Goal: Task Accomplishment & Management: Manage account settings

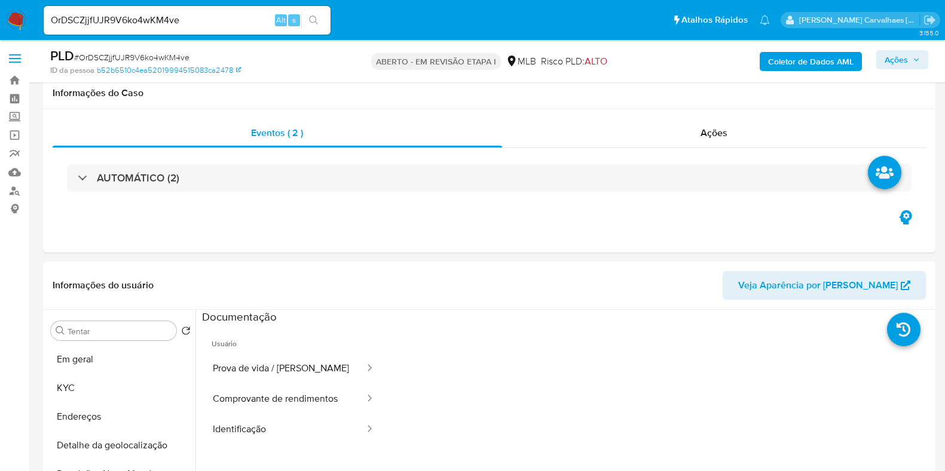
select select "10"
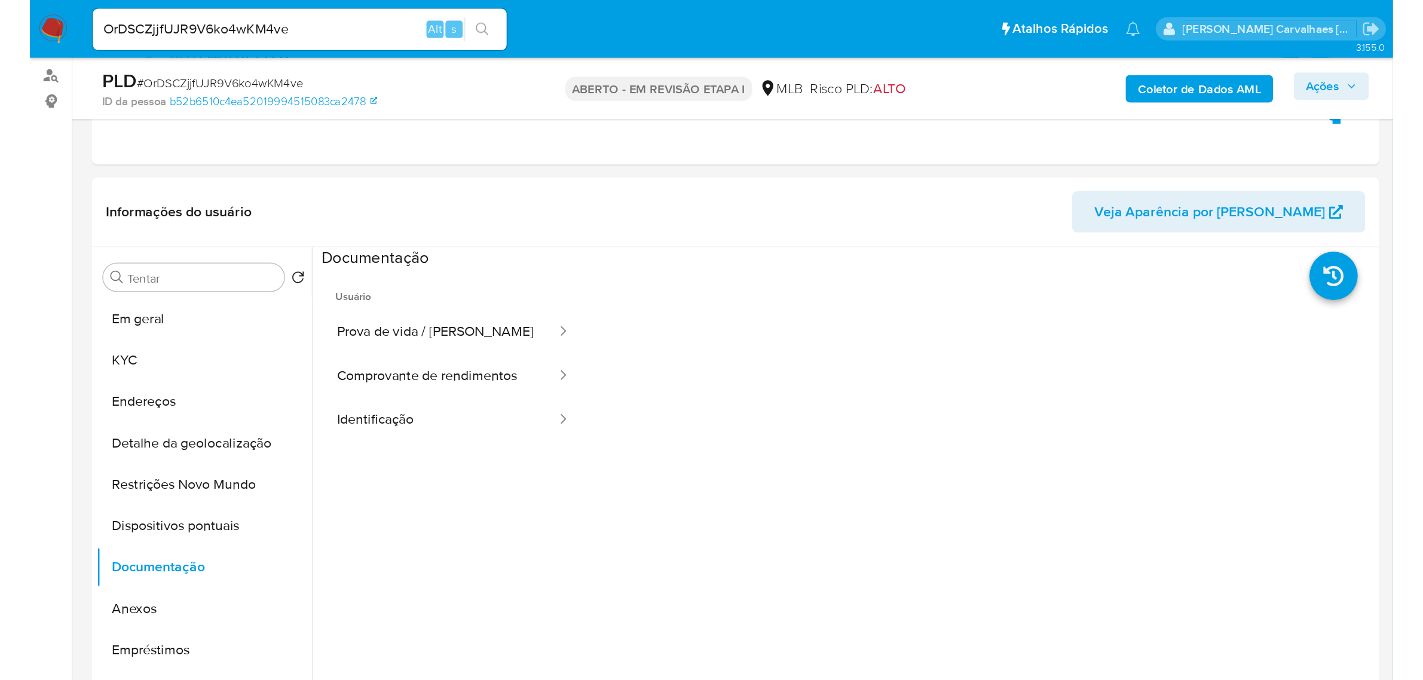
scroll to position [139, 0]
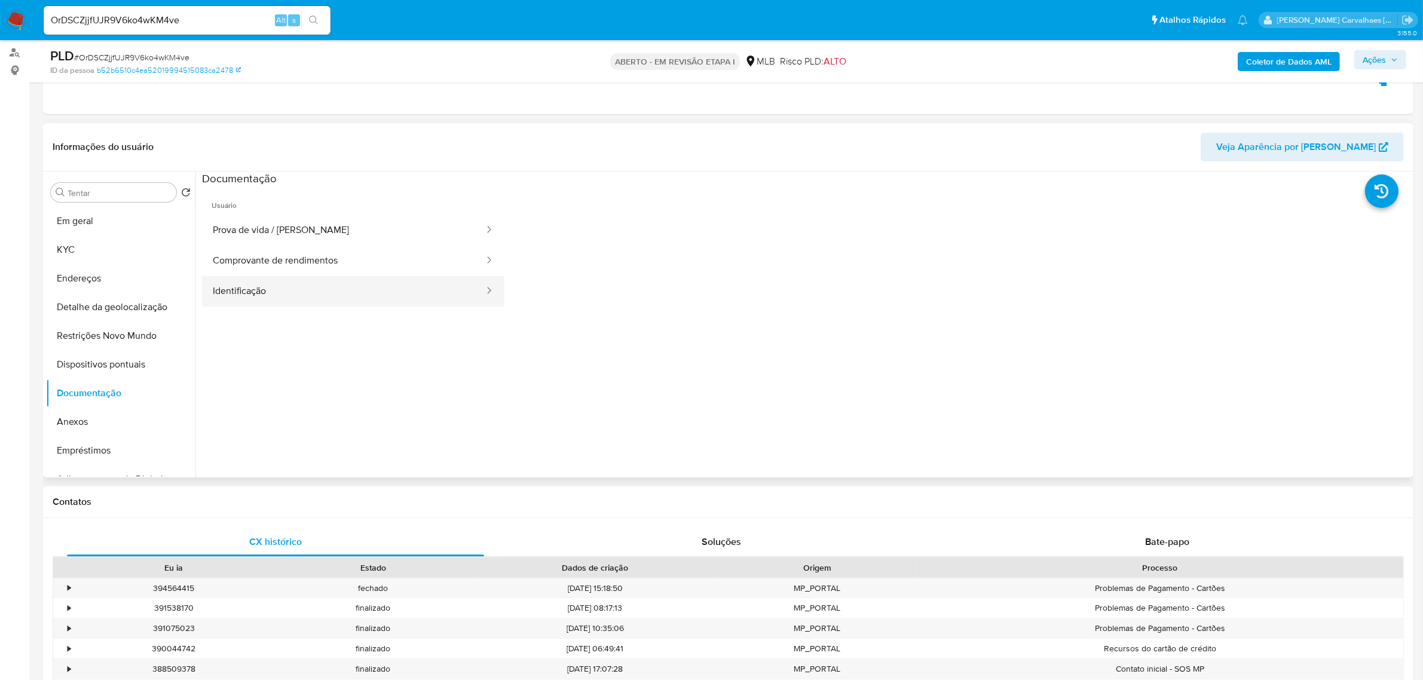
click at [246, 299] on button "Identificação" at bounding box center [343, 291] width 283 height 30
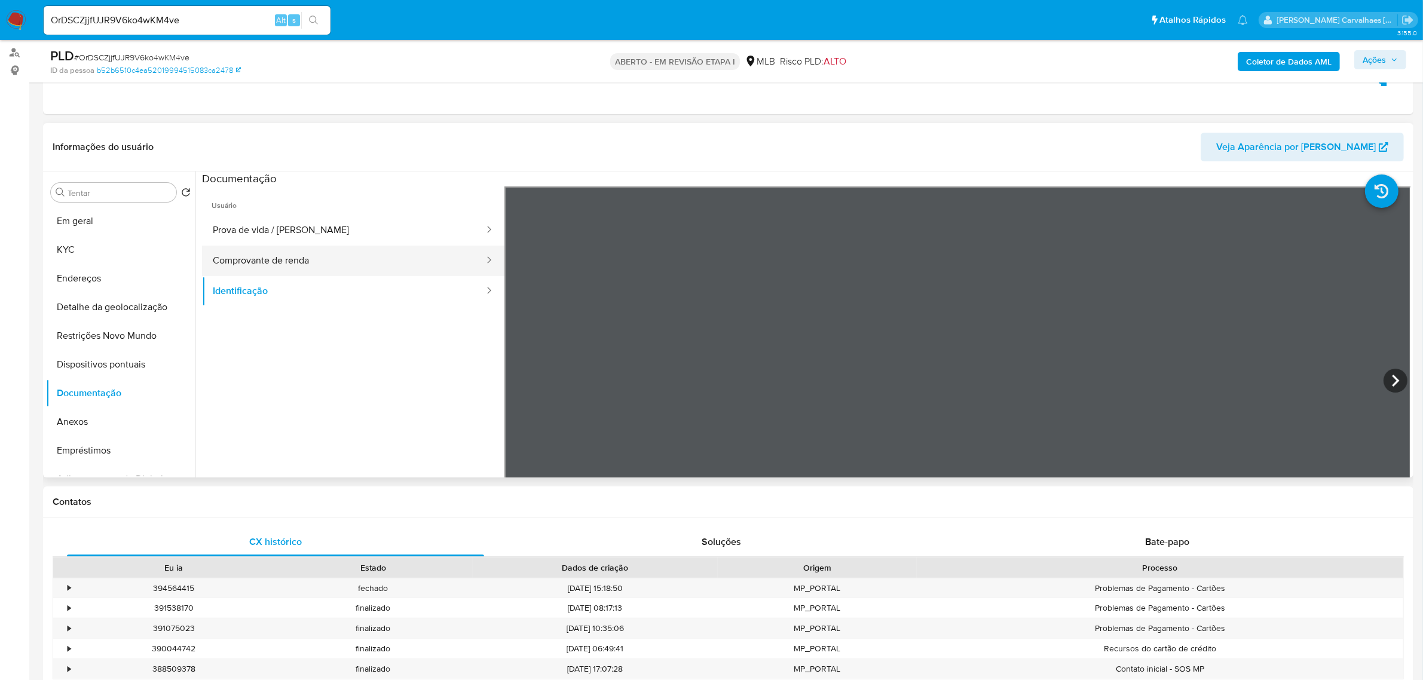
click at [274, 261] on button "Comprovante de renda" at bounding box center [343, 261] width 283 height 30
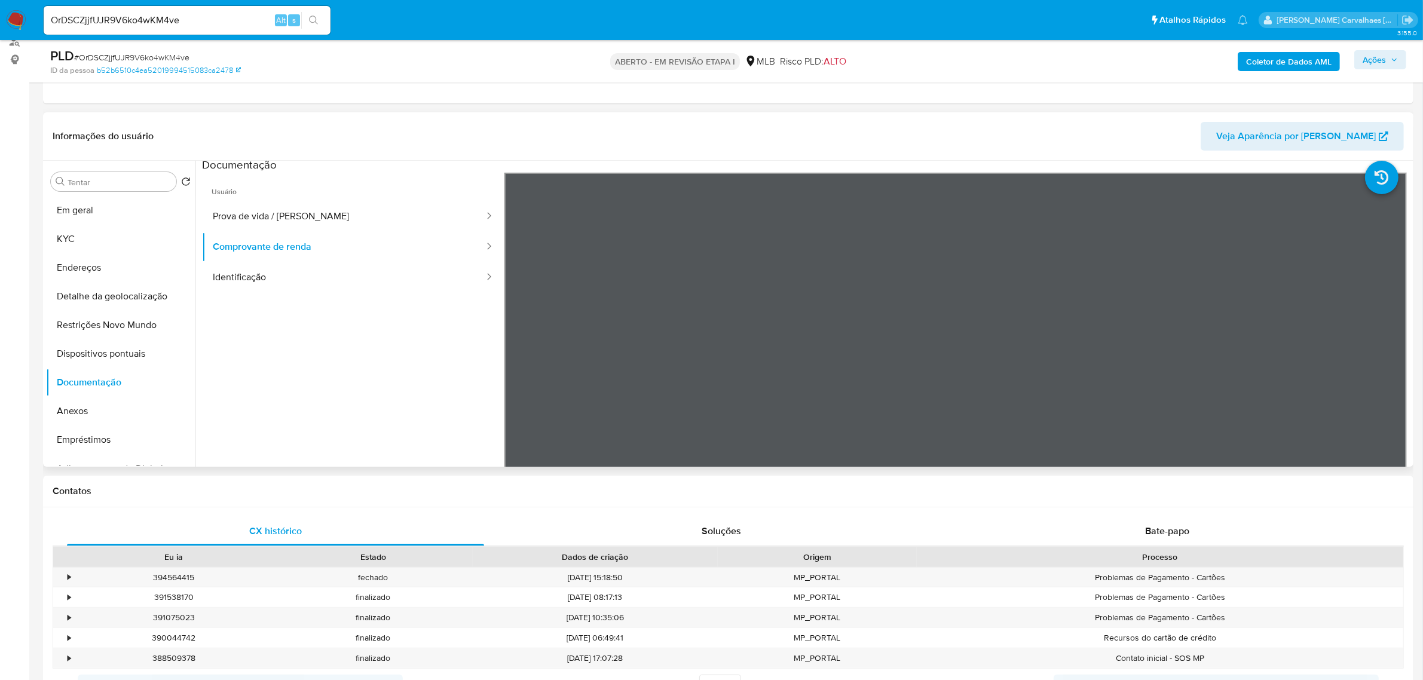
scroll to position [0, 0]
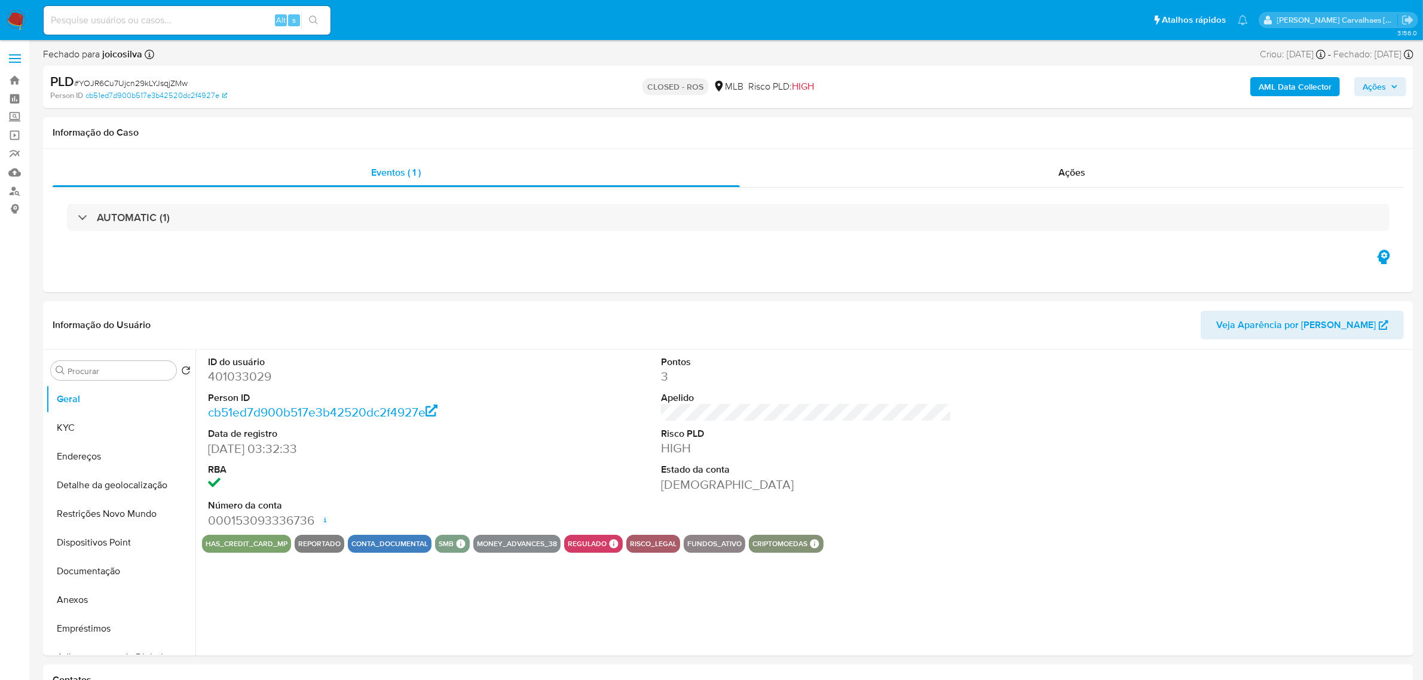
select select "10"
click at [16, 186] on link "Localizador de pessoas" at bounding box center [71, 191] width 142 height 19
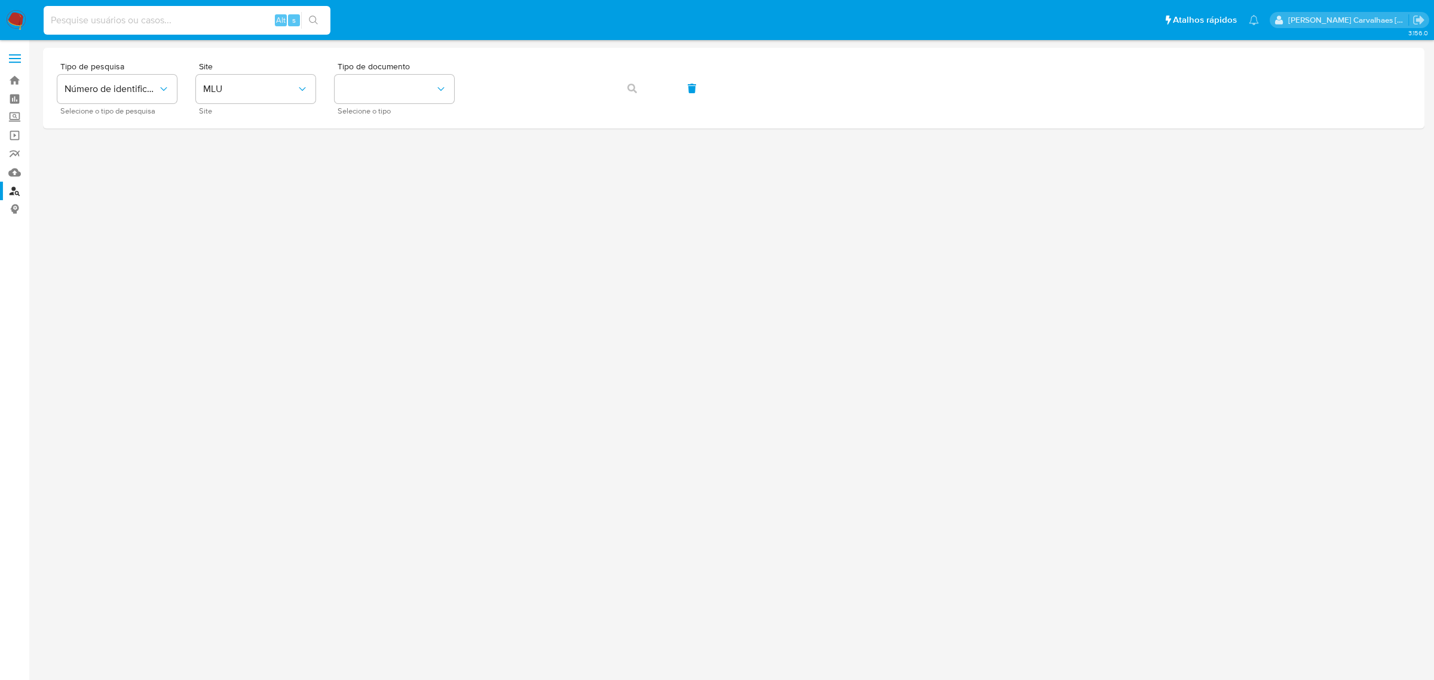
drag, startPoint x: 148, startPoint y: 24, endPoint x: 130, endPoint y: 19, distance: 18.9
paste input "42082777000192"
type input "42082777000192"
click at [314, 18] on icon "search-icon" at bounding box center [314, 21] width 10 height 10
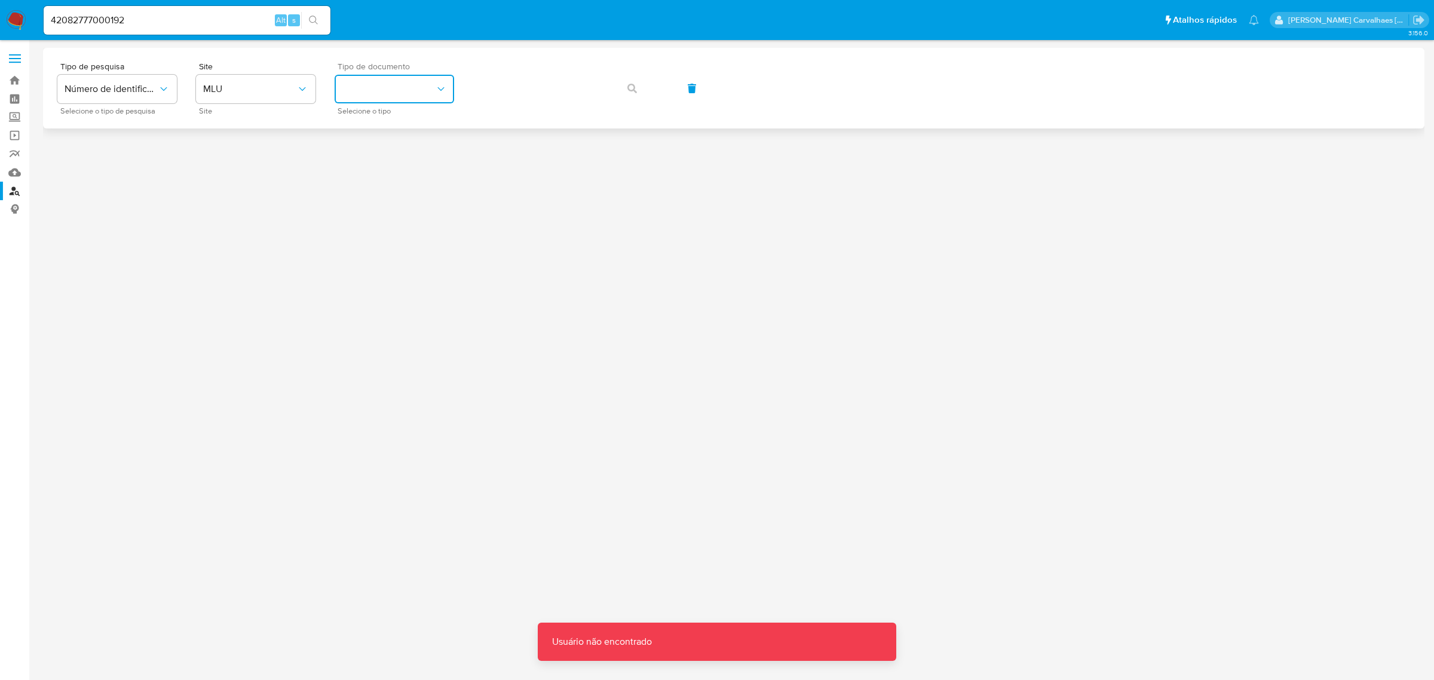
click at [441, 88] on icon "identificationType" at bounding box center [441, 89] width 12 height 12
click at [278, 96] on button "MLU" at bounding box center [256, 89] width 120 height 29
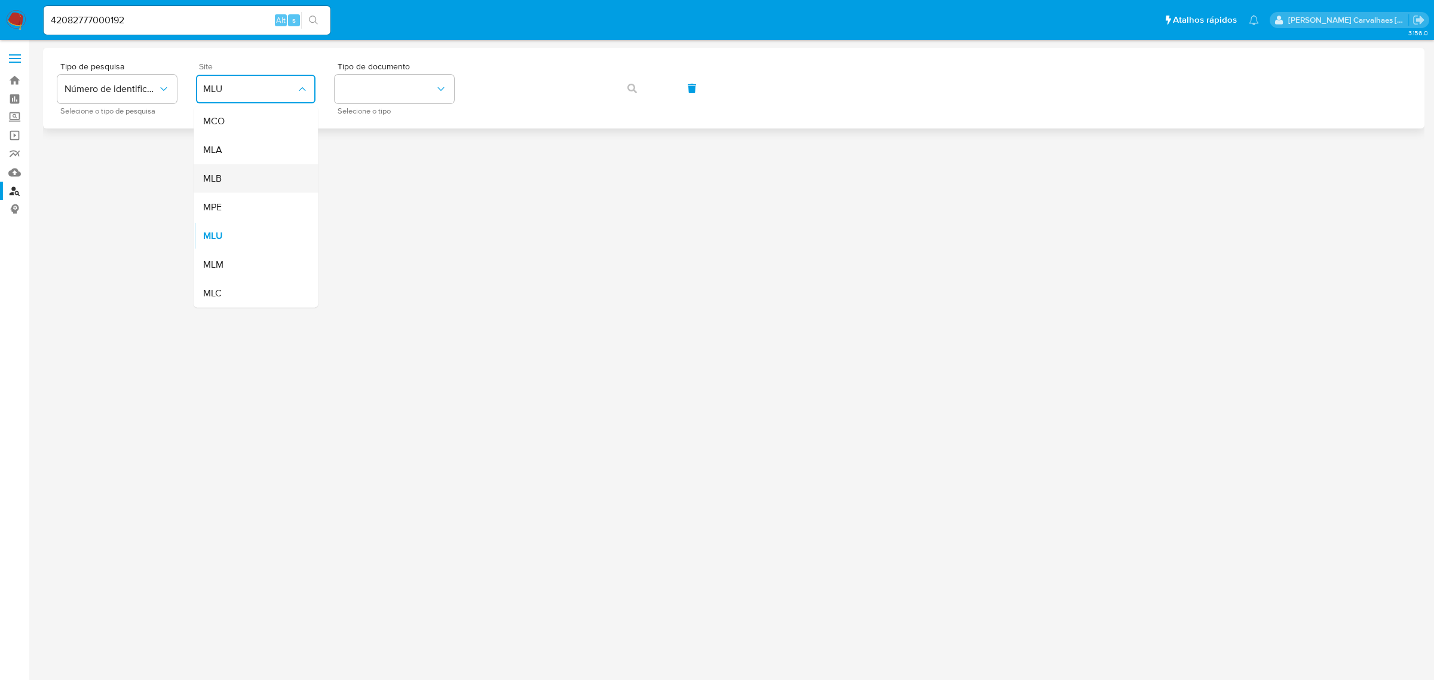
click at [260, 181] on div "MLB" at bounding box center [252, 178] width 98 height 29
click at [431, 84] on button "identificationType" at bounding box center [395, 89] width 120 height 29
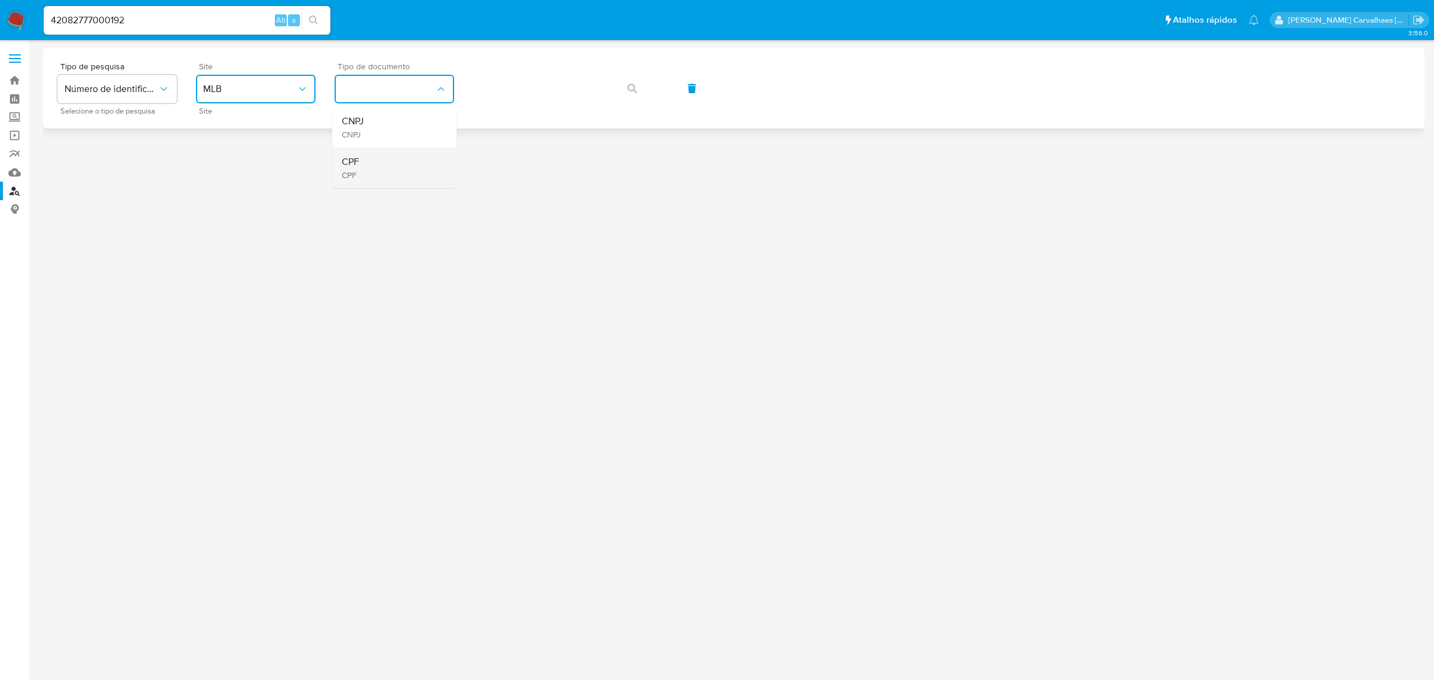
click at [381, 163] on div "CPF CPF" at bounding box center [391, 168] width 98 height 41
click at [390, 91] on span "CPF" at bounding box center [388, 89] width 93 height 12
click at [381, 132] on div "CNPJ CNPJ" at bounding box center [391, 127] width 98 height 41
click at [622, 85] on button "button" at bounding box center [632, 88] width 41 height 29
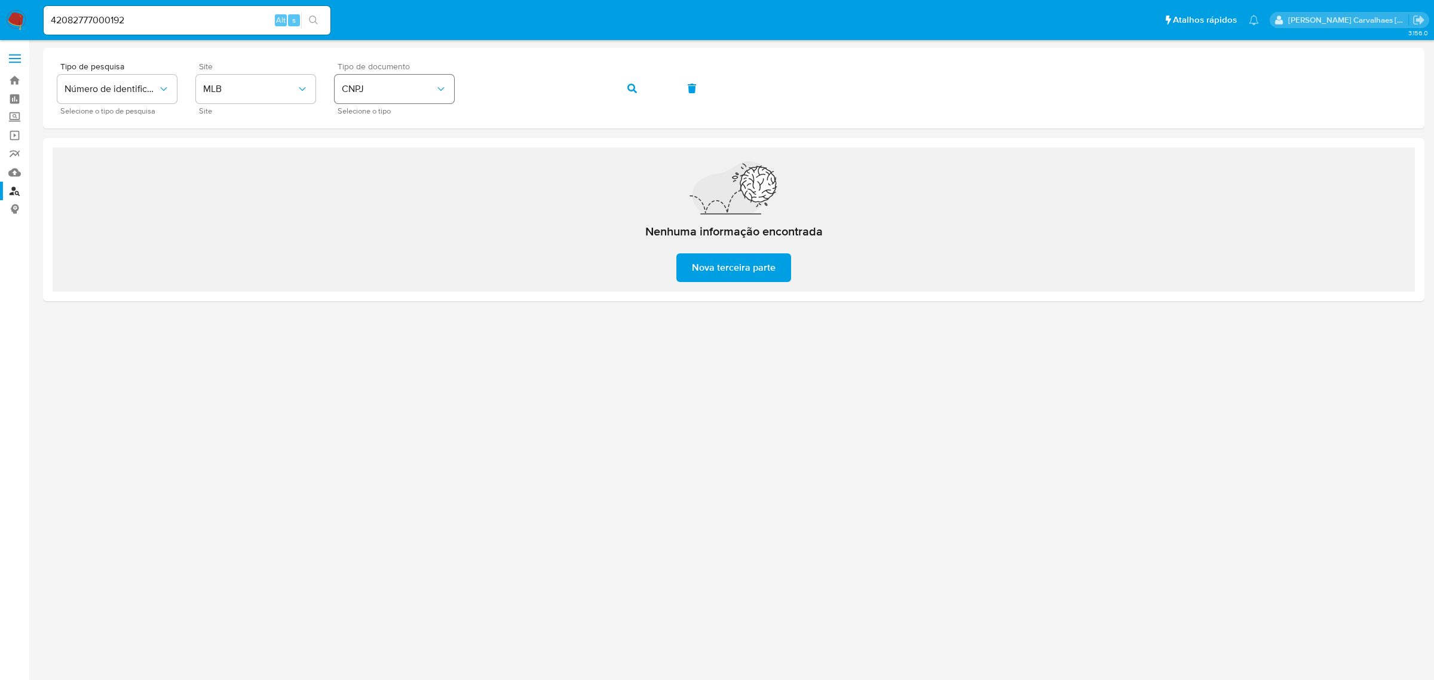
click at [448, 102] on div "Tipo de pesquisa Número de identificação Selecione o tipo de pesquisa Site MLB …" at bounding box center [733, 88] width 1353 height 52
click at [625, 87] on button "button" at bounding box center [632, 88] width 41 height 29
click at [378, 99] on button "CNPJ" at bounding box center [395, 89] width 120 height 29
click at [394, 160] on div "CPF CPF" at bounding box center [391, 168] width 98 height 41
click at [387, 90] on div "Tipo de pesquisa Número de identificação Selecione o tipo de pesquisa Site MLB …" at bounding box center [733, 88] width 1353 height 52
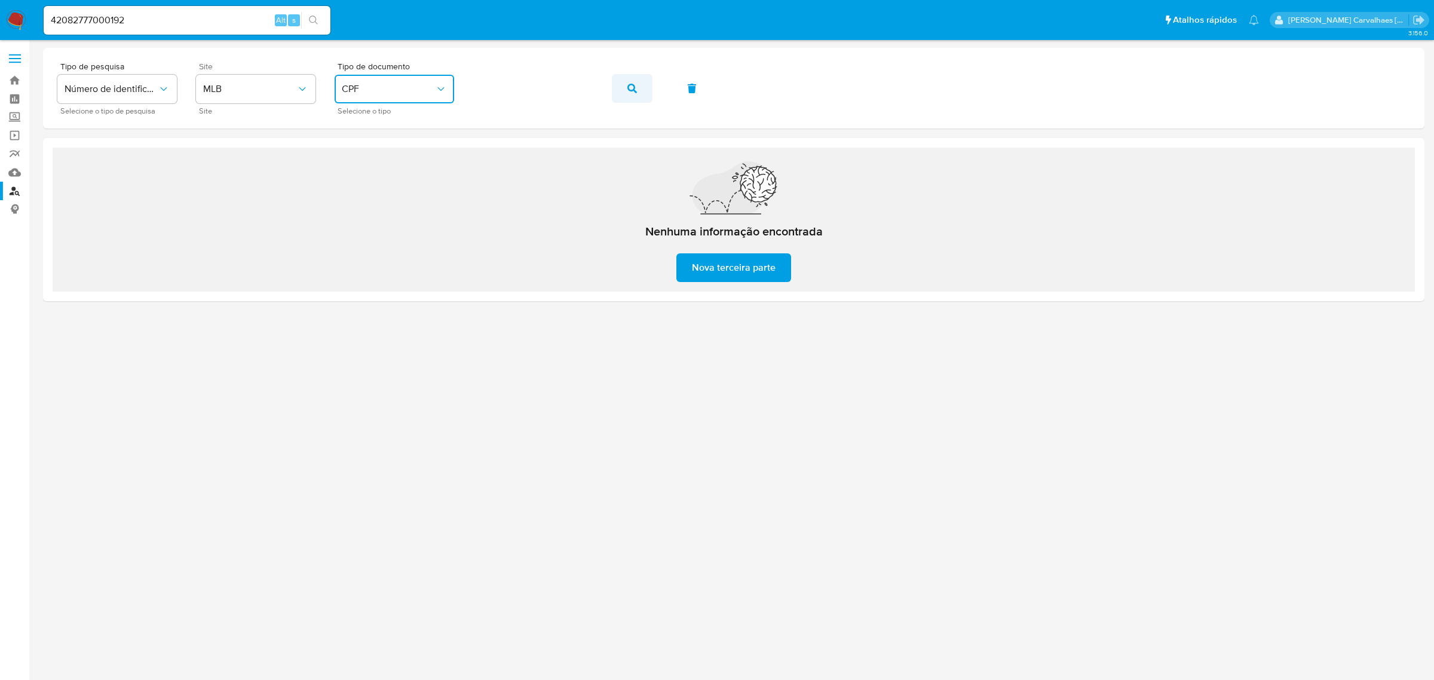
click at [634, 87] on icon "button" at bounding box center [632, 89] width 10 height 10
click at [422, 102] on div "Tipo de pesquisa Número de identificação Selecione o tipo de pesquisa Site MLB …" at bounding box center [733, 88] width 1353 height 52
click at [631, 90] on icon "button" at bounding box center [632, 89] width 10 height 10
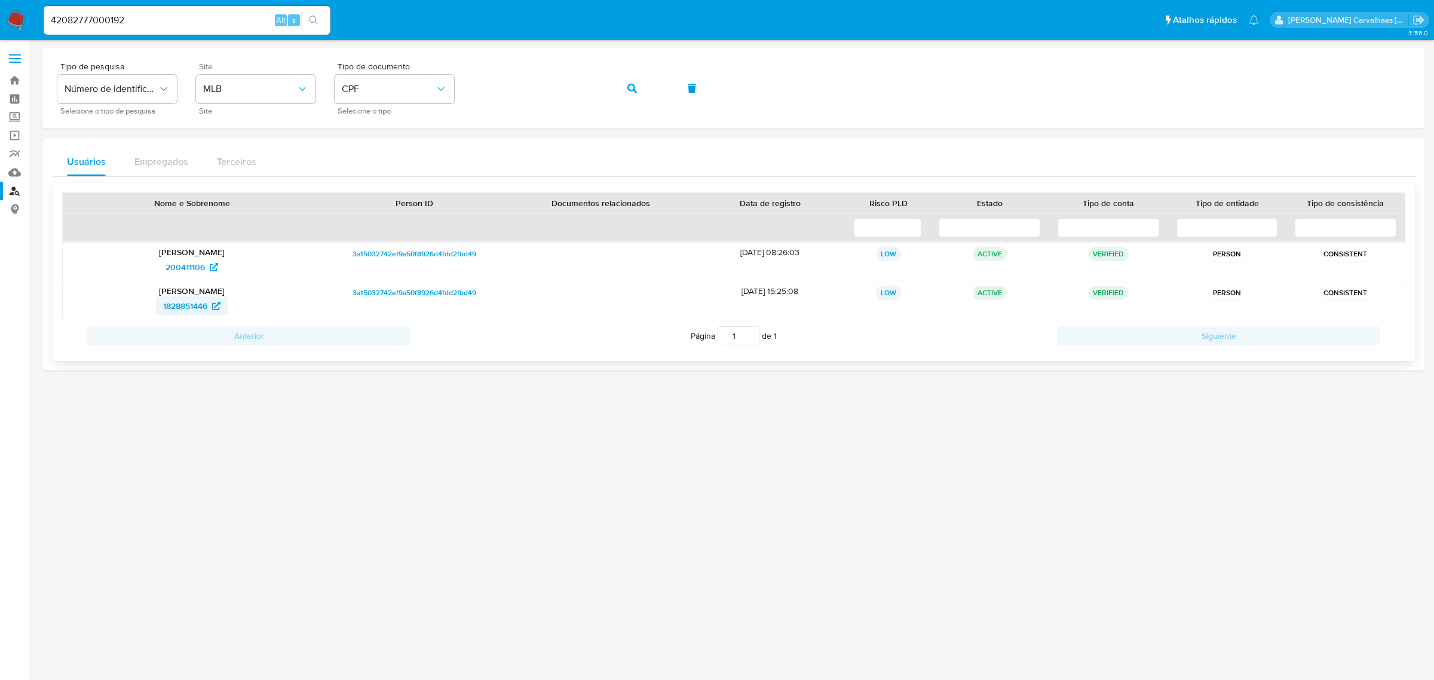
click at [200, 308] on span "1828851446" at bounding box center [185, 305] width 44 height 19
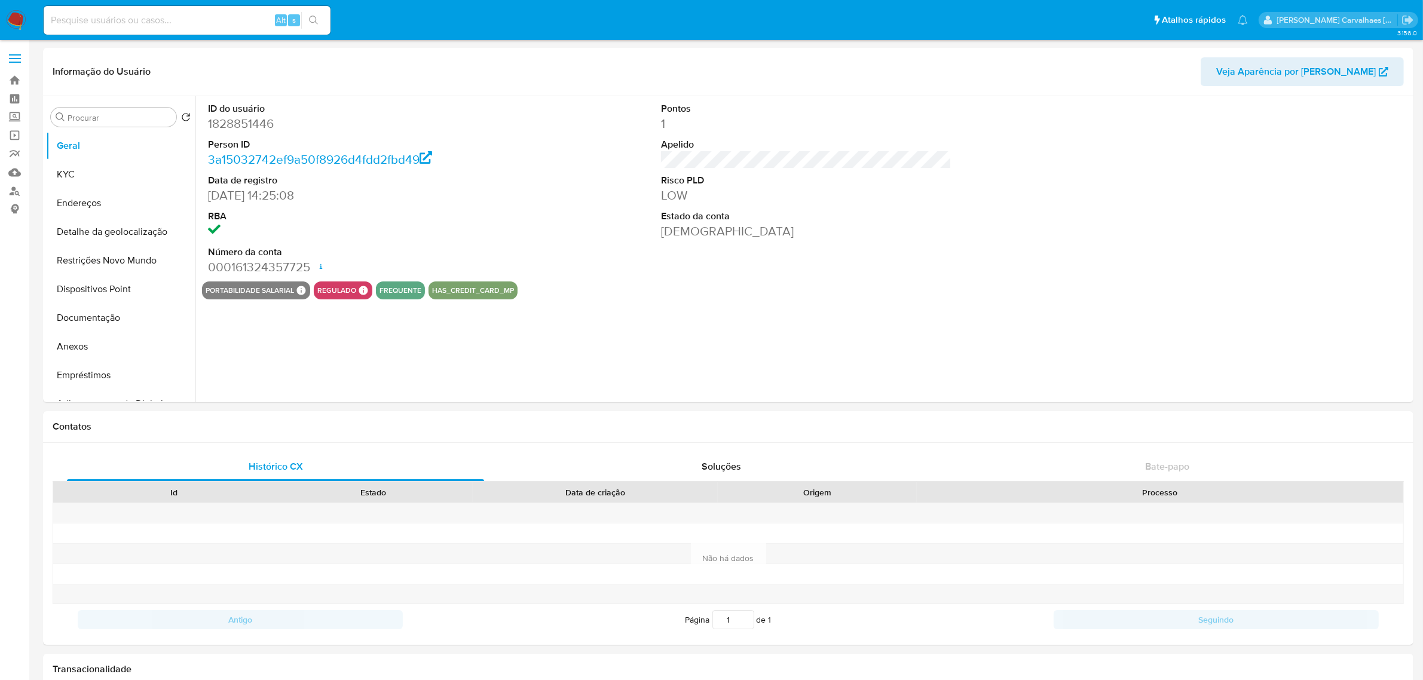
select select "10"
click at [90, 264] on button "Restrições Novo Mundo" at bounding box center [116, 260] width 140 height 29
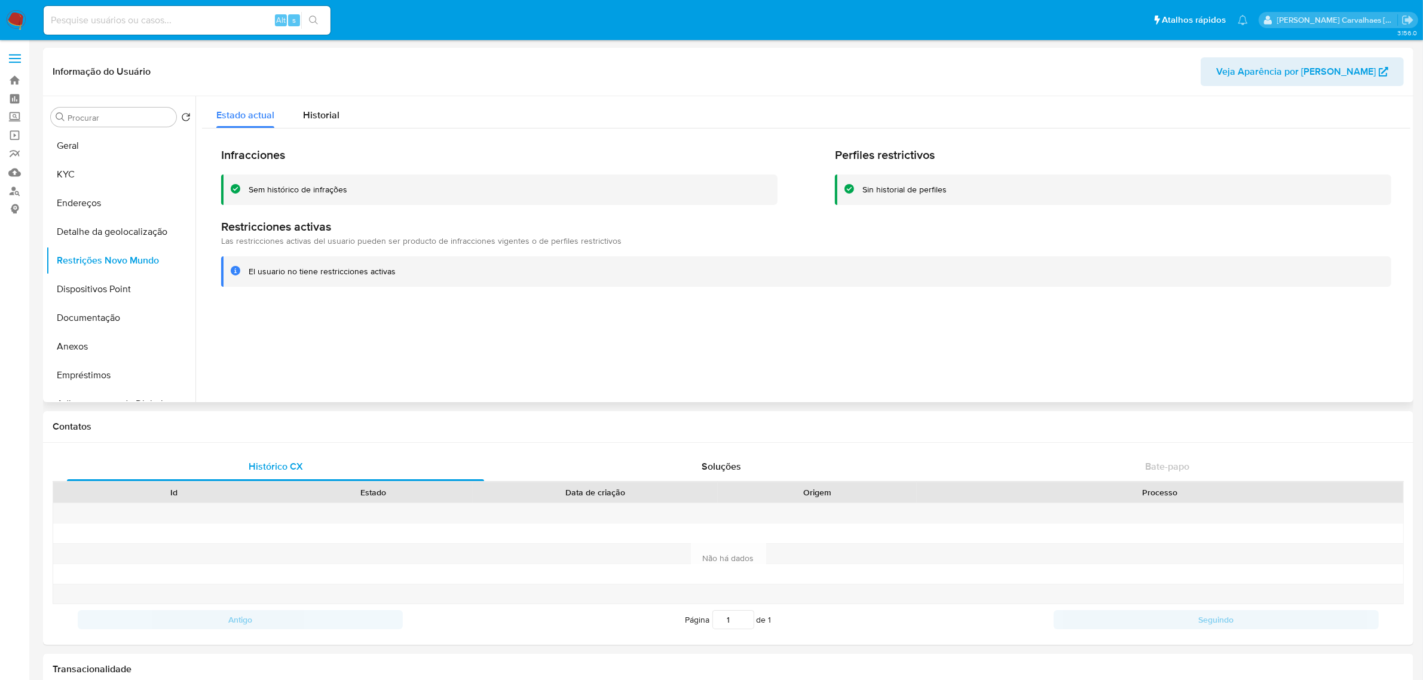
drag, startPoint x: 250, startPoint y: 275, endPoint x: 398, endPoint y: 276, distance: 148.2
click at [398, 276] on div "El usuario no tiene restricciones activas" at bounding box center [815, 271] width 1133 height 11
click at [66, 195] on button "Endereços" at bounding box center [116, 203] width 140 height 29
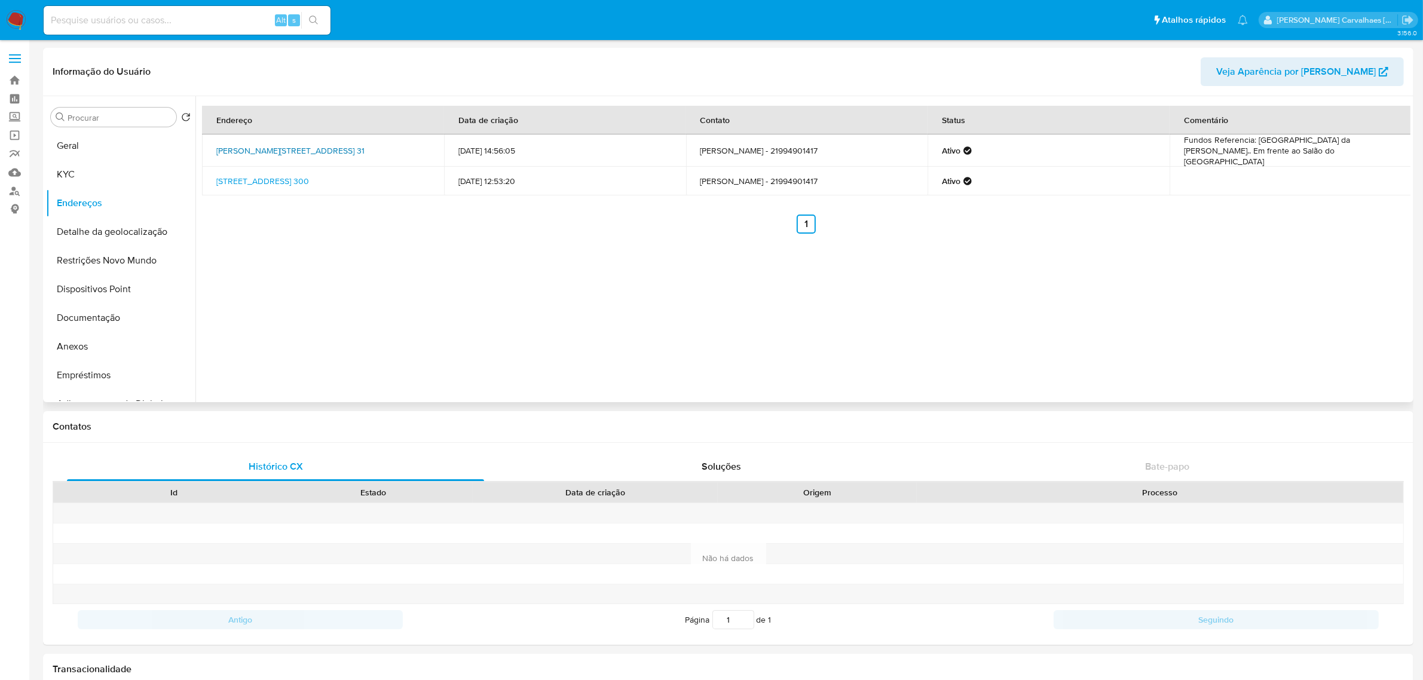
click at [258, 146] on link "Rua Figueiredos 31, Nova Iguaçu, Rio De Janeiro, 26021820, Brasil 31" at bounding box center [290, 151] width 148 height 12
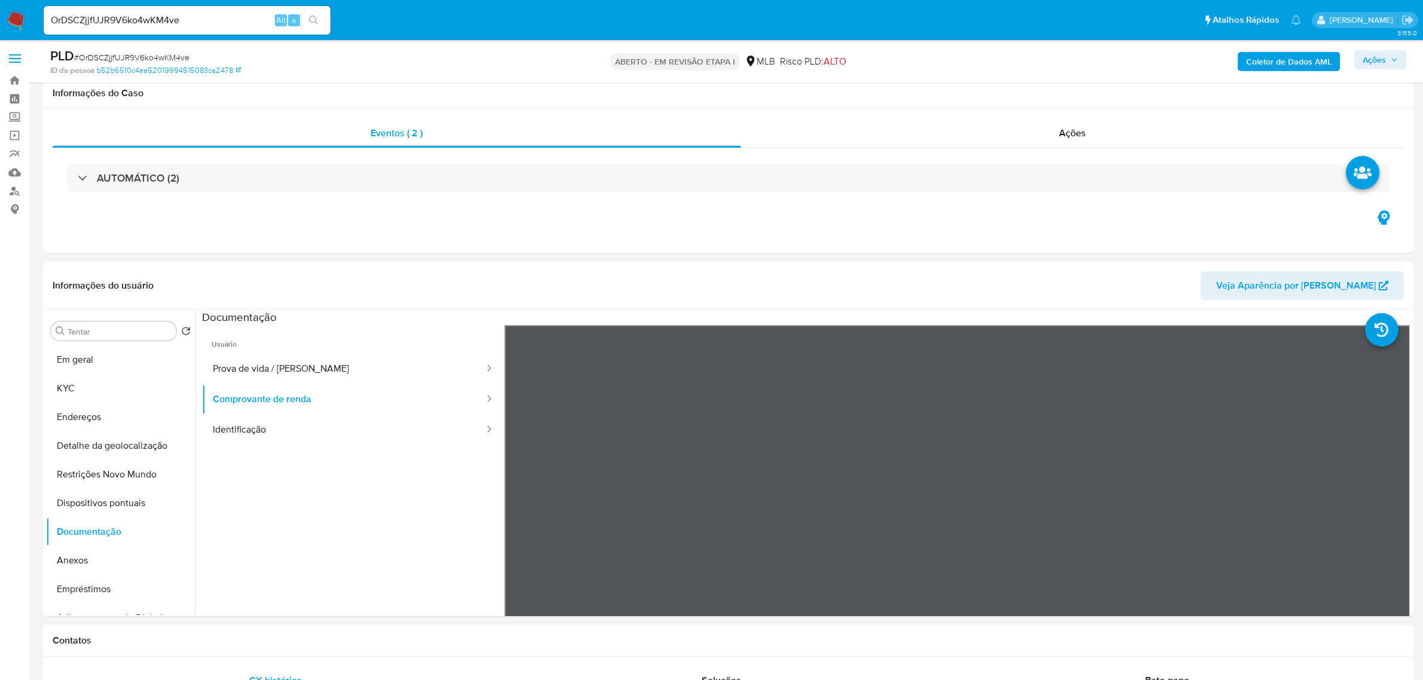
select select "10"
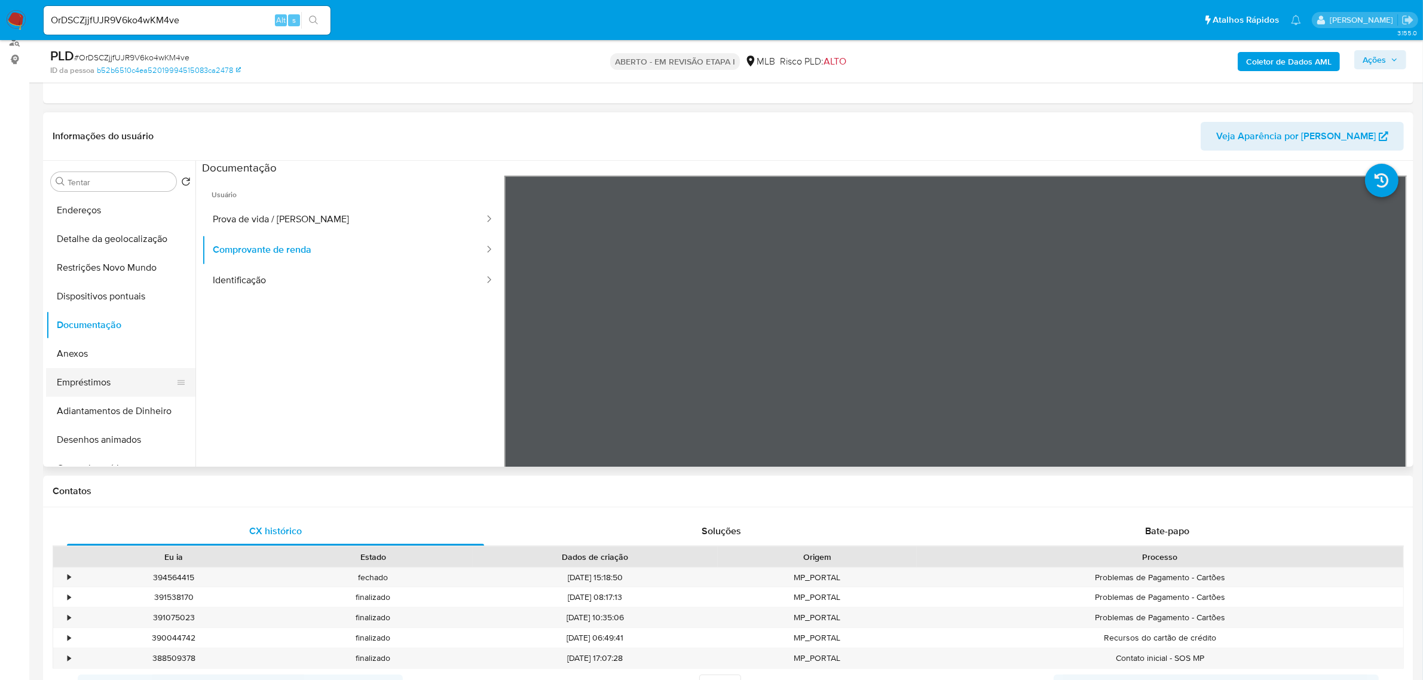
scroll to position [75, 0]
click at [71, 333] on button "Anexos" at bounding box center [116, 336] width 140 height 29
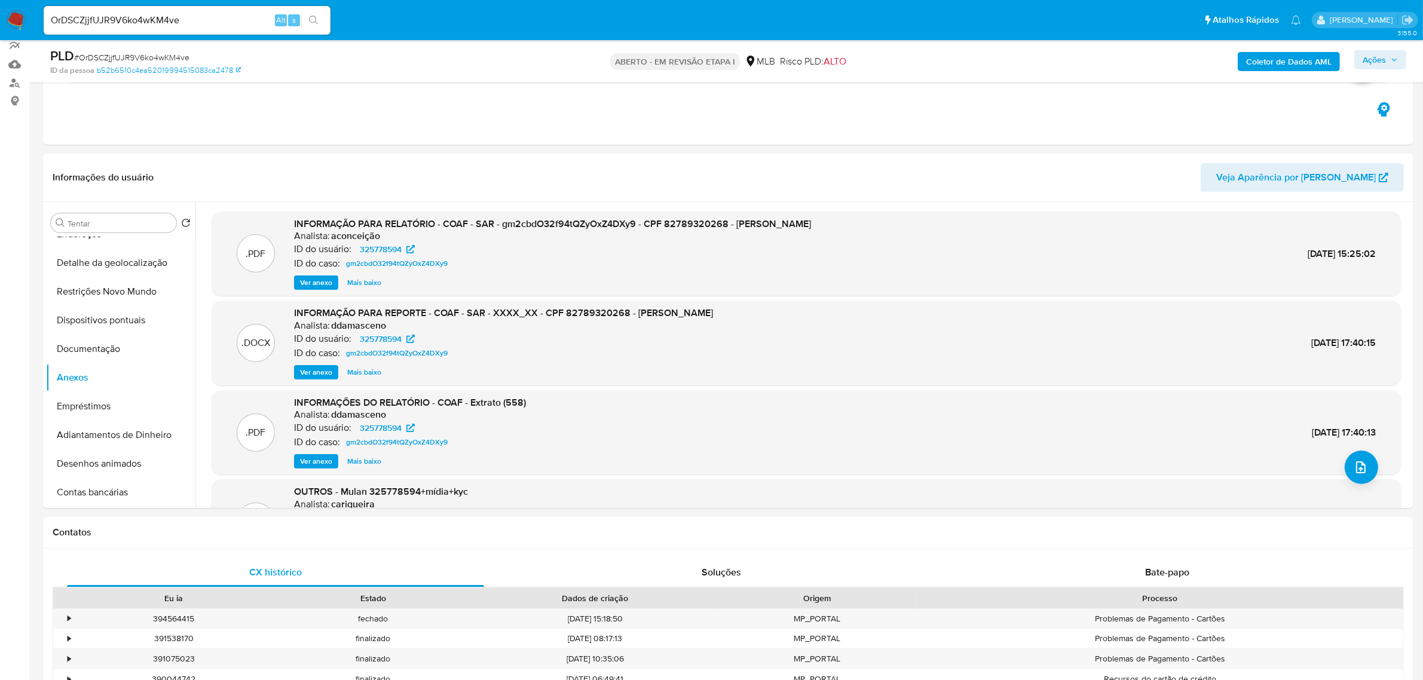
scroll to position [0, 0]
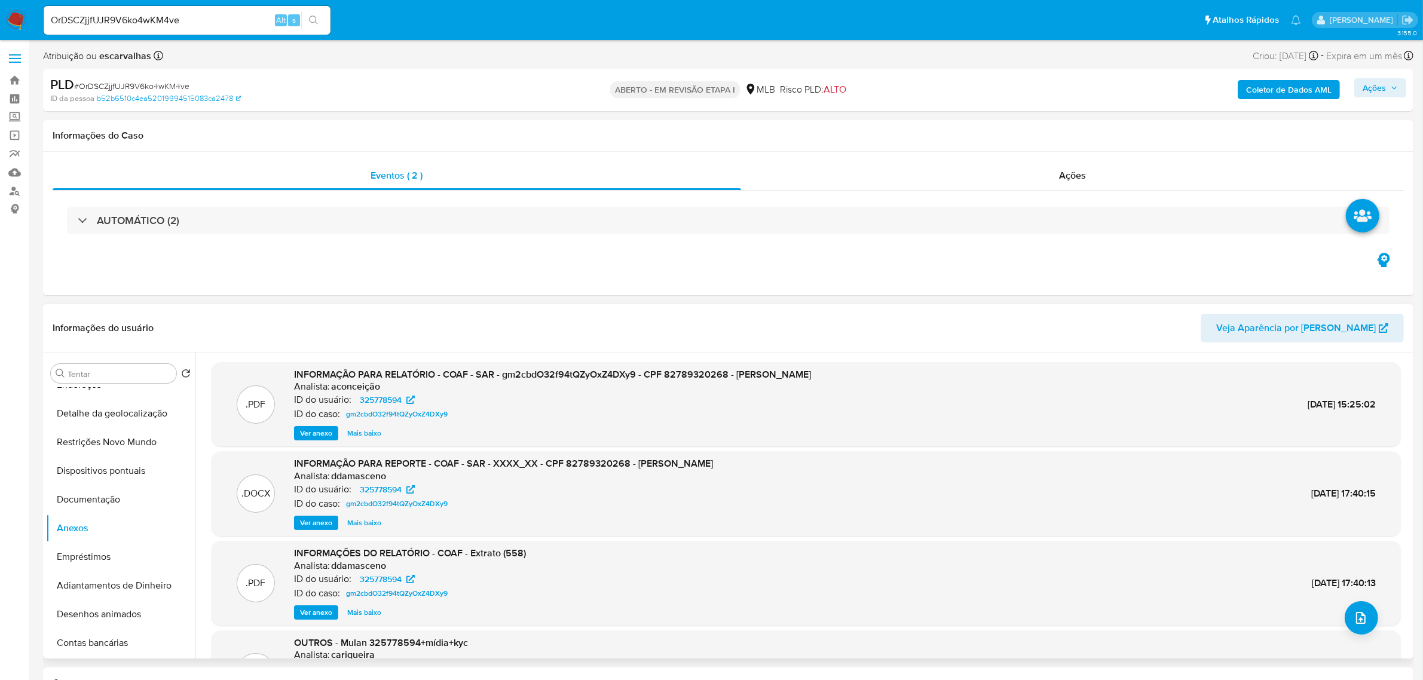
click at [315, 432] on font "Ver anexo" at bounding box center [316, 433] width 32 height 14
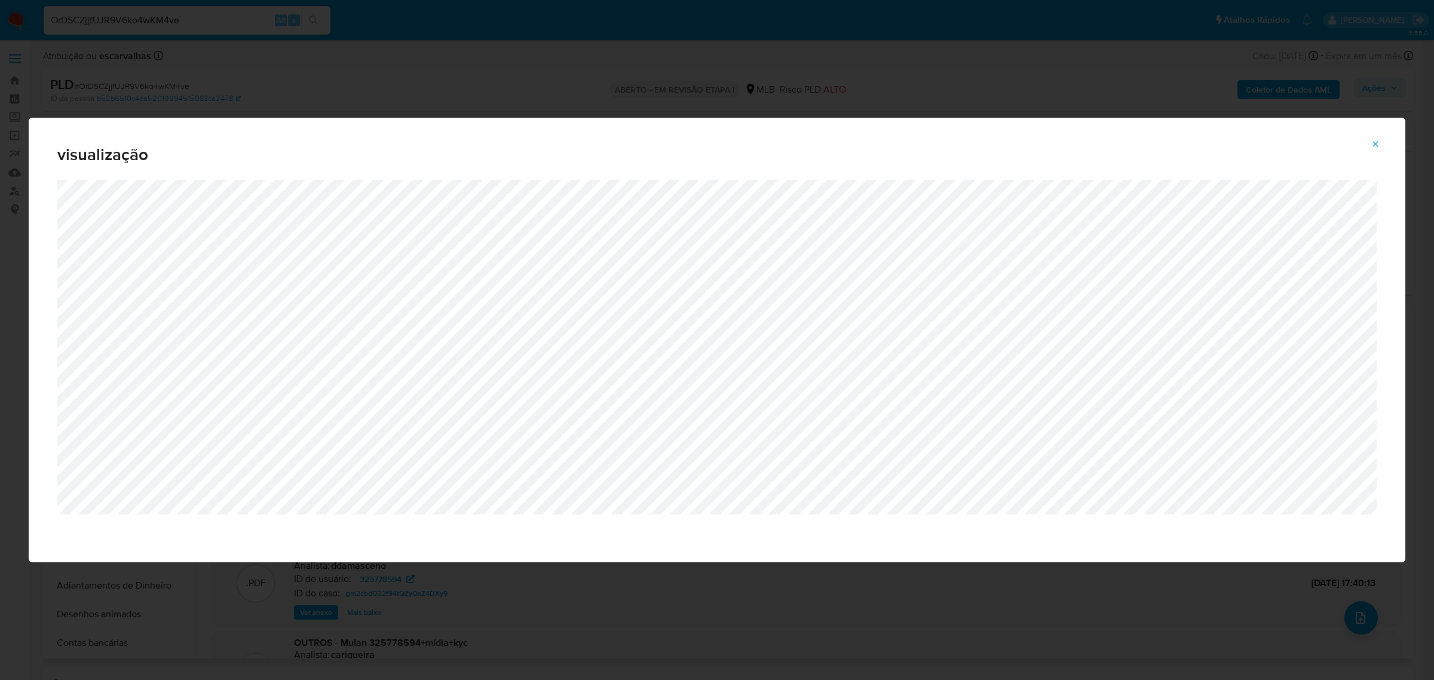
click at [1372, 142] on icon "Pré-visualização do anexo" at bounding box center [1376, 144] width 10 height 10
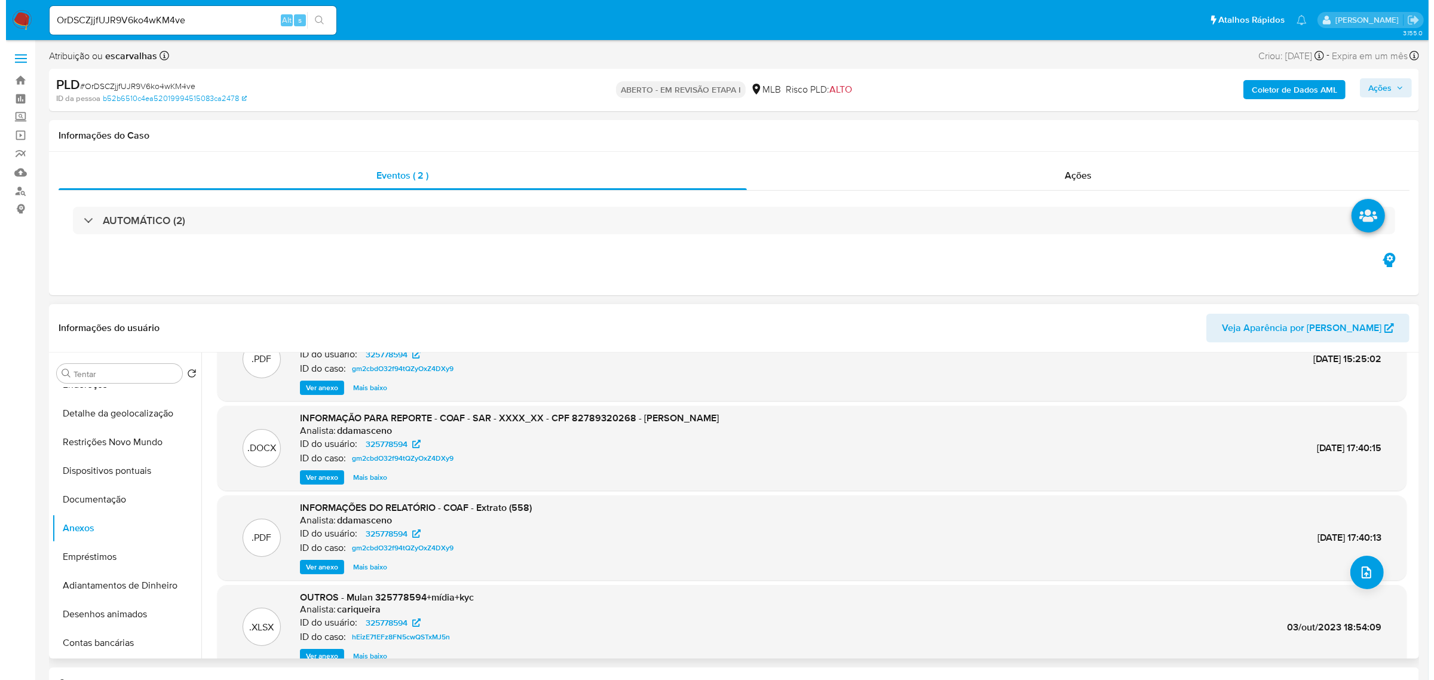
scroll to position [66, 0]
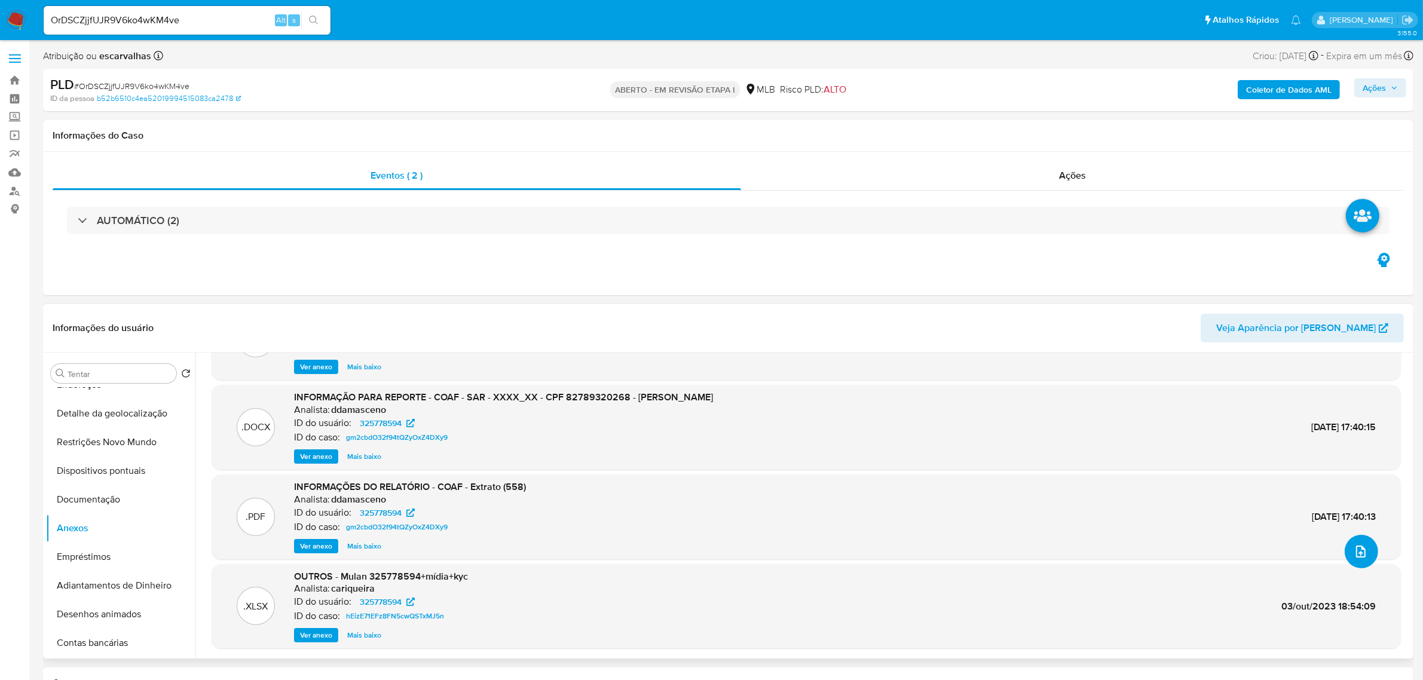
click at [1354, 547] on icon "upload de arquivo" at bounding box center [1360, 551] width 14 height 14
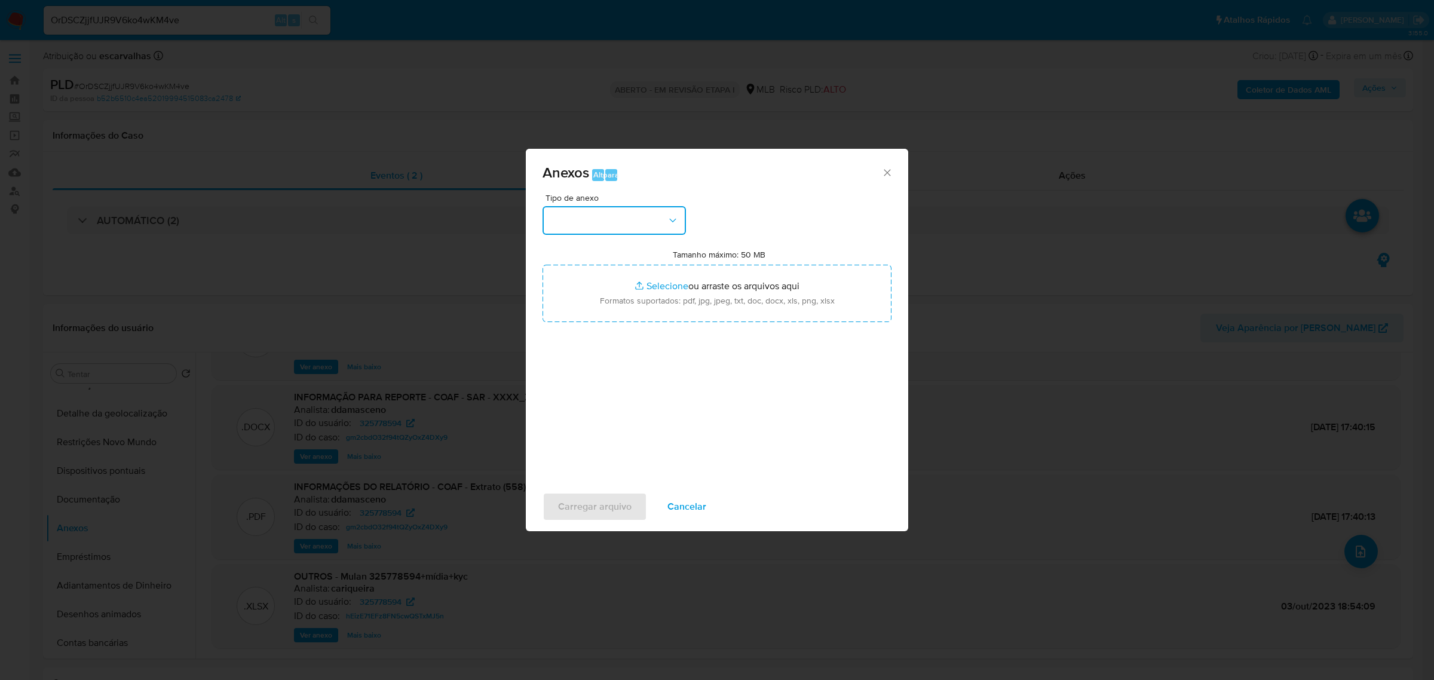
click at [625, 220] on button "button" at bounding box center [614, 220] width 143 height 29
click at [610, 290] on div "OUTROS" at bounding box center [611, 292] width 122 height 29
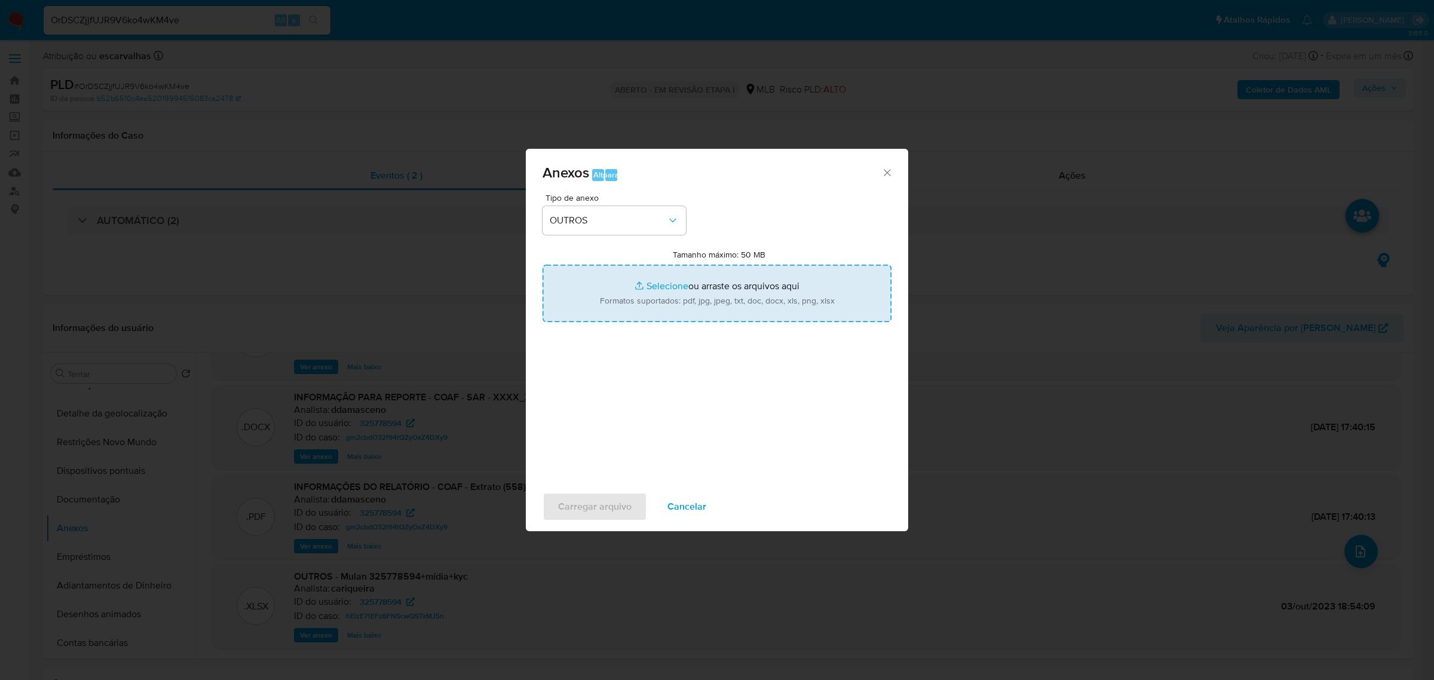
click at [653, 286] on input "Tamanho máximo: 50 MB Selecionar arquivos" at bounding box center [717, 293] width 349 height 57
type input "C:\fakepath\Mulan Suels Cristina Pires Costa 325778594_2025_08_25_23_10_54 - Ta…"
click at [655, 287] on input "Tamanho máximo: 50 MB Selecionar arquivos" at bounding box center [717, 293] width 349 height 57
click at [641, 287] on input "Tamanho máximo: 50 MB Selecionar arquivos" at bounding box center [717, 293] width 349 height 57
type input "C:\fakepath\SAR - xxxxx - CPF 82789320268 - SUELS CRISTINA PIRES COSTA.pdf"
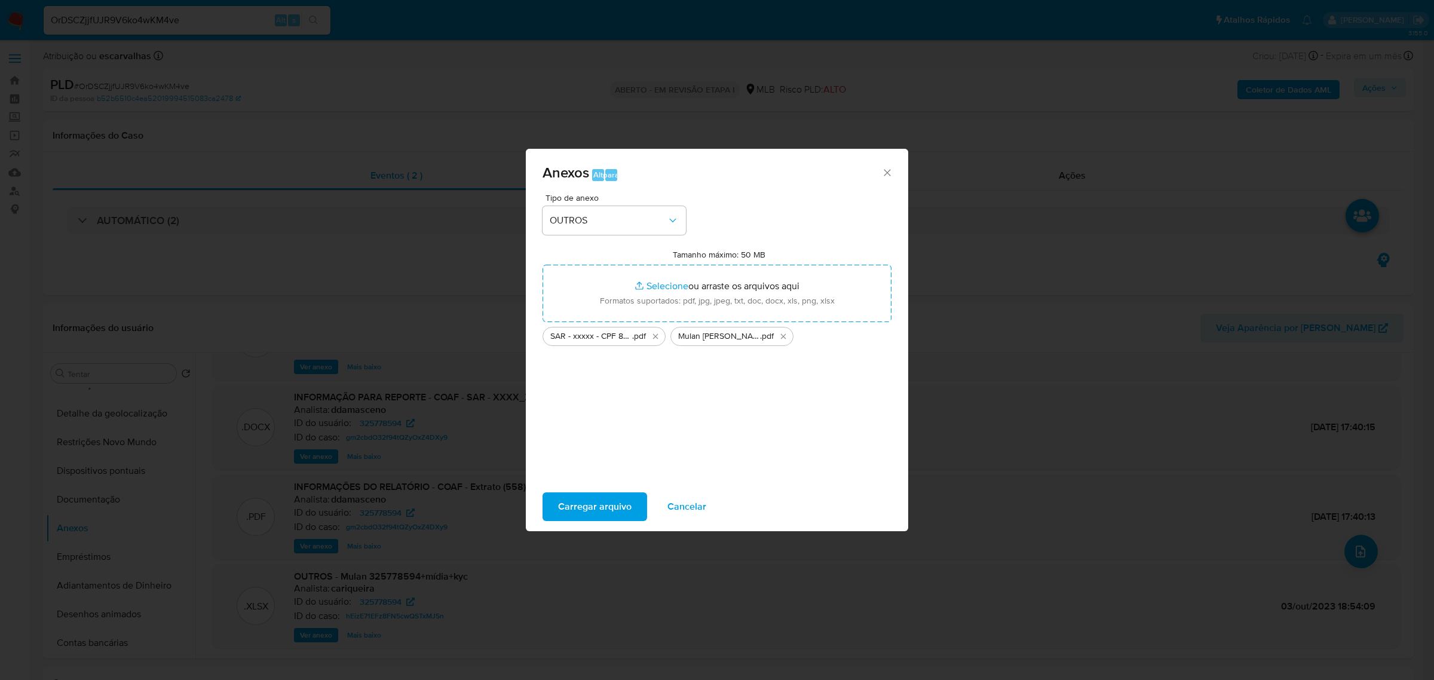
click at [615, 507] on font "Carregar arquivo" at bounding box center [594, 506] width 73 height 29
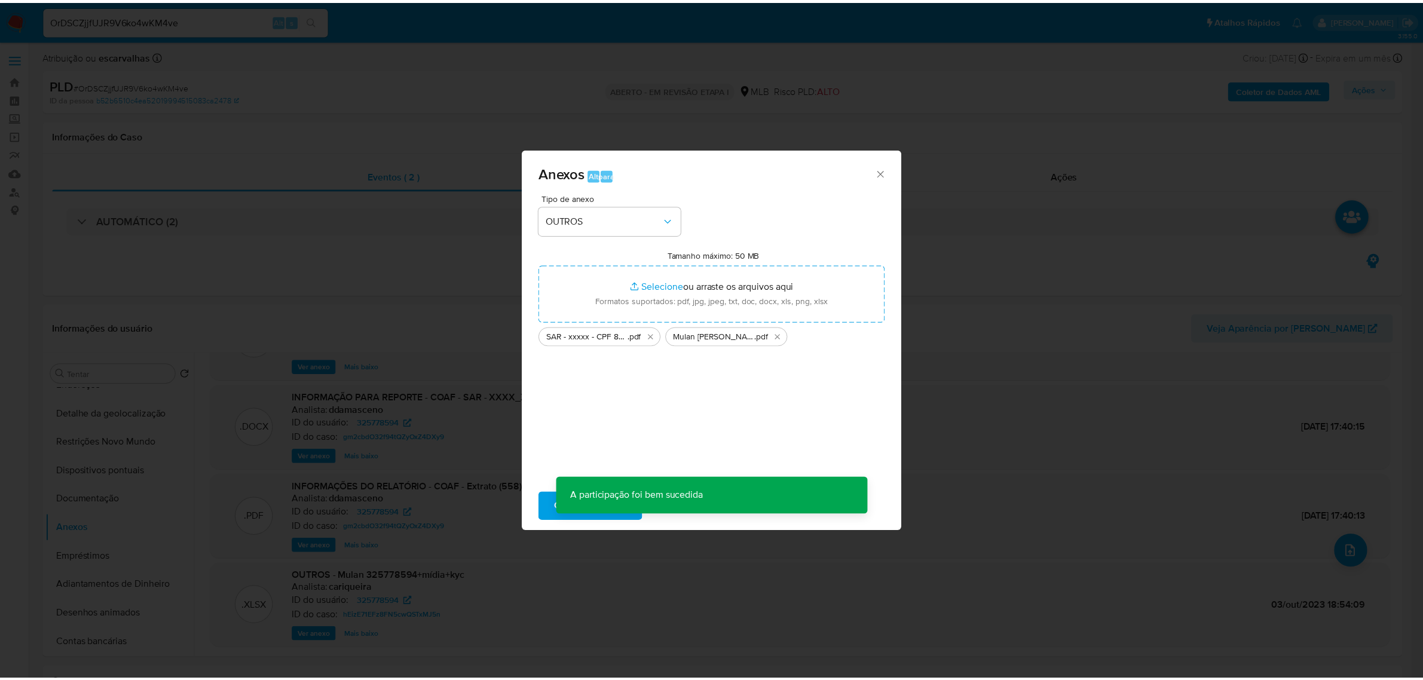
scroll to position [38, 0]
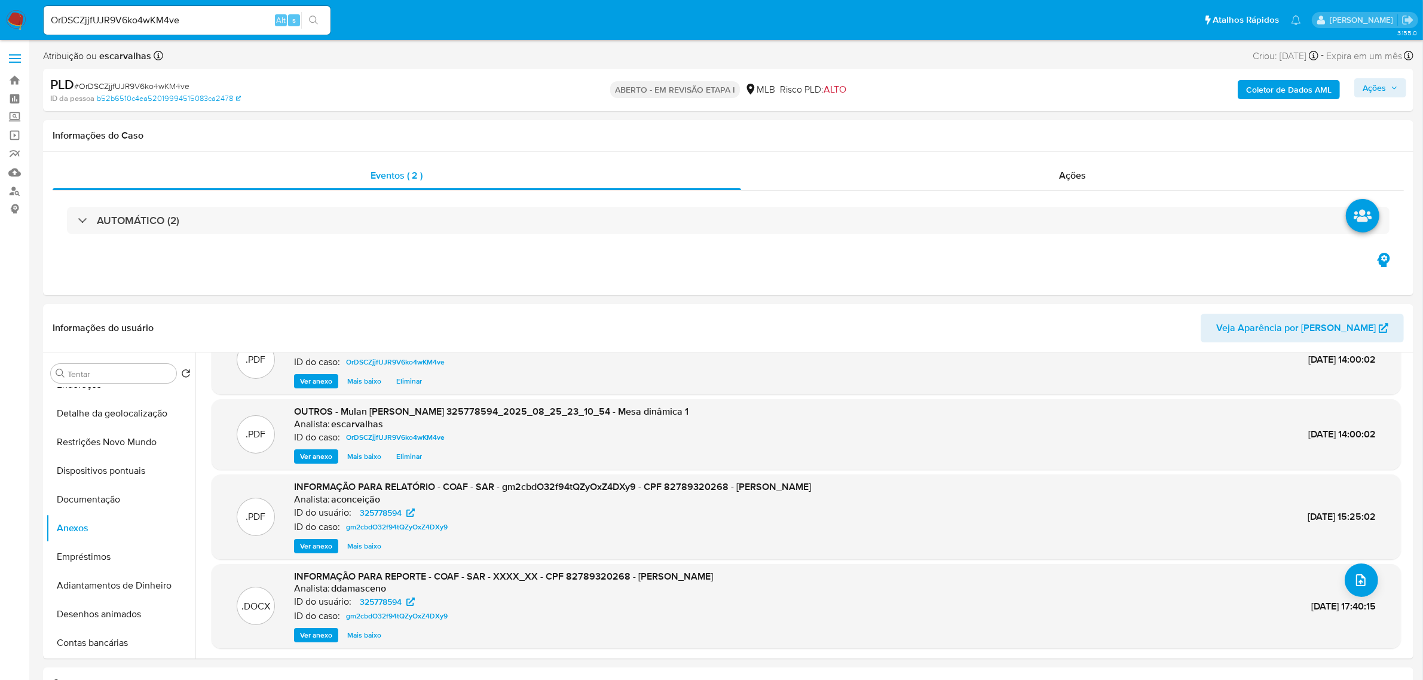
click at [1379, 90] on font "Ações" at bounding box center [1373, 87] width 23 height 19
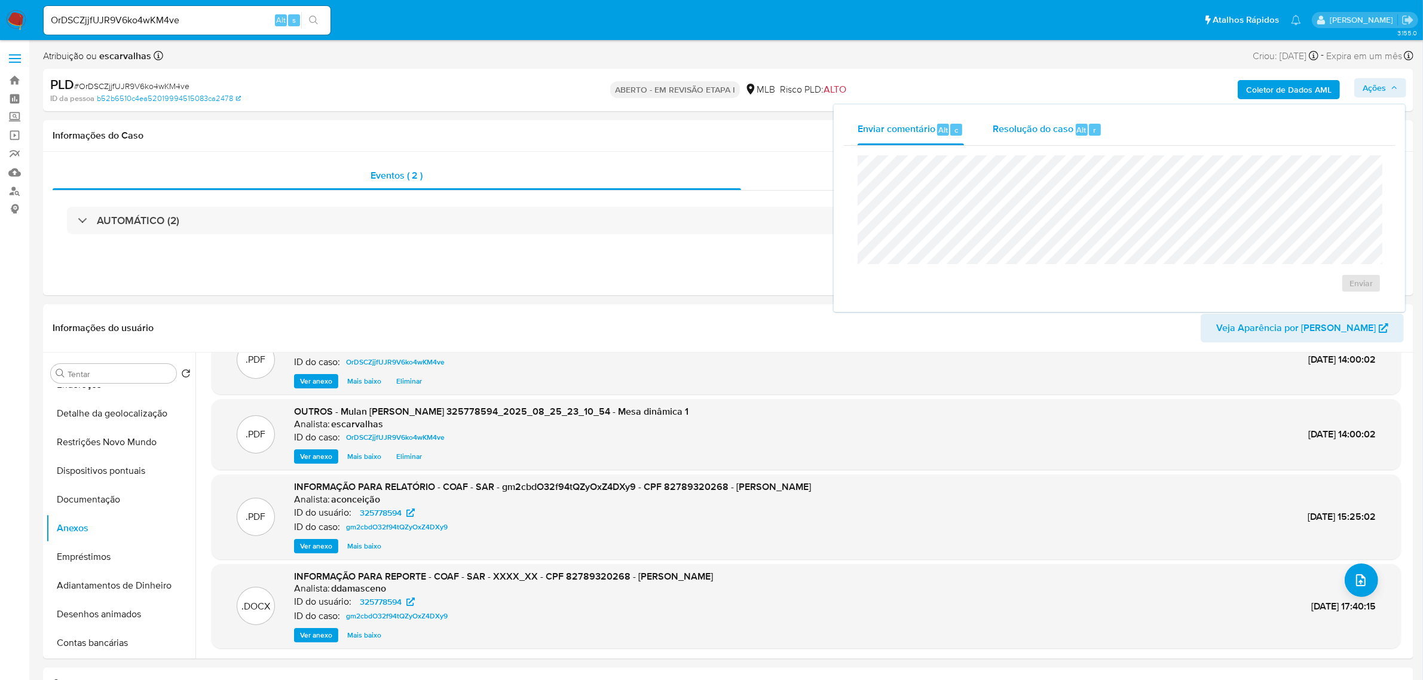
click at [1004, 127] on font "Resolução do caso" at bounding box center [1032, 129] width 81 height 14
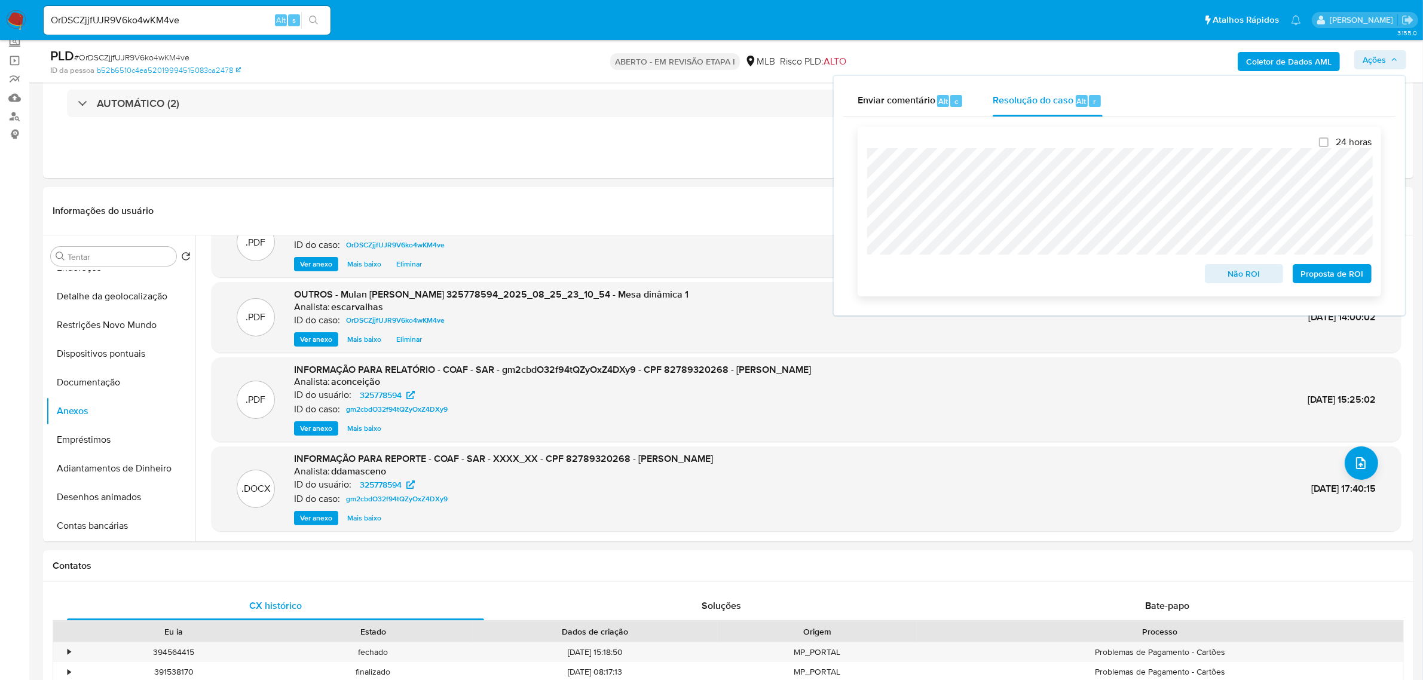
scroll to position [0, 0]
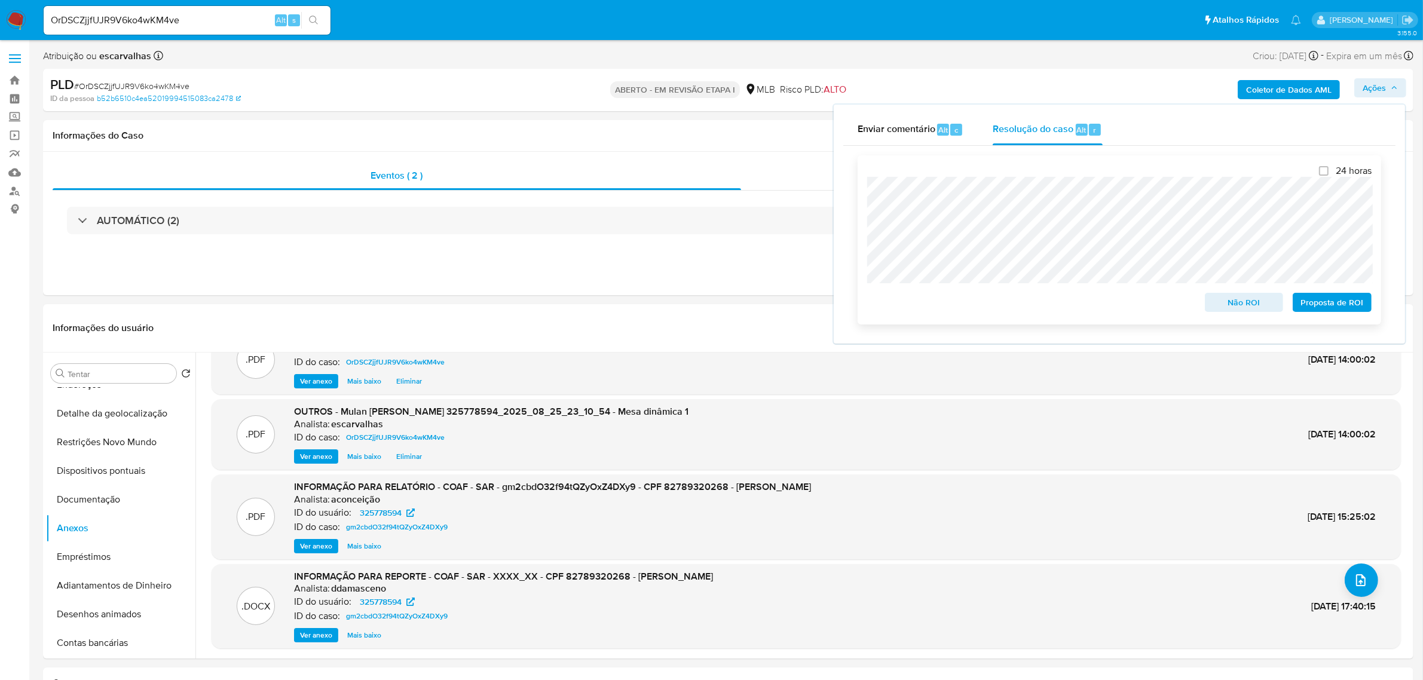
click at [1343, 308] on font "Proposta de ROI" at bounding box center [1332, 302] width 63 height 19
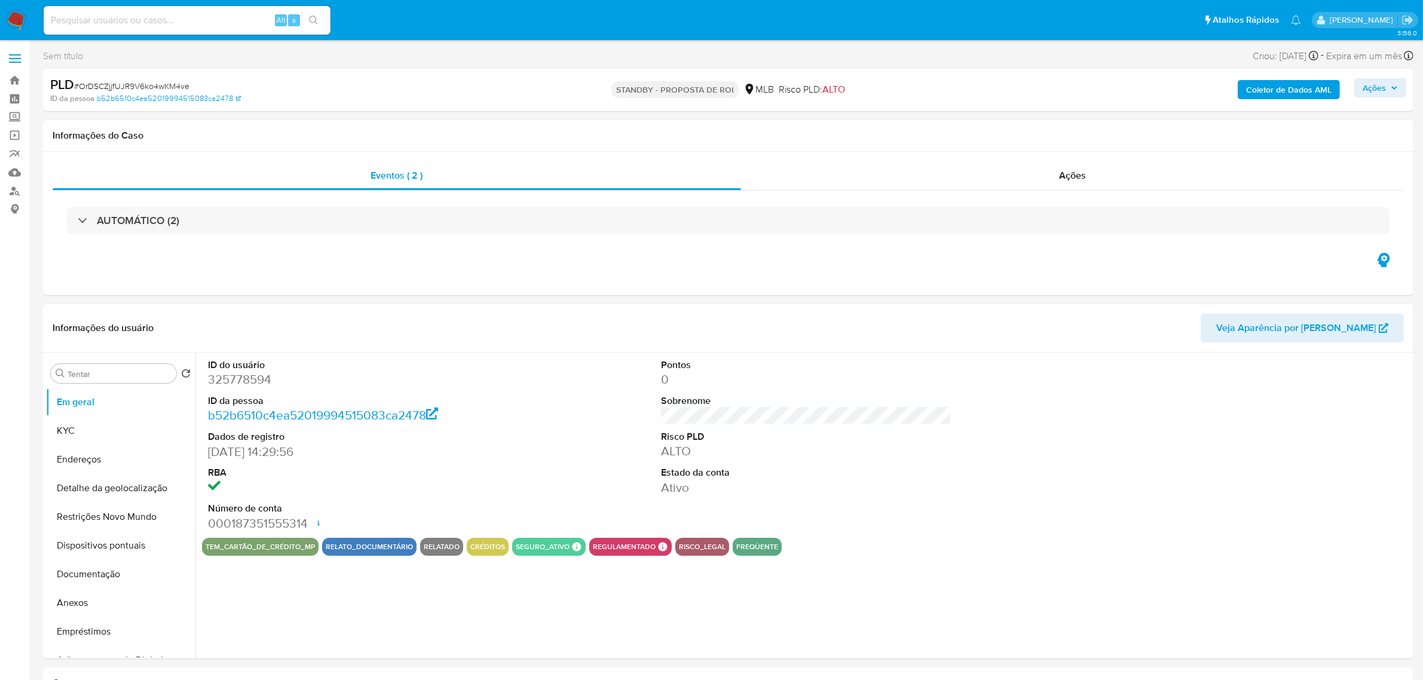
select select "10"
drag, startPoint x: 76, startPoint y: 433, endPoint x: 166, endPoint y: 440, distance: 89.9
click at [76, 433] on button "KYC" at bounding box center [116, 430] width 140 height 29
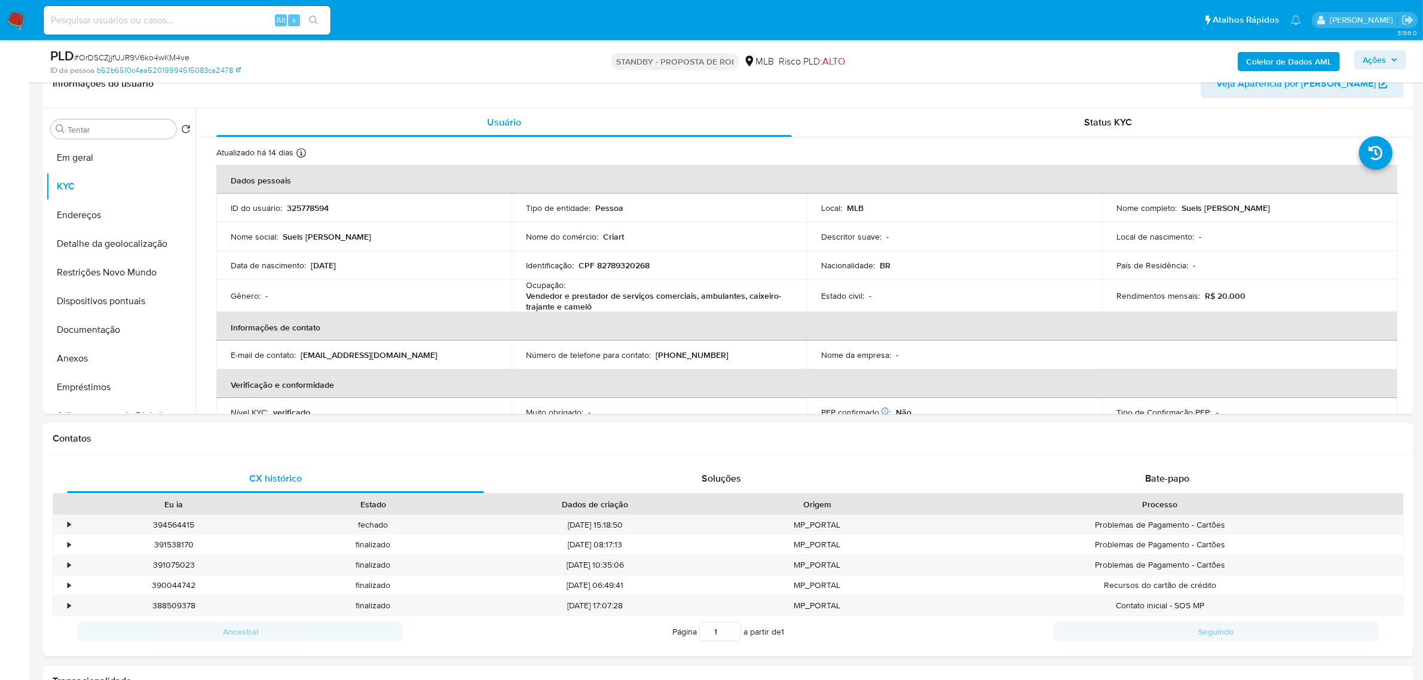
scroll to position [204, 0]
click at [84, 198] on button "Endereços" at bounding box center [116, 212] width 140 height 29
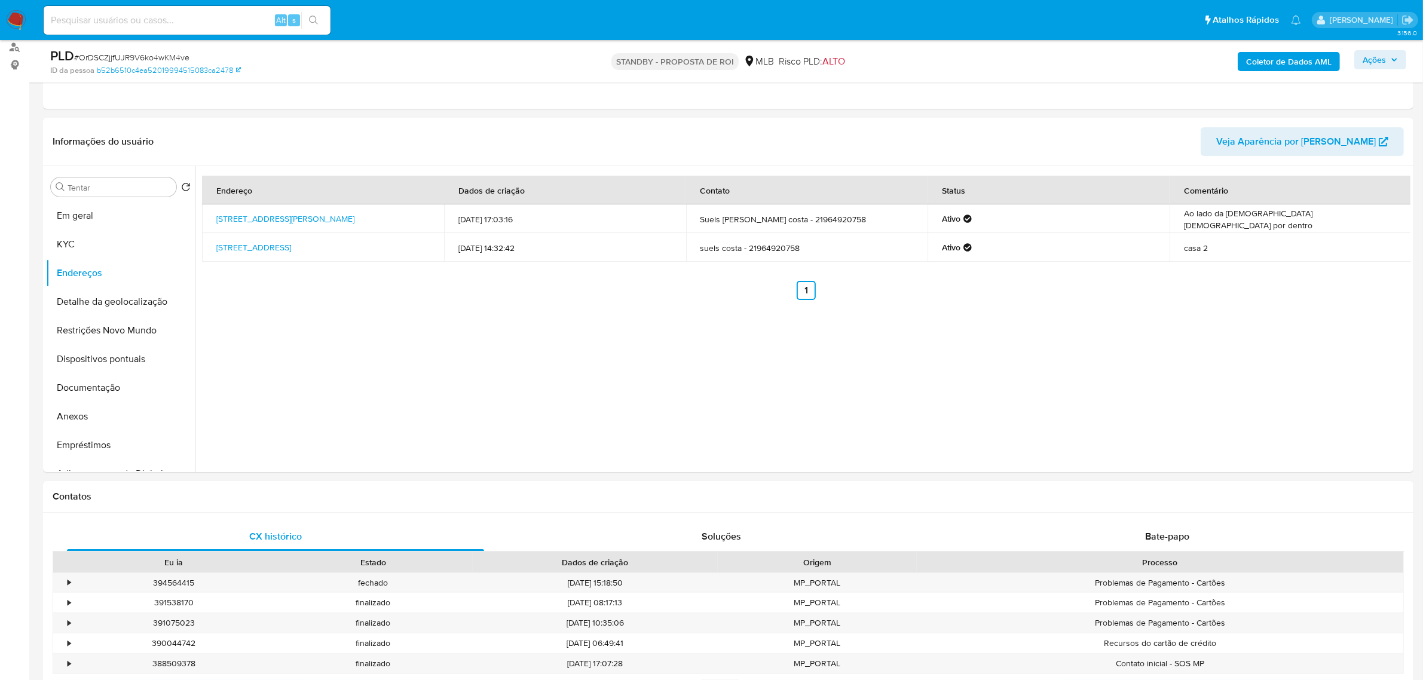
scroll to position [124, 0]
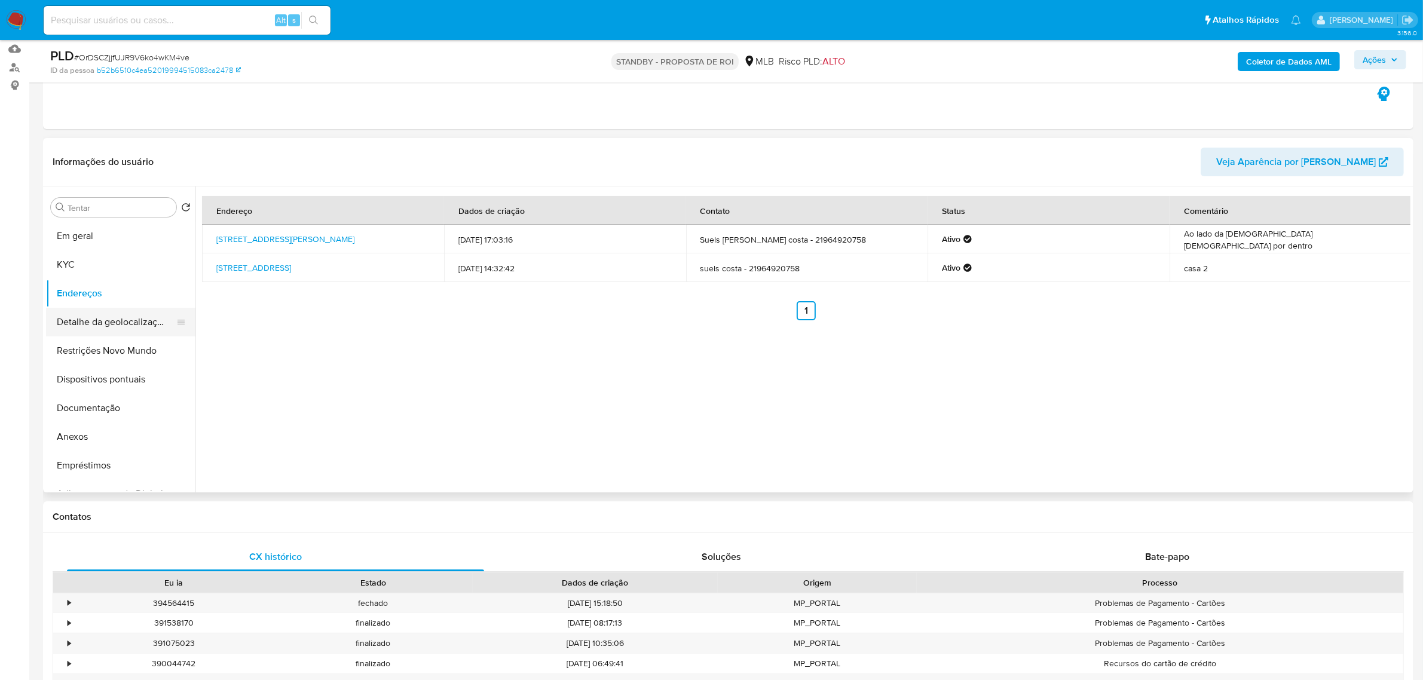
click at [145, 323] on button "Detalhe da geolocalização" at bounding box center [116, 322] width 140 height 29
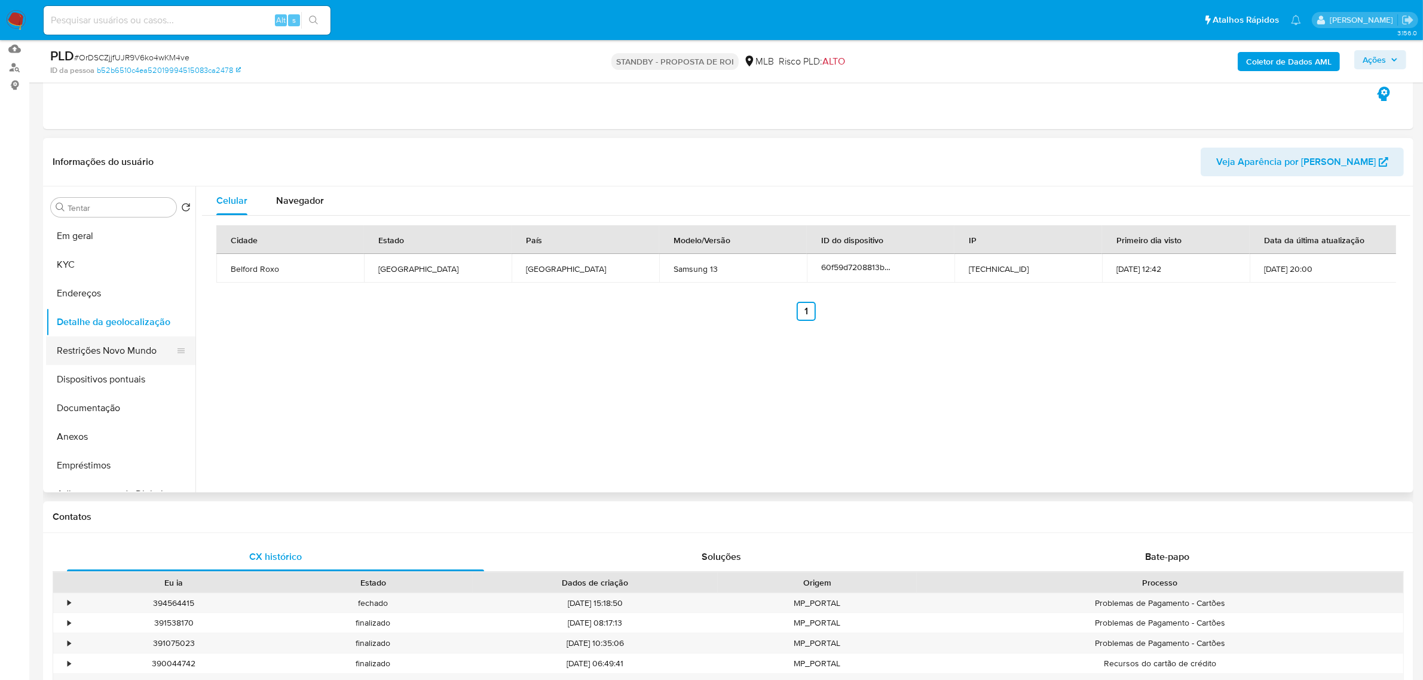
click at [135, 350] on button "Restrições Novo Mundo" at bounding box center [116, 350] width 140 height 29
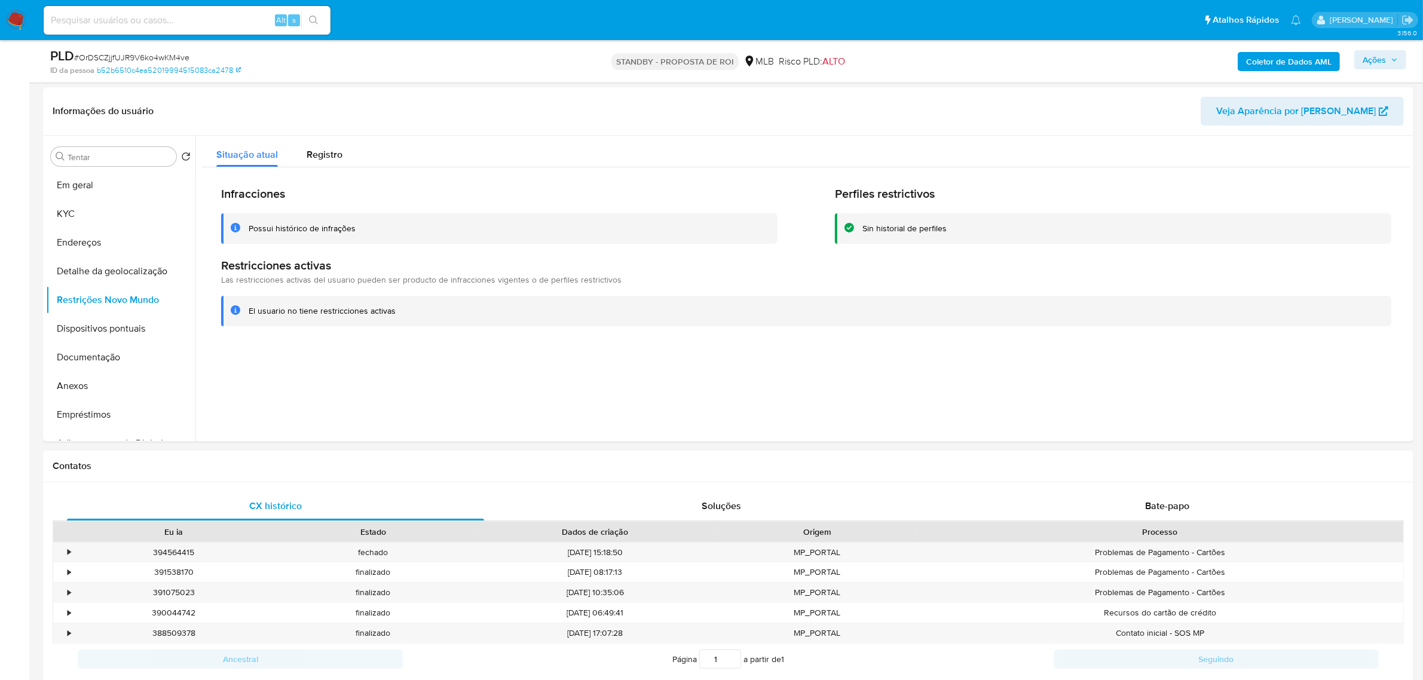
scroll to position [198, 0]
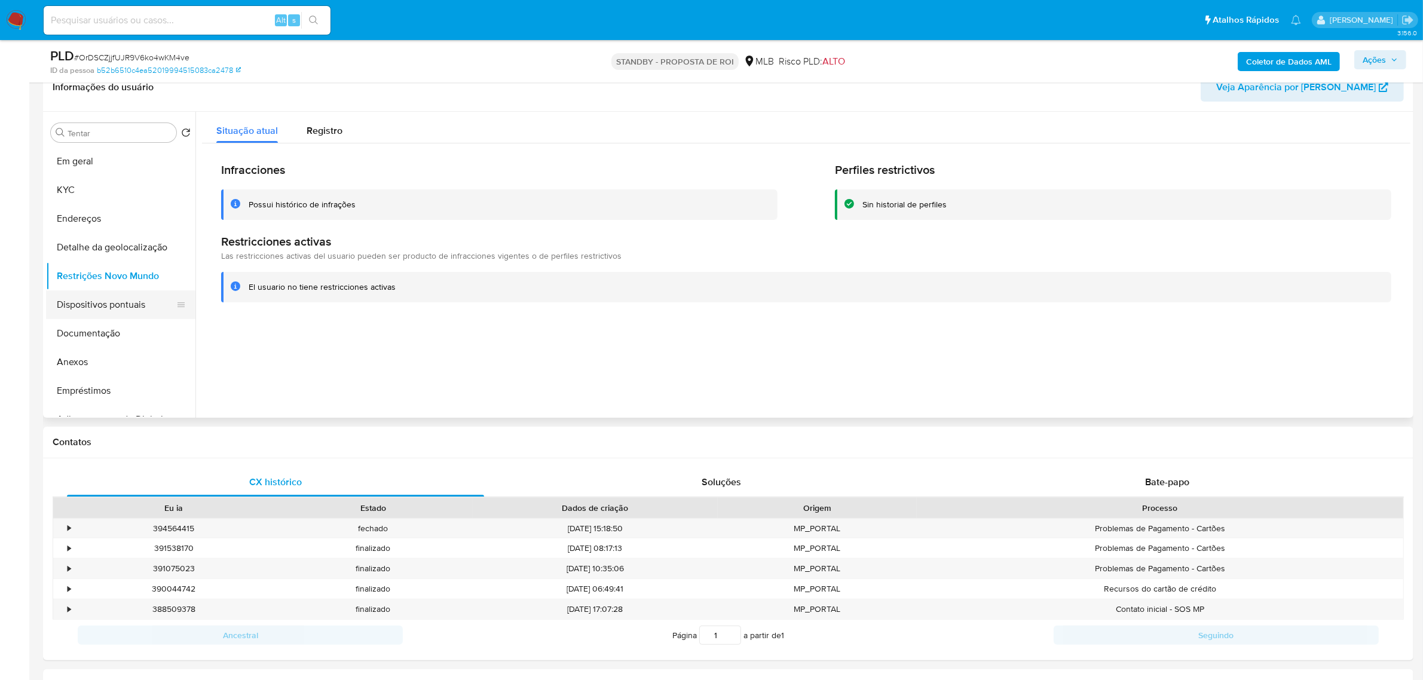
click at [108, 300] on button "Dispositivos pontuais" at bounding box center [116, 304] width 140 height 29
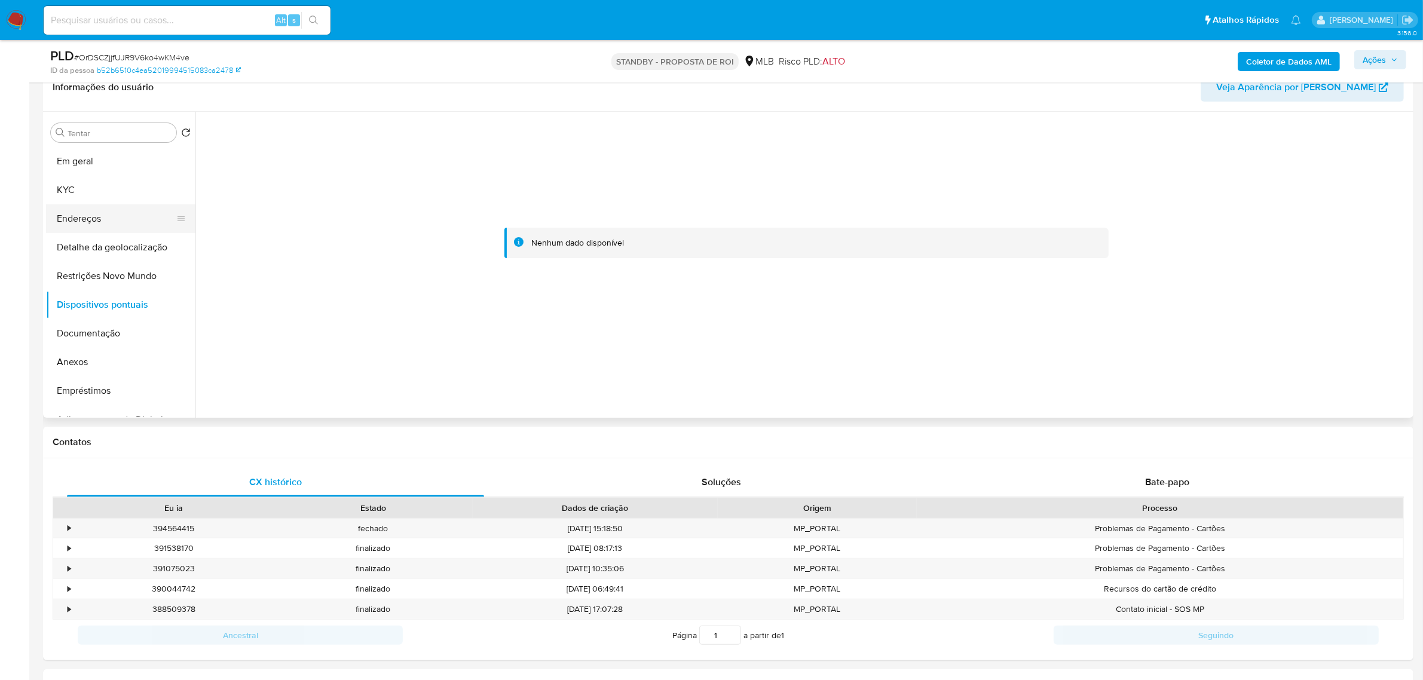
click at [100, 213] on button "Endereços" at bounding box center [116, 218] width 140 height 29
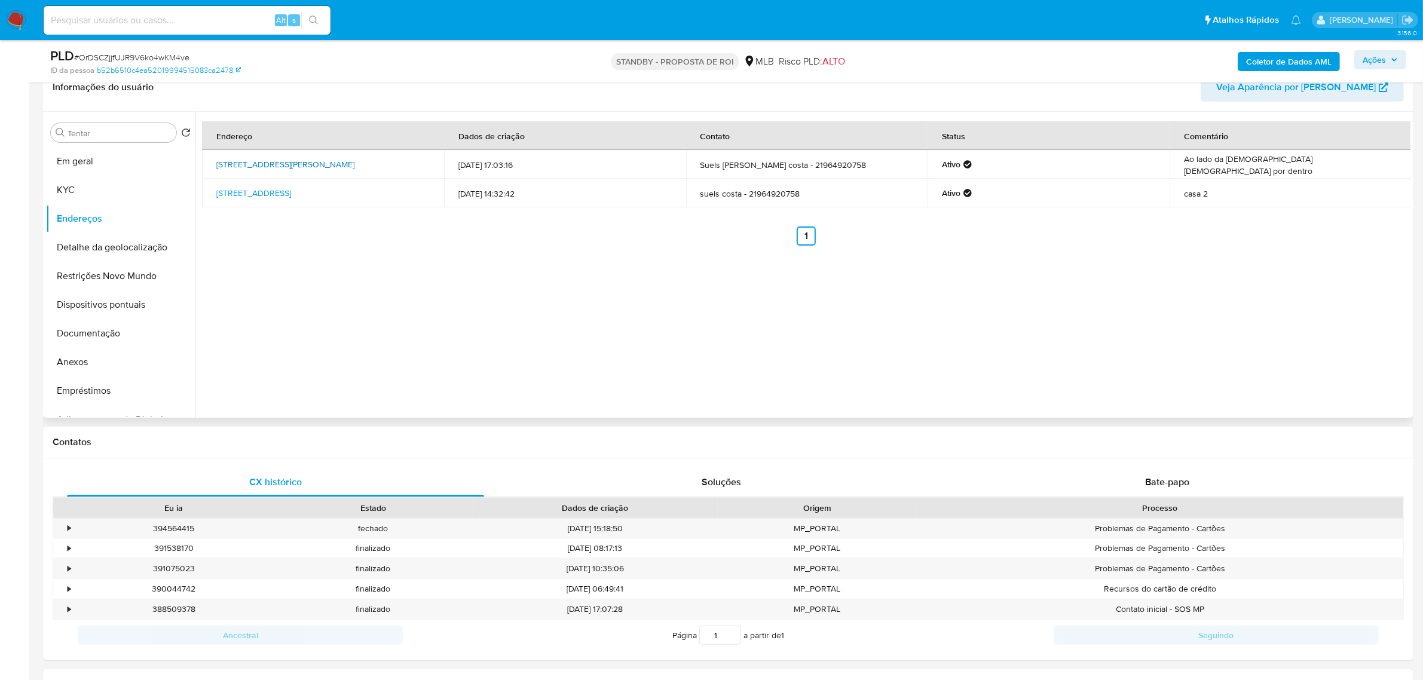
click at [335, 160] on font "Rua Santiago 215, Belford Roxo, Rio de Janeiro, 26112490, Brasil 215" at bounding box center [285, 164] width 138 height 12
click at [150, 16] on input at bounding box center [187, 21] width 287 height 16
paste input "bp6RkBZAio21xcBBrtOLtLfJ"
type input "bp6RkBZAio21xcBBrtOLtLfJ"
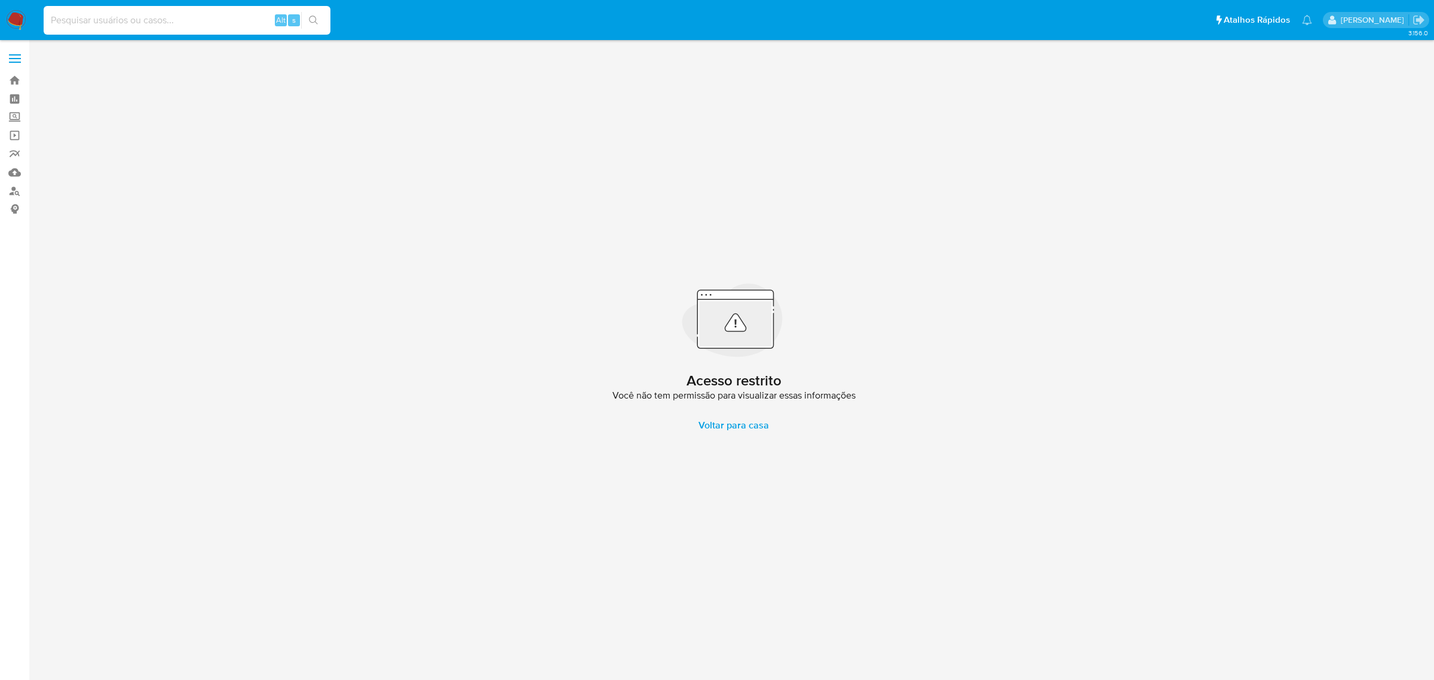
paste input "bp6RkBZAio21xcBBrtOLtLfJ"
click at [50, 19] on input "bp6RkBZAio21xcBBrtOLtLfJ" at bounding box center [187, 21] width 287 height 16
type input "bp6RkBZAio21xcBBrtOLtLfJ"
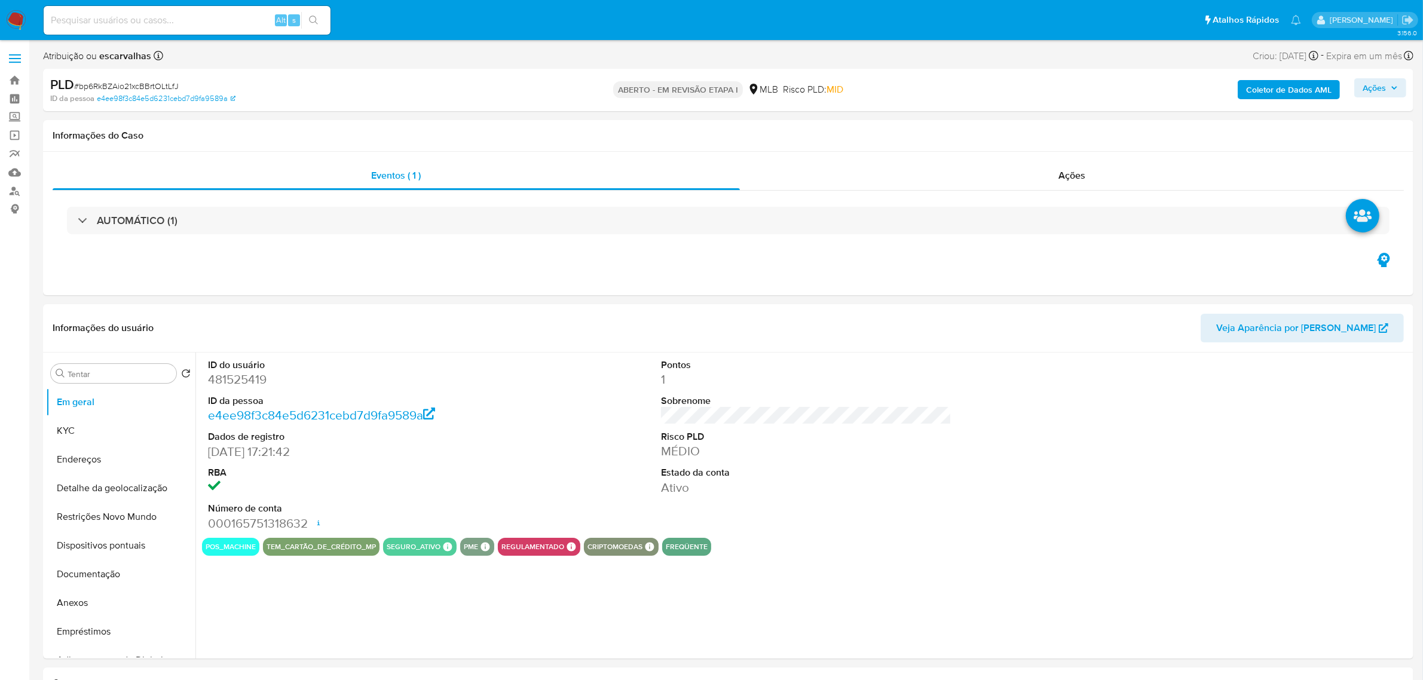
select select "10"
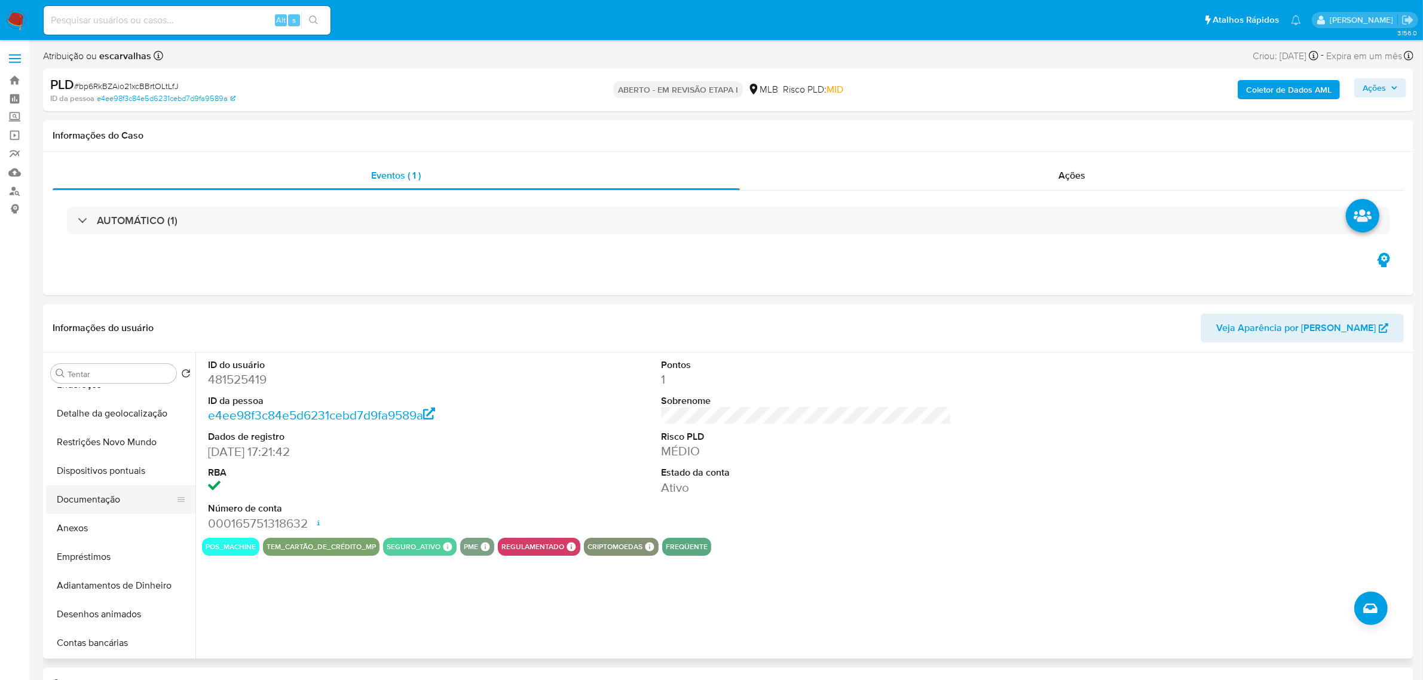
click at [69, 499] on button "Documentação" at bounding box center [116, 499] width 140 height 29
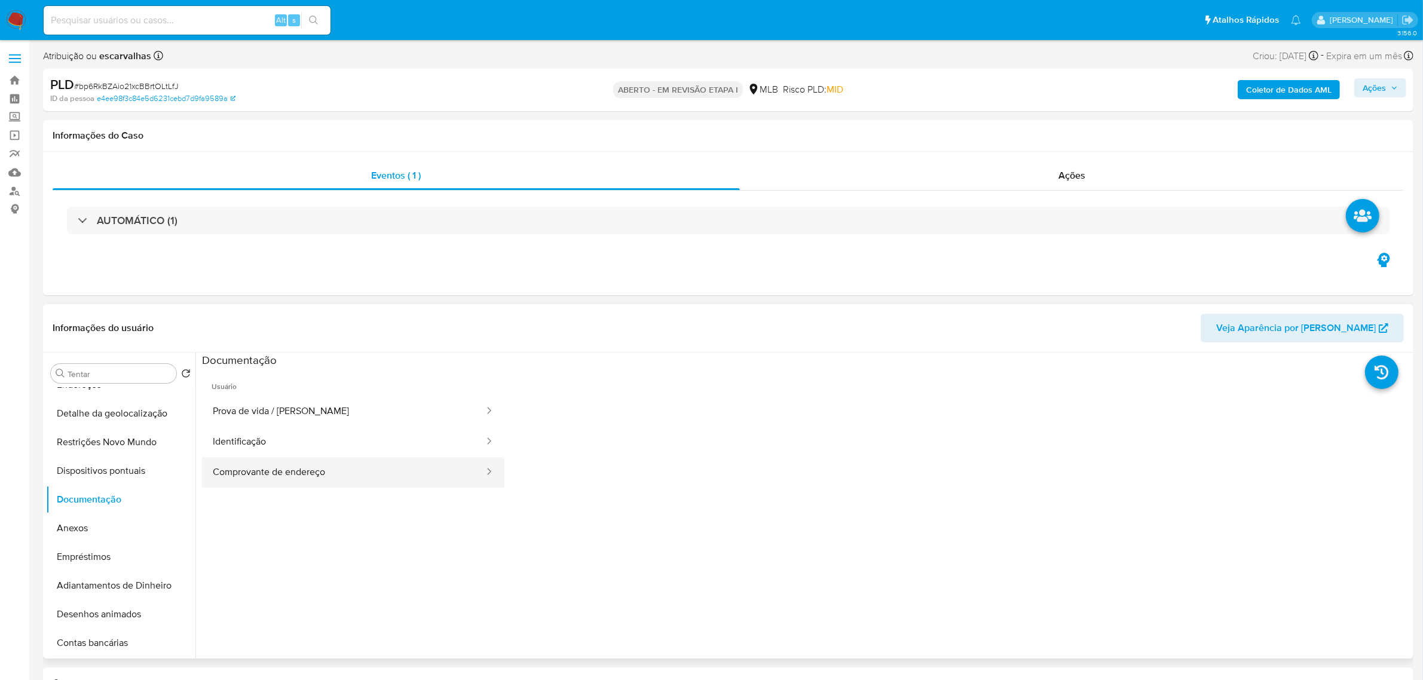
click at [327, 469] on button "Comprovante de endereço" at bounding box center [343, 472] width 283 height 30
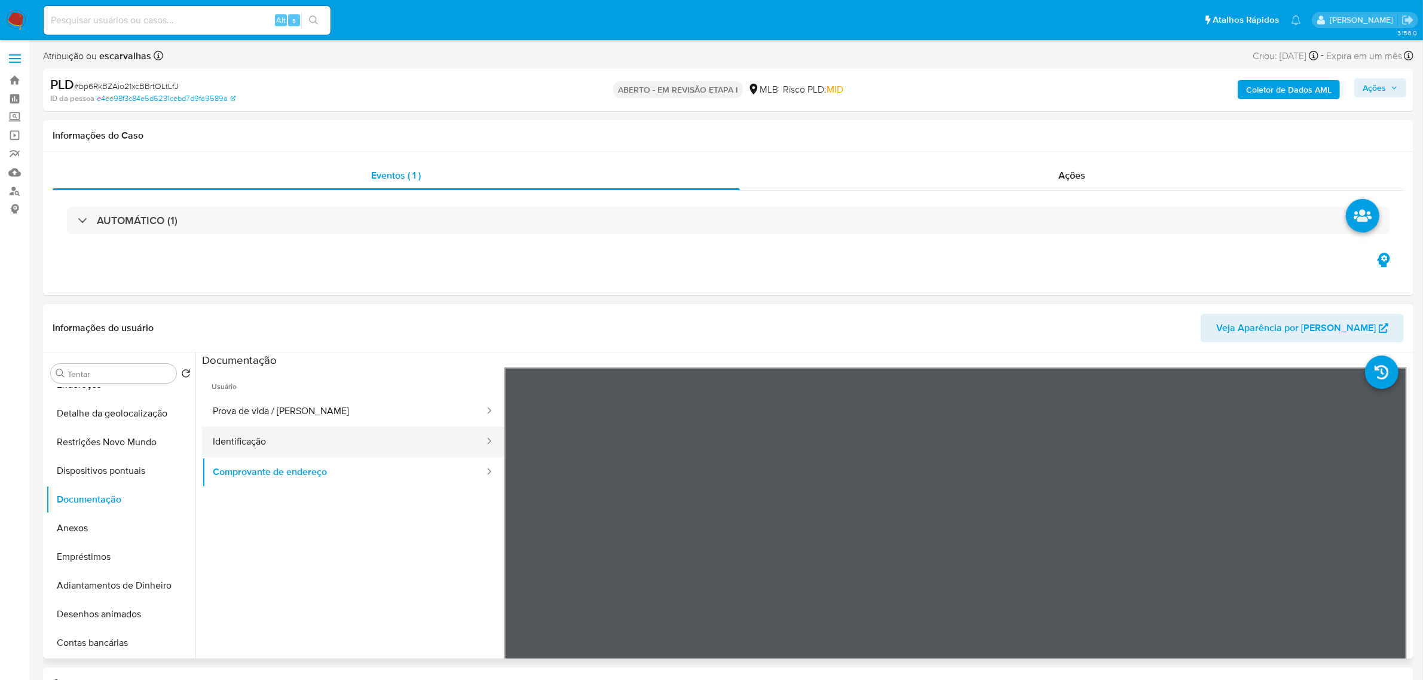
click at [262, 446] on button "Identificação" at bounding box center [343, 442] width 283 height 30
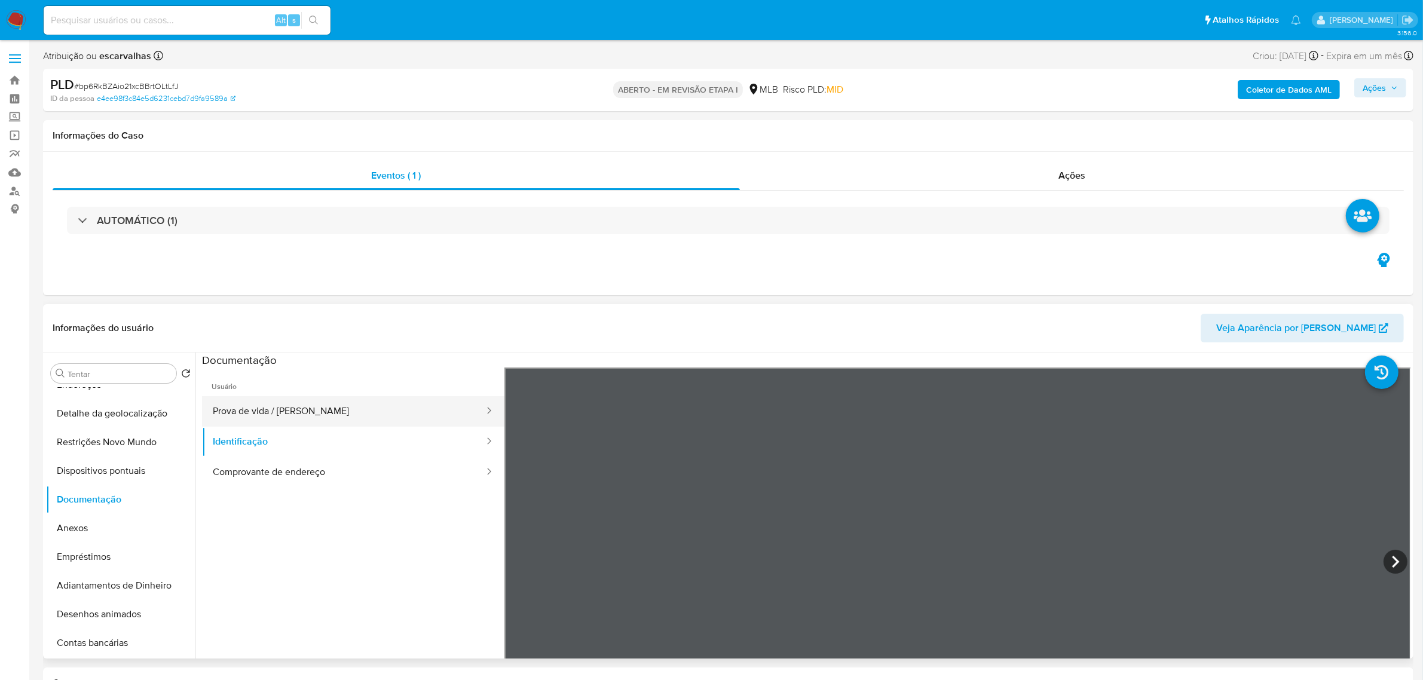
click at [299, 413] on button "Prova de vida / Selfie" at bounding box center [343, 411] width 283 height 30
click at [279, 437] on button "Identificação" at bounding box center [343, 442] width 283 height 30
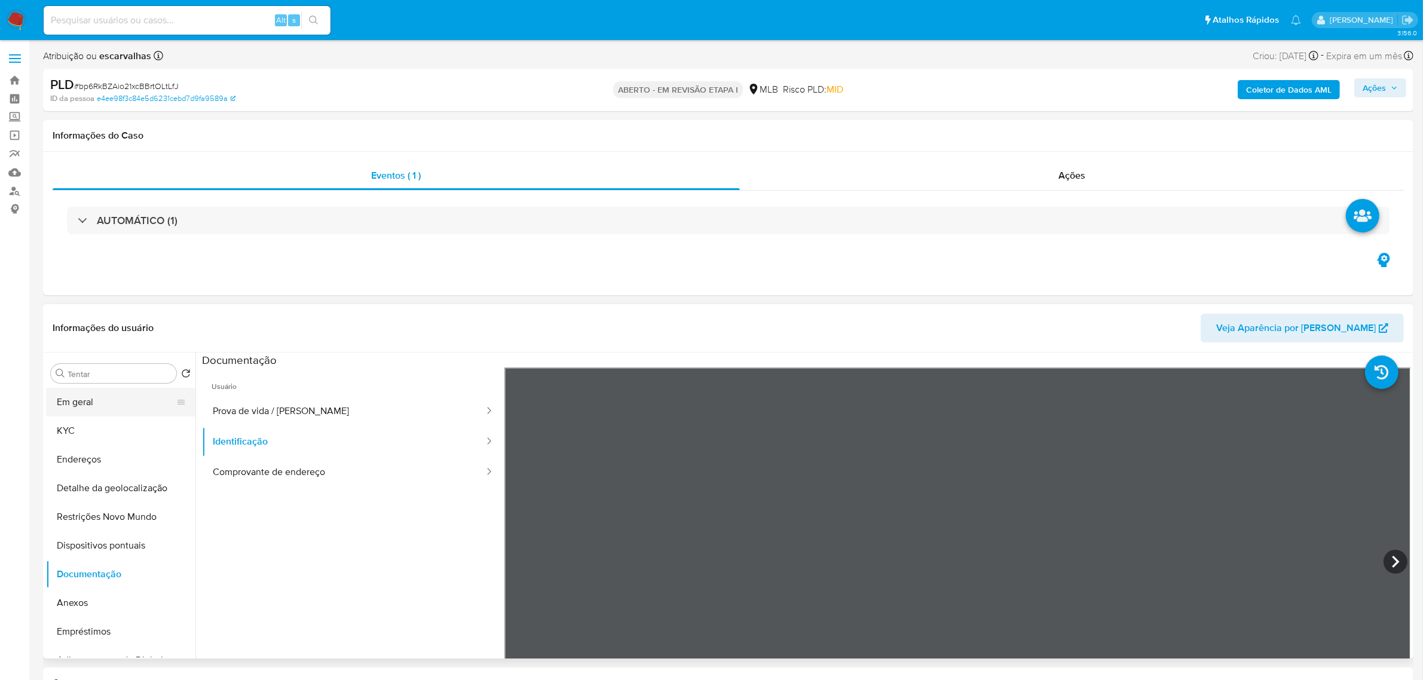
click at [100, 401] on button "Em geral" at bounding box center [116, 402] width 140 height 29
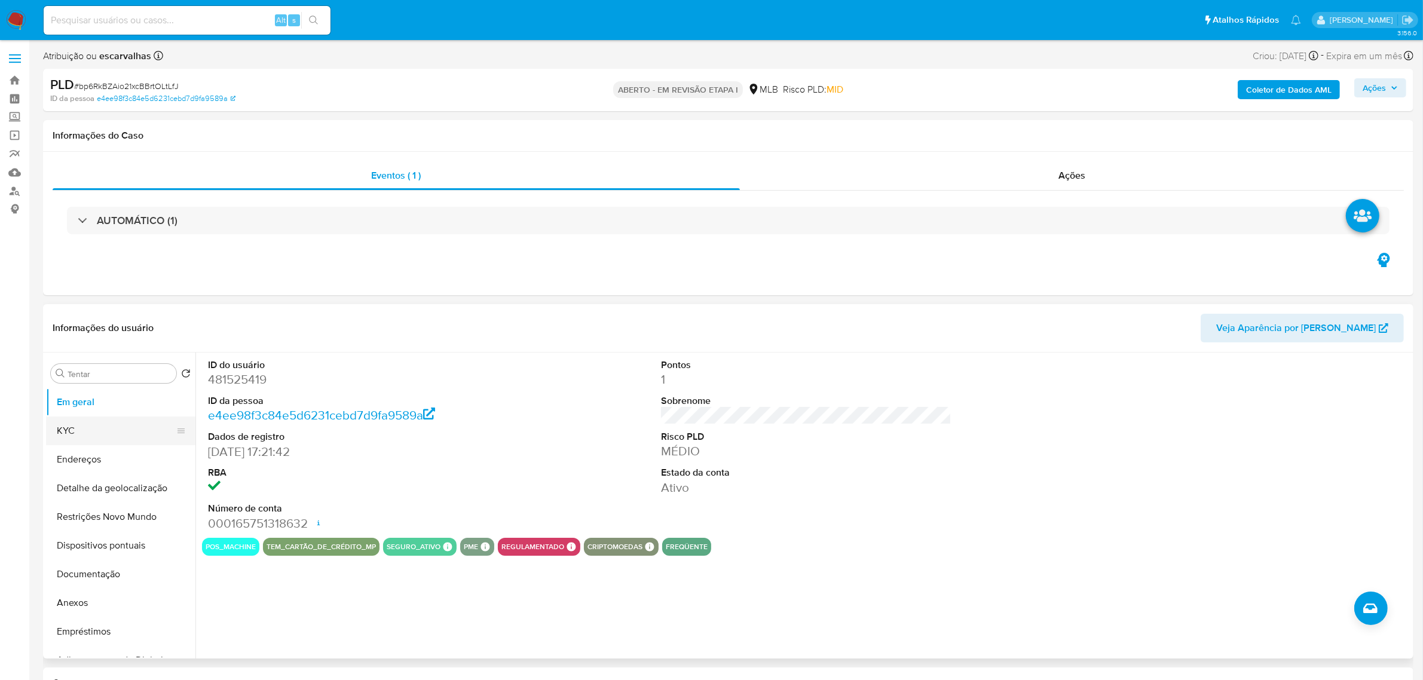
click at [118, 424] on button "KYC" at bounding box center [116, 430] width 140 height 29
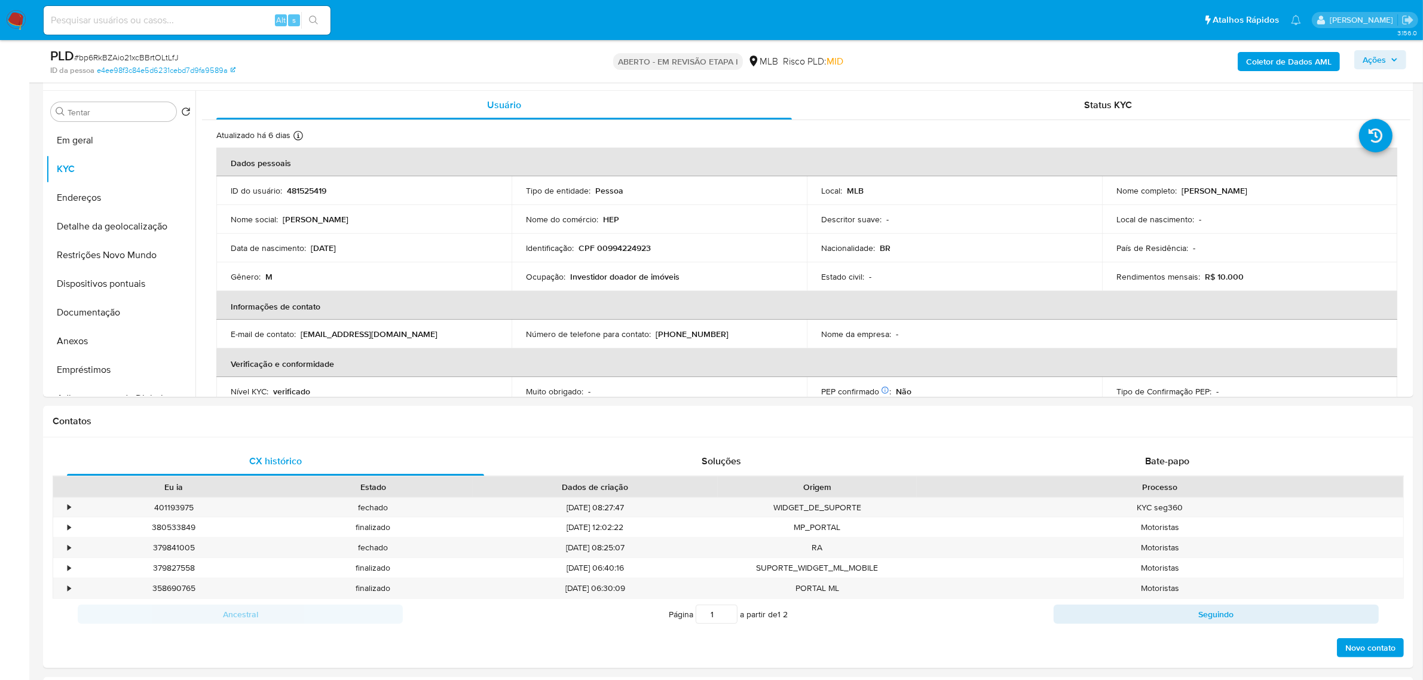
scroll to position [237, 0]
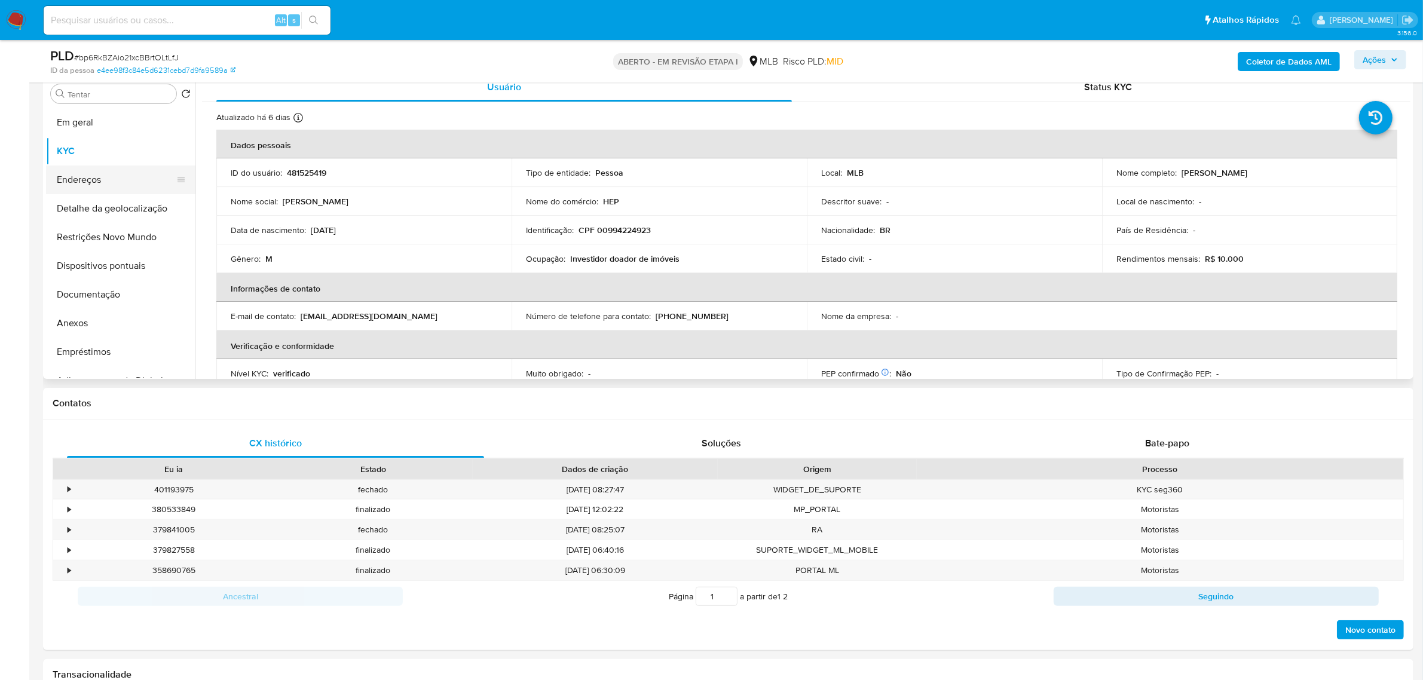
click at [109, 179] on button "Endereços" at bounding box center [116, 180] width 140 height 29
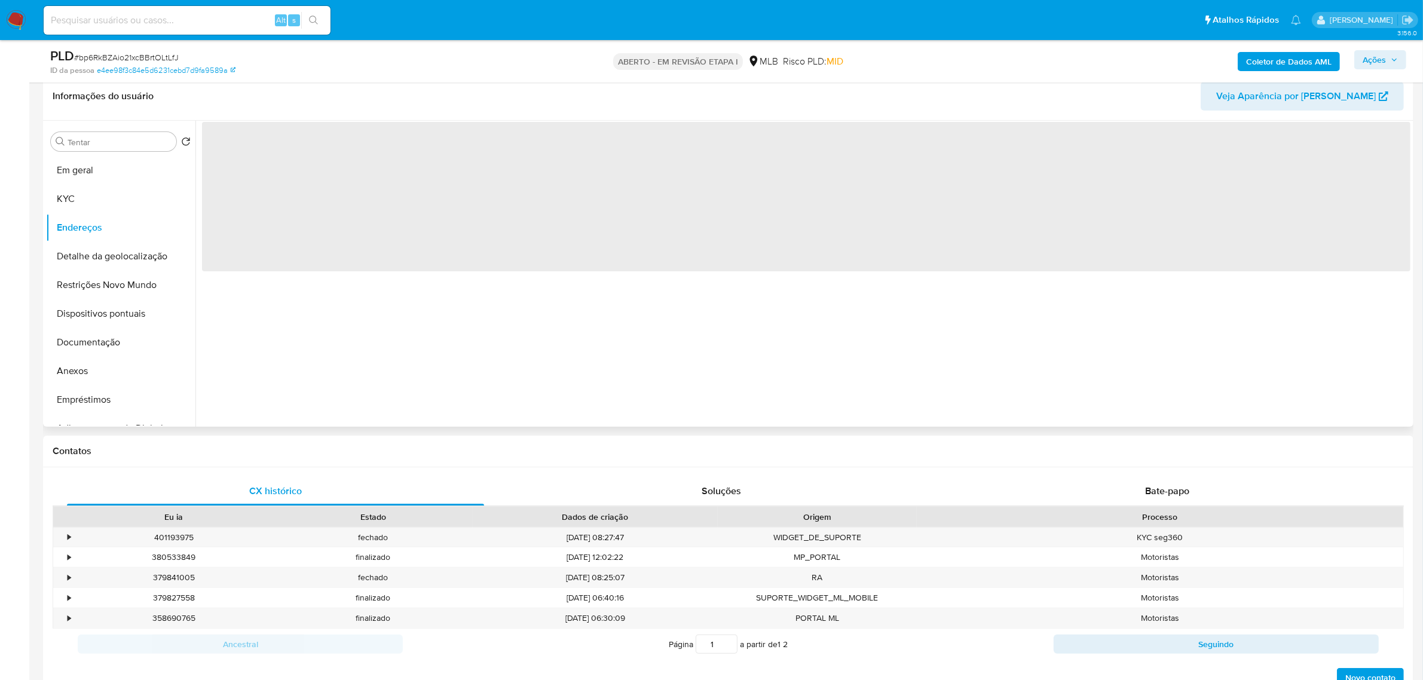
scroll to position [163, 0]
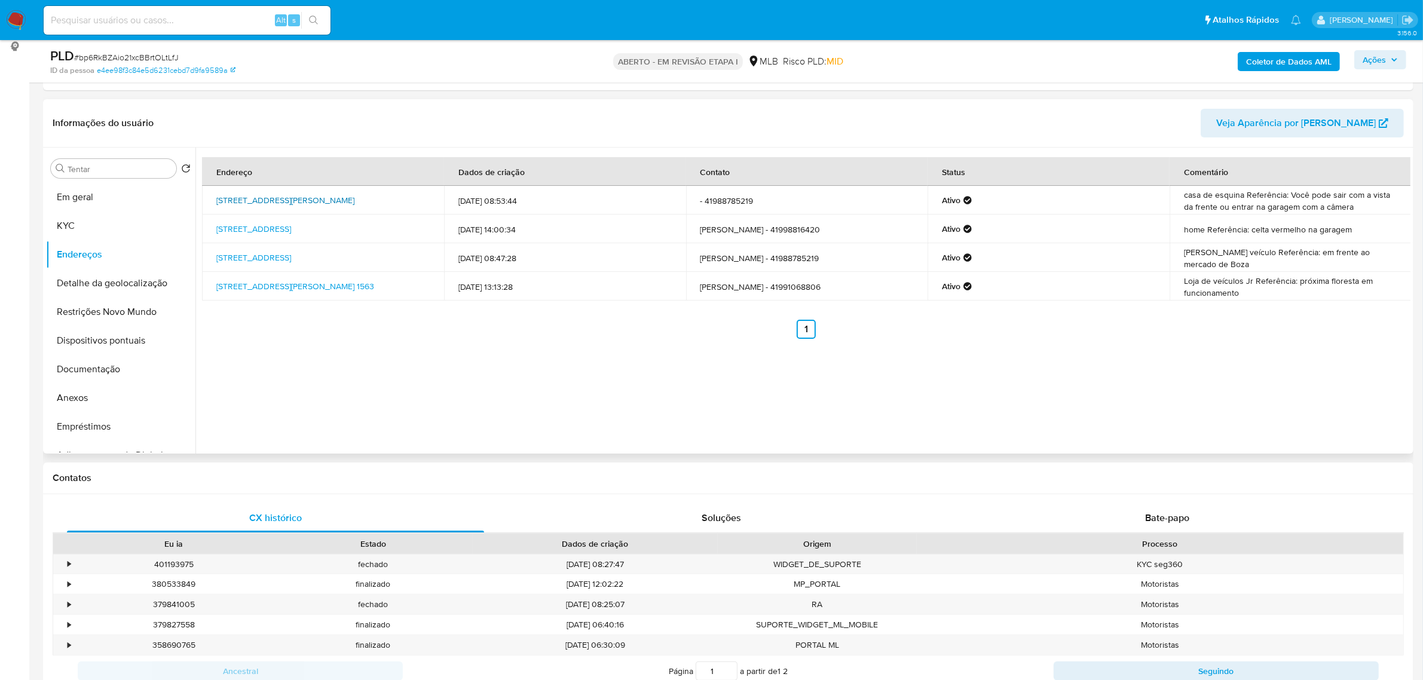
click at [249, 198] on font "Rua Elizeu Américo Comim 42, Curitiba, Paraná, 81150360, Brasil 42" at bounding box center [285, 200] width 138 height 12
click at [130, 308] on button "Restrições Novo Mundo" at bounding box center [116, 312] width 140 height 29
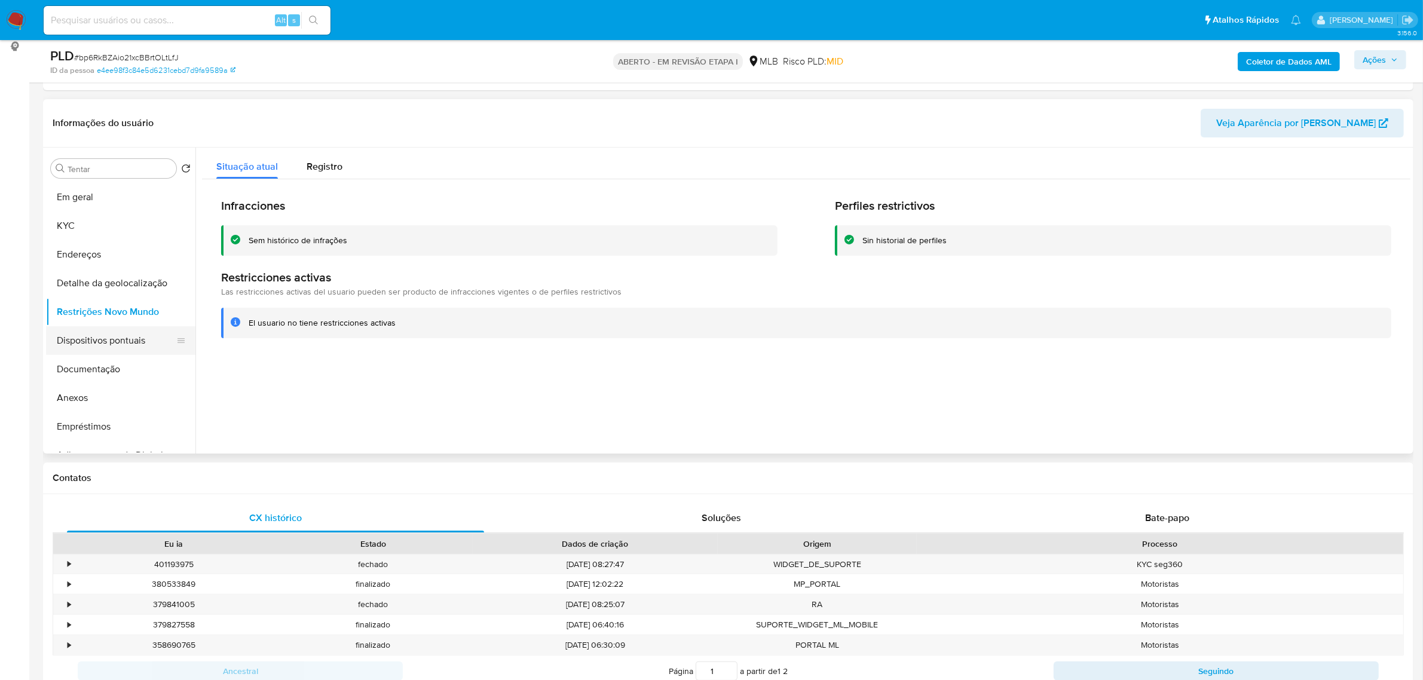
click at [106, 338] on button "Dispositivos pontuais" at bounding box center [116, 340] width 140 height 29
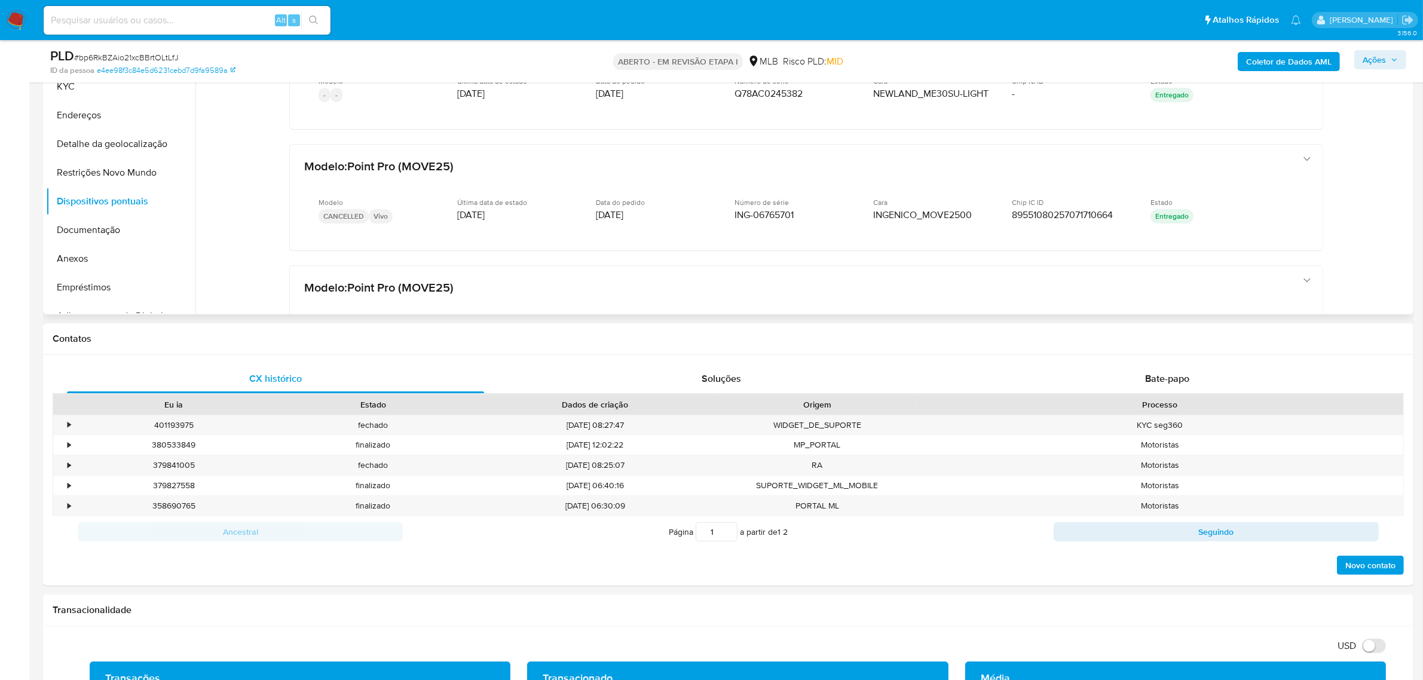
scroll to position [207, 0]
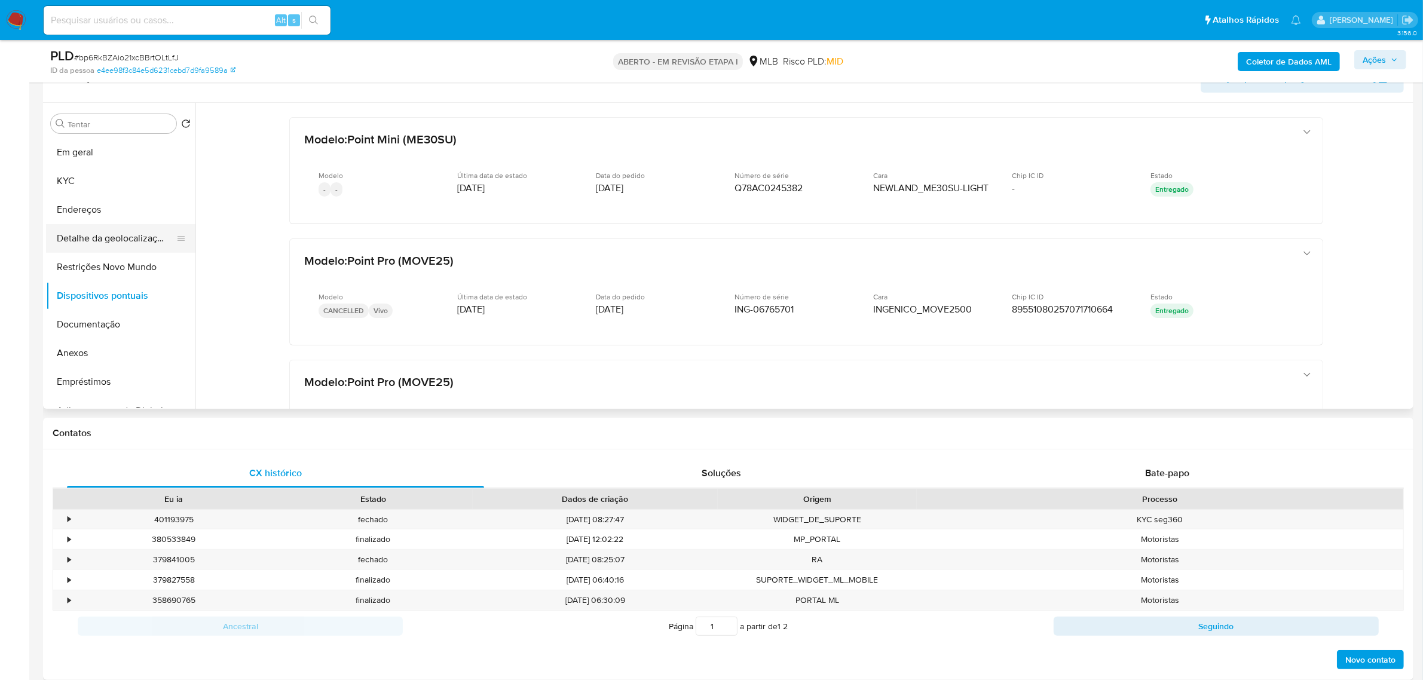
click at [100, 241] on button "Detalhe da geolocalização" at bounding box center [116, 238] width 140 height 29
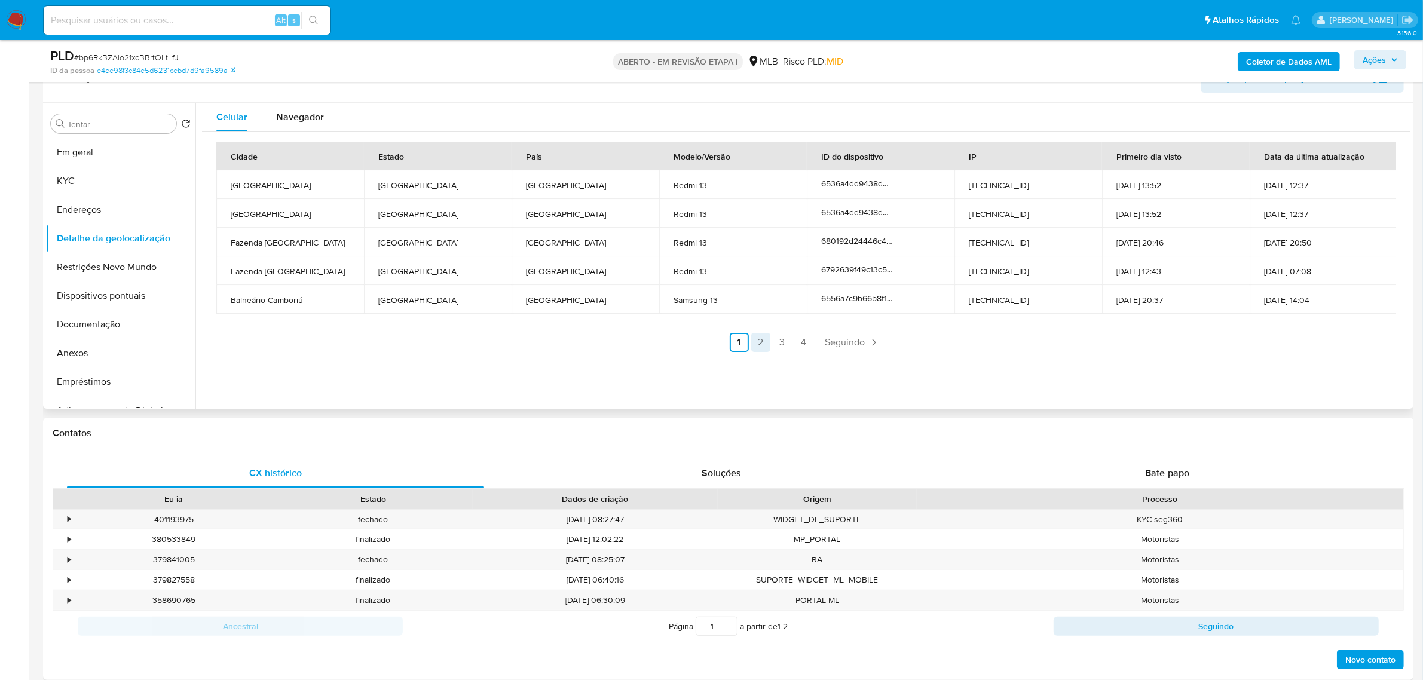
click at [758, 345] on font "2" at bounding box center [760, 342] width 5 height 14
click at [808, 347] on font "3" at bounding box center [810, 342] width 5 height 14
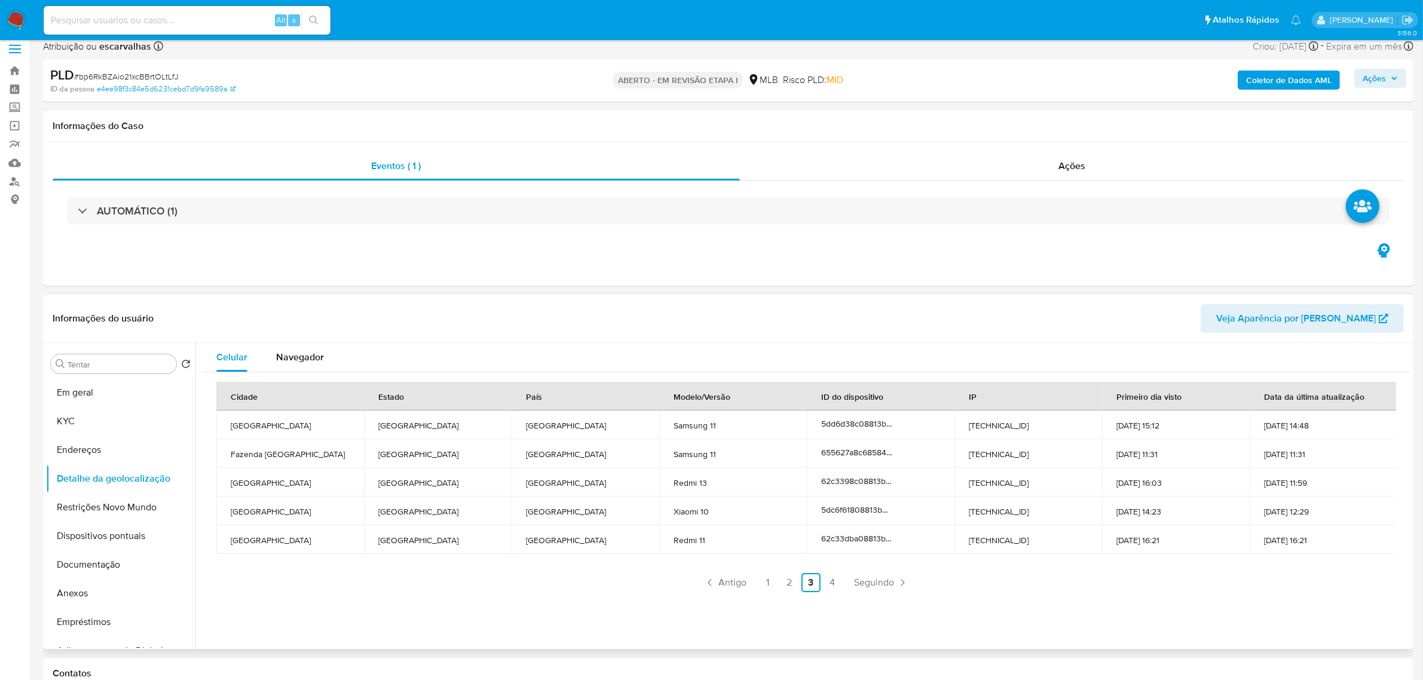
scroll to position [0, 0]
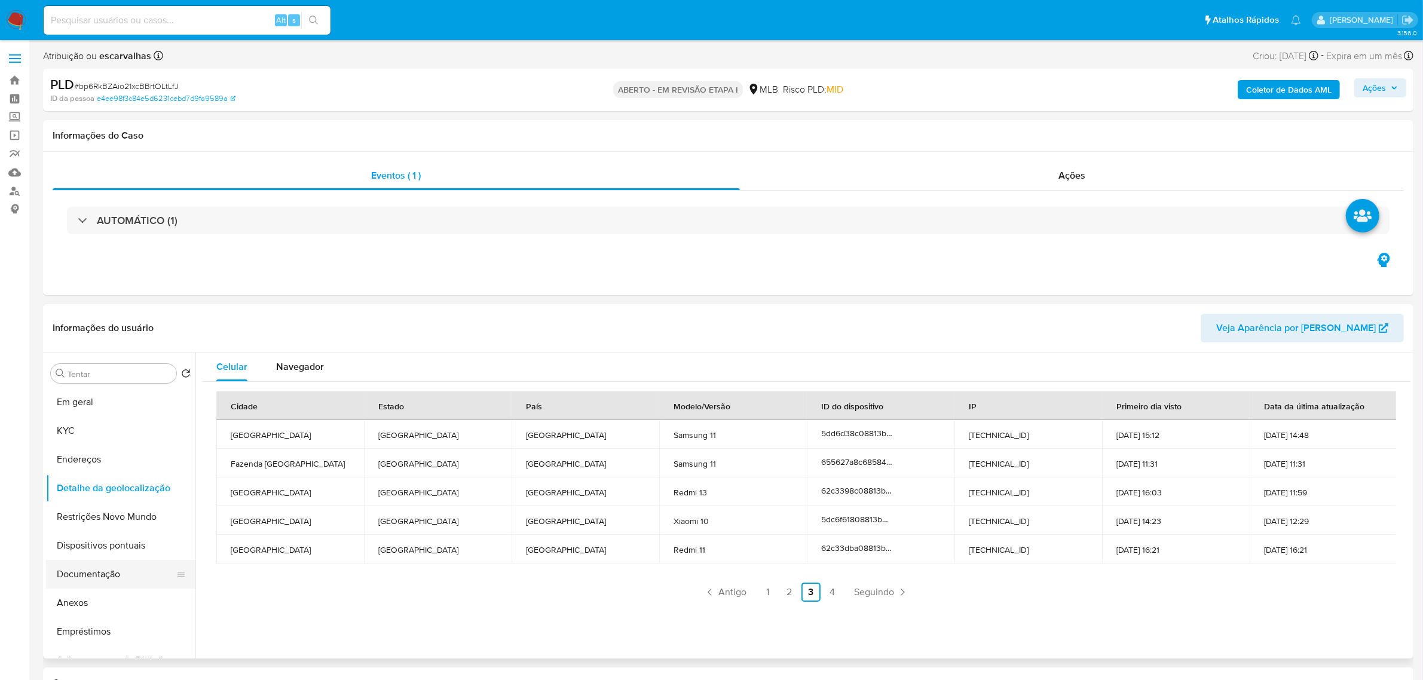
click at [120, 569] on button "Documentação" at bounding box center [116, 574] width 140 height 29
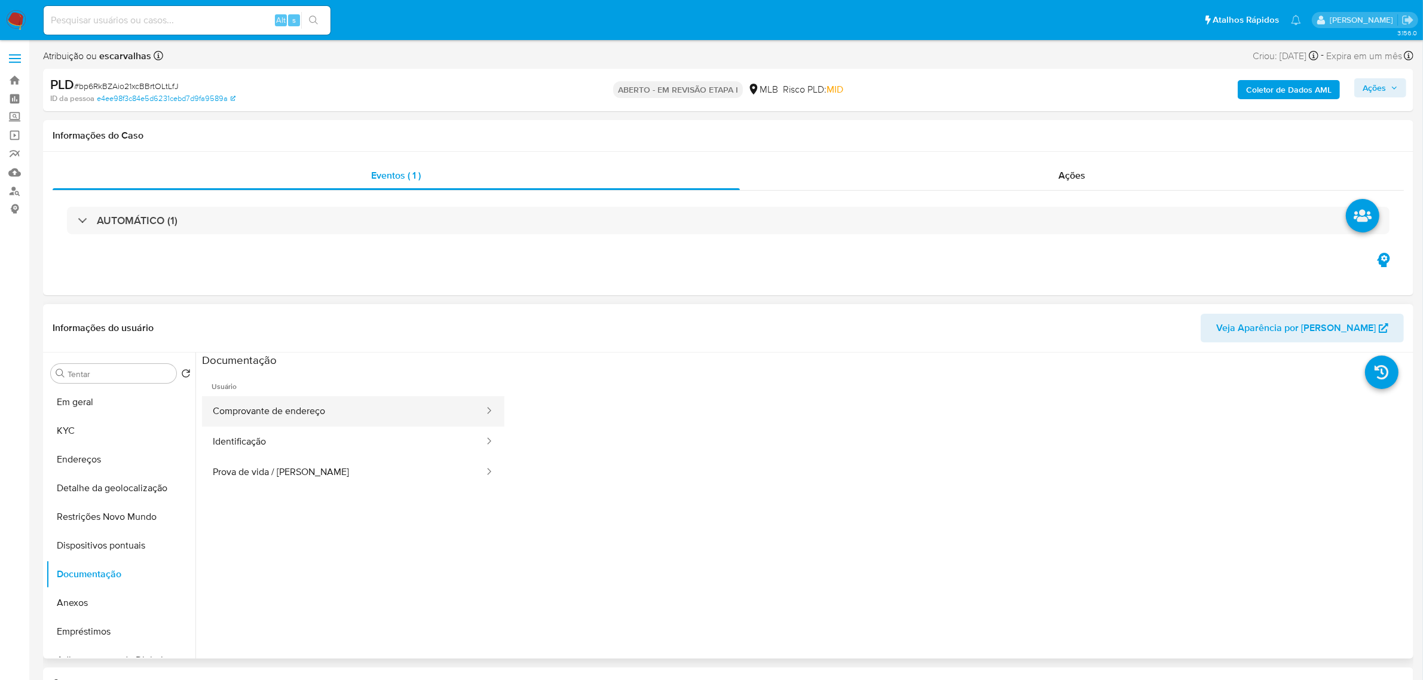
click at [388, 411] on button "Comprovante de endereço" at bounding box center [343, 411] width 283 height 30
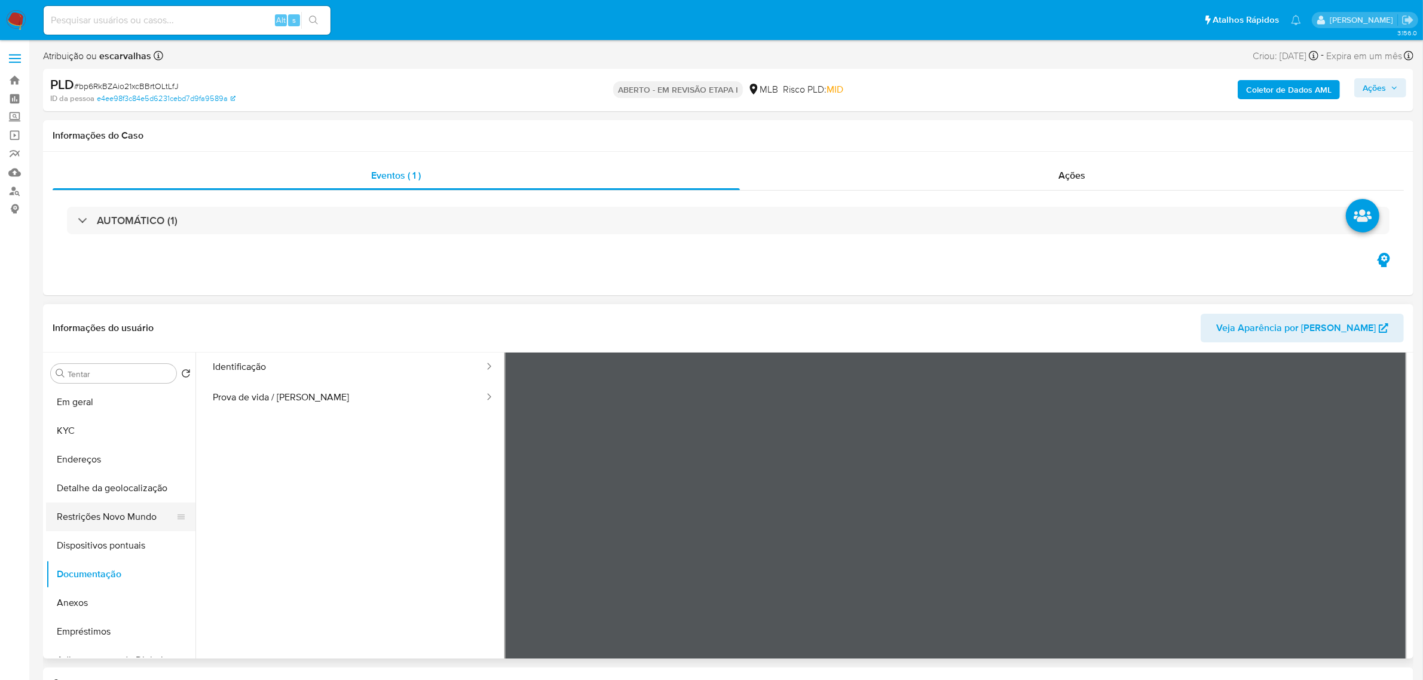
click at [120, 527] on button "Restrições Novo Mundo" at bounding box center [116, 517] width 140 height 29
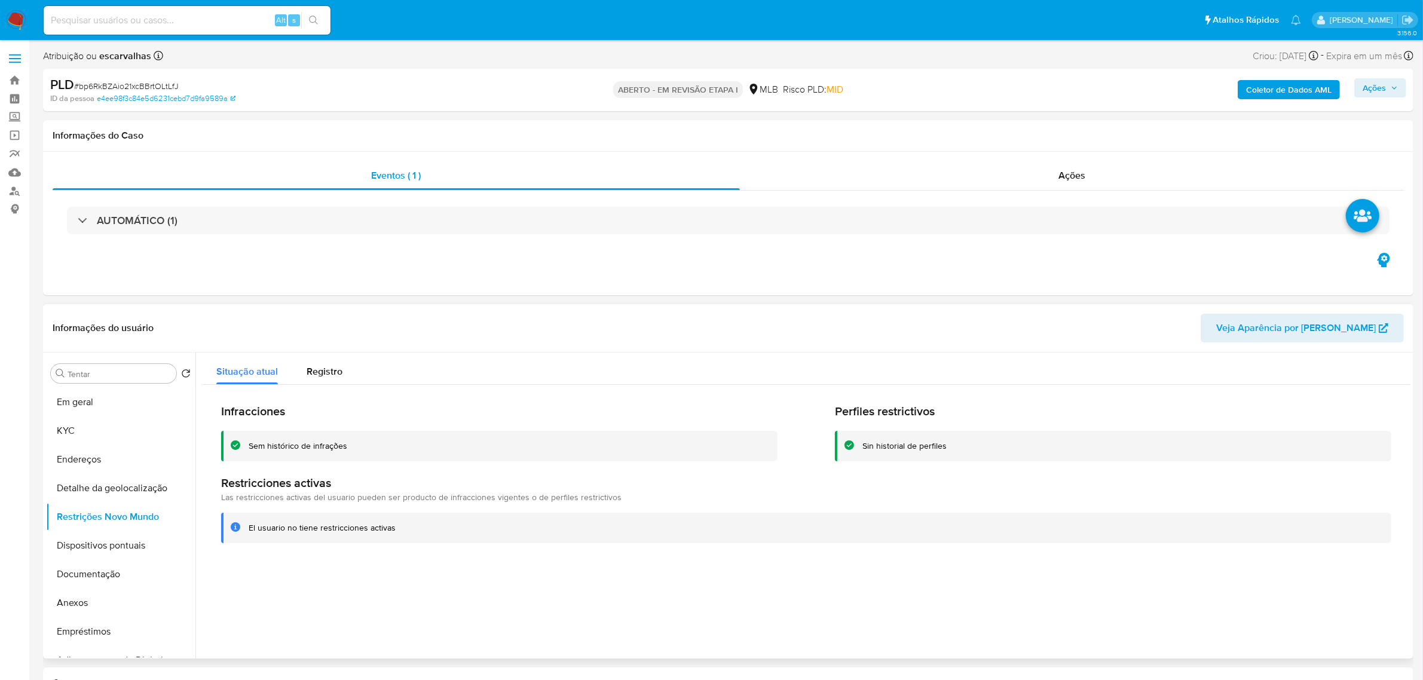
drag, startPoint x: 245, startPoint y: 528, endPoint x: 399, endPoint y: 534, distance: 154.3
click at [399, 534] on div "El usuario no tiene restricciones activas" at bounding box center [806, 528] width 1170 height 30
click at [103, 408] on button "Em geral" at bounding box center [116, 402] width 140 height 29
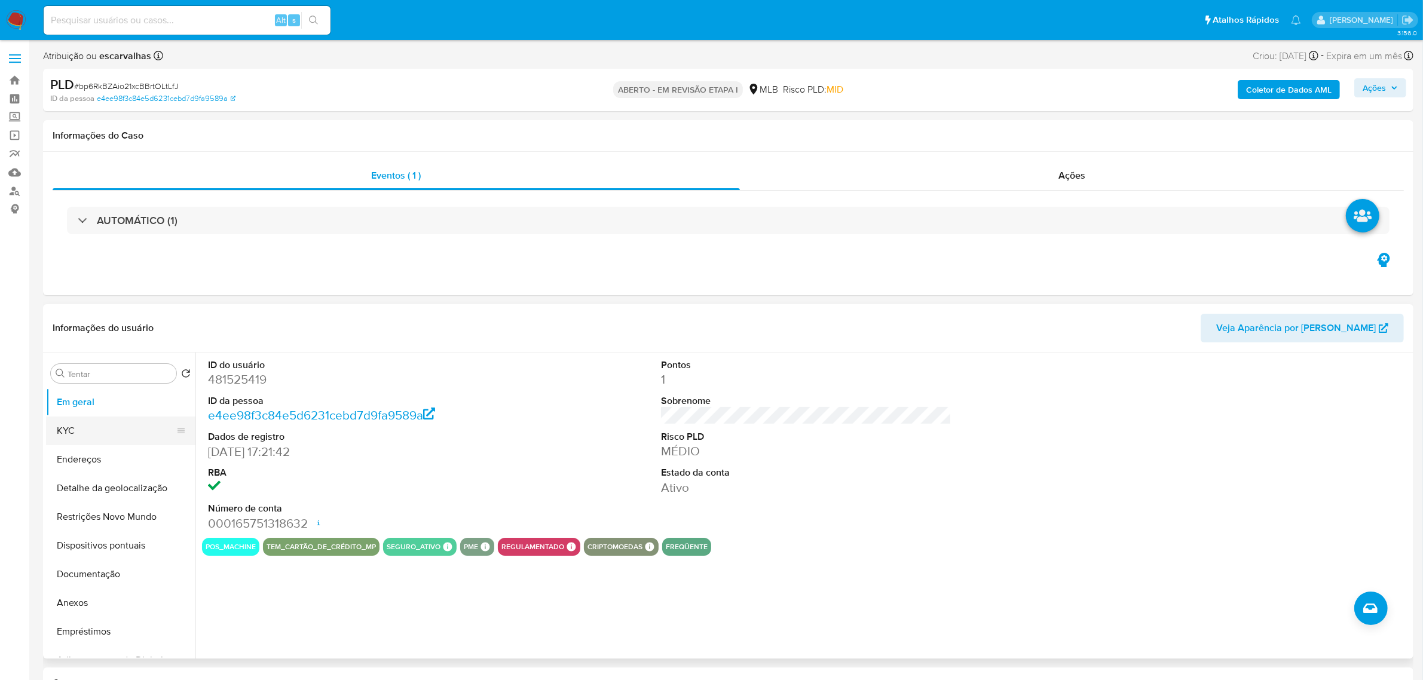
click at [102, 430] on button "KYC" at bounding box center [116, 430] width 140 height 29
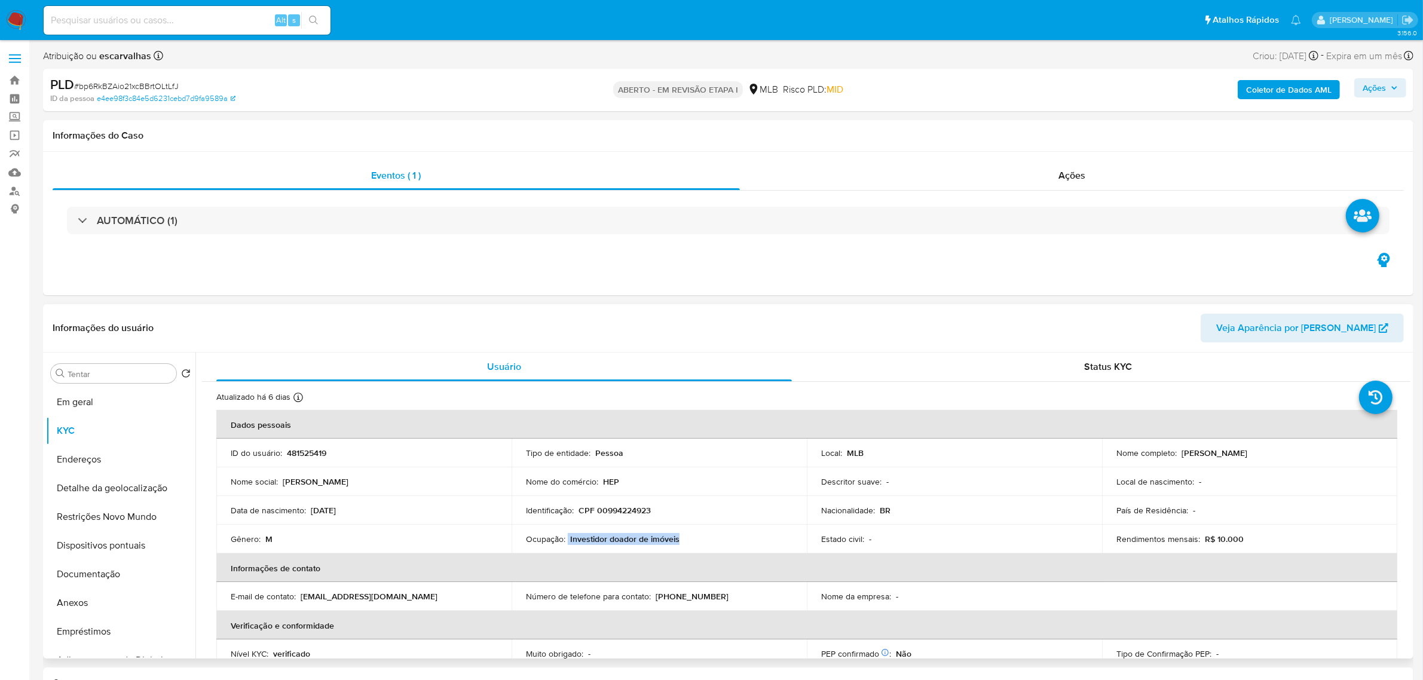
drag, startPoint x: 568, startPoint y: 539, endPoint x: 682, endPoint y: 538, distance: 114.1
click at [682, 538] on div "Ocupação : Investidor doador de imóveis" at bounding box center [659, 539] width 266 height 11
copy div "Investidor doador de imóveis"
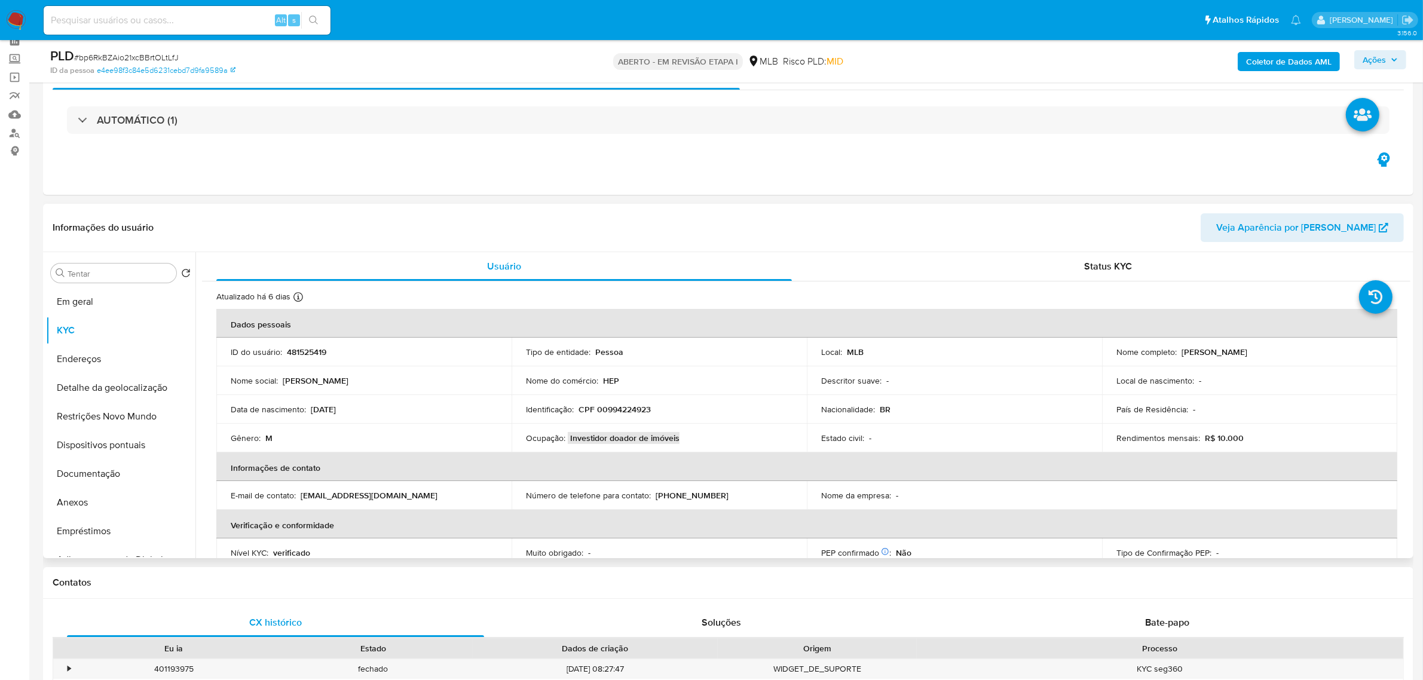
scroll to position [149, 0]
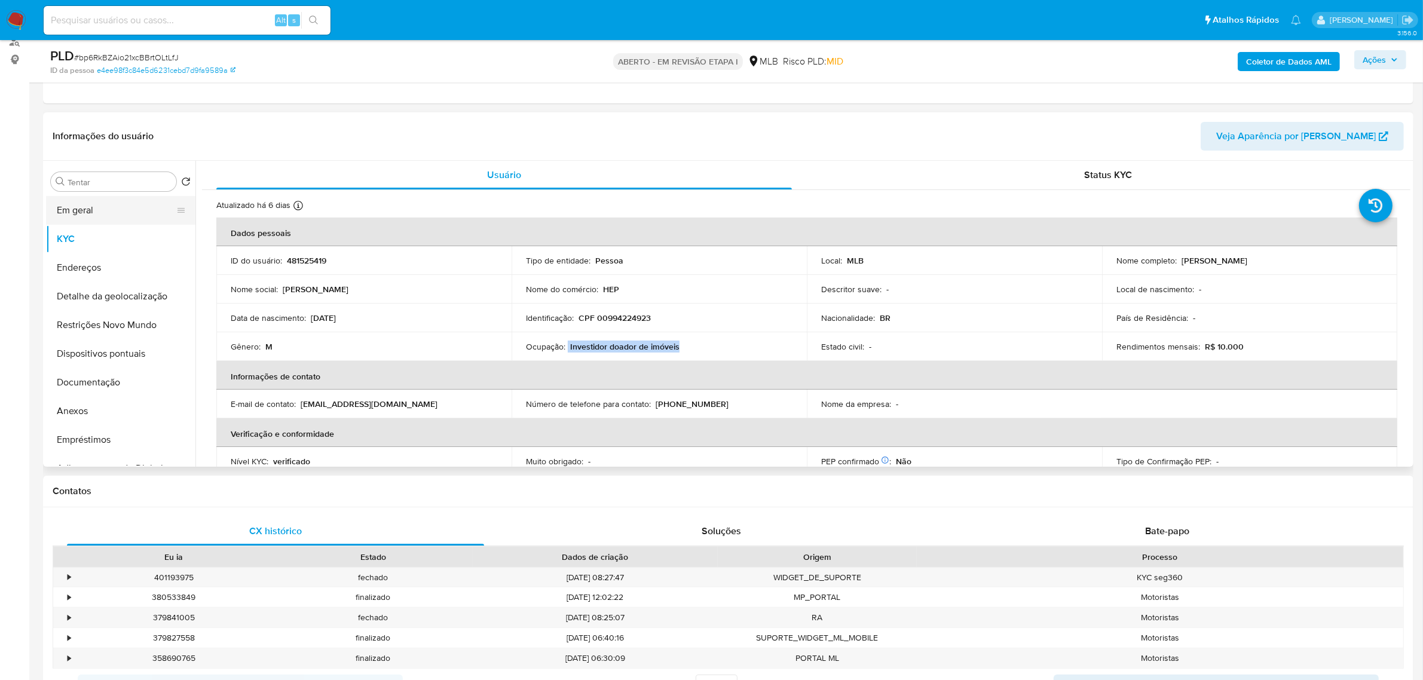
click at [76, 215] on button "Em geral" at bounding box center [116, 210] width 140 height 29
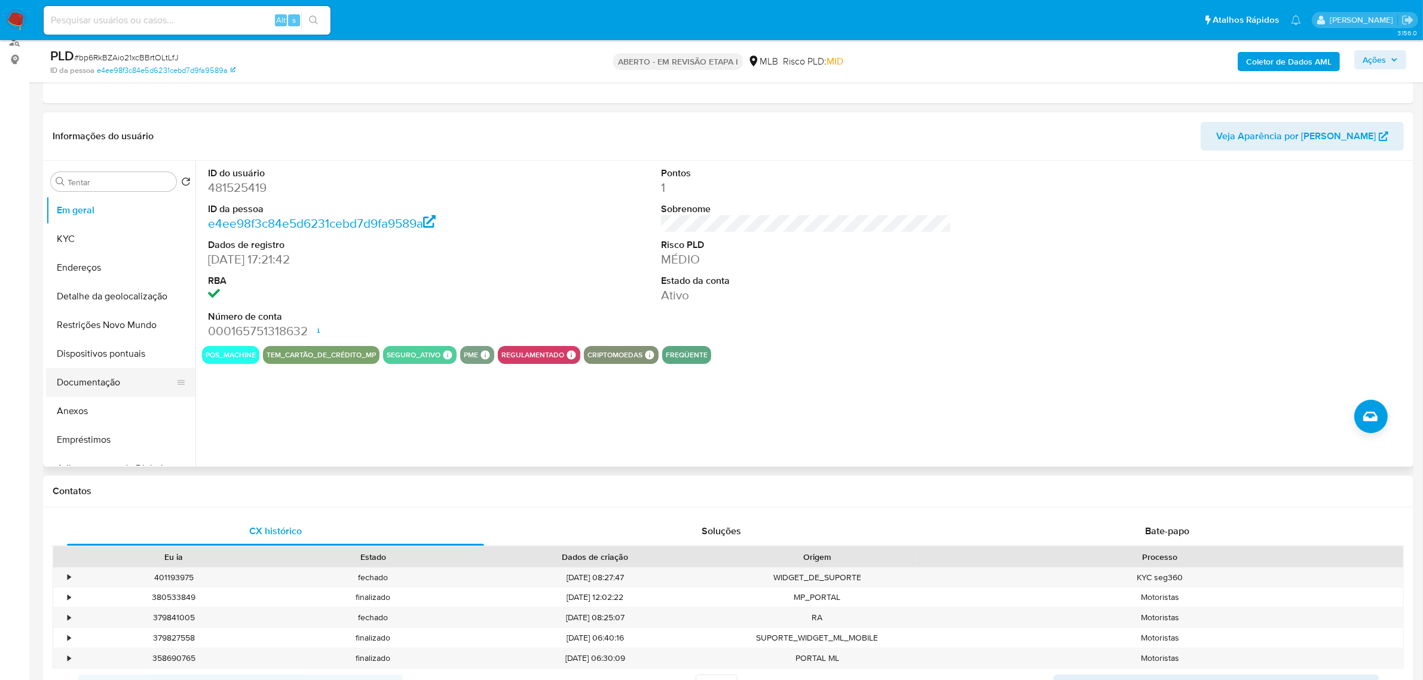
click at [106, 386] on button "Documentação" at bounding box center [116, 382] width 140 height 29
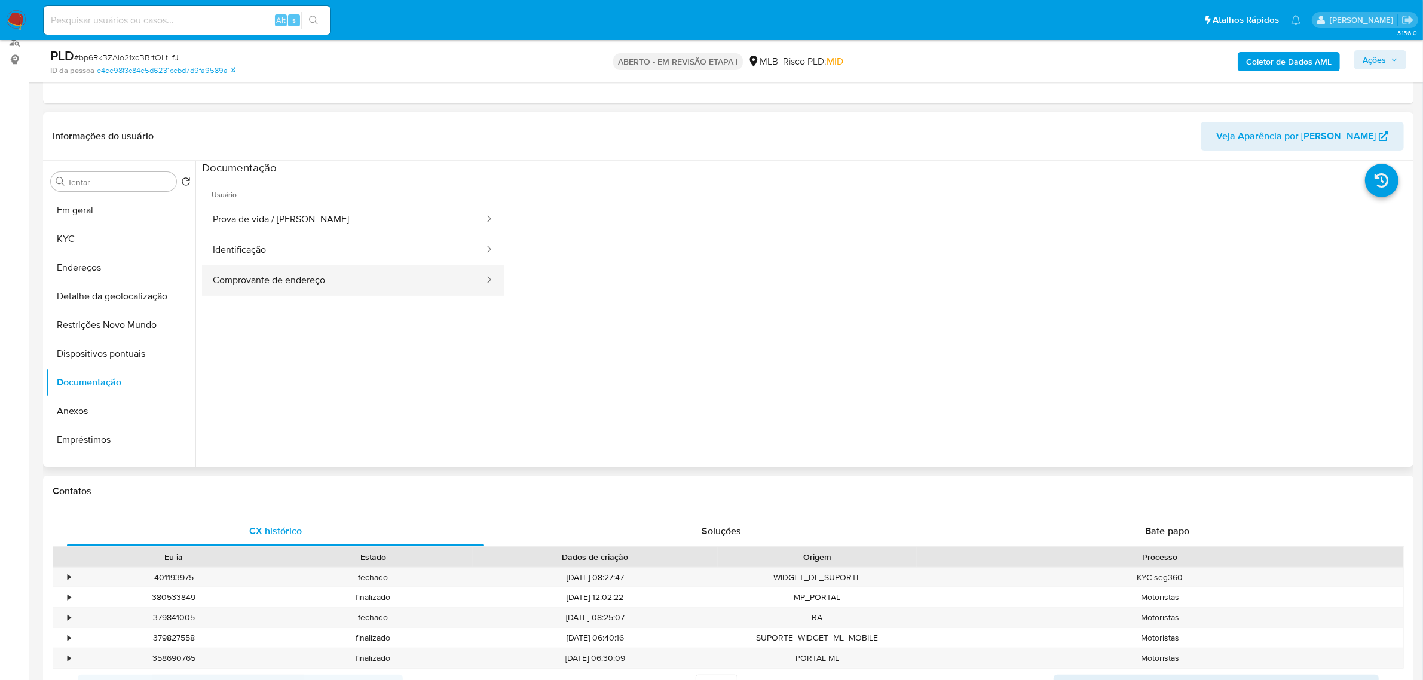
click at [284, 278] on button "Comprovante de endereço" at bounding box center [343, 280] width 283 height 30
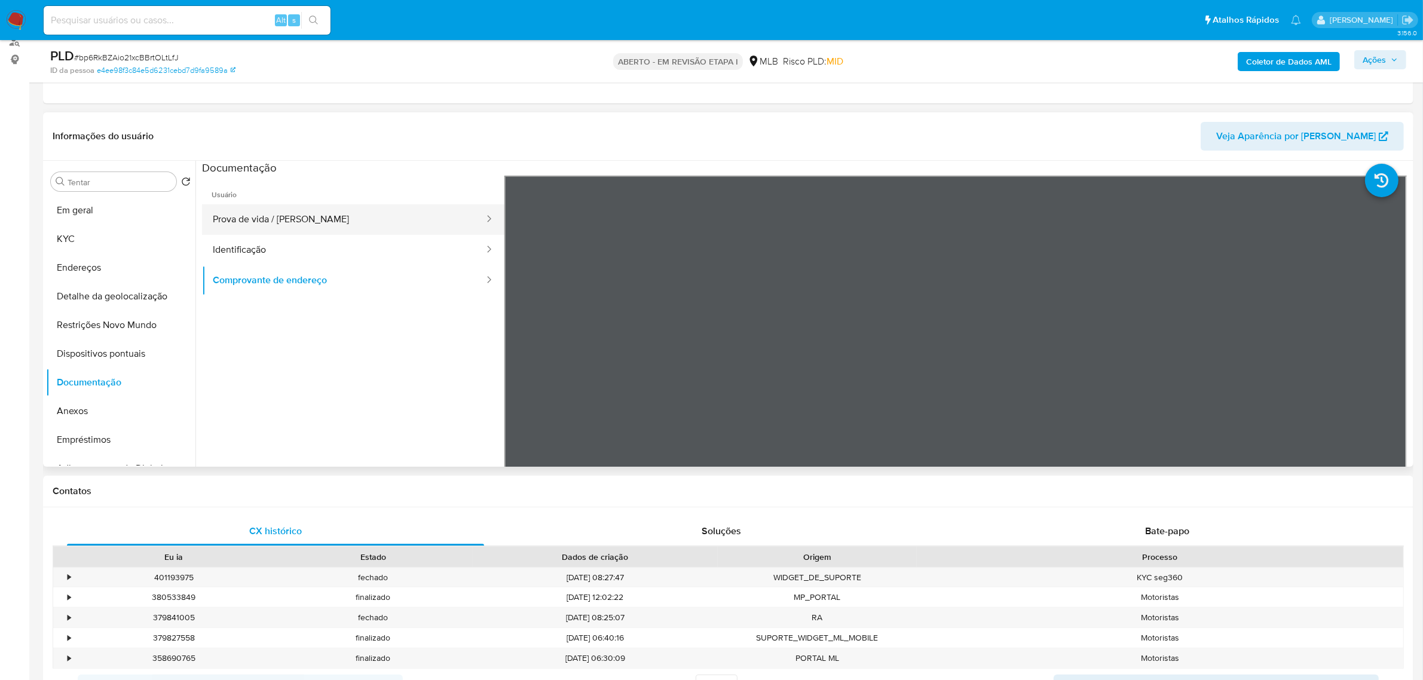
click at [254, 223] on button "Prova de vida / Selfie" at bounding box center [343, 219] width 283 height 30
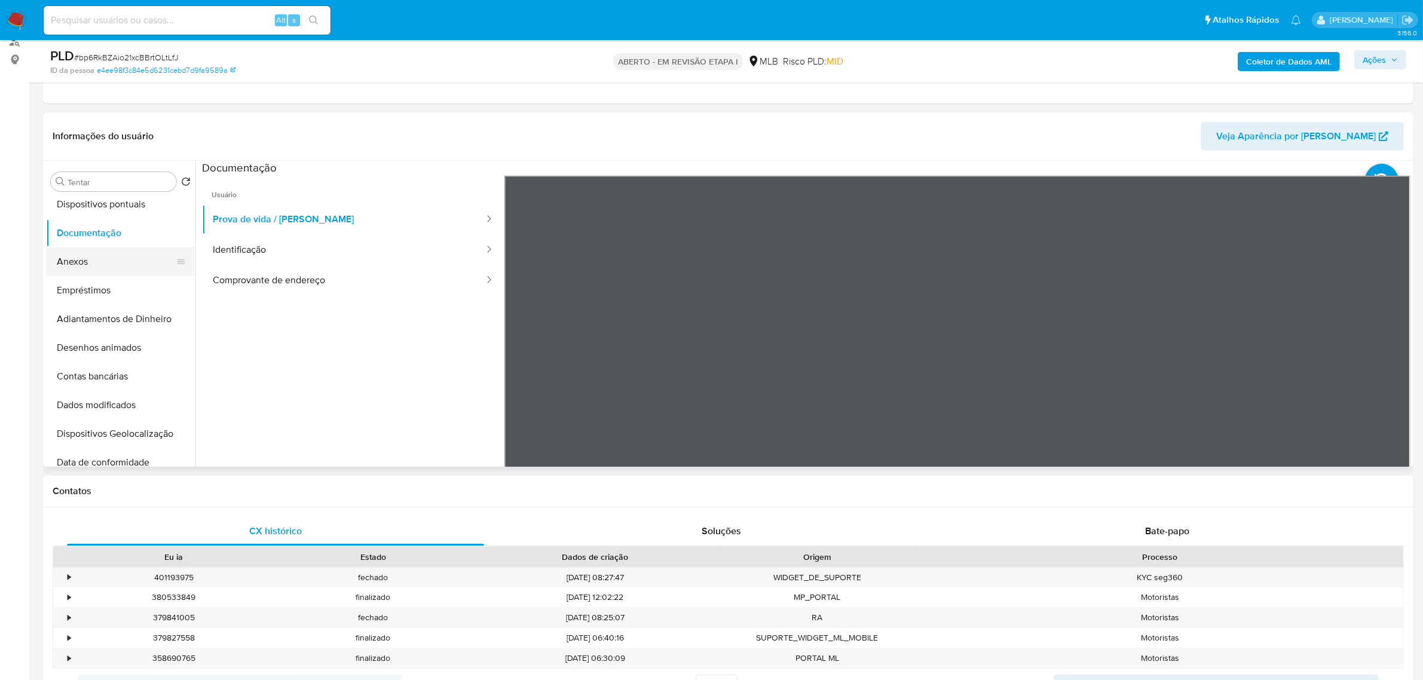
click at [69, 258] on button "Anexos" at bounding box center [116, 261] width 140 height 29
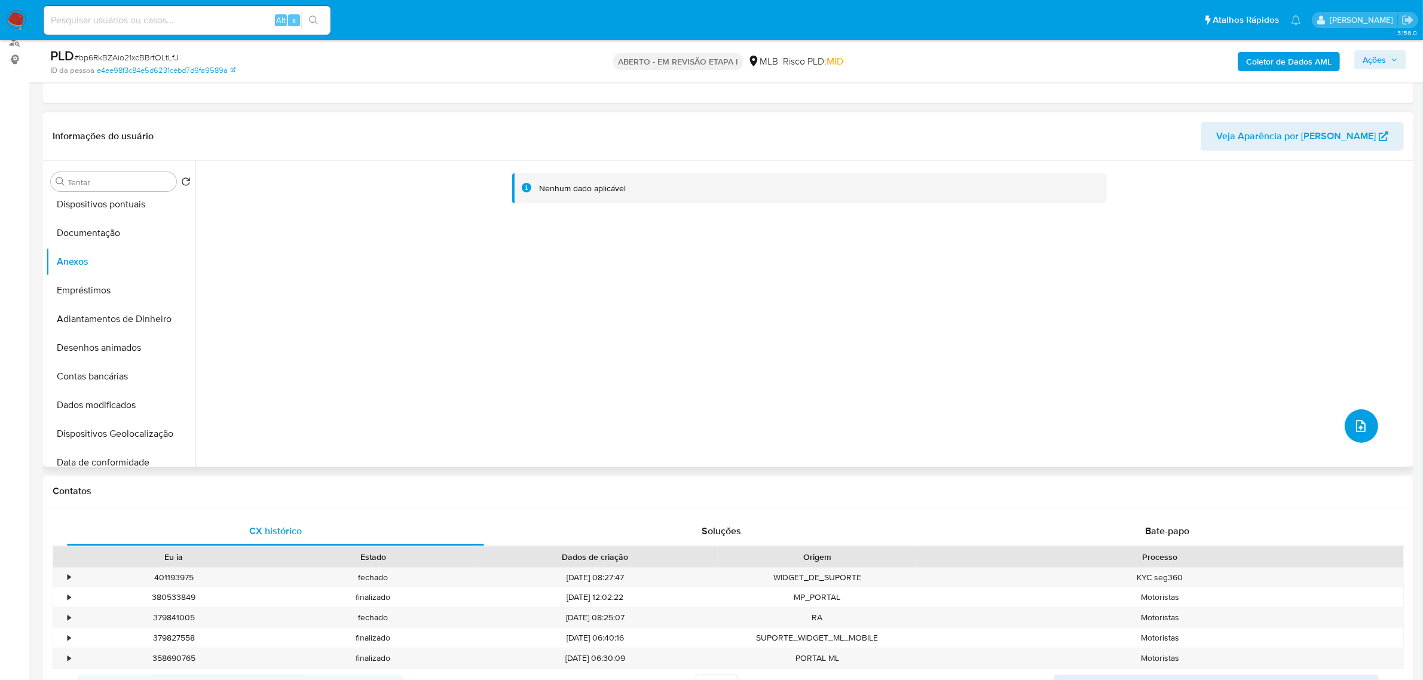
click at [1358, 430] on icon "upload de arquivo" at bounding box center [1360, 426] width 14 height 14
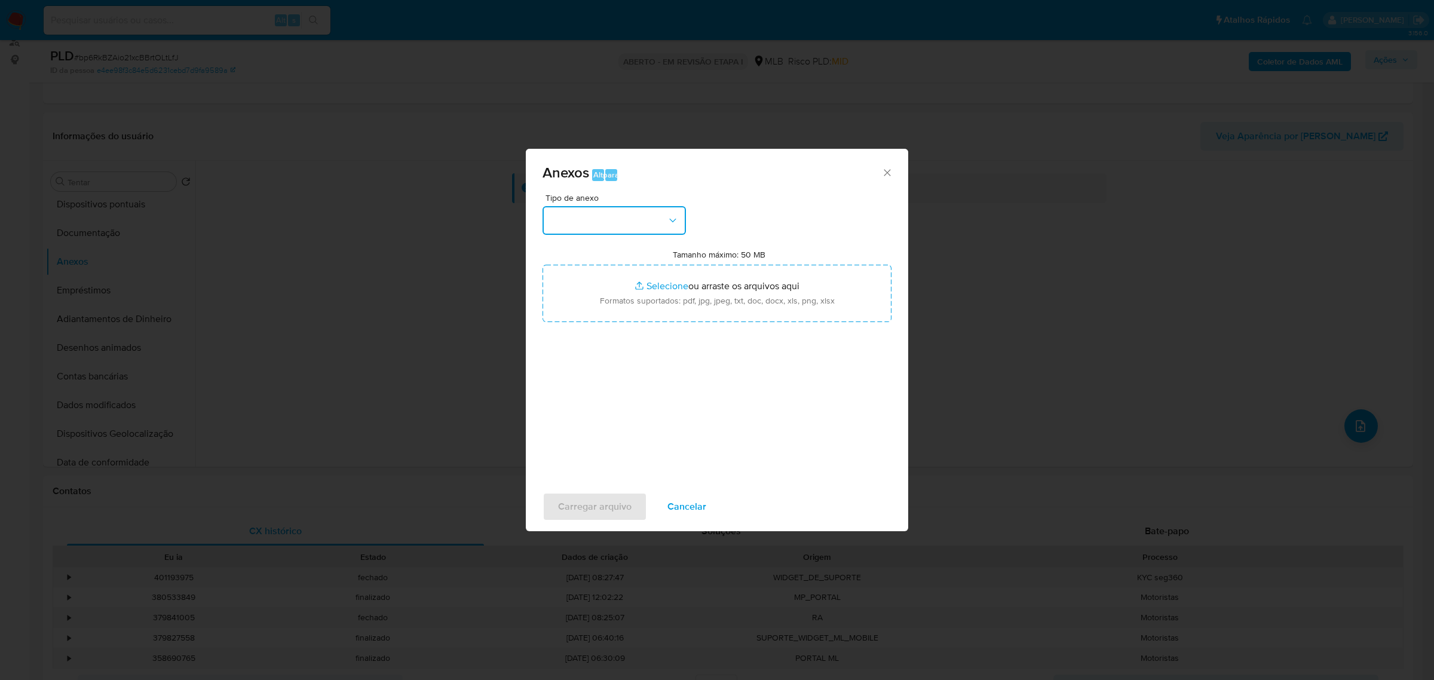
click at [661, 219] on button "button" at bounding box center [614, 220] width 143 height 29
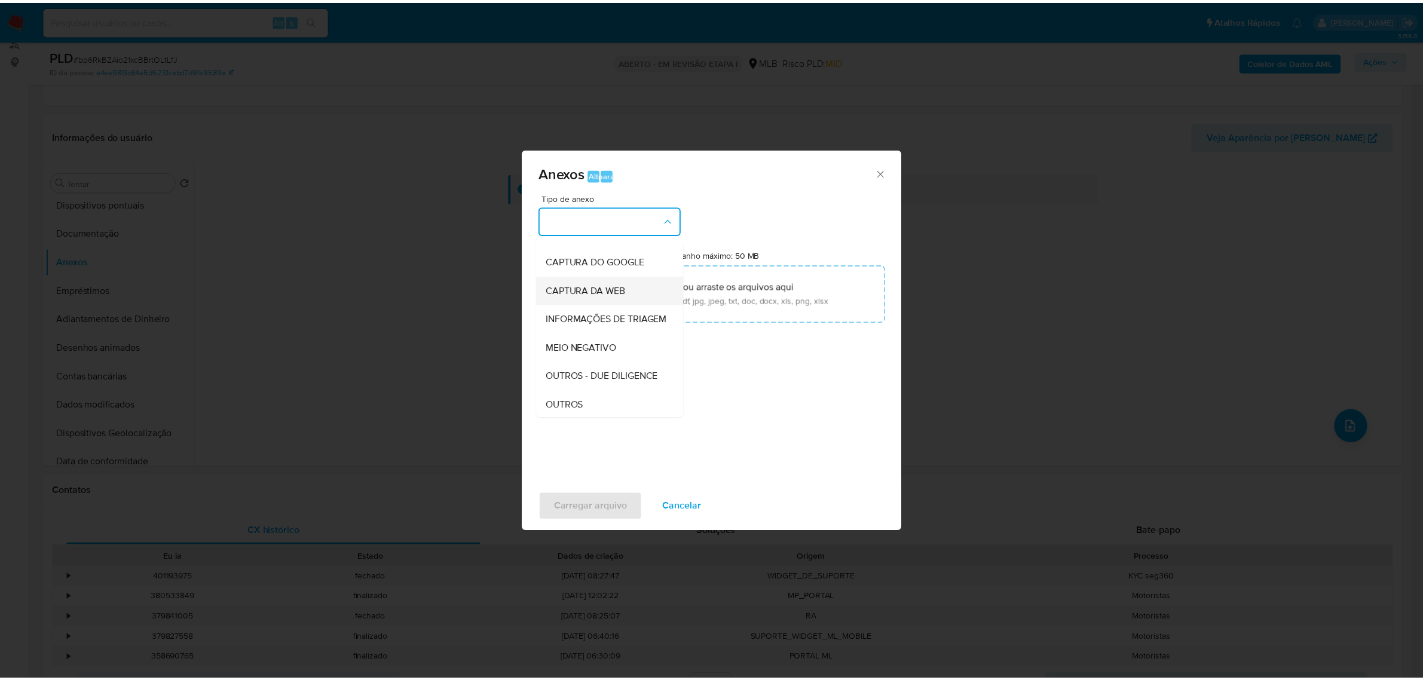
scroll to position [75, 0]
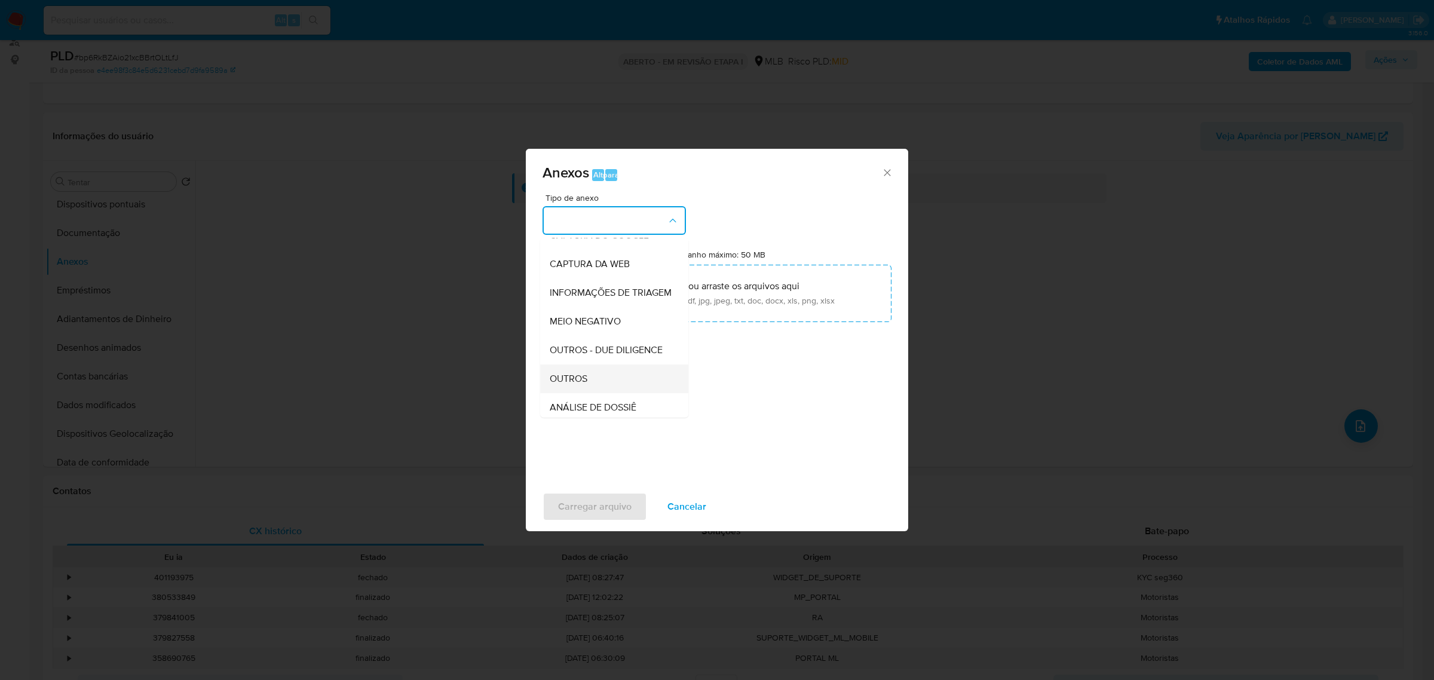
click at [580, 385] on font "OUTROS" at bounding box center [569, 378] width 38 height 14
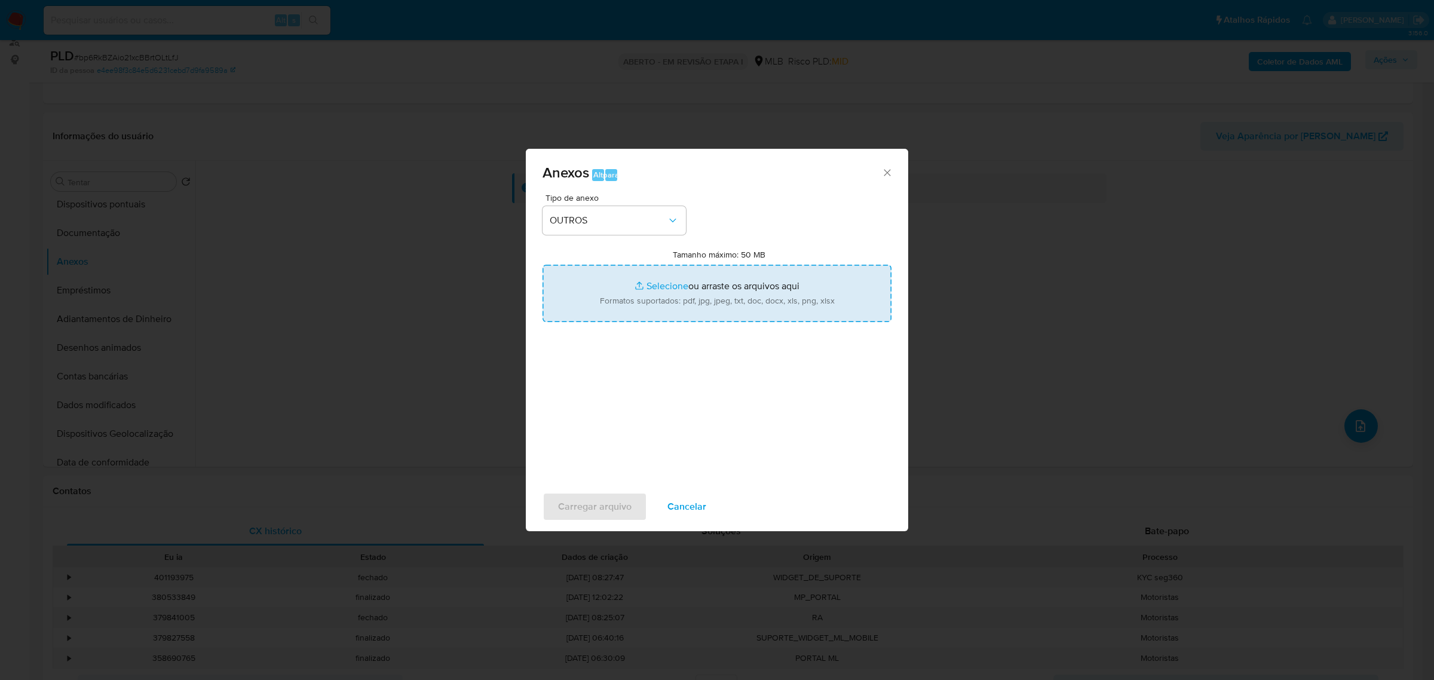
click at [652, 289] on input "Tamanho máximo: 50 MB Selecionar arquivos" at bounding box center [717, 293] width 349 height 57
type input "C:\fakepath\Mulan Henrique Ernandes Pinto 481525419_2025_08_25_23_11_36 - Tabla…"
click at [652, 289] on input "Tamanho máximo: 50 MB Selecionar arquivos" at bounding box center [717, 293] width 349 height 57
type input "C:\fakepath\SAR - xxxx- CPF 00994224923 - HENRIQUE ERNANDES PINTO.pdf"
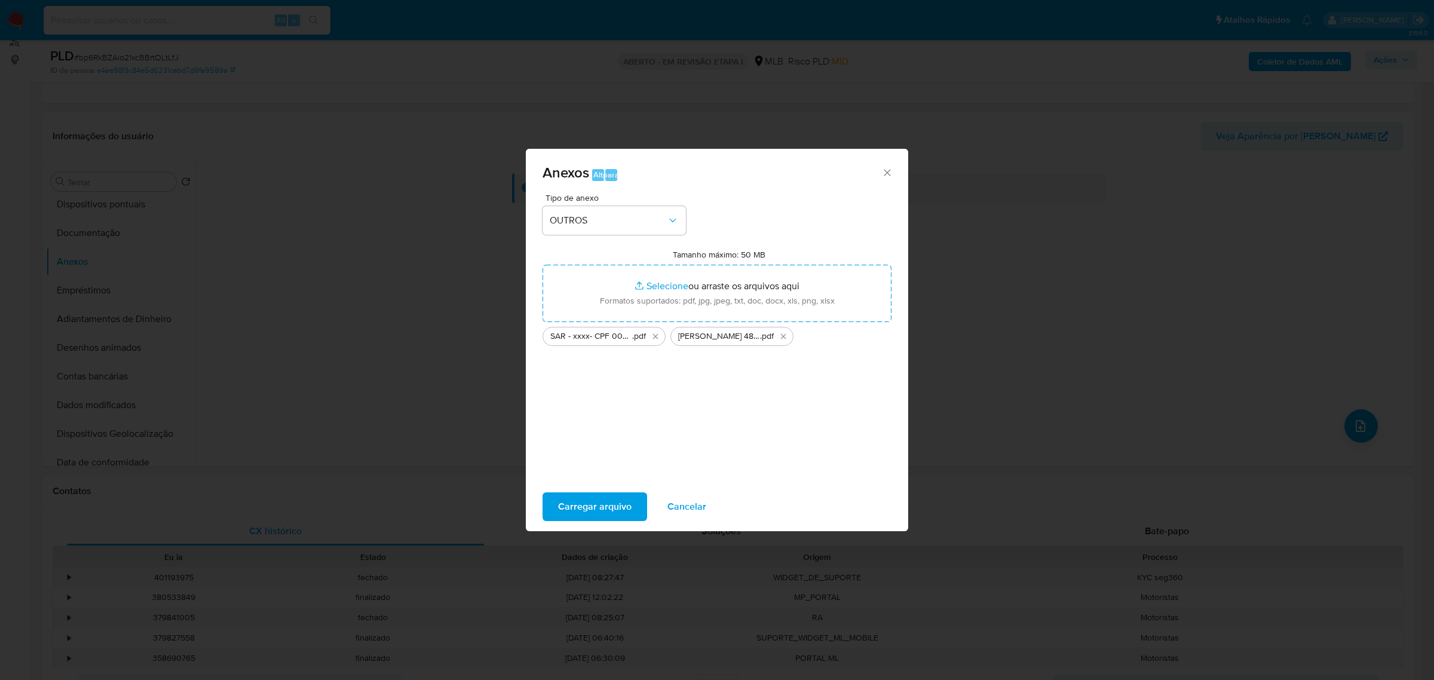
click at [610, 497] on font "Carregar arquivo" at bounding box center [594, 506] width 73 height 29
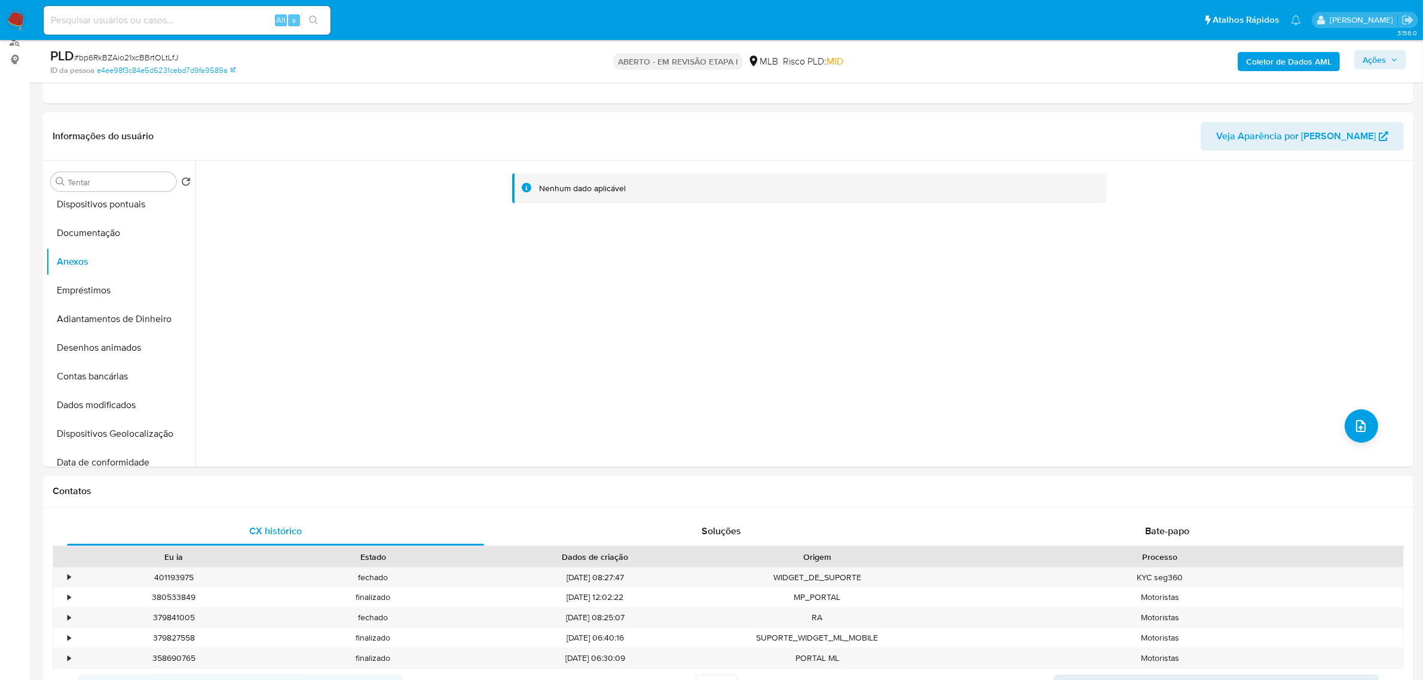
click at [1368, 64] on font "Ações" at bounding box center [1373, 59] width 23 height 19
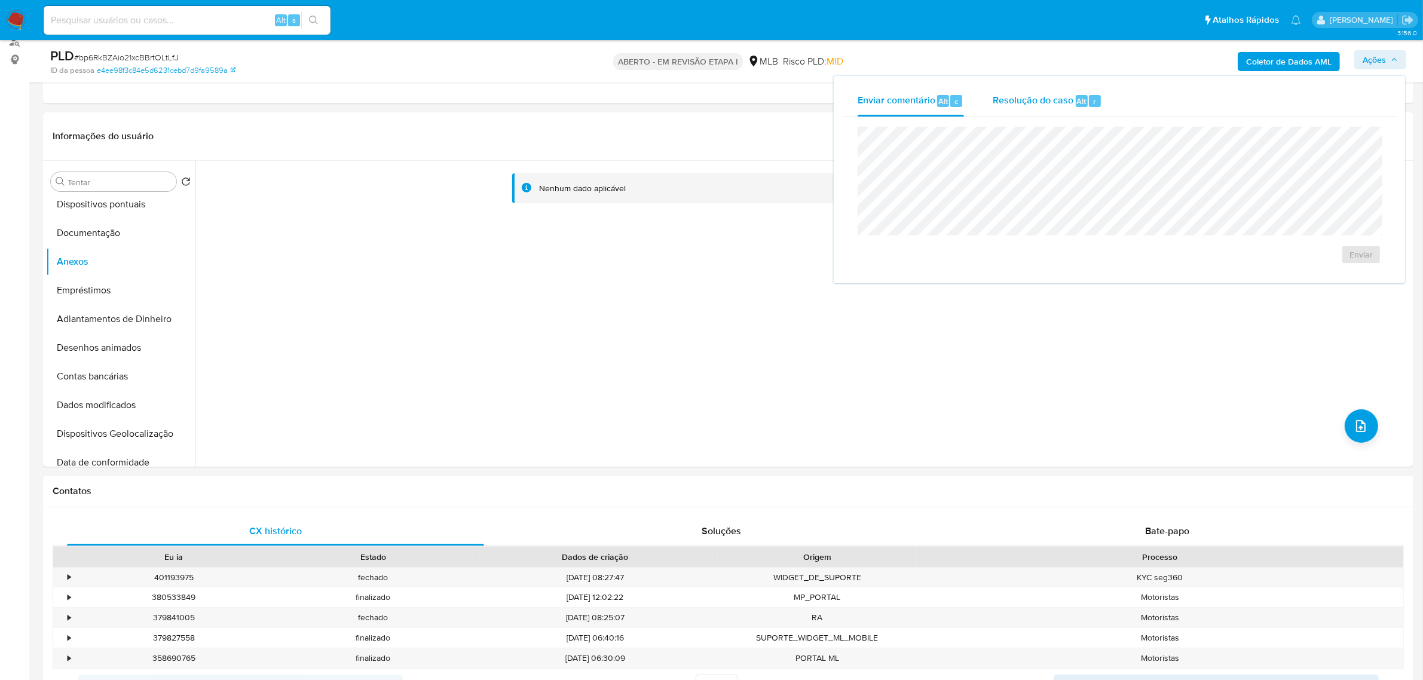
click at [1026, 99] on font "Resolução do caso" at bounding box center [1032, 101] width 81 height 14
click at [1343, 267] on font "Proposta de ROI" at bounding box center [1332, 273] width 63 height 19
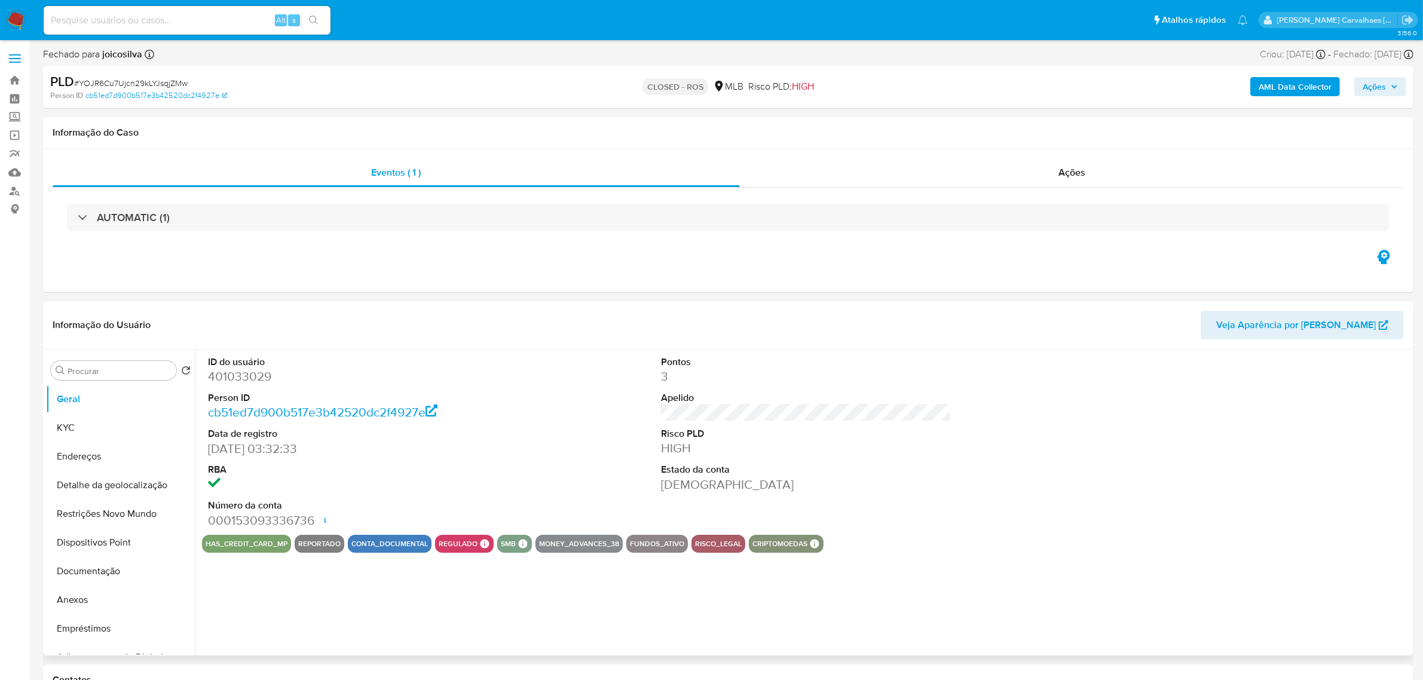
select select "10"
click at [15, 190] on link "Localizador de pessoas" at bounding box center [71, 191] width 142 height 19
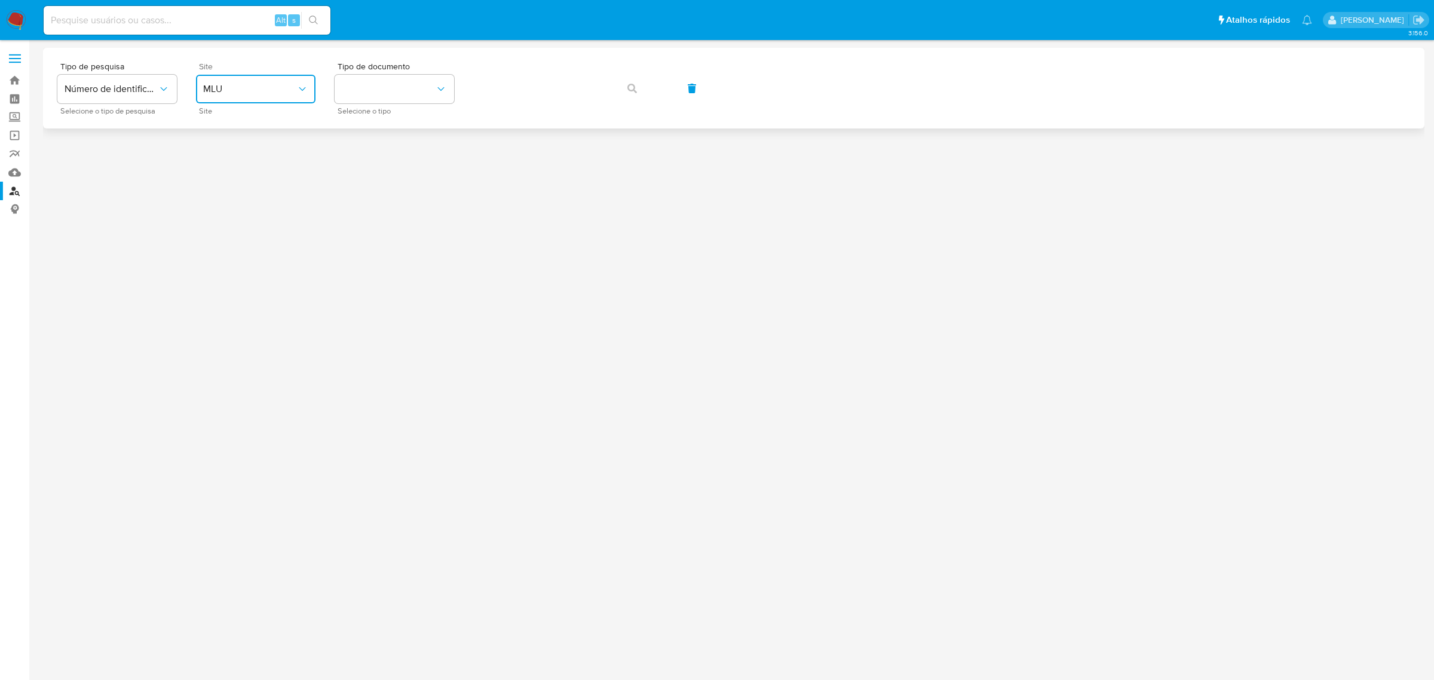
click at [305, 90] on icon "site_id" at bounding box center [302, 89] width 12 height 12
click at [266, 167] on div "MLB" at bounding box center [252, 178] width 98 height 29
click at [381, 90] on button "identificationType" at bounding box center [395, 89] width 120 height 29
click at [382, 163] on div "CPF CPF" at bounding box center [391, 168] width 98 height 41
click at [629, 88] on icon "button" at bounding box center [632, 89] width 10 height 10
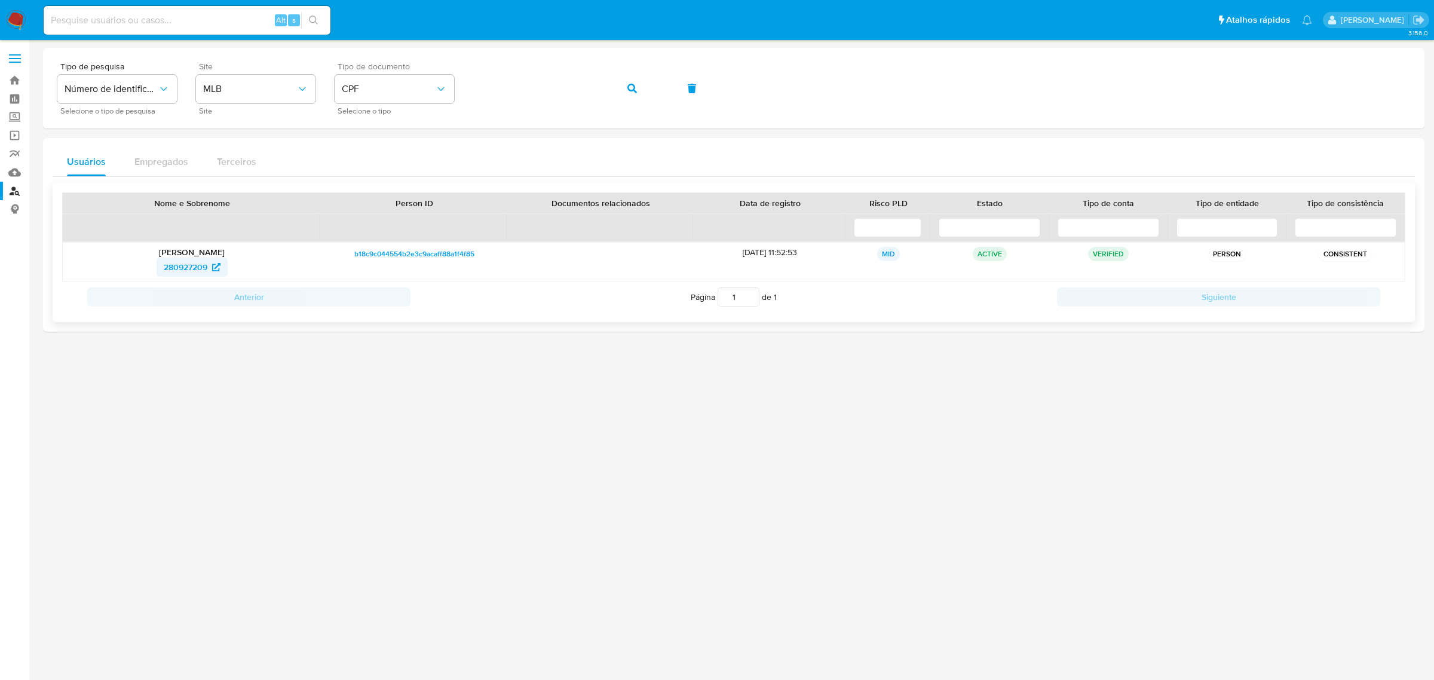
click at [194, 265] on span "280927209" at bounding box center [186, 267] width 44 height 19
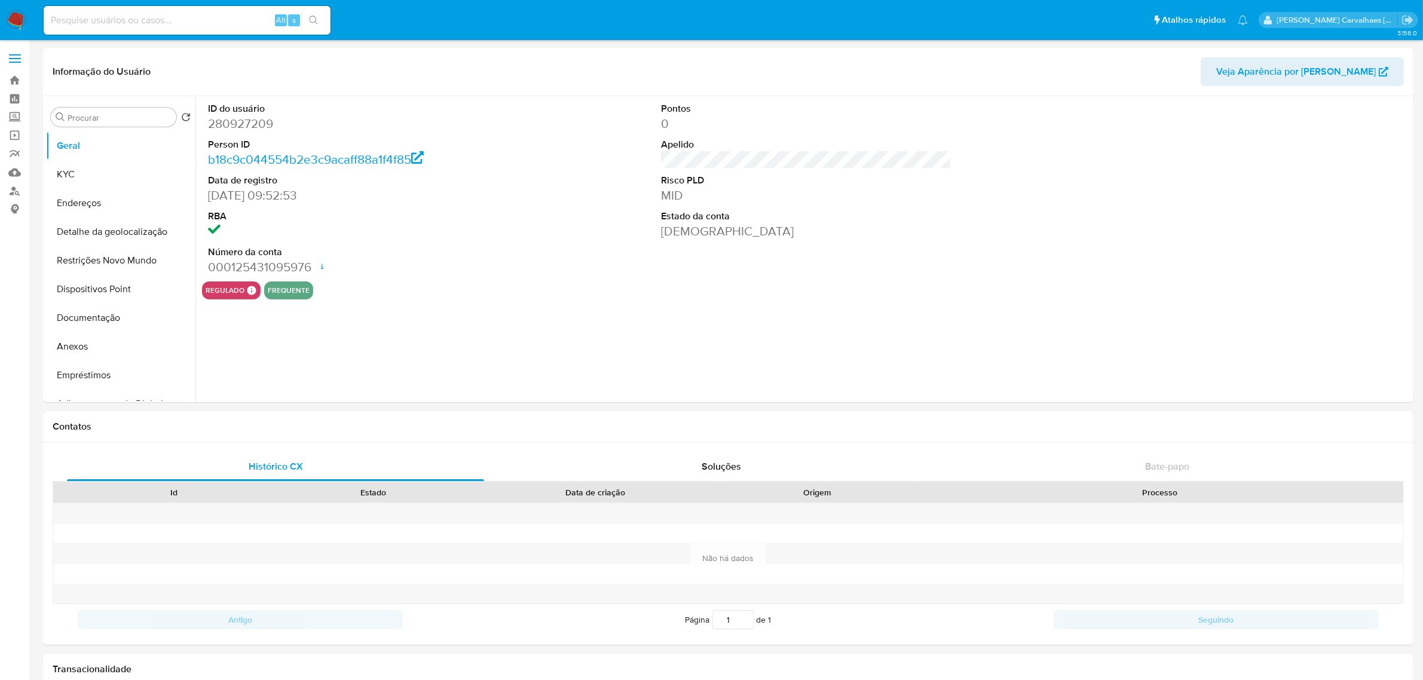
select select "10"
click at [67, 183] on button "KYC" at bounding box center [116, 174] width 140 height 29
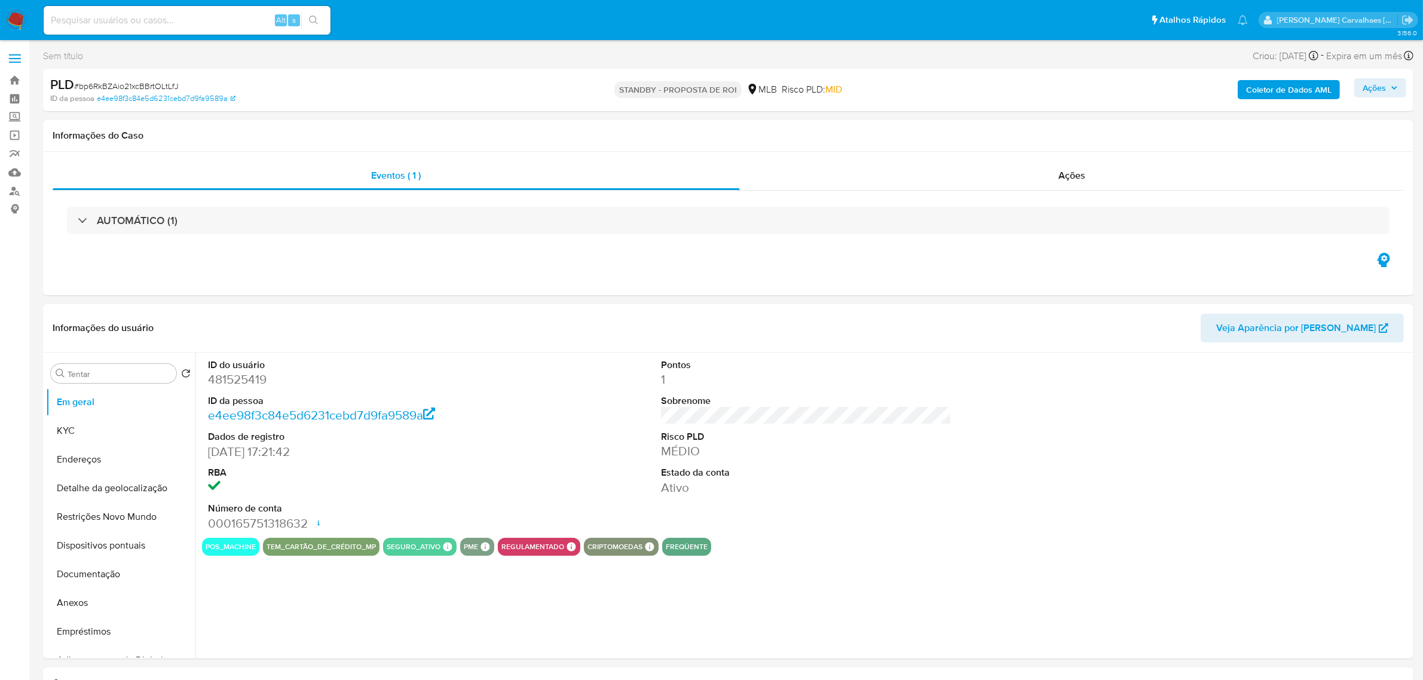
select select "10"
click at [75, 407] on button "Em geral" at bounding box center [116, 402] width 140 height 29
click at [10, 81] on link "Bandeja" at bounding box center [71, 80] width 142 height 19
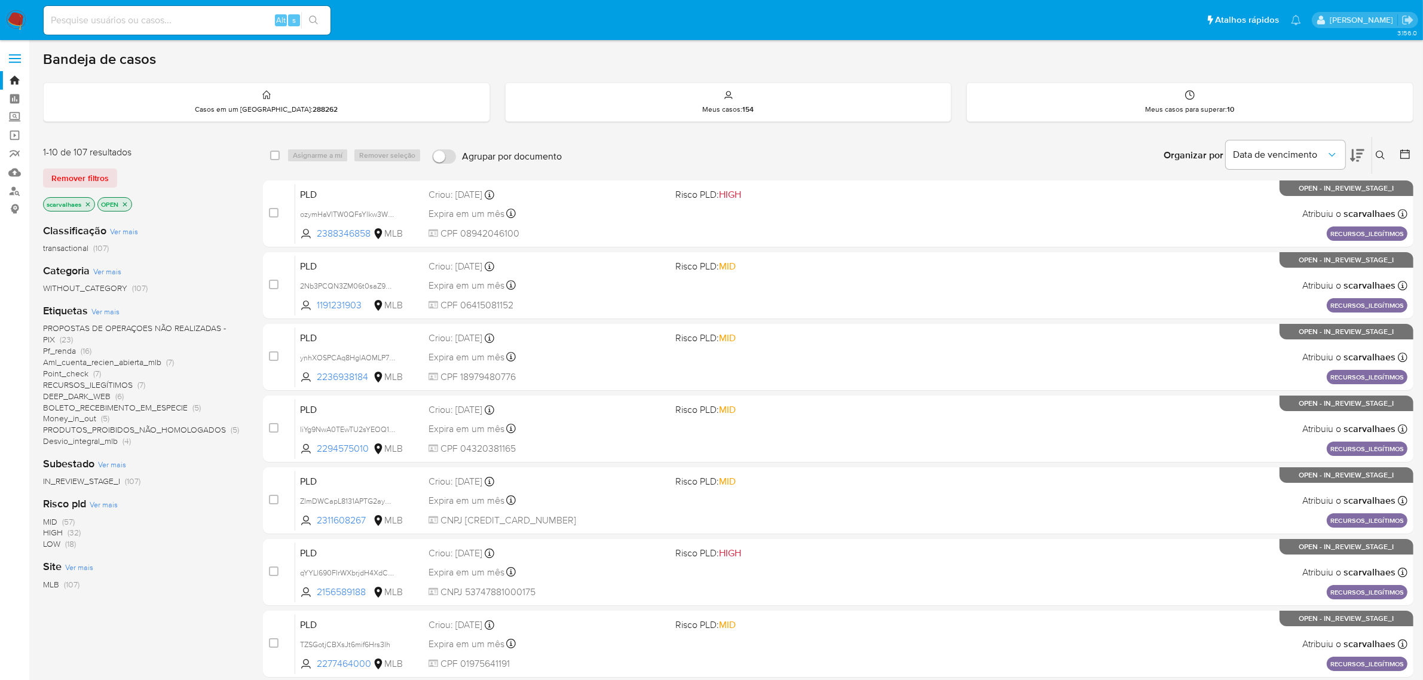
click at [78, 348] on span "Pf_renda (16)" at bounding box center [67, 350] width 48 height 11
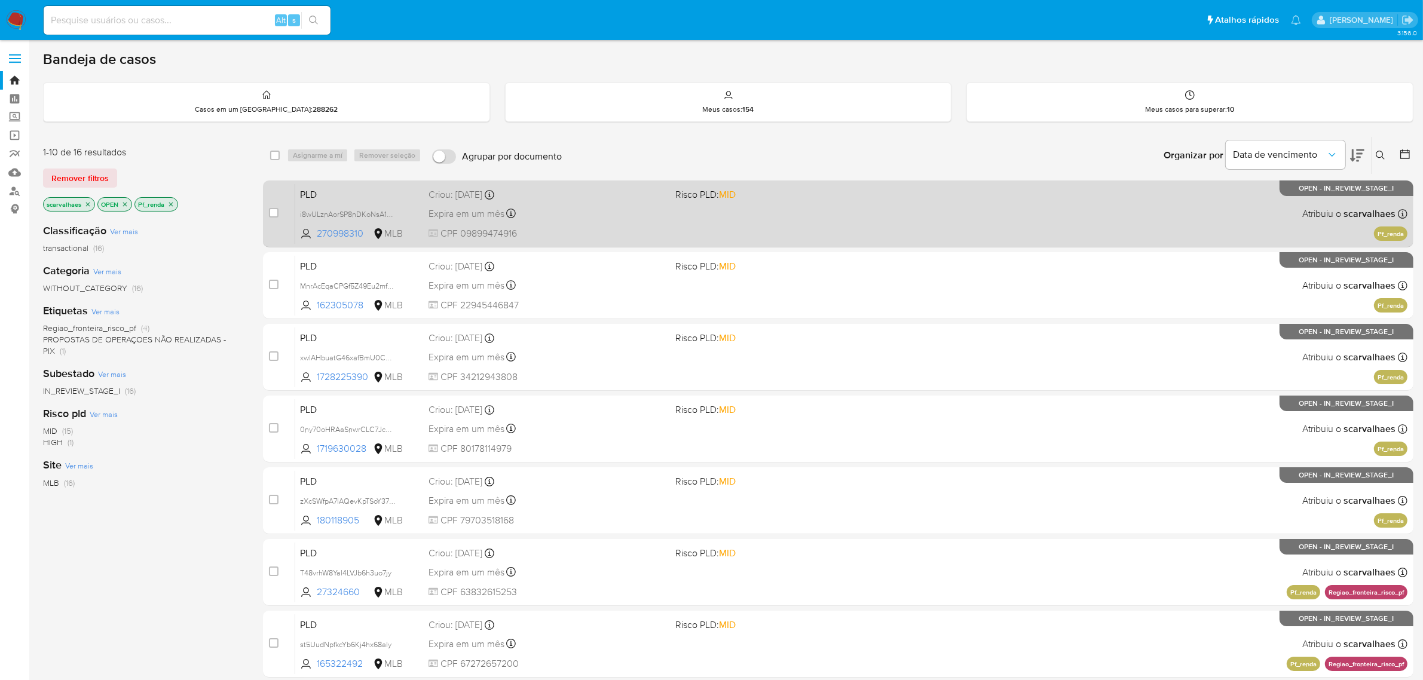
click at [774, 220] on div "PLD i8wULznAorSP8nDKoNsA1Vhx 270998310 MLB Risco PLD: MID Criou: 12/08/2025 Cri…" at bounding box center [851, 213] width 1112 height 60
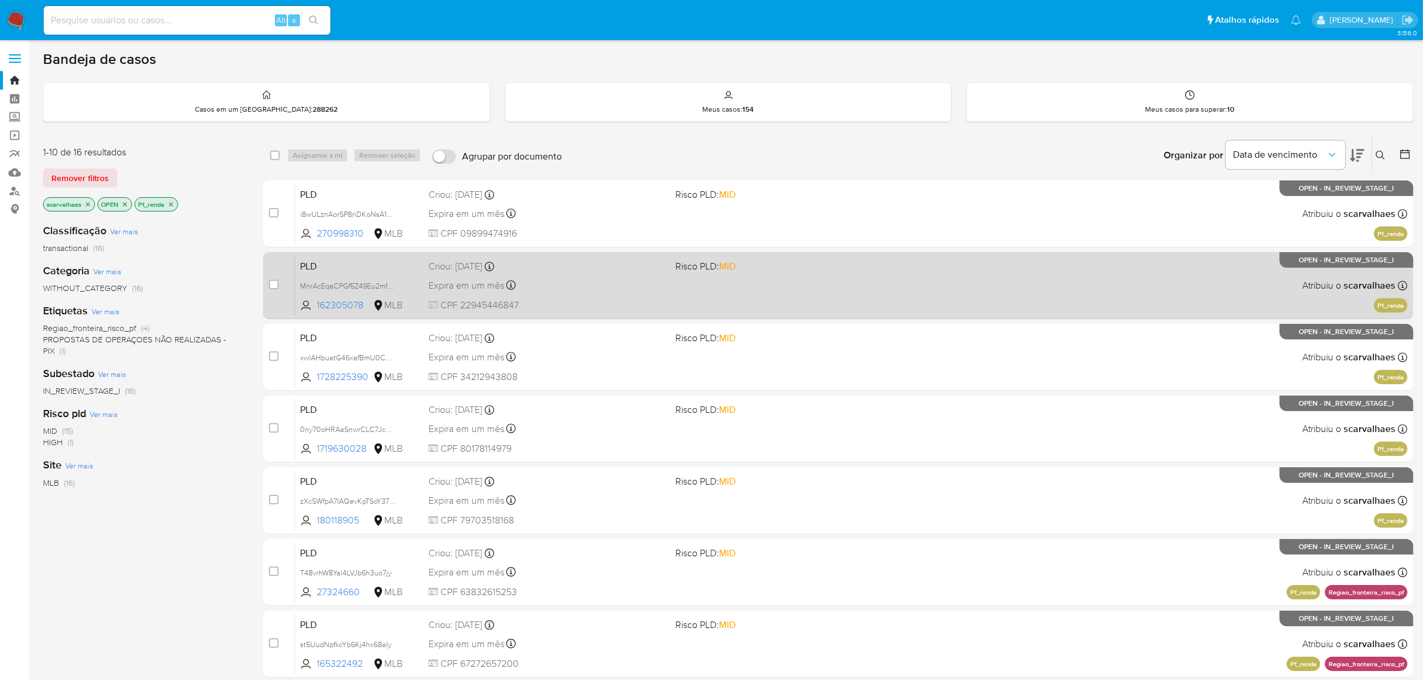
click at [749, 290] on div "PLD MnrAcEqaCPGf5Z49Eu2mfSGJ 162305078 MLB Risco PLD: MID Criou: 12/08/2025 Cri…" at bounding box center [851, 285] width 1112 height 60
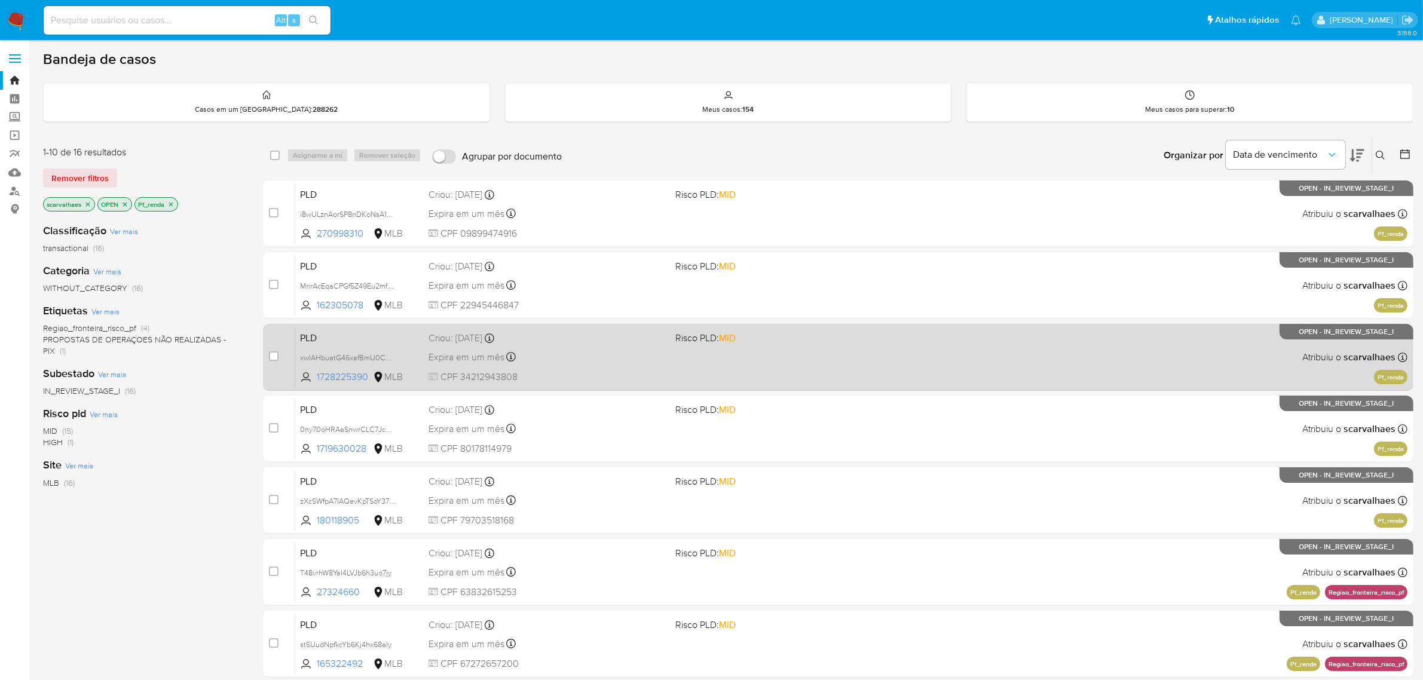
click at [810, 369] on div "PLD xwlAHbuatG46xafBmU0CCJrf 1728225390 MLB Risco PLD: MID Criou: 12/08/2025 Cr…" at bounding box center [851, 357] width 1112 height 60
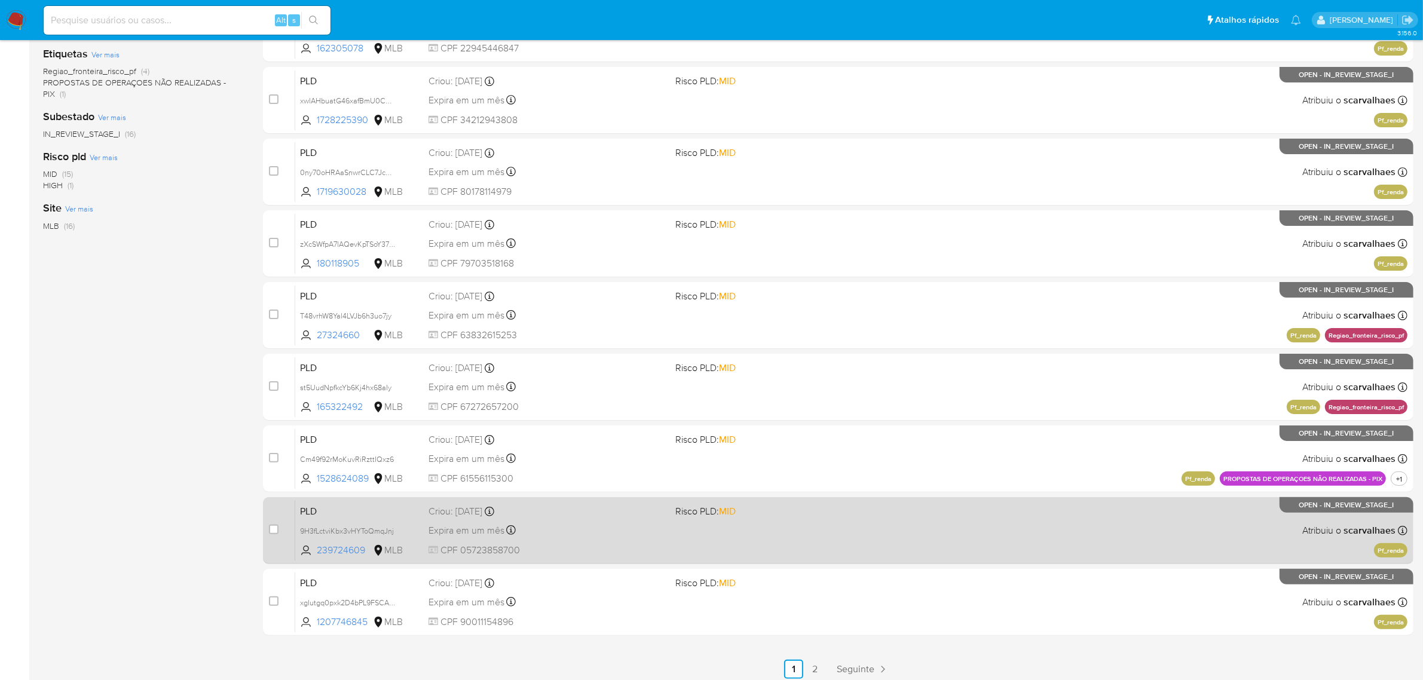
scroll to position [262, 0]
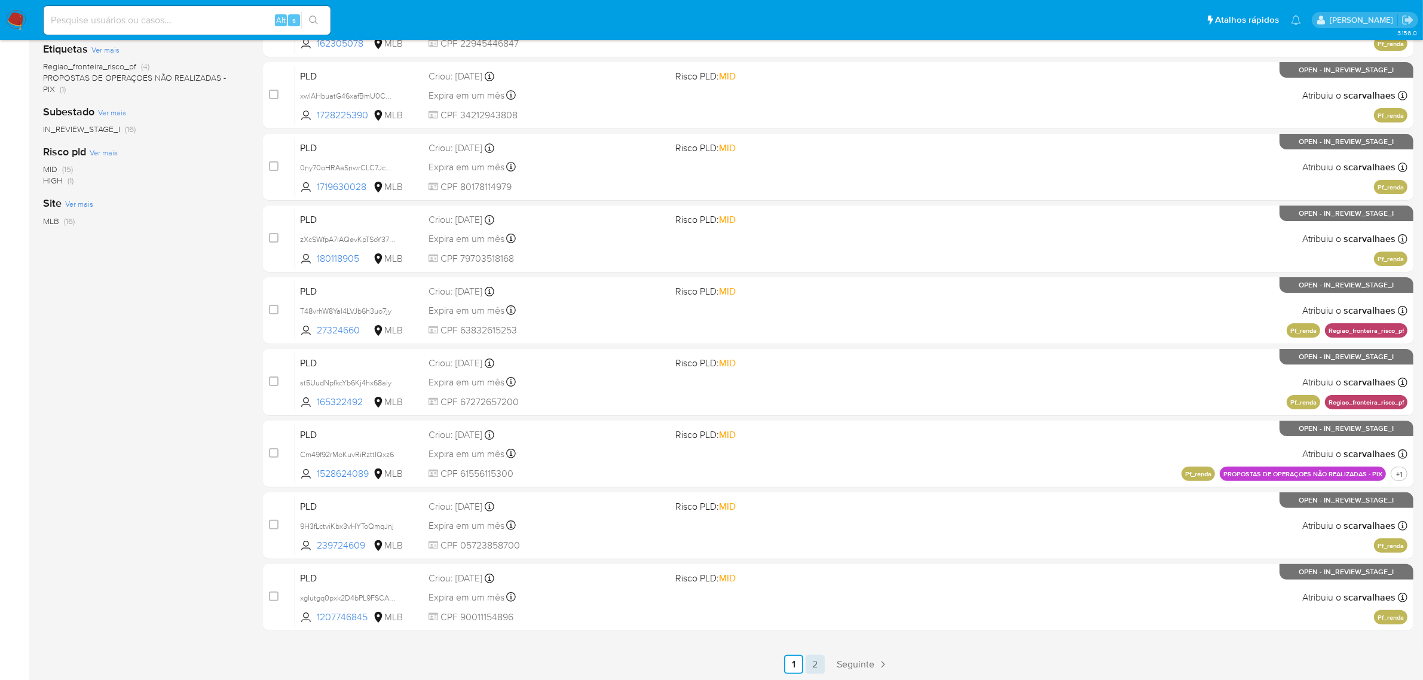
click at [817, 666] on link "2" at bounding box center [814, 664] width 19 height 19
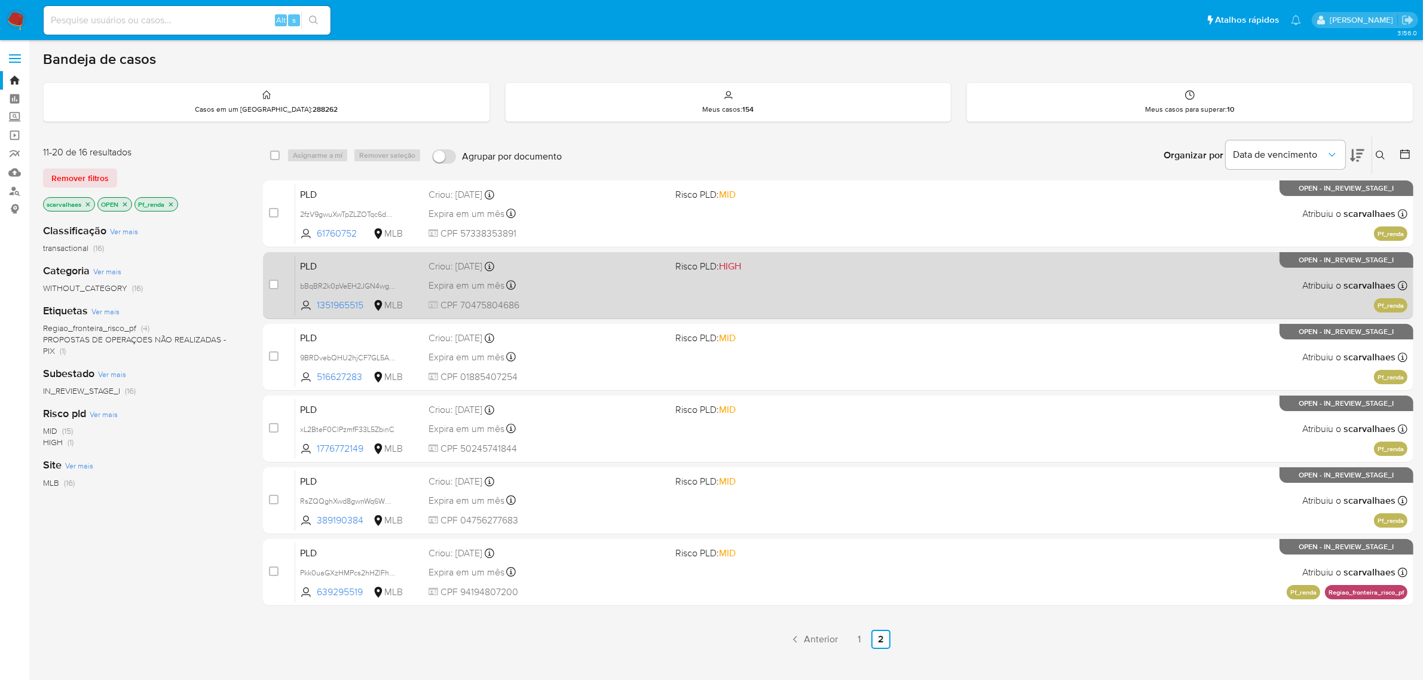
click at [739, 301] on div "PLD bBqBR2k0pVeEH2JGN4wgs4xp 1351965515 MLB Risco PLD: HIGH Criou: 12/08/2025 C…" at bounding box center [851, 285] width 1112 height 60
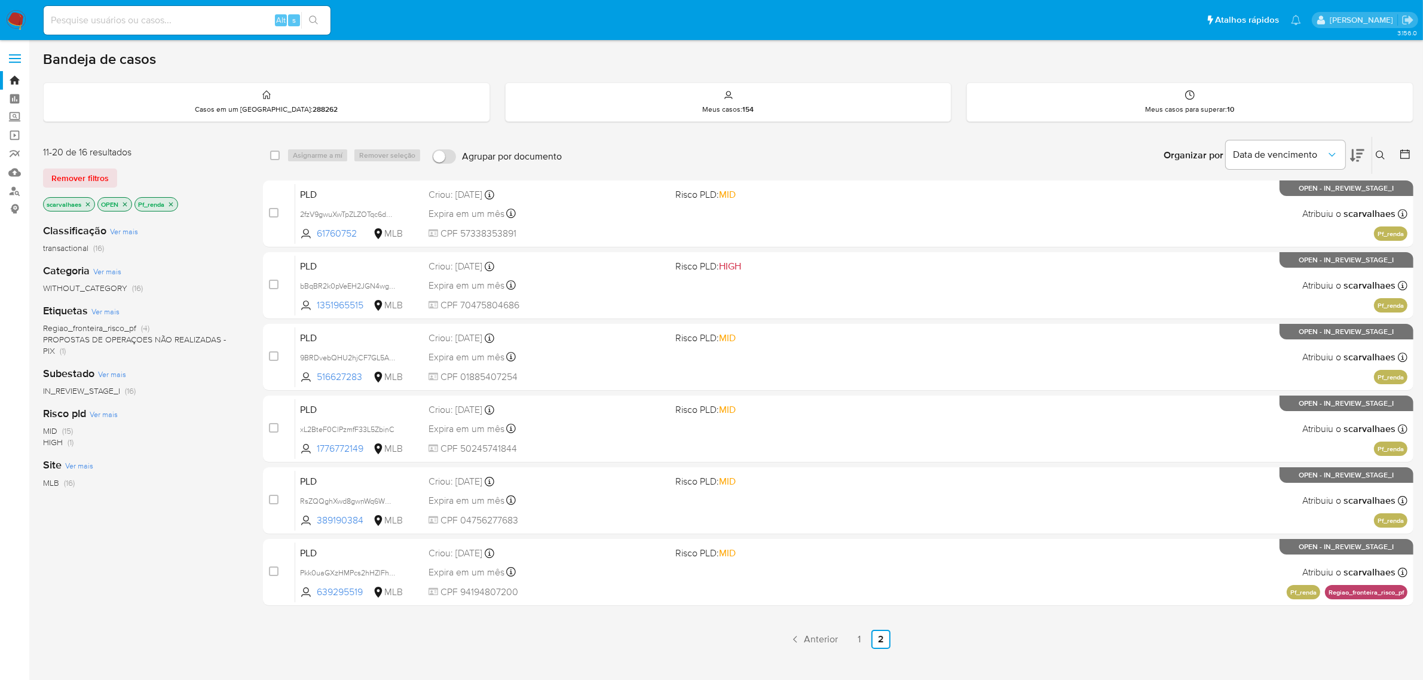
click at [171, 203] on icon "close-filter" at bounding box center [170, 204] width 7 height 7
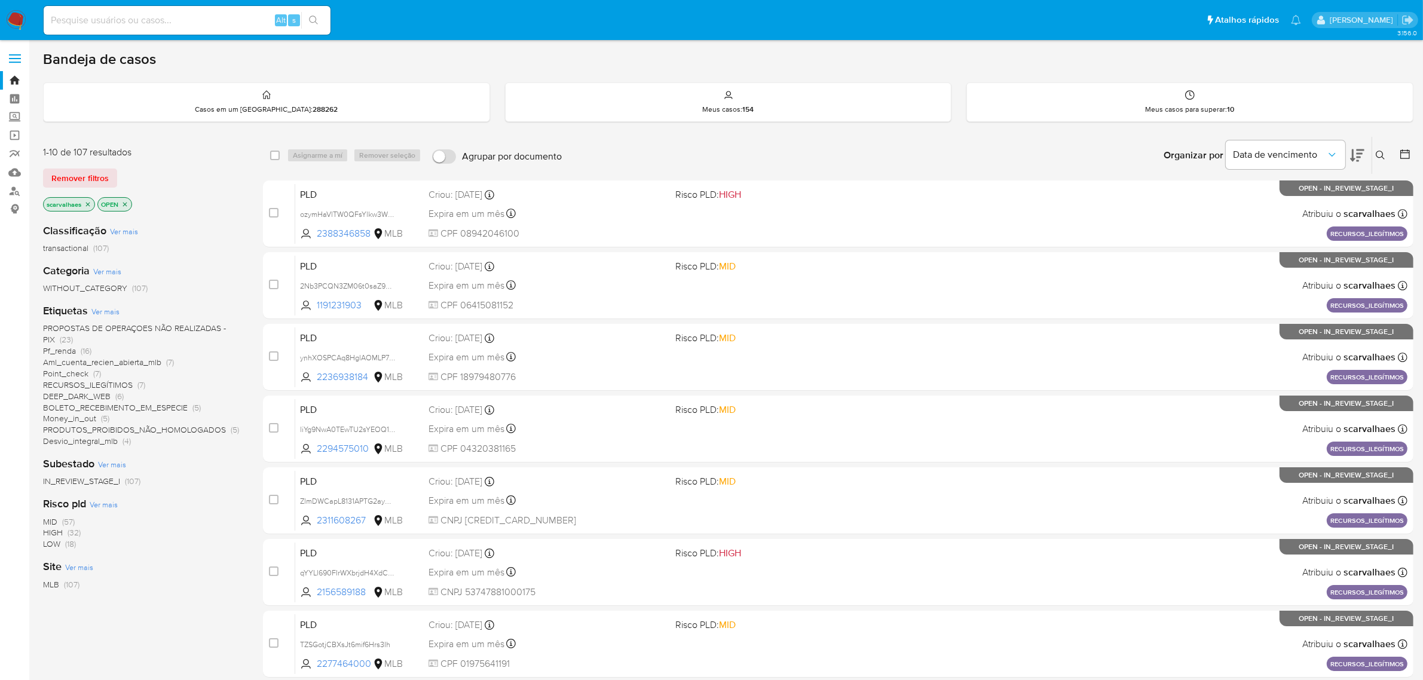
click at [78, 419] on span "Money_in_out" at bounding box center [69, 418] width 53 height 12
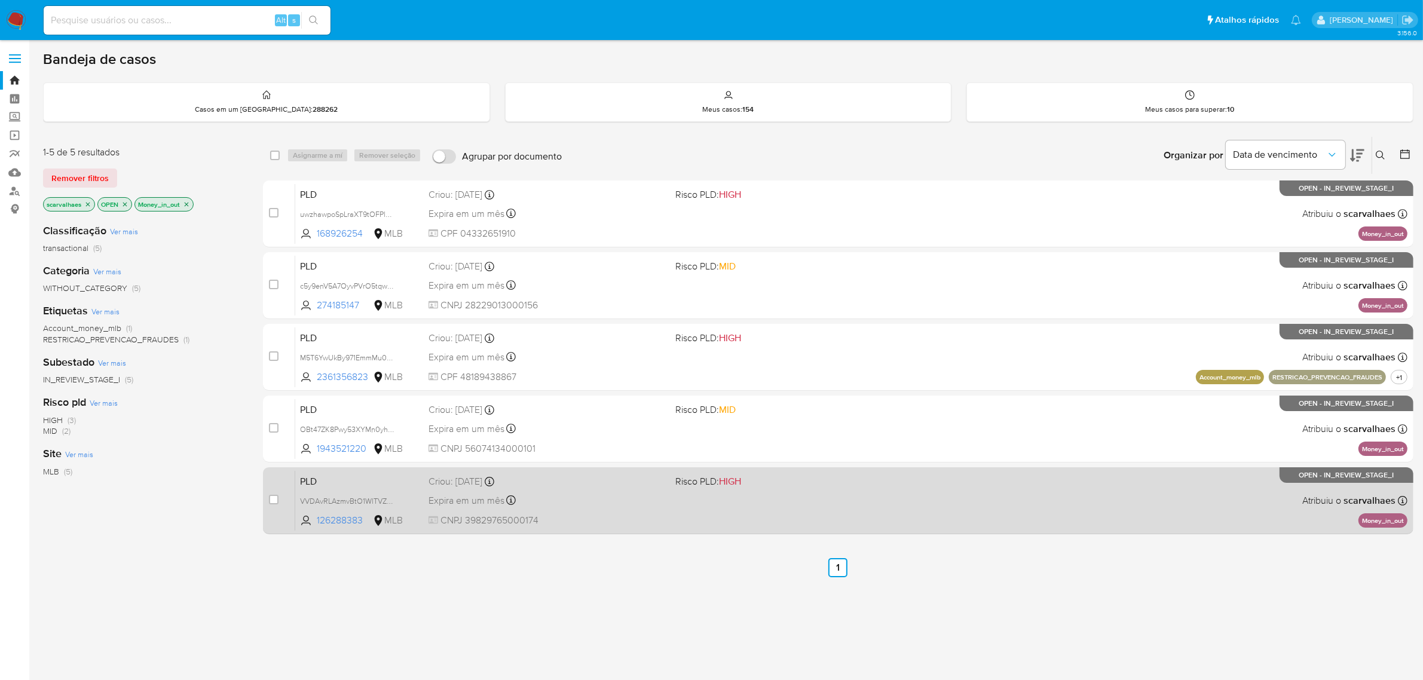
click at [783, 506] on div "PLD VVDAvRLAzmvBtO1WlTVZOKuG 126288383 MLB Risco PLD: HIGH Criou: 12/08/2025 Cr…" at bounding box center [851, 500] width 1112 height 60
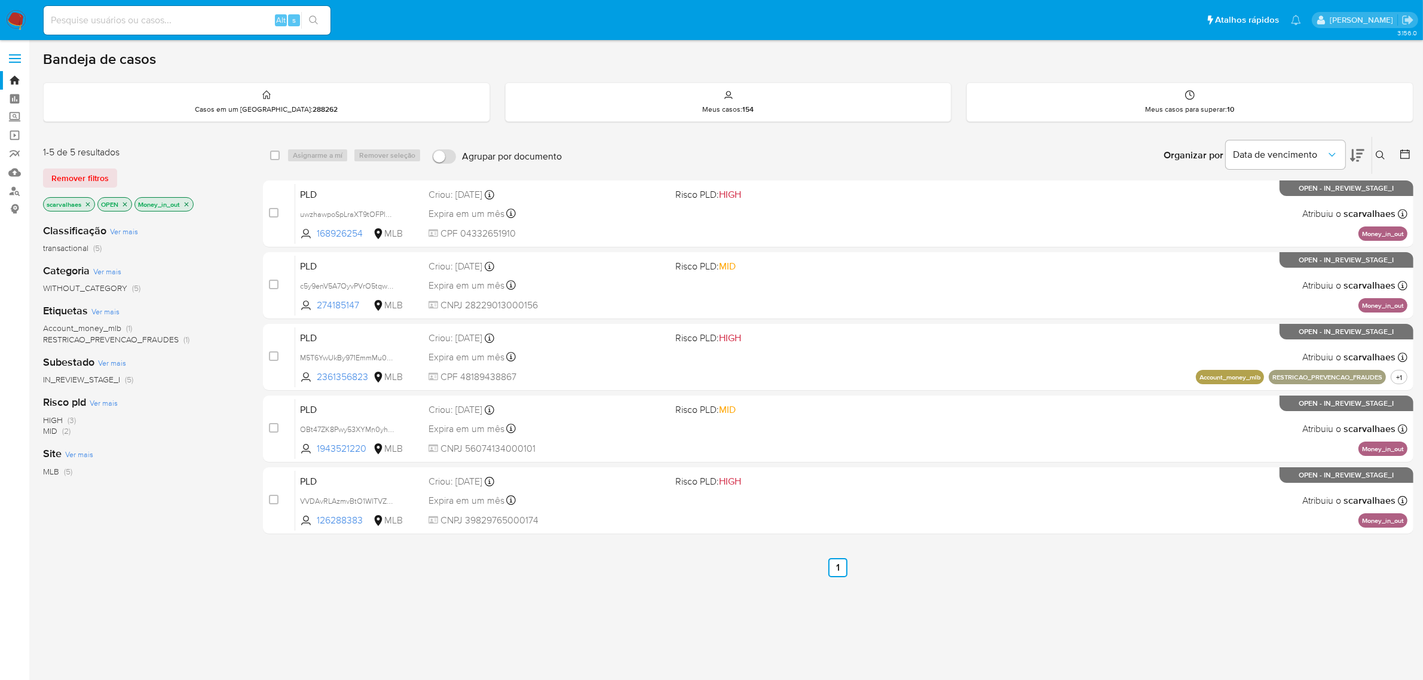
click at [186, 207] on p "Money_in_out" at bounding box center [164, 204] width 58 height 13
click at [186, 203] on icon "close-filter" at bounding box center [187, 204] width 4 height 4
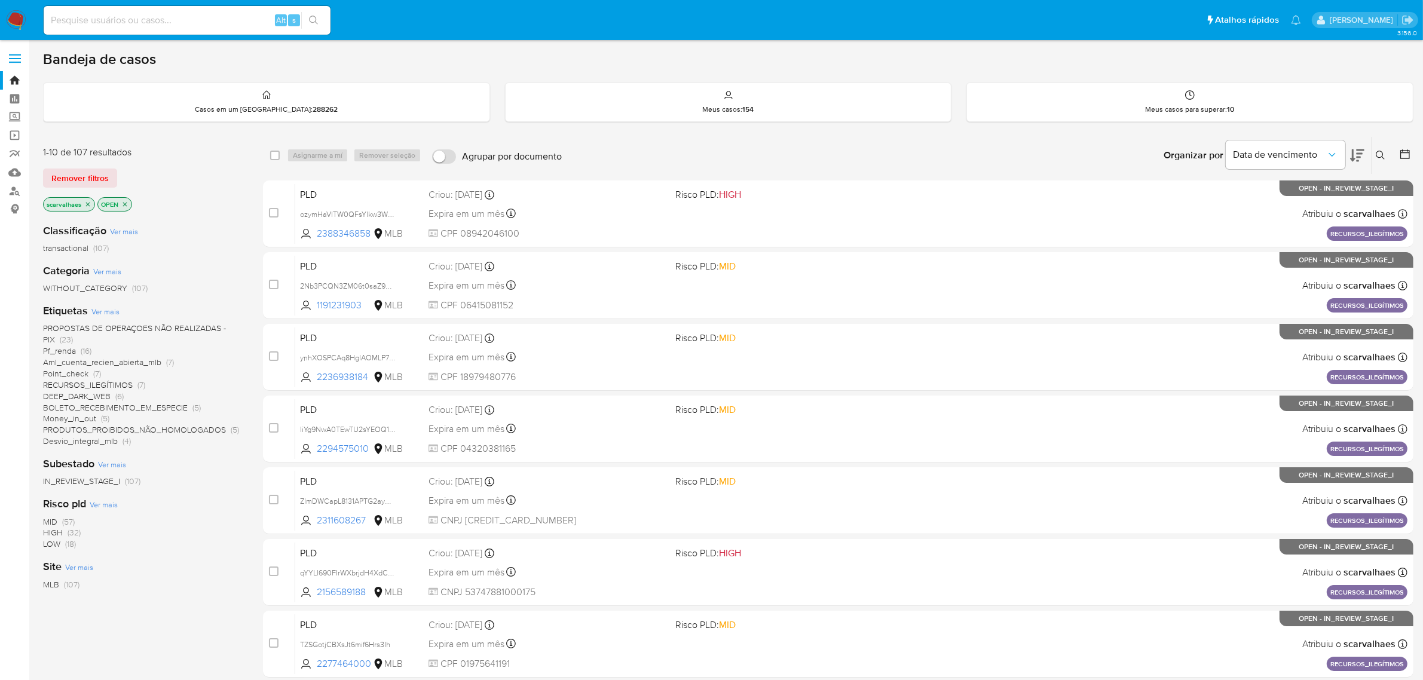
click at [160, 323] on span "PROPOSTAS DE OPERAÇOES NÃO REALIZADAS - PIX" at bounding box center [134, 333] width 183 height 23
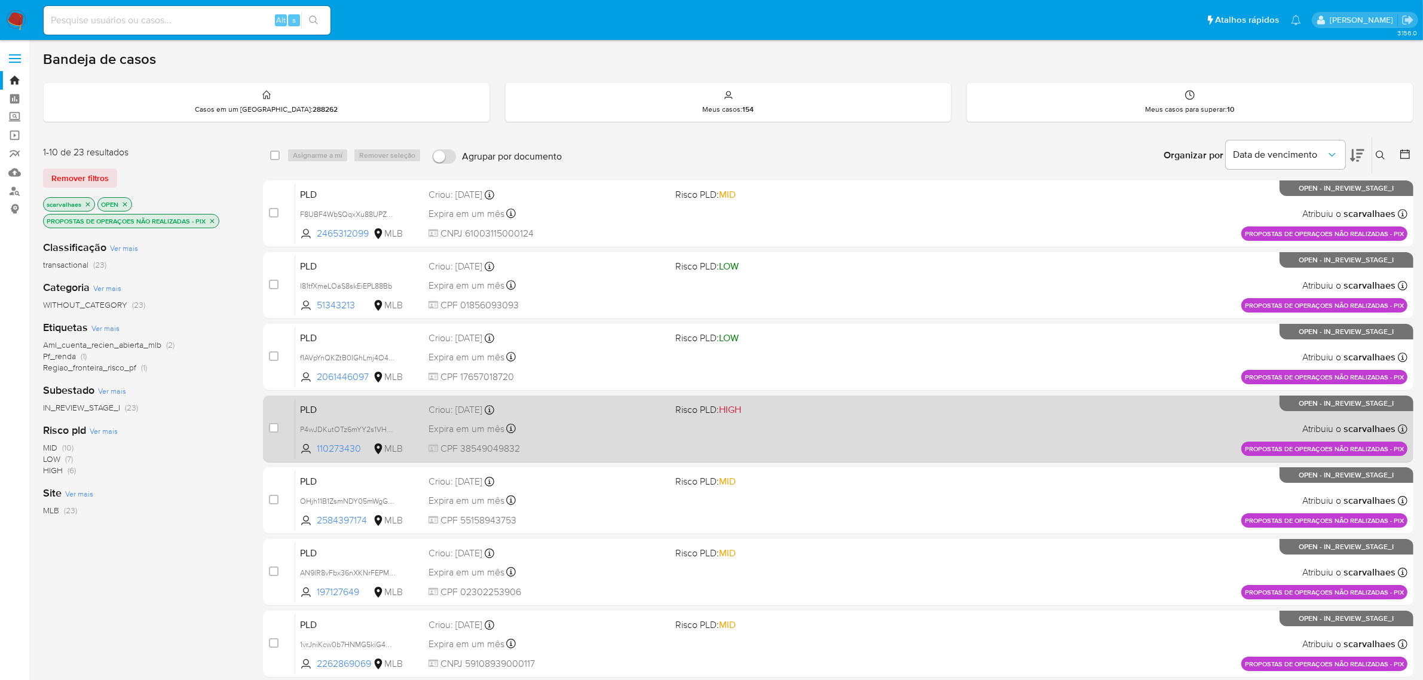
click at [730, 446] on div "PLD P4wJDKutOTz6mYY2s1VHcytT 110273430 MLB Risco PLD: HIGH Criou: 14/08/2025 Cr…" at bounding box center [851, 429] width 1112 height 60
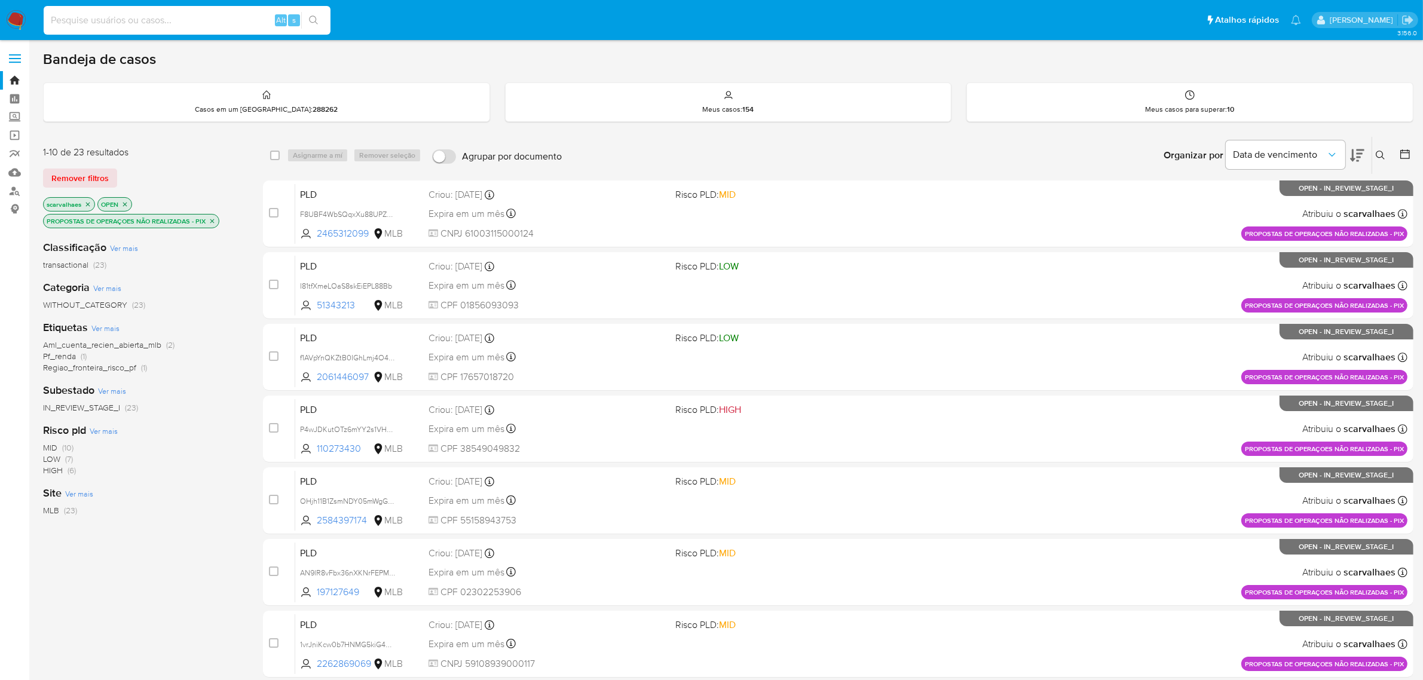
paste input "4c3NeousMx0WhGn9vjuRNOkG"
type input "4c3NeousMx0WhGn9vjuRNOkG"
click at [310, 23] on button "search-icon" at bounding box center [313, 20] width 24 height 17
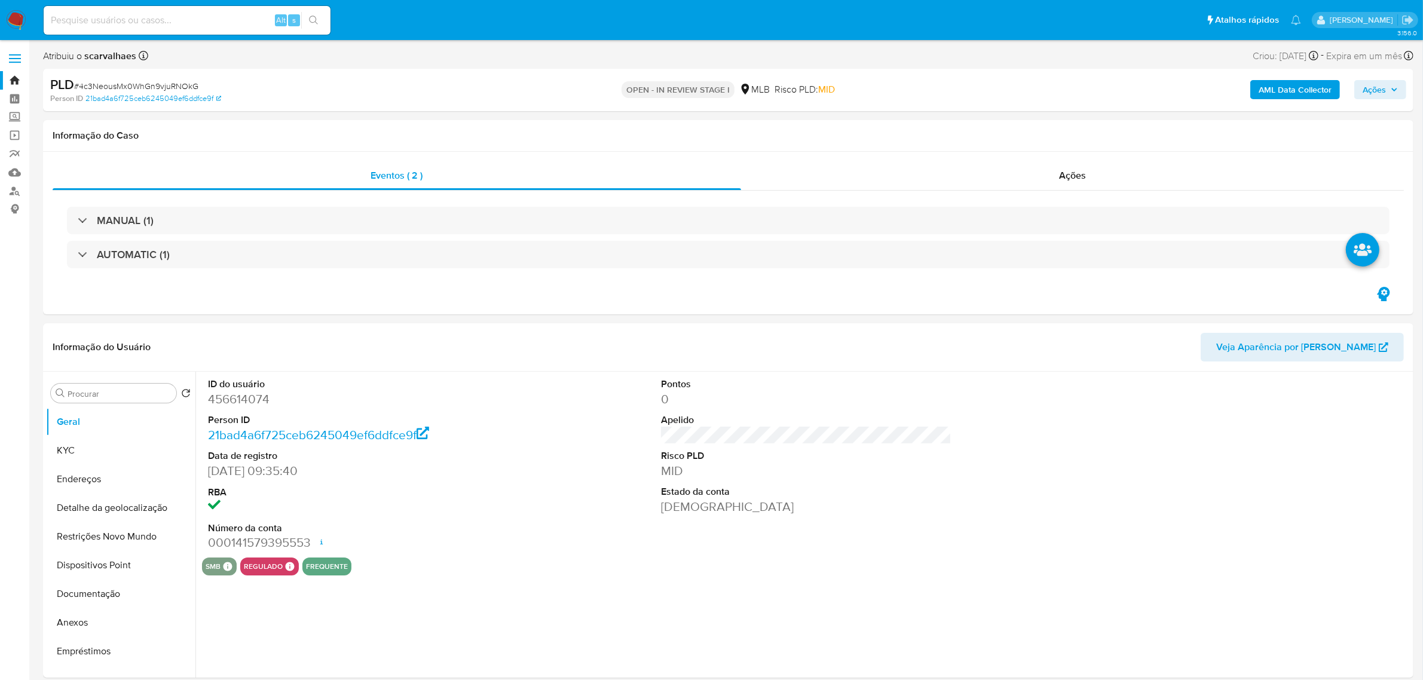
select select "10"
click at [123, 592] on button "Documentação" at bounding box center [116, 594] width 140 height 29
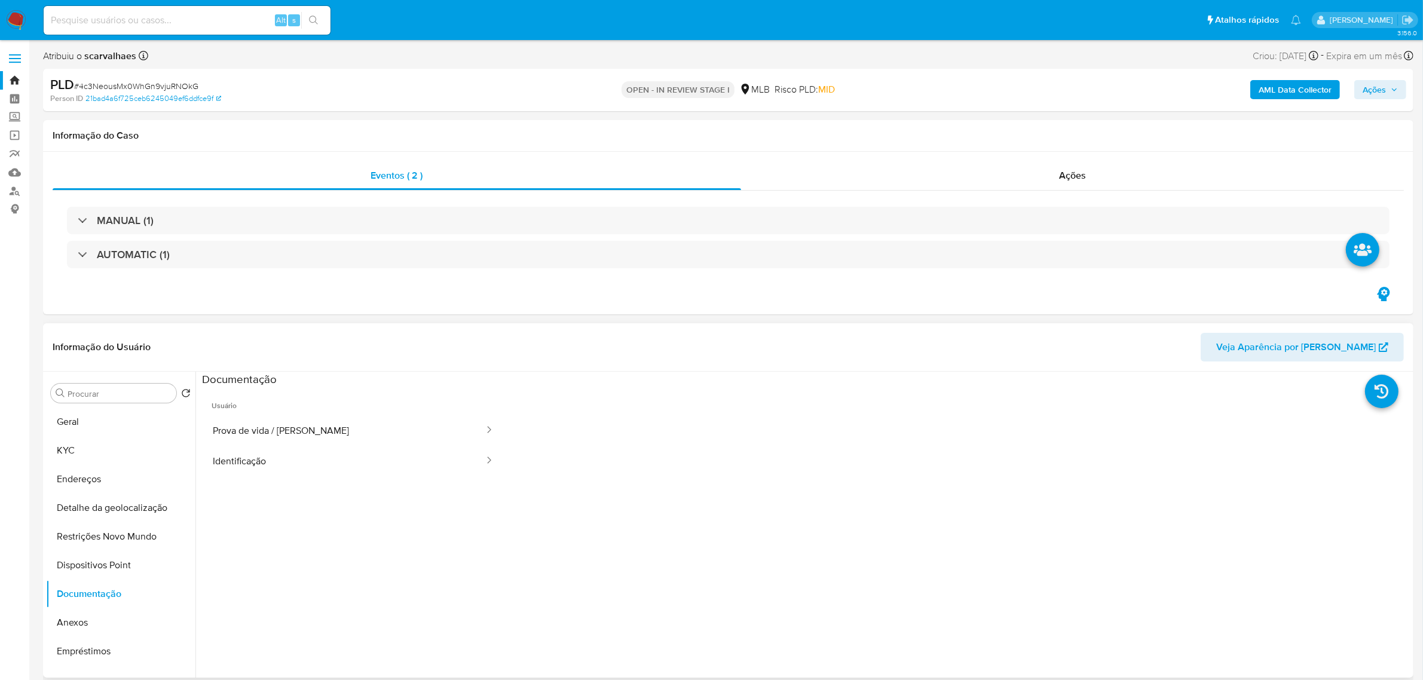
click at [299, 478] on ul "Usuário Prova de vida / Selfie Identificação" at bounding box center [353, 559] width 302 height 344
click at [299, 464] on button "Identificação" at bounding box center [343, 461] width 283 height 30
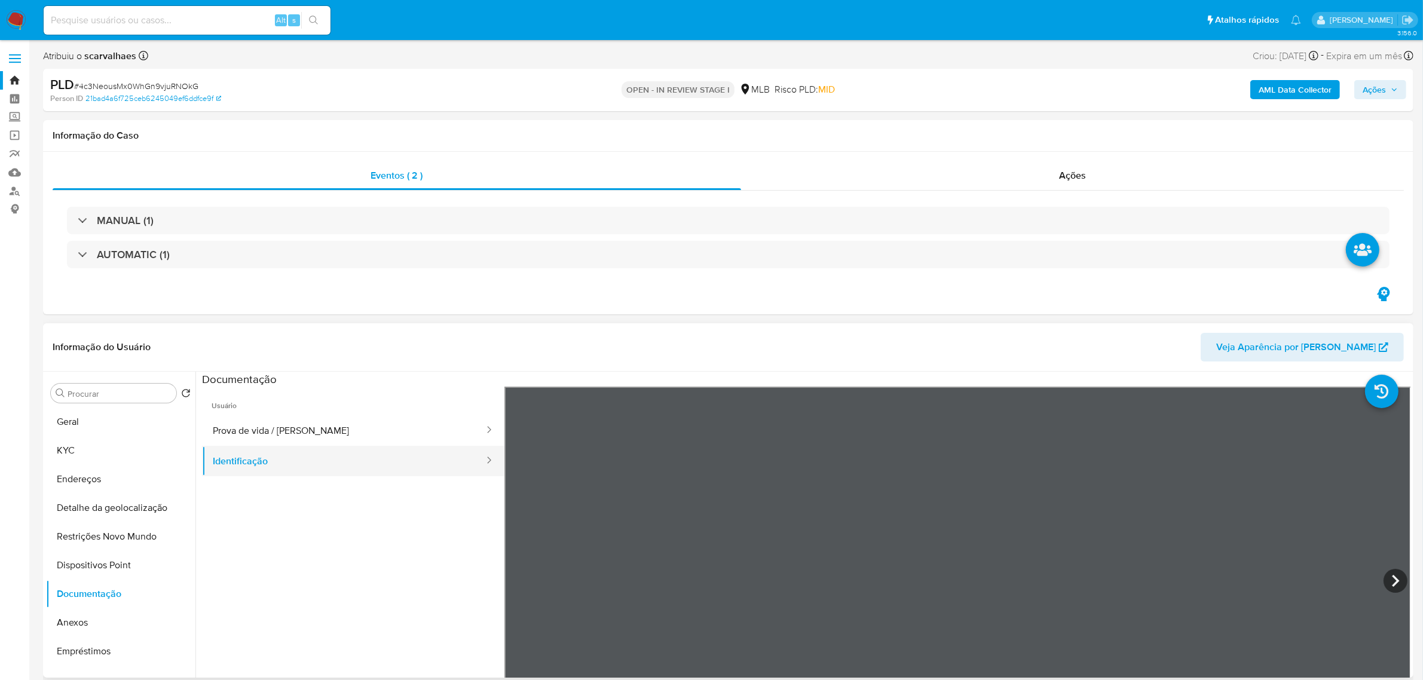
click at [299, 464] on button "Identificação" at bounding box center [343, 461] width 283 height 30
click at [285, 431] on button "Prova de vida / Selfie" at bounding box center [343, 430] width 283 height 30
click at [106, 423] on button "Geral" at bounding box center [116, 422] width 140 height 29
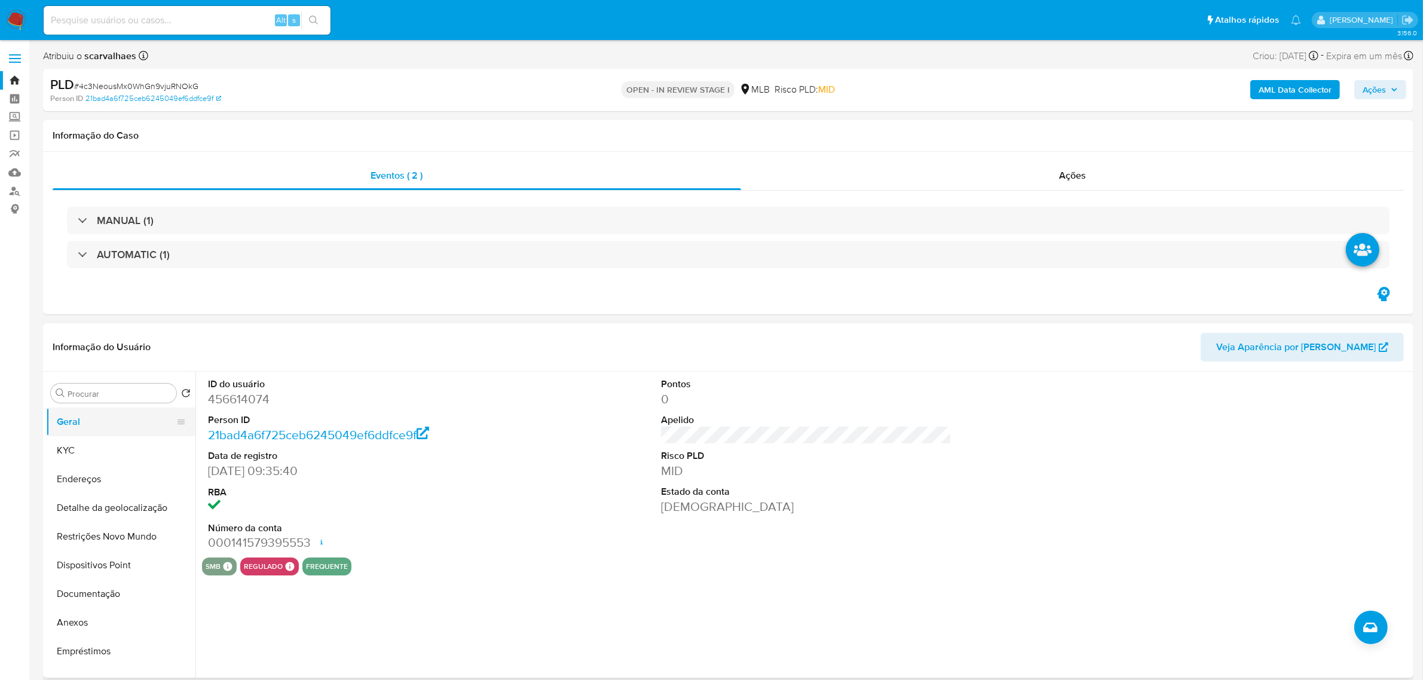
click at [102, 427] on button "Geral" at bounding box center [116, 422] width 140 height 29
click at [115, 429] on button "Geral" at bounding box center [116, 422] width 140 height 29
click at [122, 454] on button "KYC" at bounding box center [116, 450] width 140 height 29
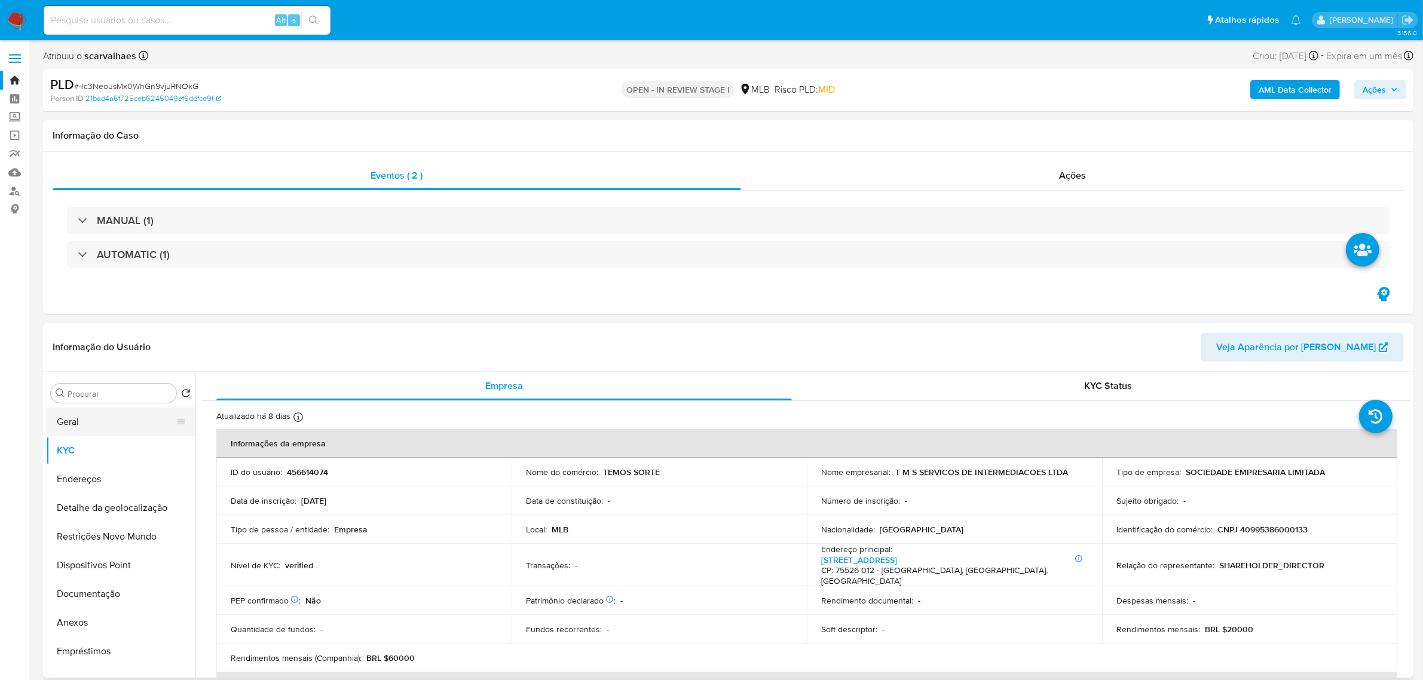
click at [97, 425] on button "Geral" at bounding box center [116, 422] width 140 height 29
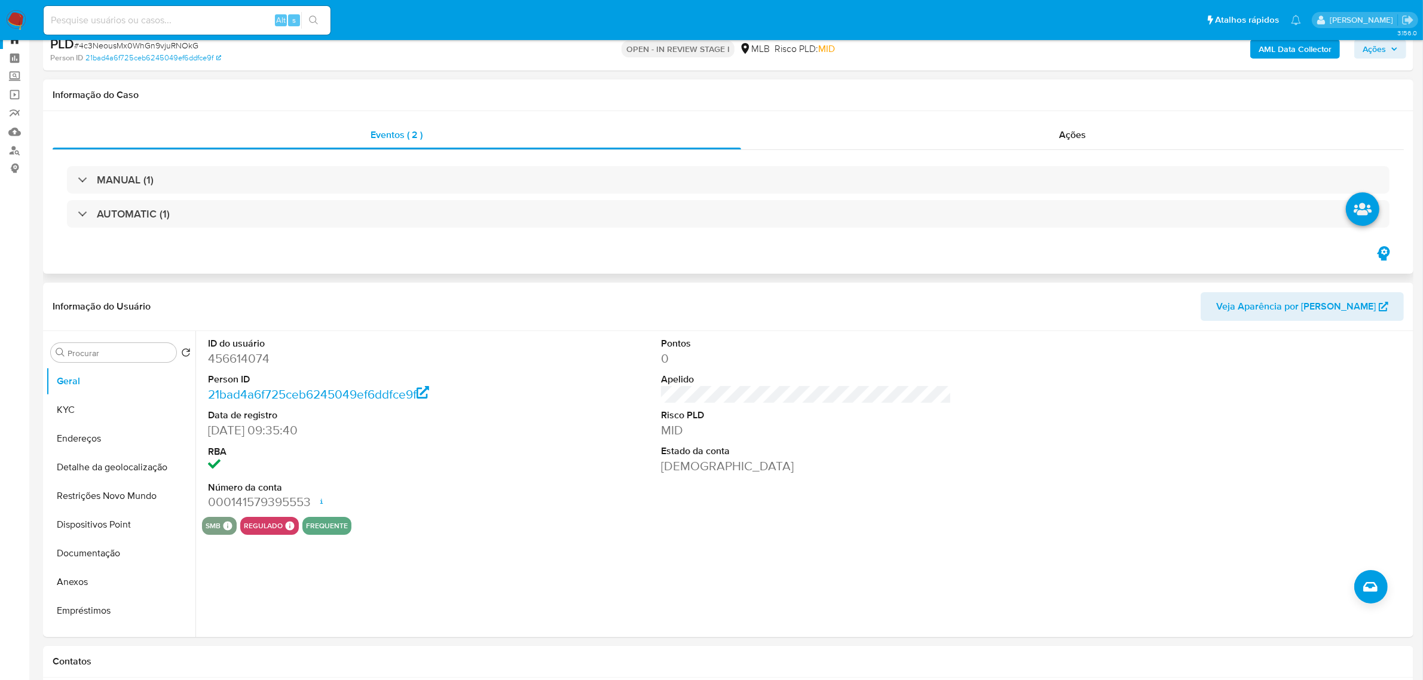
scroll to position [75, 0]
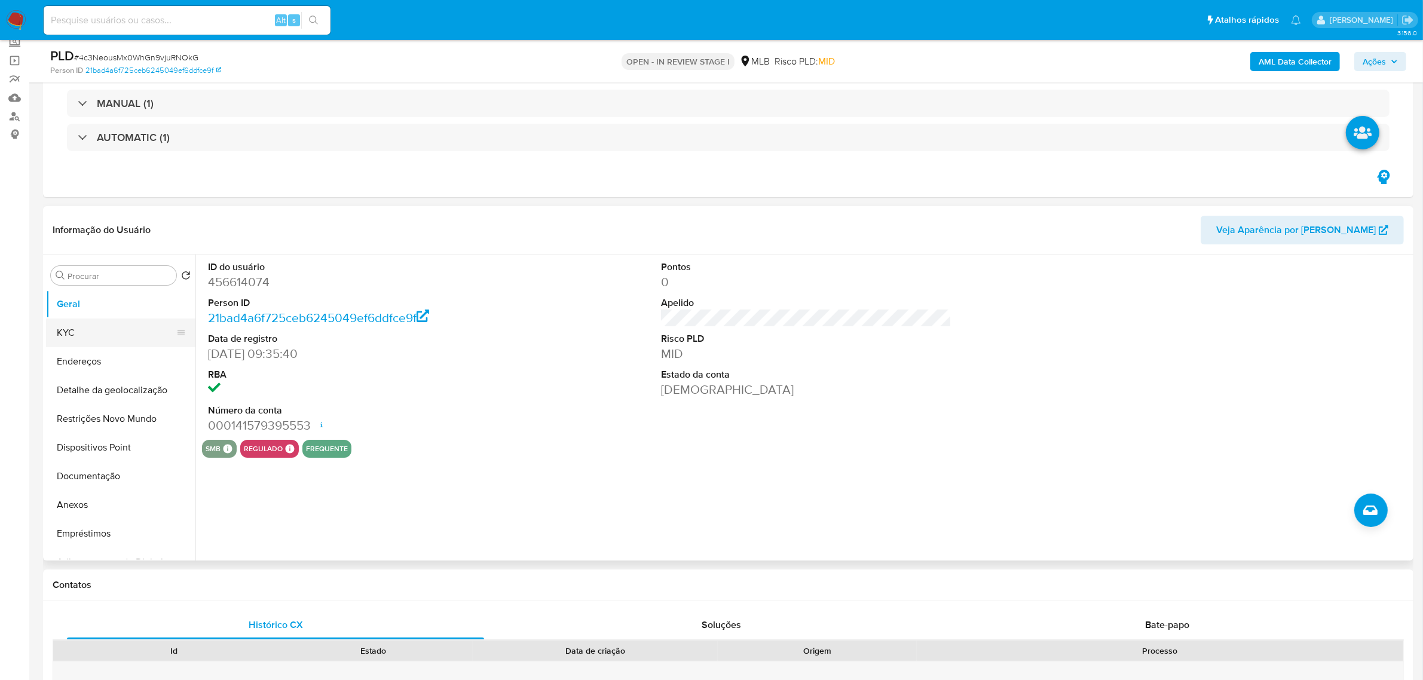
click at [117, 336] on button "KYC" at bounding box center [116, 332] width 140 height 29
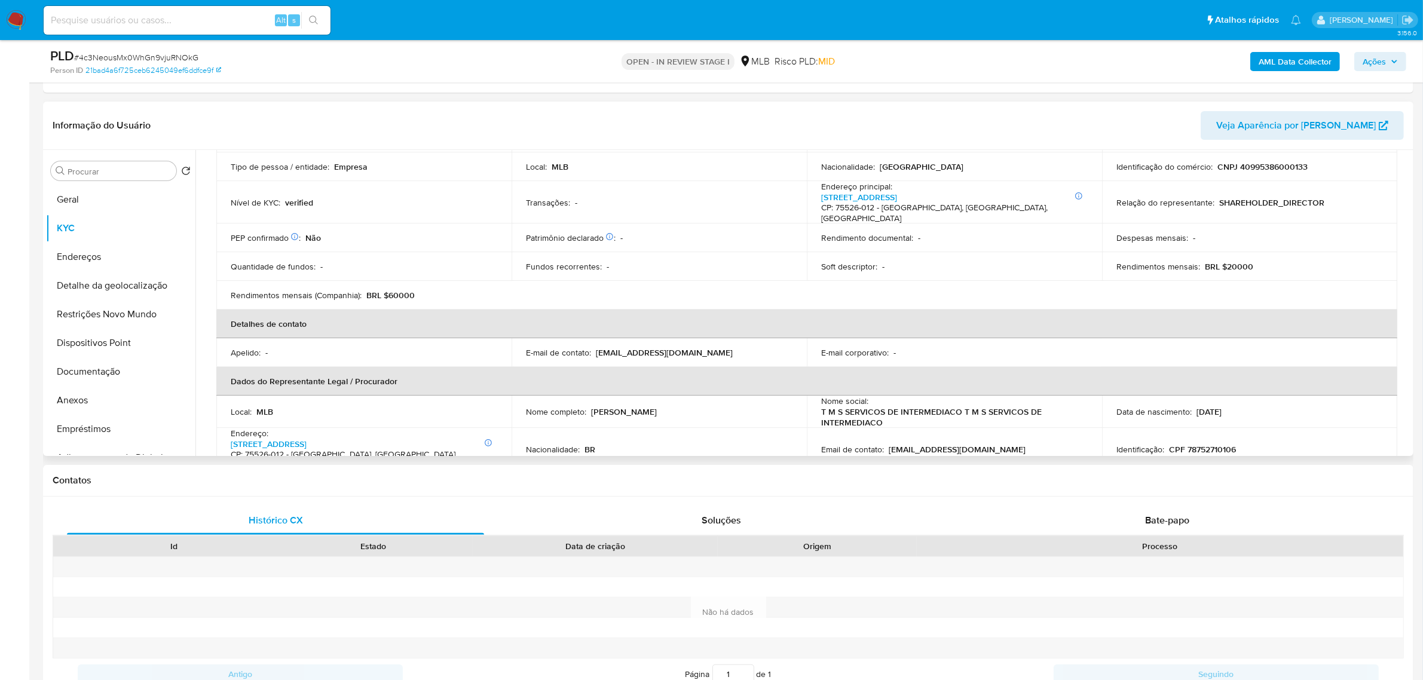
scroll to position [109, 0]
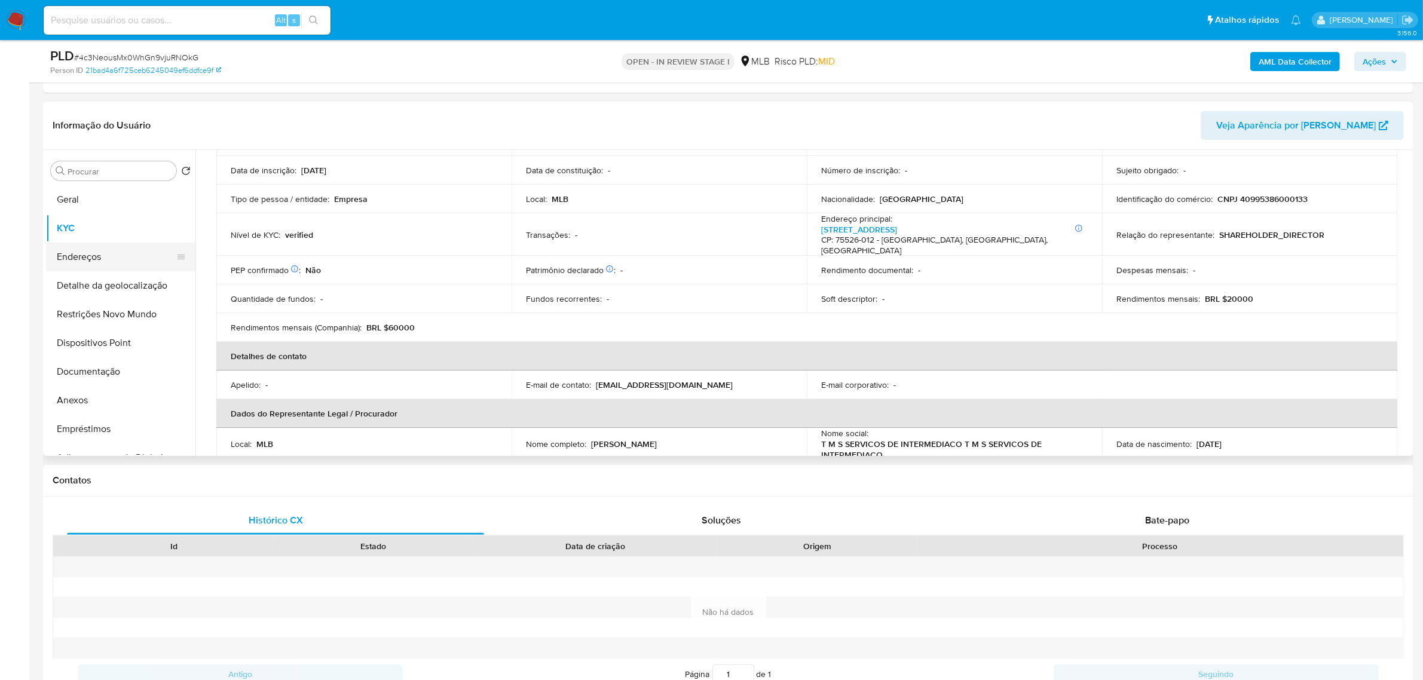
click at [85, 259] on button "Endereços" at bounding box center [116, 257] width 140 height 29
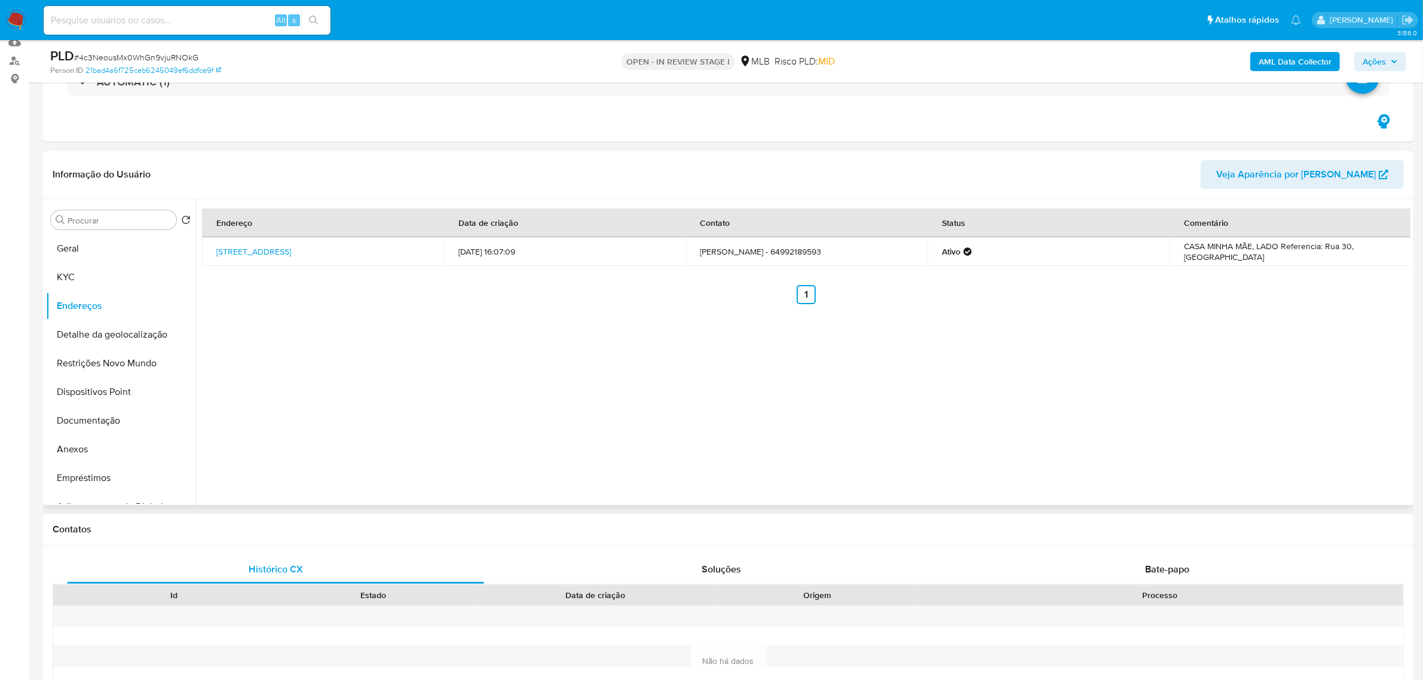
scroll to position [105, 0]
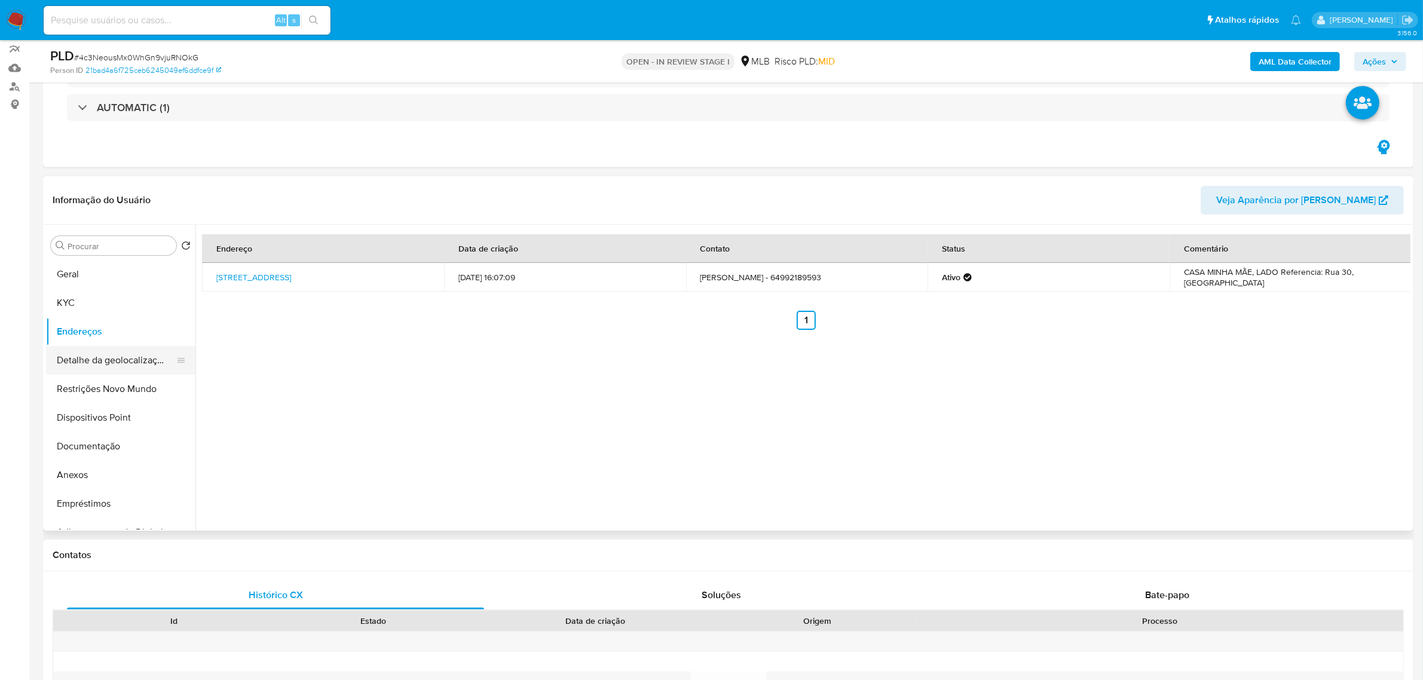
click at [145, 363] on button "Detalhe da geolocalização" at bounding box center [116, 360] width 140 height 29
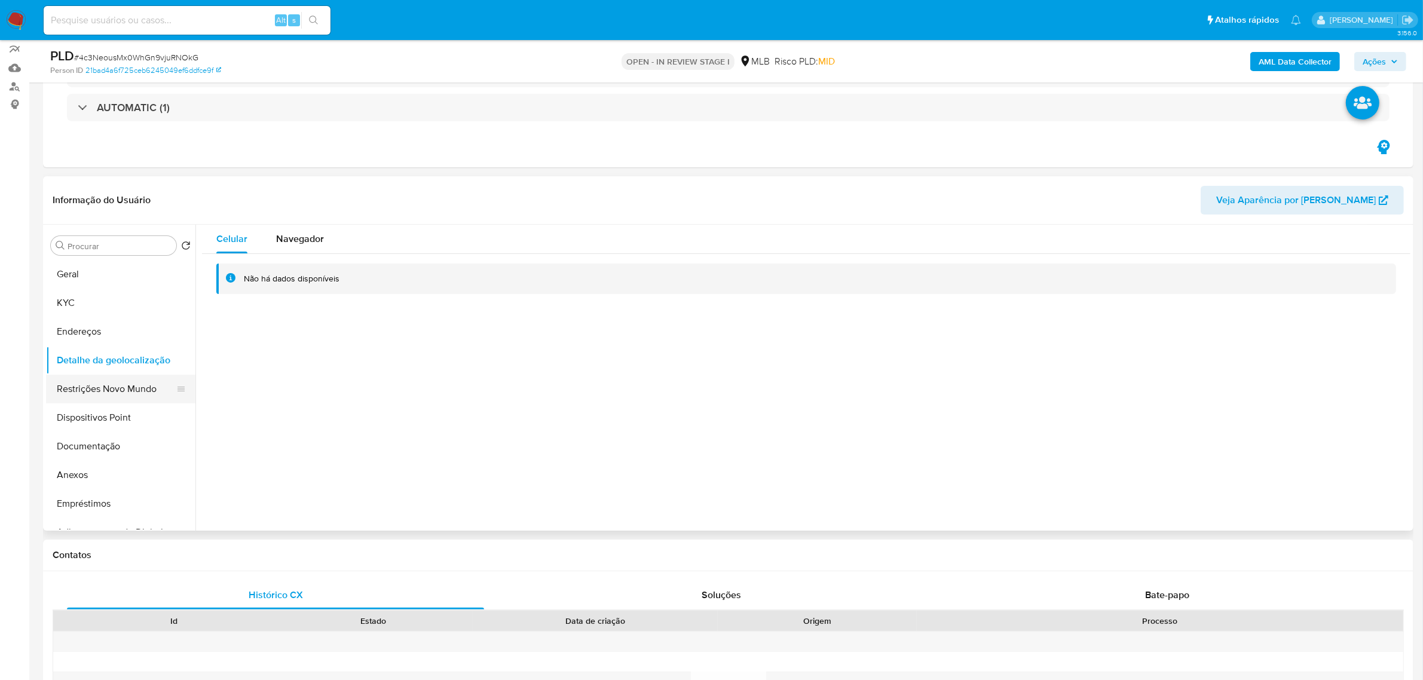
click at [142, 392] on button "Restrições Novo Mundo" at bounding box center [116, 389] width 140 height 29
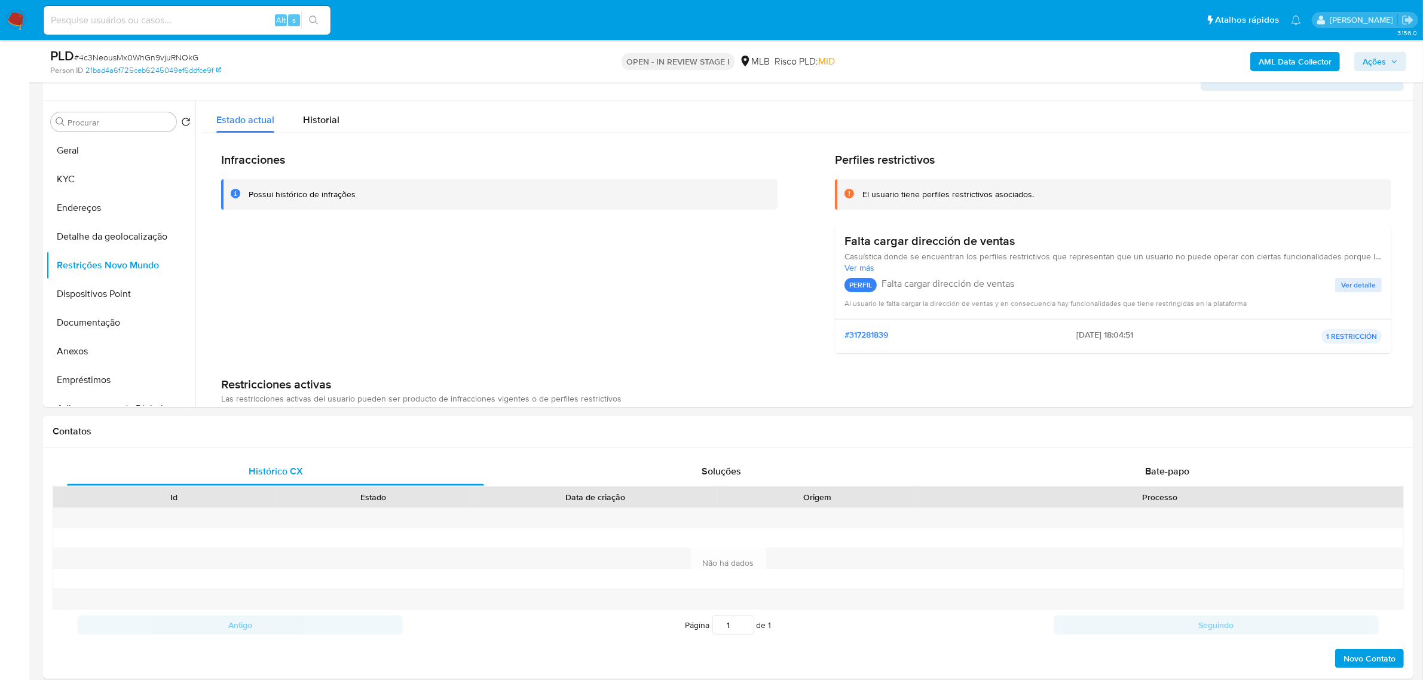
scroll to position [219, 0]
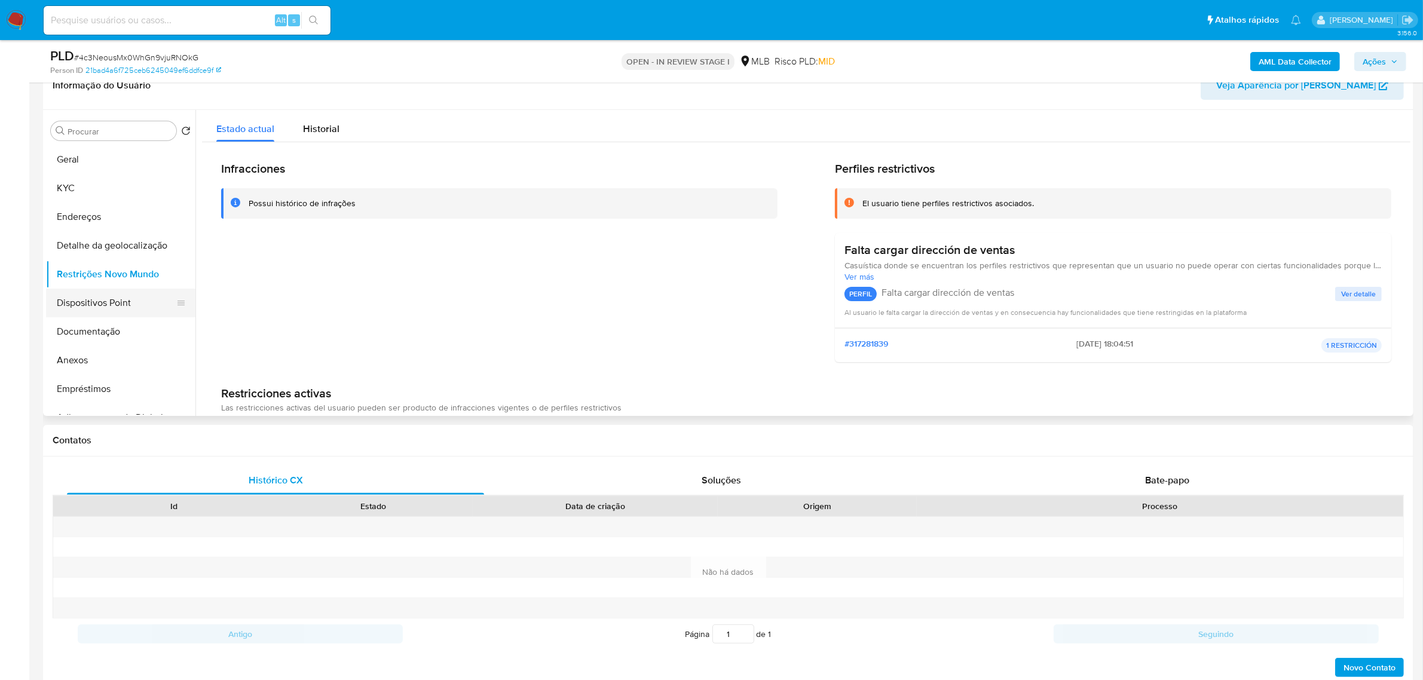
click at [94, 306] on button "Dispositivos Point" at bounding box center [116, 303] width 140 height 29
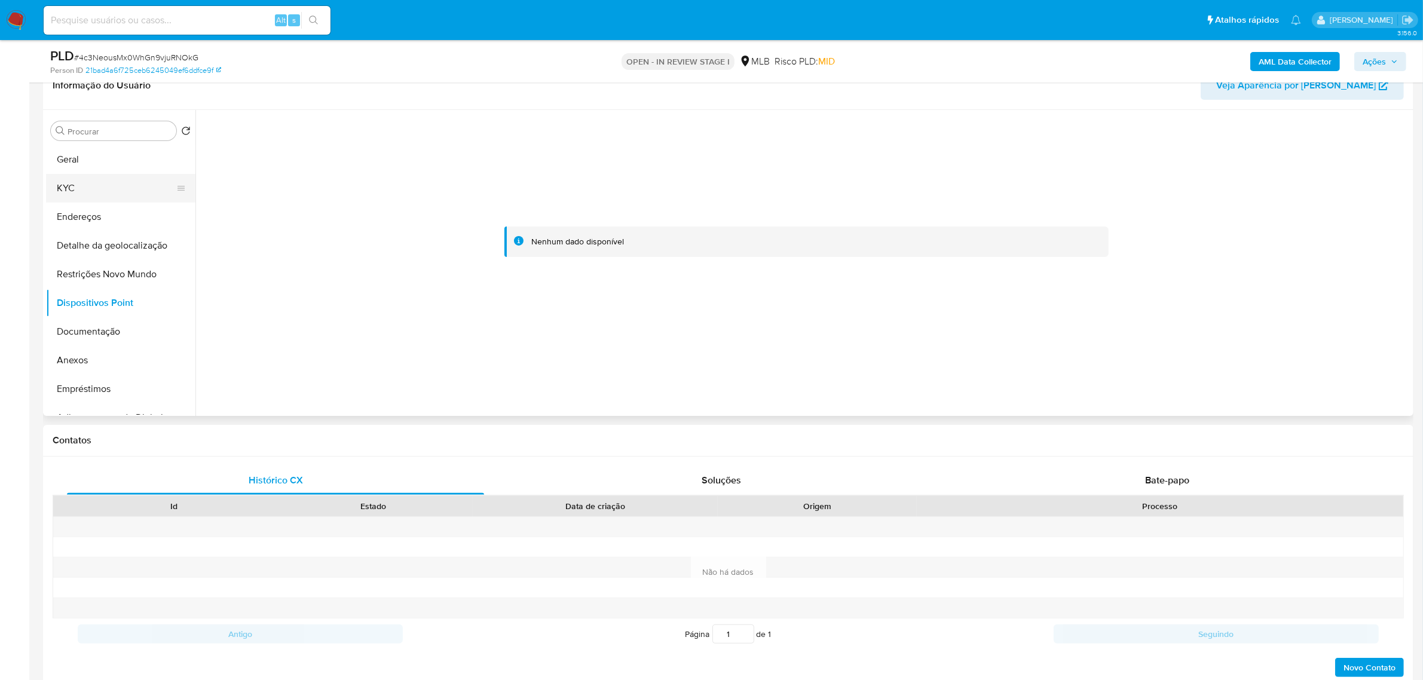
click at [91, 185] on button "KYC" at bounding box center [116, 188] width 140 height 29
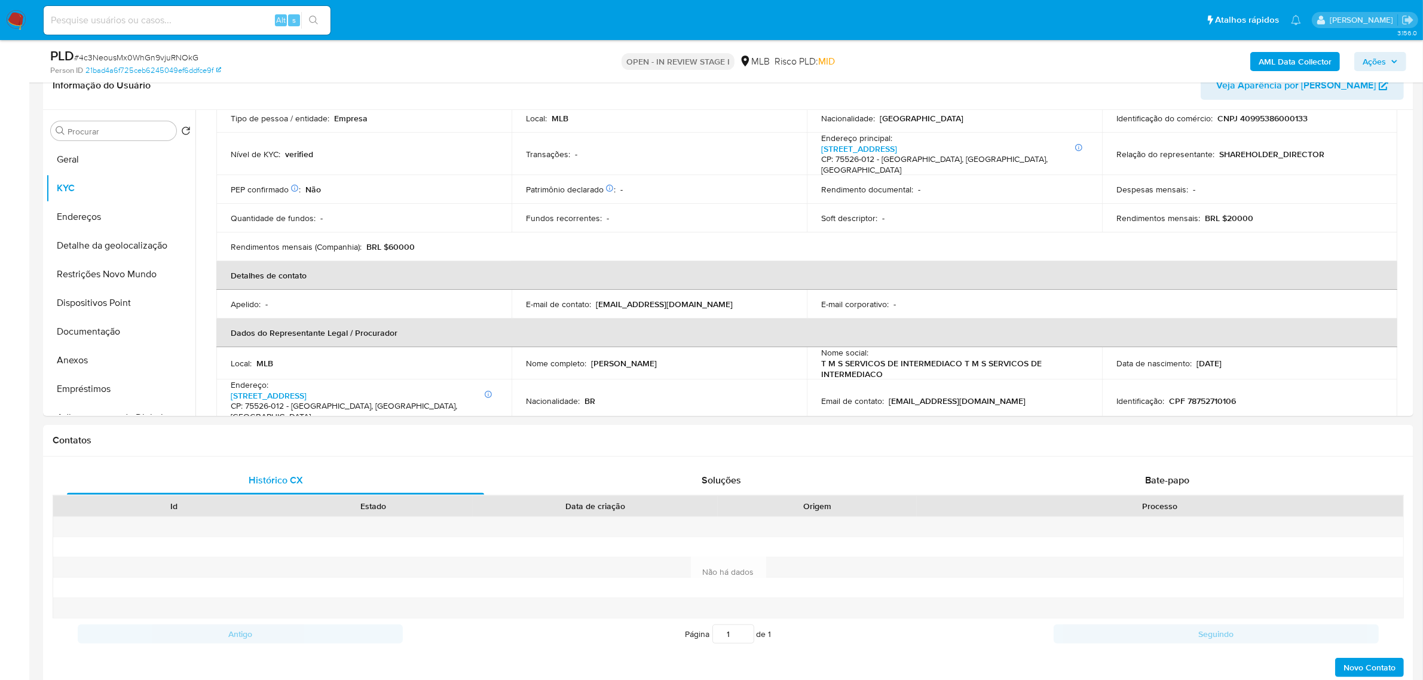
scroll to position [299, 0]
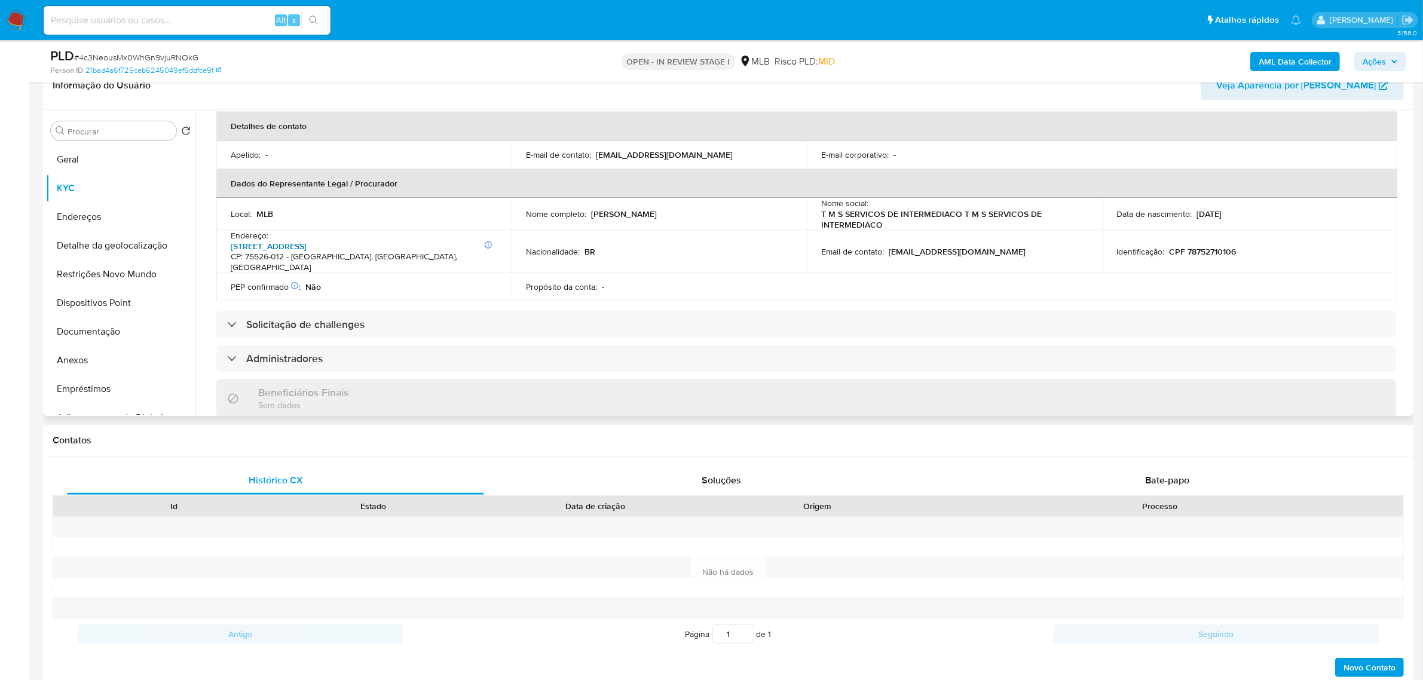
click at [307, 240] on link "Rua 30 51, Santa Inês" at bounding box center [269, 246] width 76 height 12
click at [127, 324] on button "Documentação" at bounding box center [116, 331] width 140 height 29
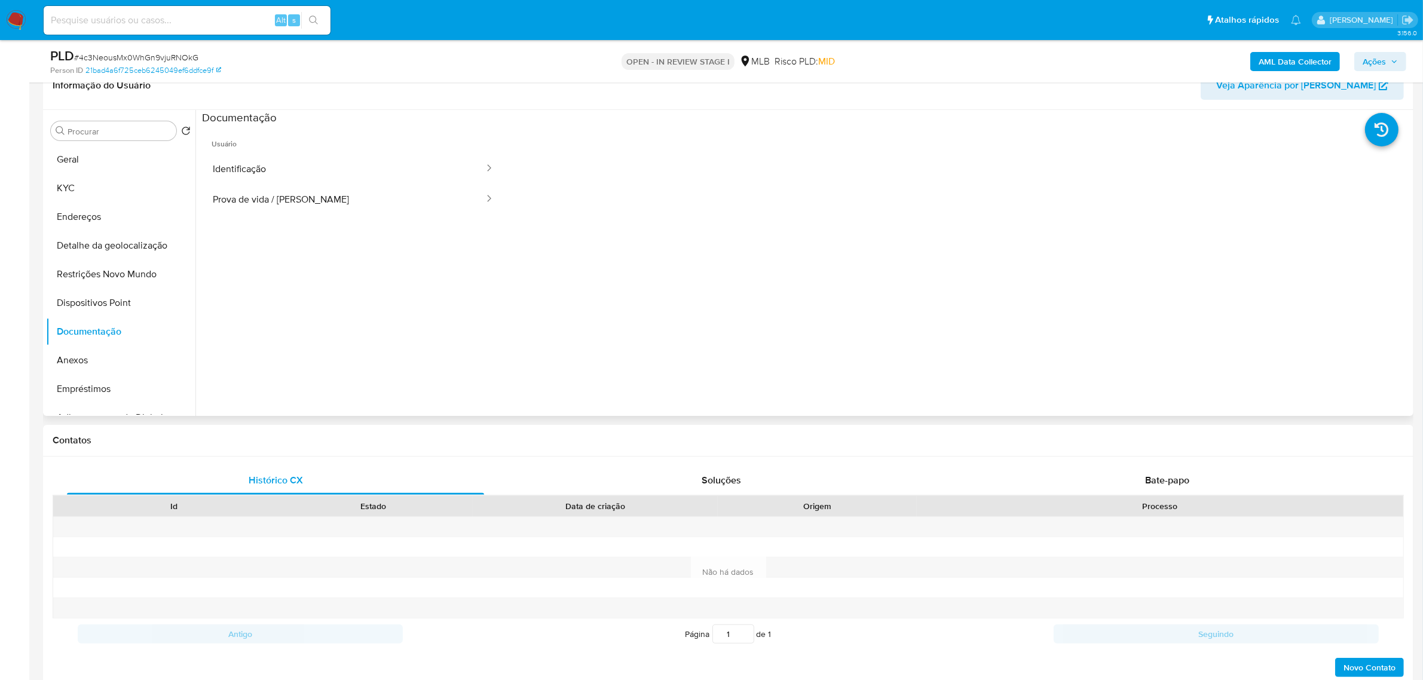
scroll to position [70, 0]
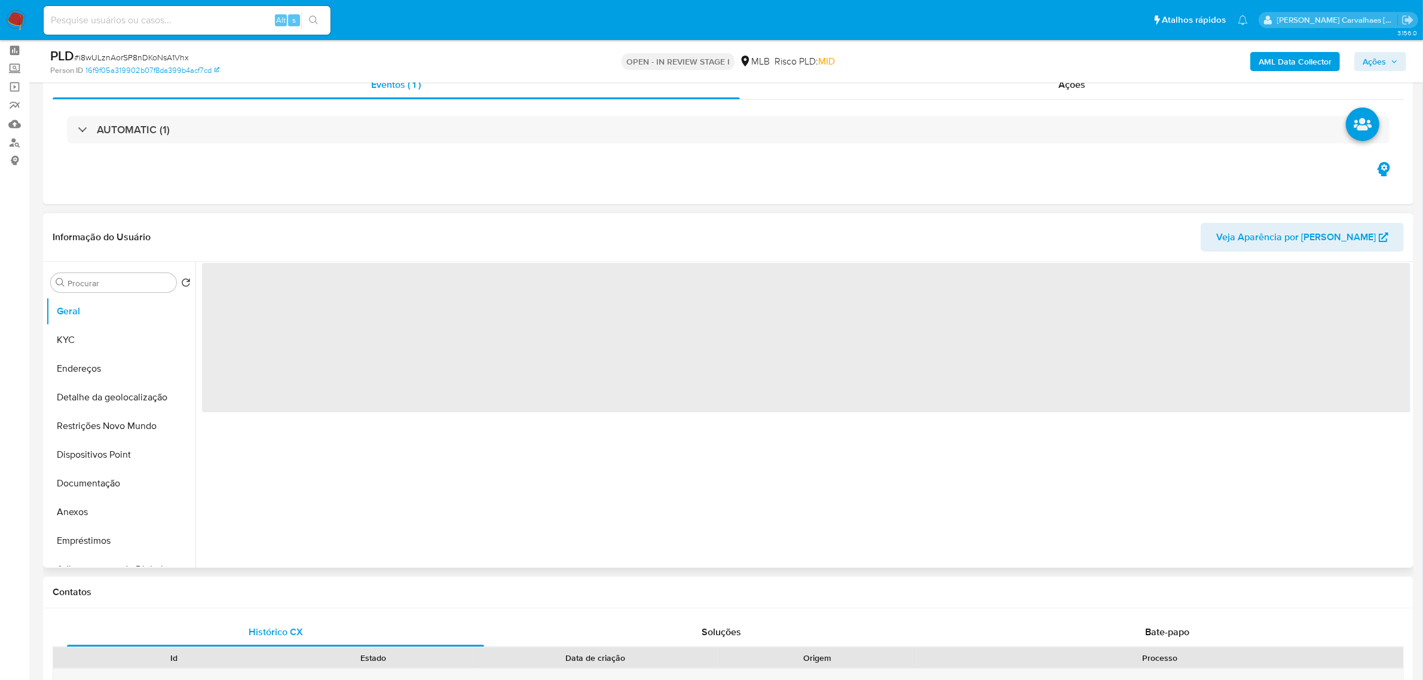
scroll to position [75, 0]
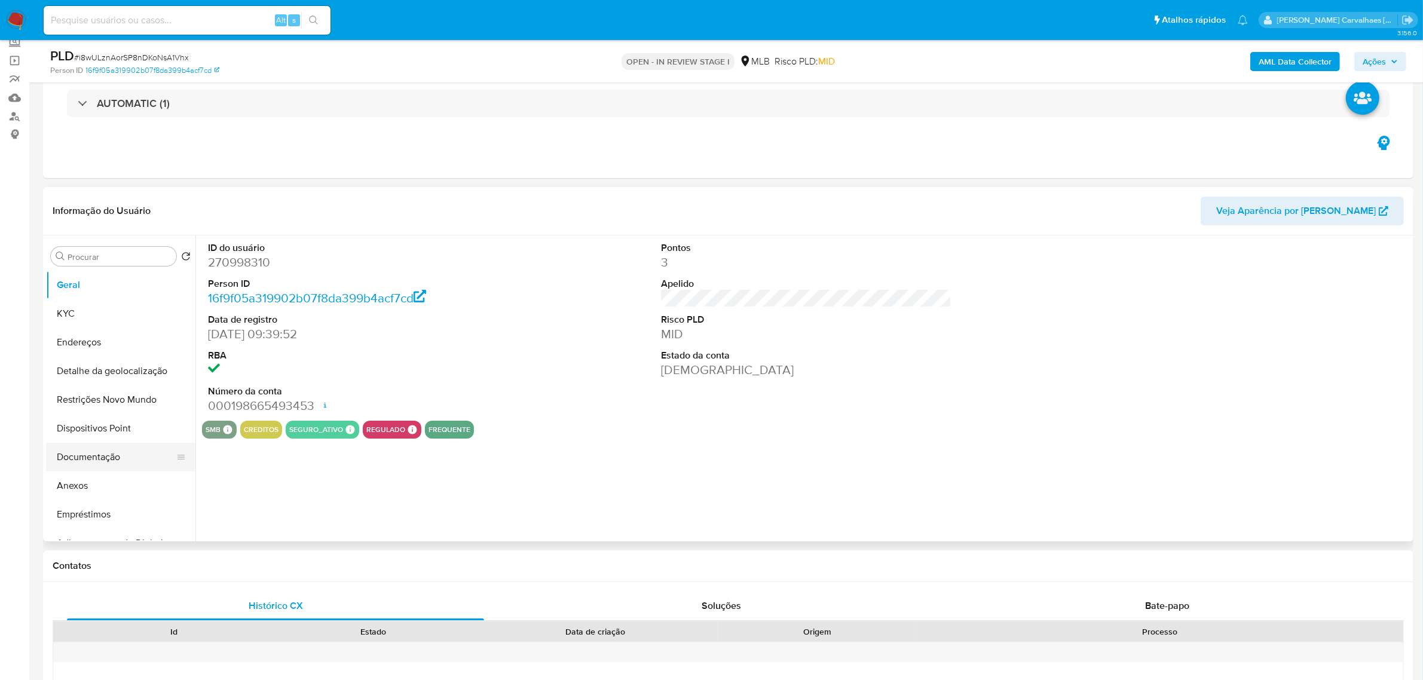
select select "10"
click at [117, 455] on button "Documentação" at bounding box center [116, 457] width 140 height 29
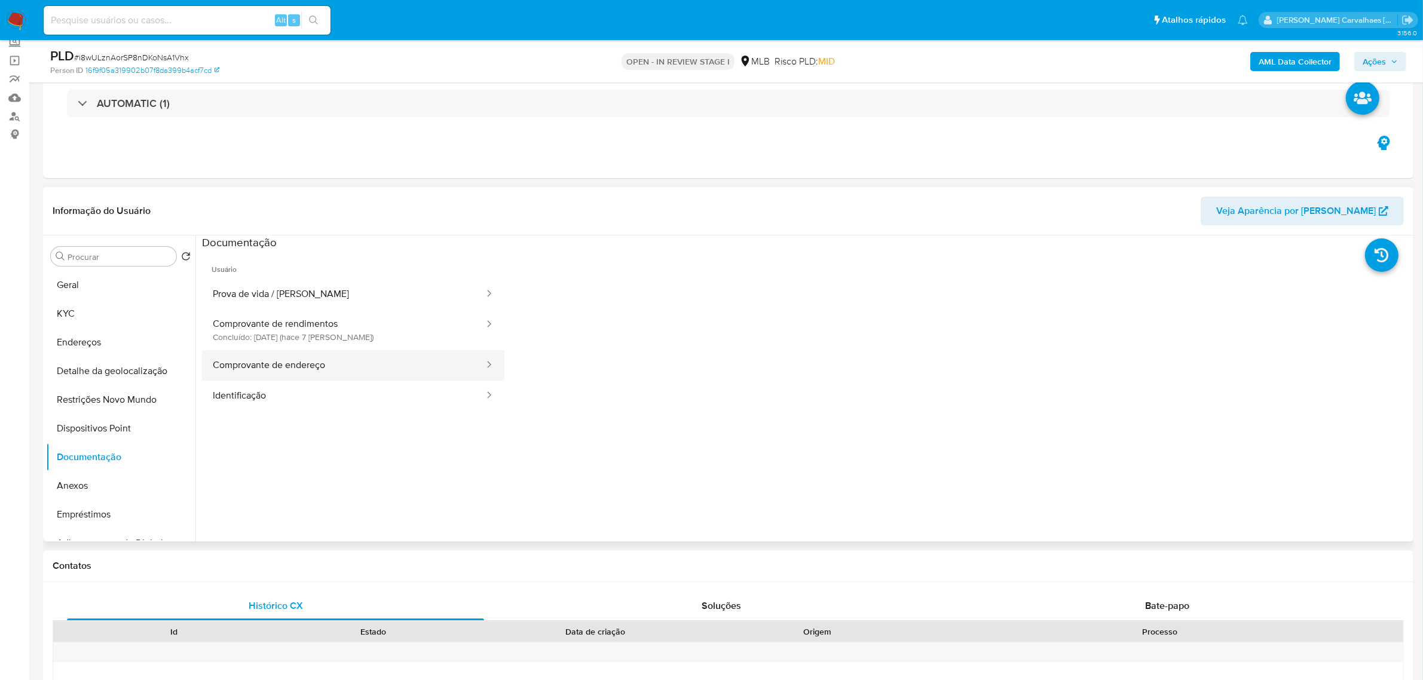
click at [267, 368] on button "Comprovante de endereço" at bounding box center [343, 365] width 283 height 30
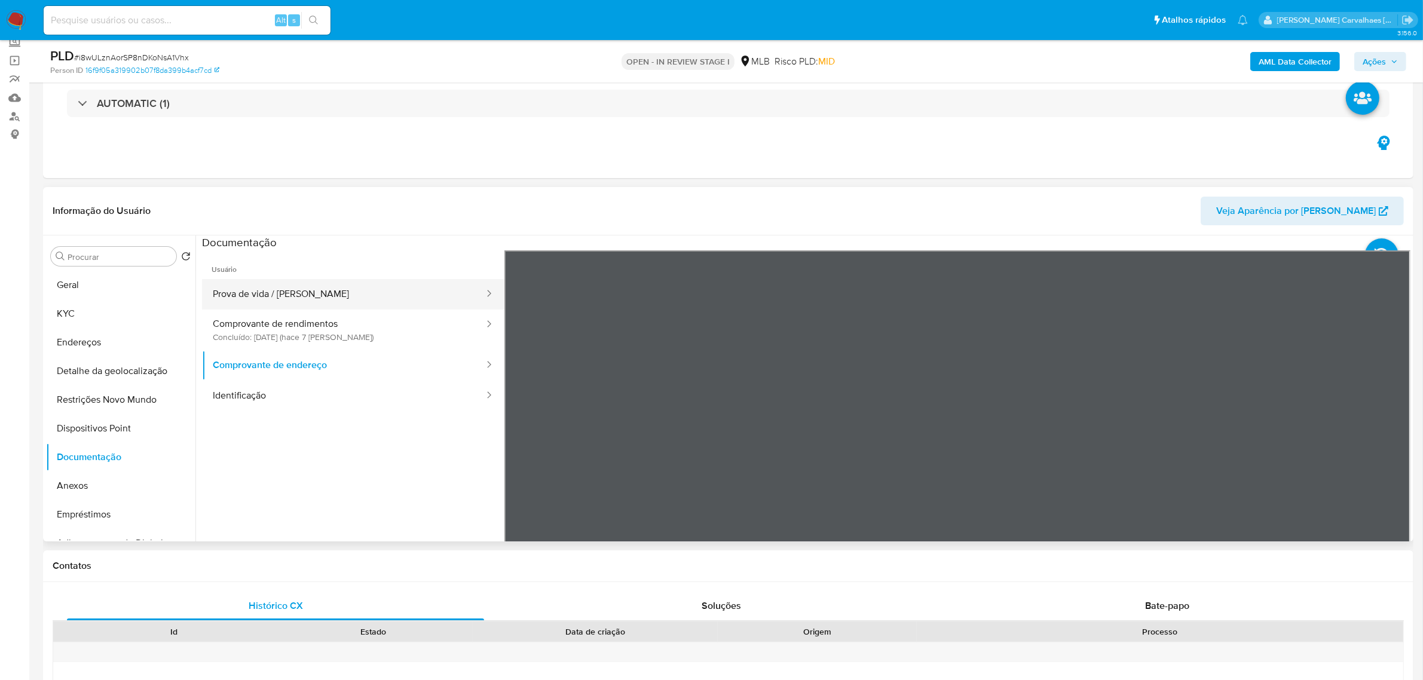
click at [303, 287] on button "Prova de vida / [PERSON_NAME]" at bounding box center [343, 294] width 283 height 30
click at [293, 385] on button "Identificação" at bounding box center [343, 396] width 283 height 30
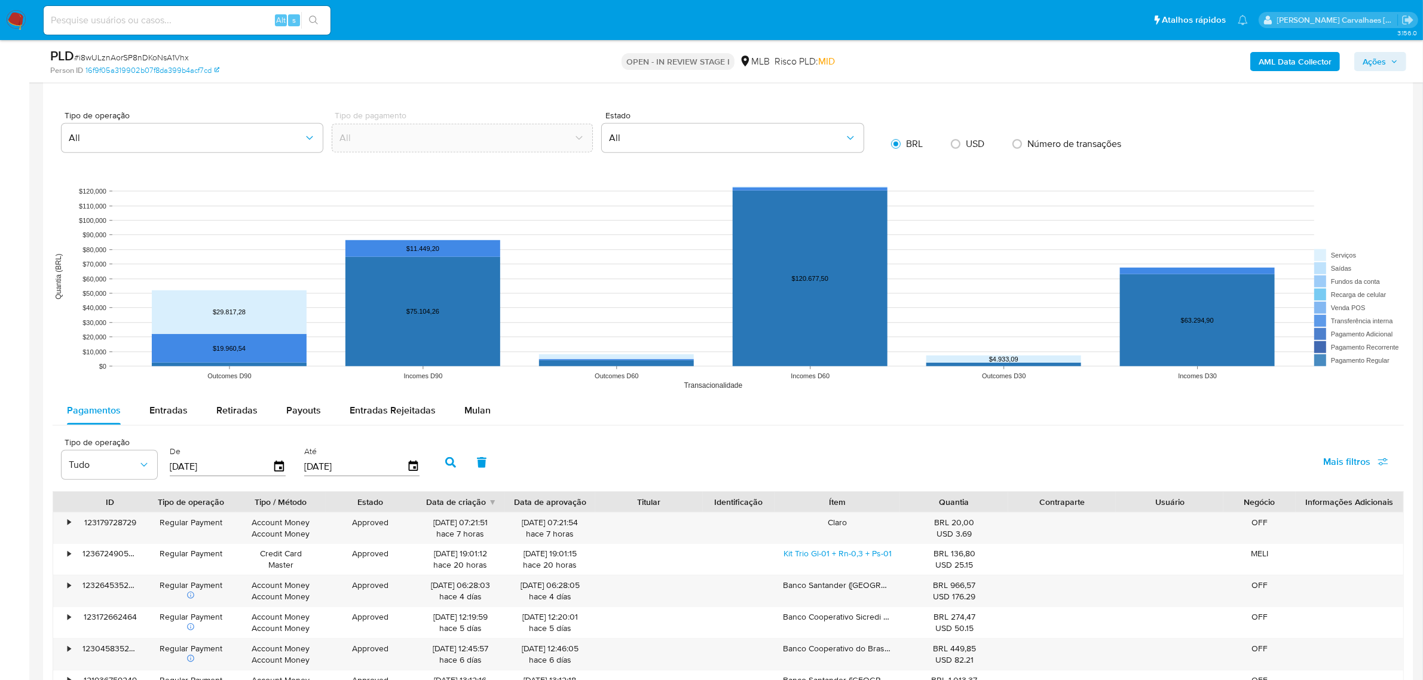
scroll to position [1046, 0]
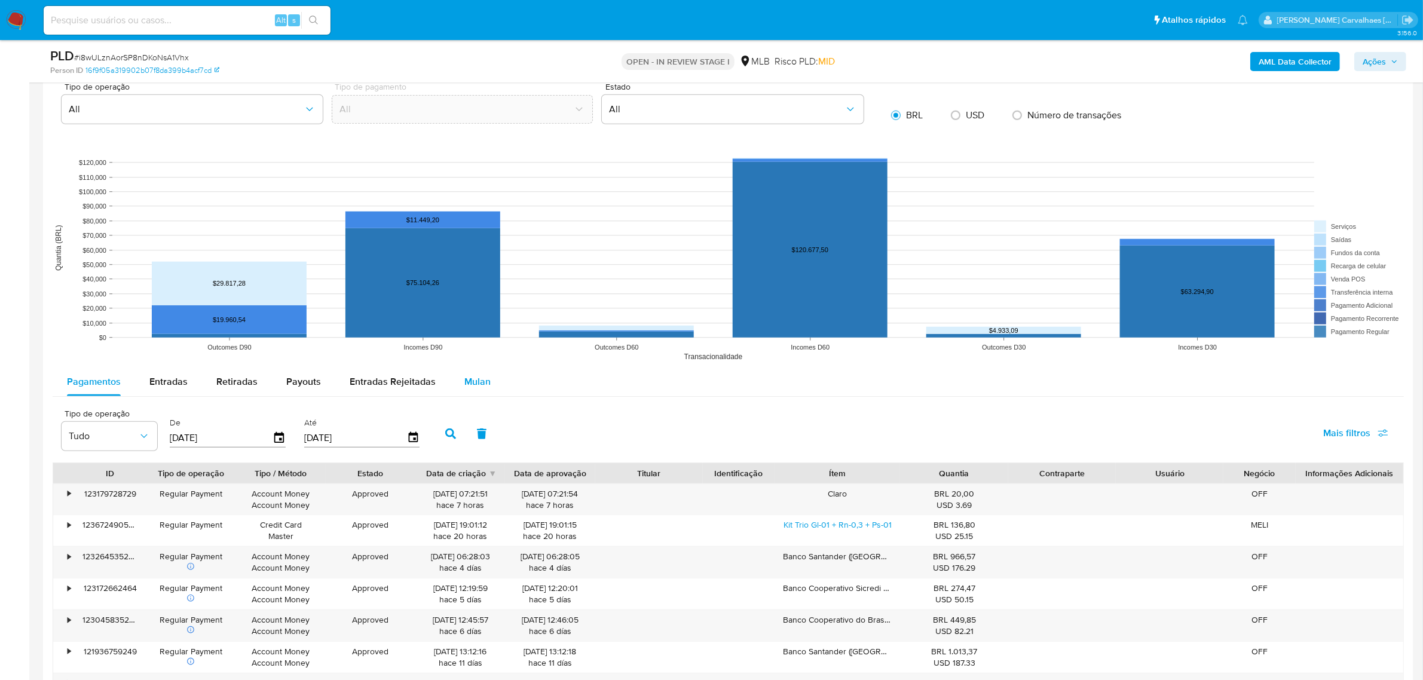
click at [466, 382] on span "Mulan" at bounding box center [477, 382] width 26 height 14
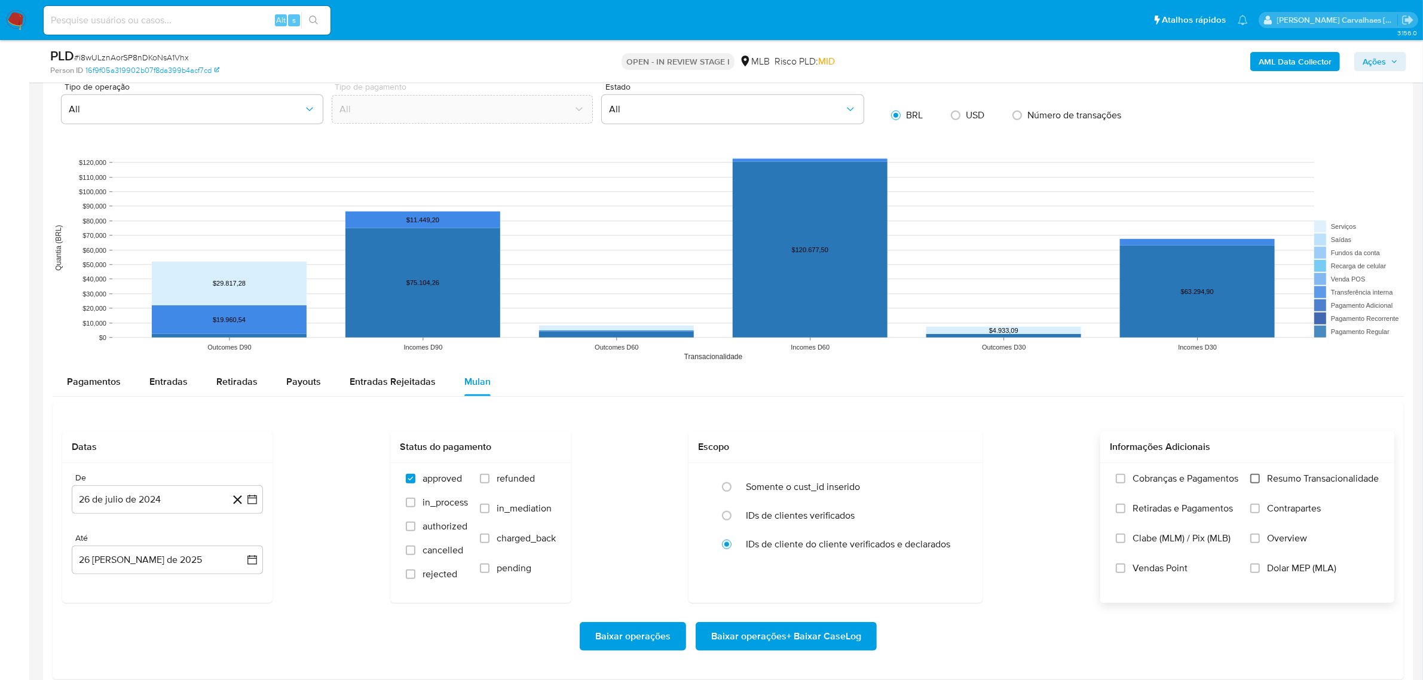
click at [1256, 482] on input "Resumo Transacionalidade" at bounding box center [1255, 479] width 10 height 10
click at [249, 501] on icon "button" at bounding box center [252, 500] width 12 height 12
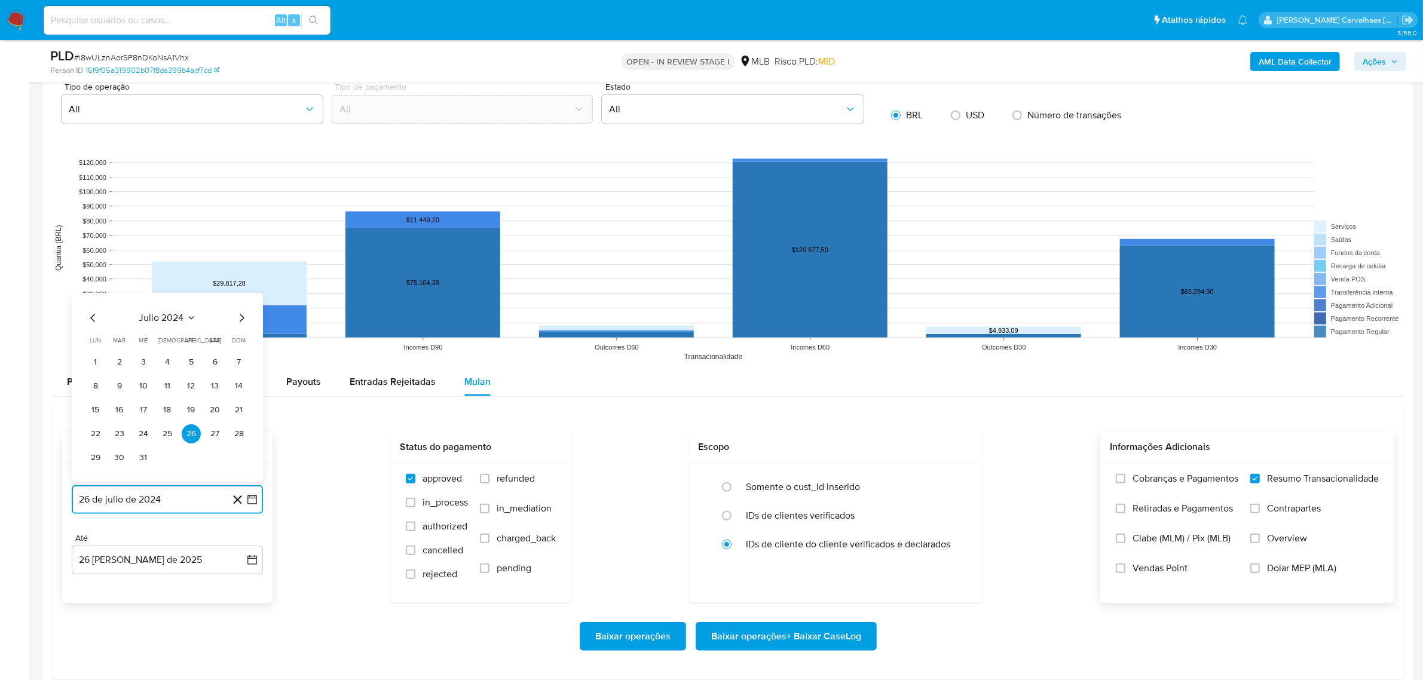
click at [241, 321] on icon "Mes siguiente" at bounding box center [241, 318] width 14 height 14
click at [238, 297] on icon "Mes siguiente" at bounding box center [241, 294] width 14 height 14
click at [238, 321] on icon "Mes siguiente" at bounding box center [241, 318] width 14 height 14
click at [240, 320] on icon "Mes siguiente" at bounding box center [241, 318] width 14 height 14
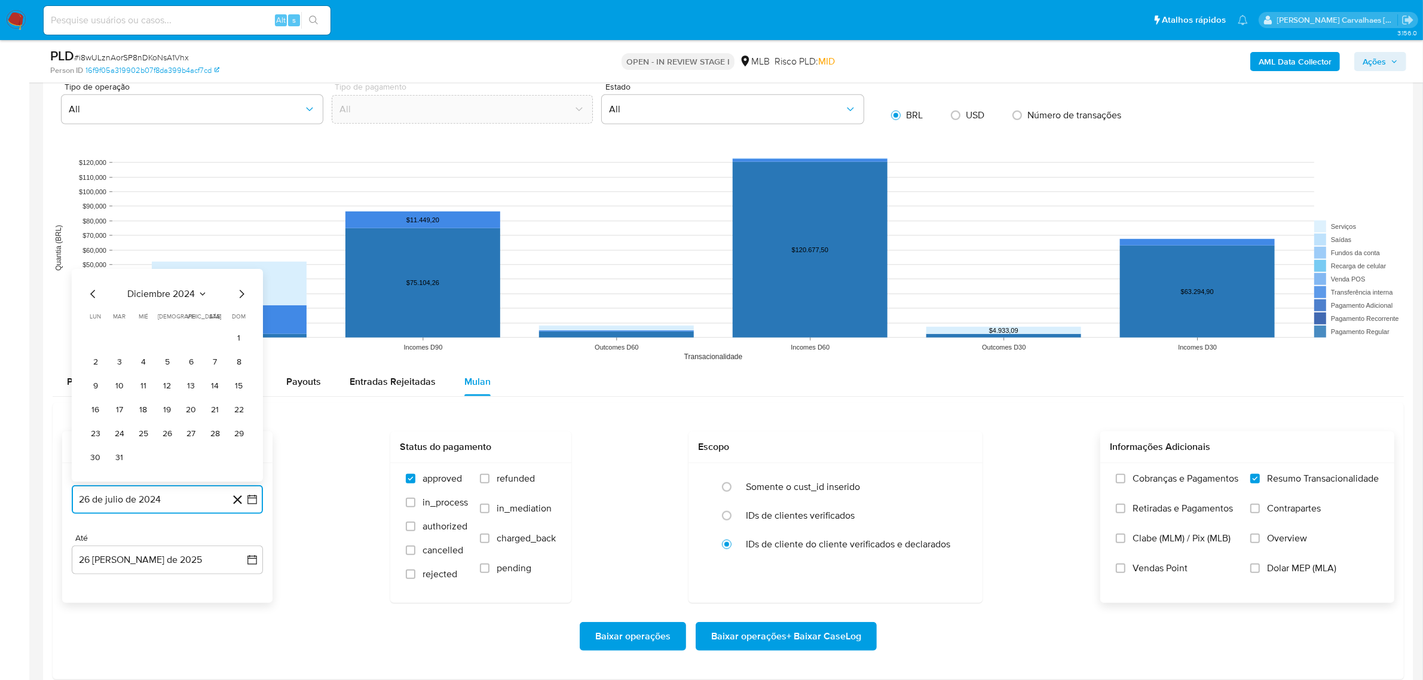
click at [239, 296] on icon "Mes siguiente" at bounding box center [241, 294] width 14 height 14
click at [237, 320] on icon "Mes siguiente" at bounding box center [241, 318] width 14 height 14
click at [242, 296] on icon "Mes siguiente" at bounding box center [241, 294] width 14 height 14
click at [243, 320] on icon "Mes siguiente" at bounding box center [241, 318] width 14 height 14
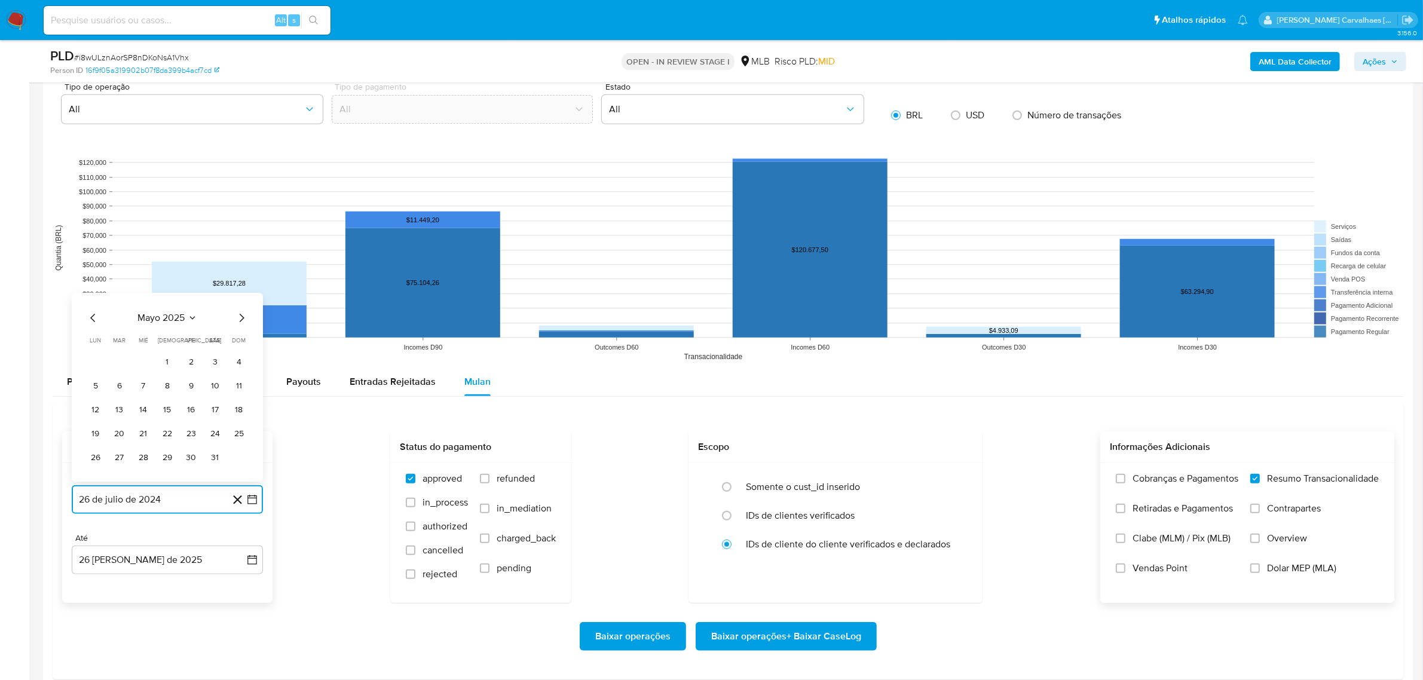
click at [243, 320] on icon "Mes siguiente" at bounding box center [241, 318] width 14 height 14
click at [122, 432] on button "24" at bounding box center [119, 433] width 19 height 19
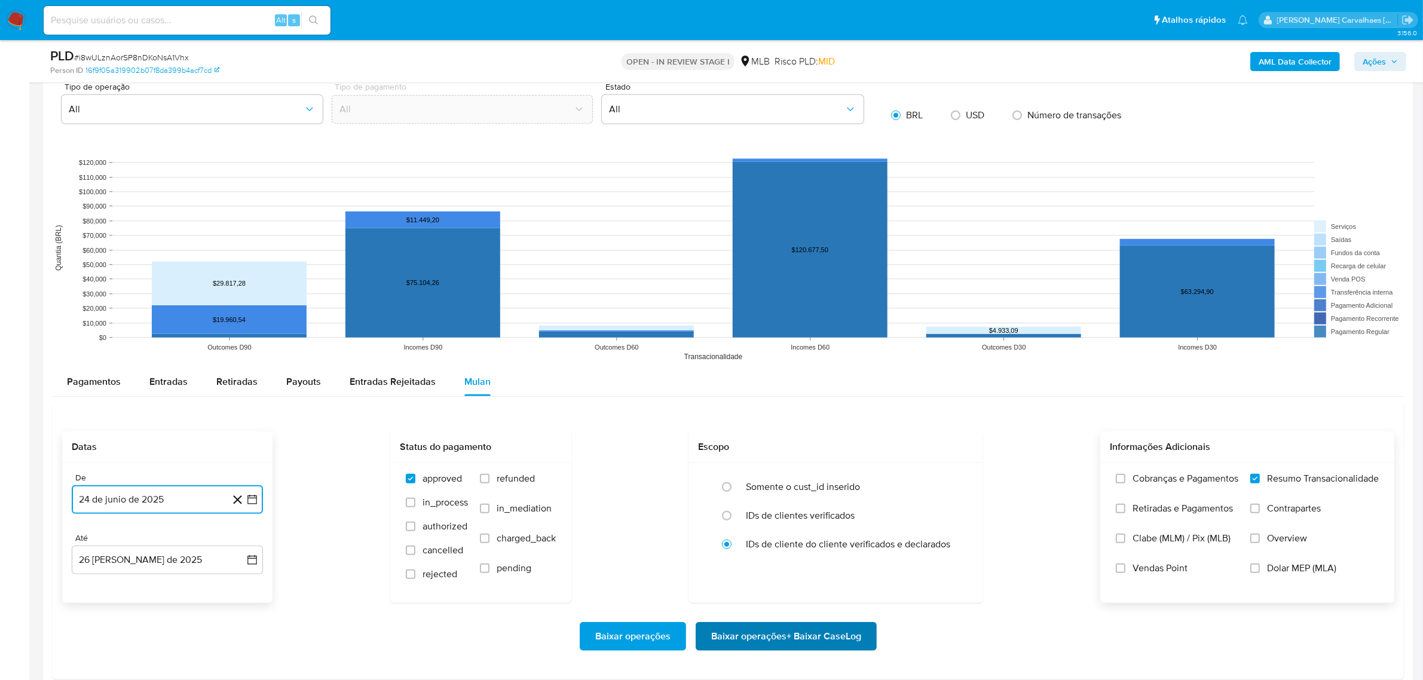
click at [804, 635] on span "Baixar operações + Baixar CaseLog" at bounding box center [786, 636] width 150 height 26
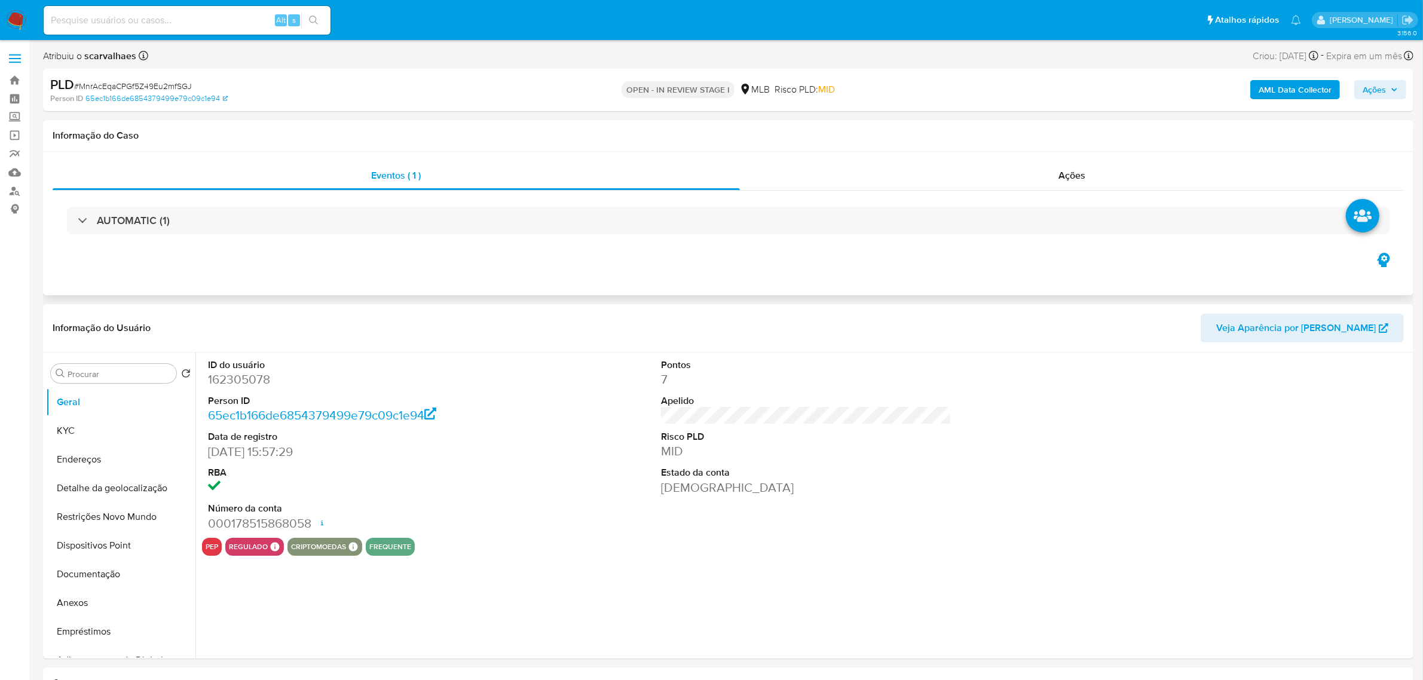
select select "10"
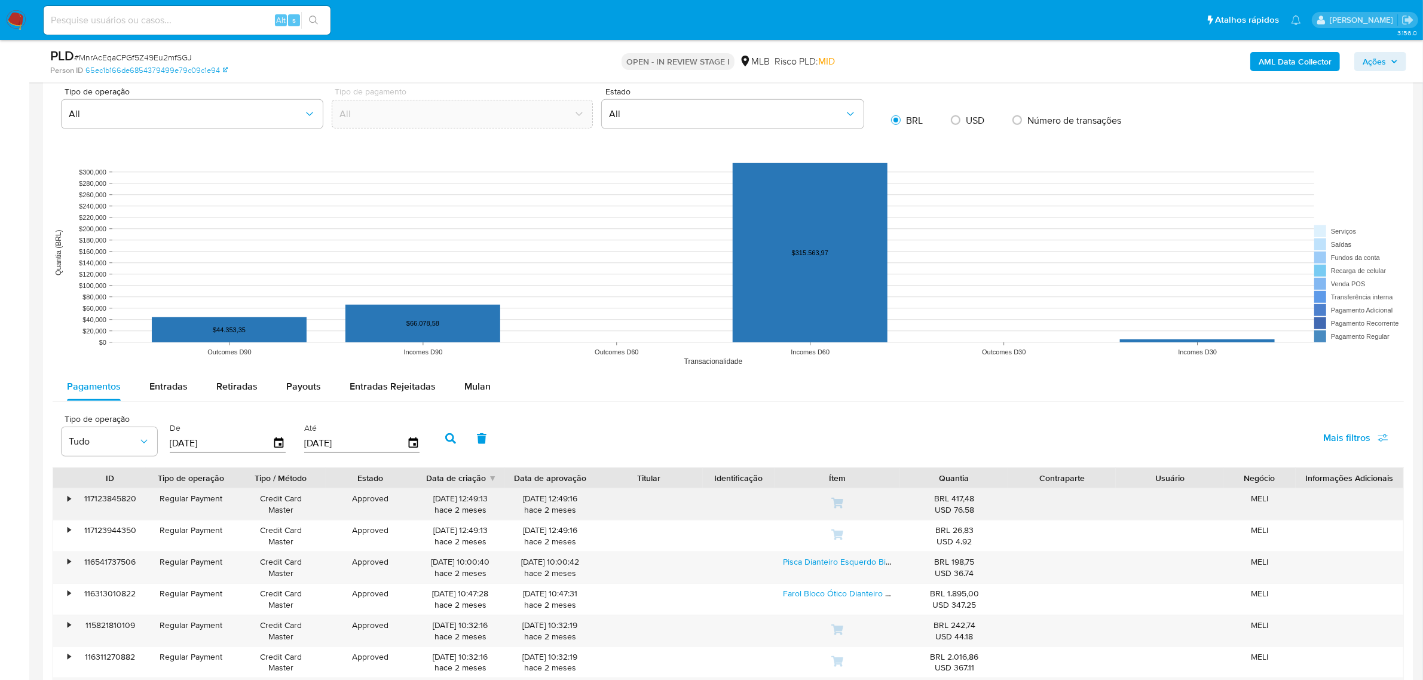
scroll to position [971, 0]
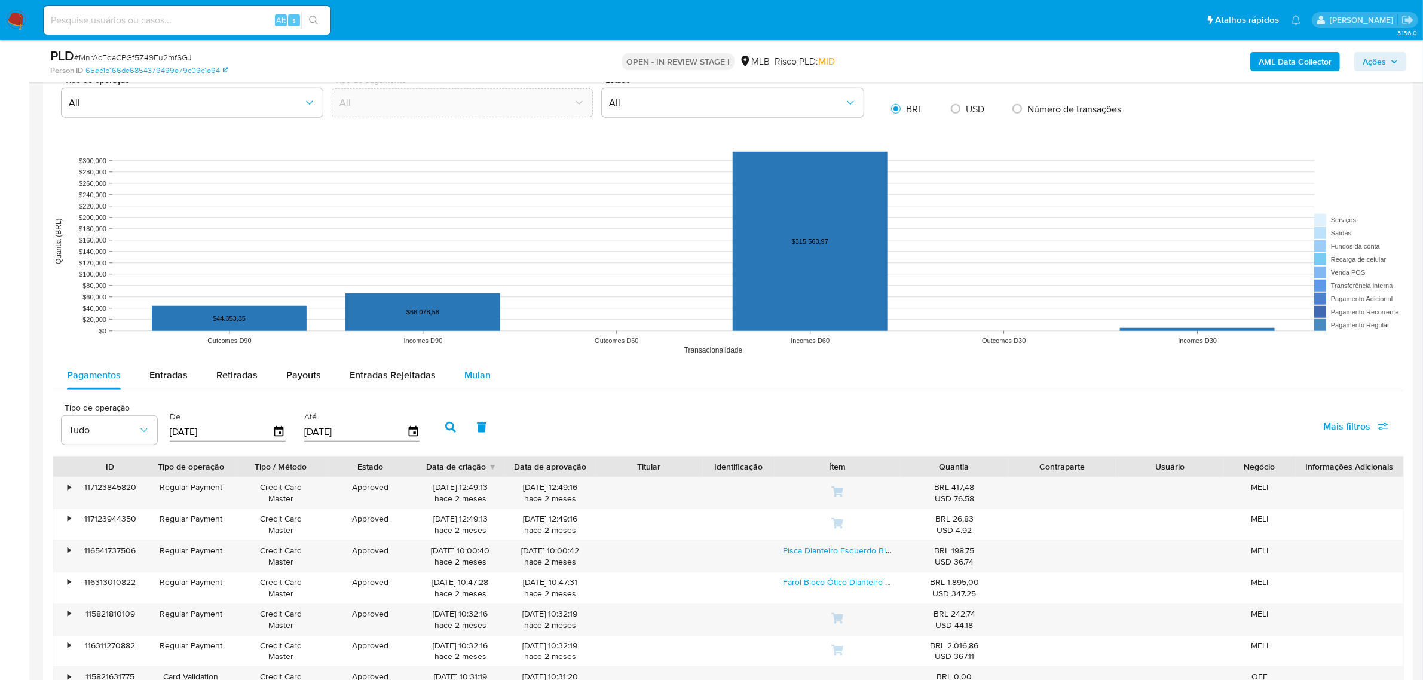
click at [471, 378] on span "Mulan" at bounding box center [477, 375] width 26 height 14
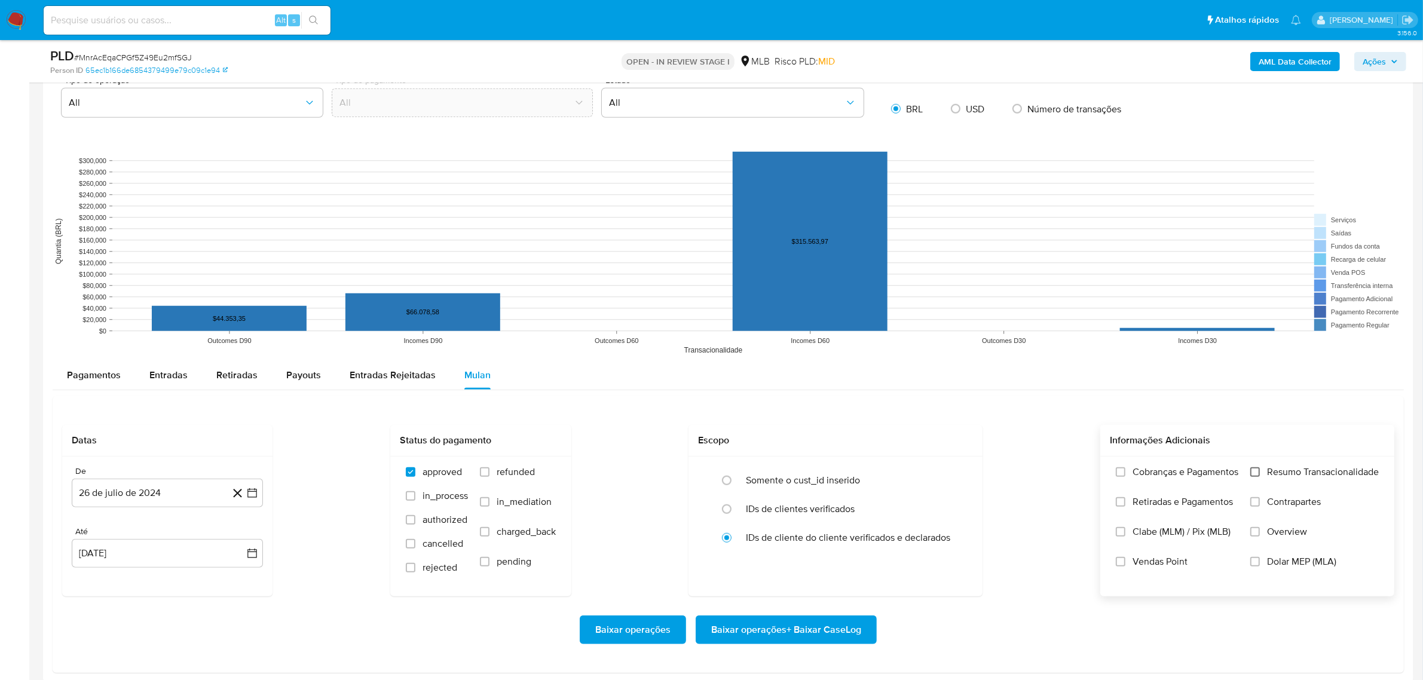
click at [1257, 474] on input "Resumo Transacionalidade" at bounding box center [1255, 472] width 10 height 10
click at [250, 492] on icon "button" at bounding box center [252, 493] width 12 height 12
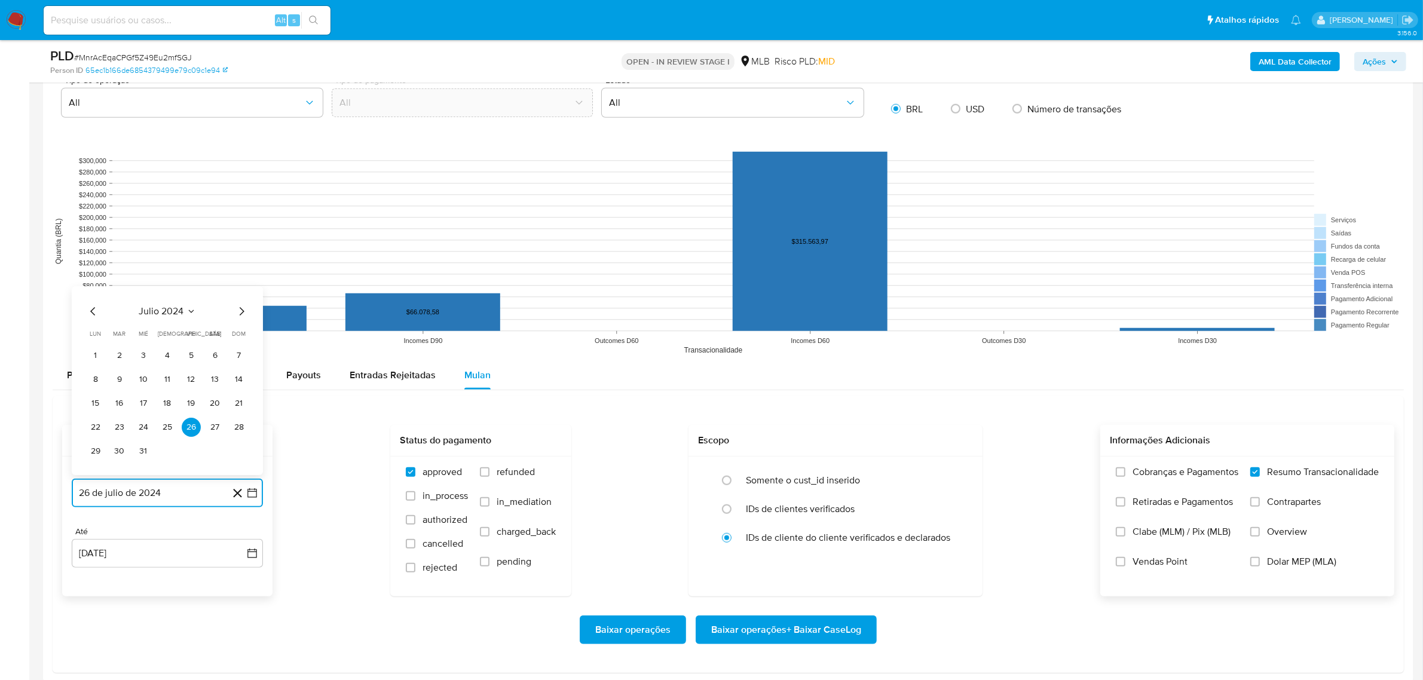
click at [240, 314] on icon "Mes siguiente" at bounding box center [241, 311] width 14 height 14
click at [240, 282] on icon "Mes siguiente" at bounding box center [241, 287] width 14 height 14
click at [240, 312] on icon "Mes siguiente" at bounding box center [241, 311] width 14 height 14
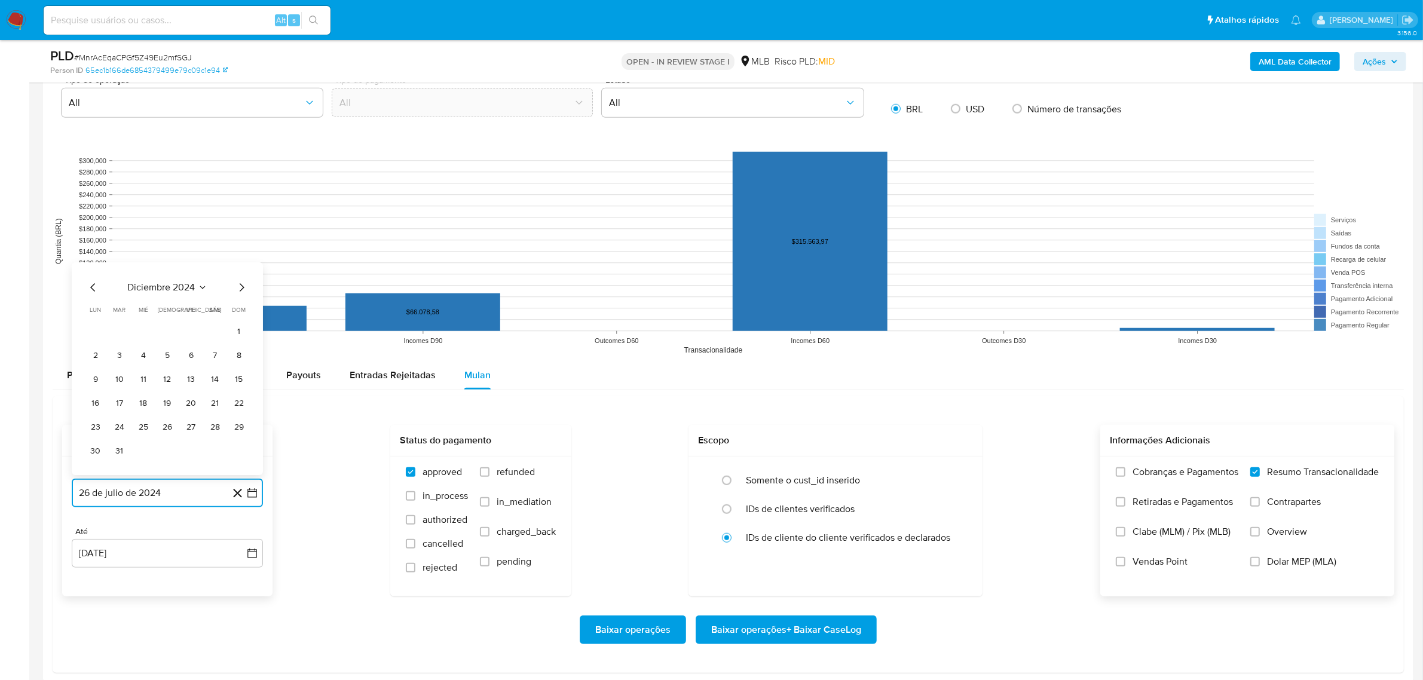
click at [240, 287] on icon "Mes siguiente" at bounding box center [241, 287] width 14 height 14
click at [240, 314] on icon "Mes siguiente" at bounding box center [241, 311] width 14 height 14
click at [240, 309] on icon "Mes siguiente" at bounding box center [242, 311] width 5 height 8
click at [241, 293] on icon "Mes siguiente" at bounding box center [241, 287] width 14 height 14
click at [241, 311] on icon "Mes siguiente" at bounding box center [241, 311] width 14 height 14
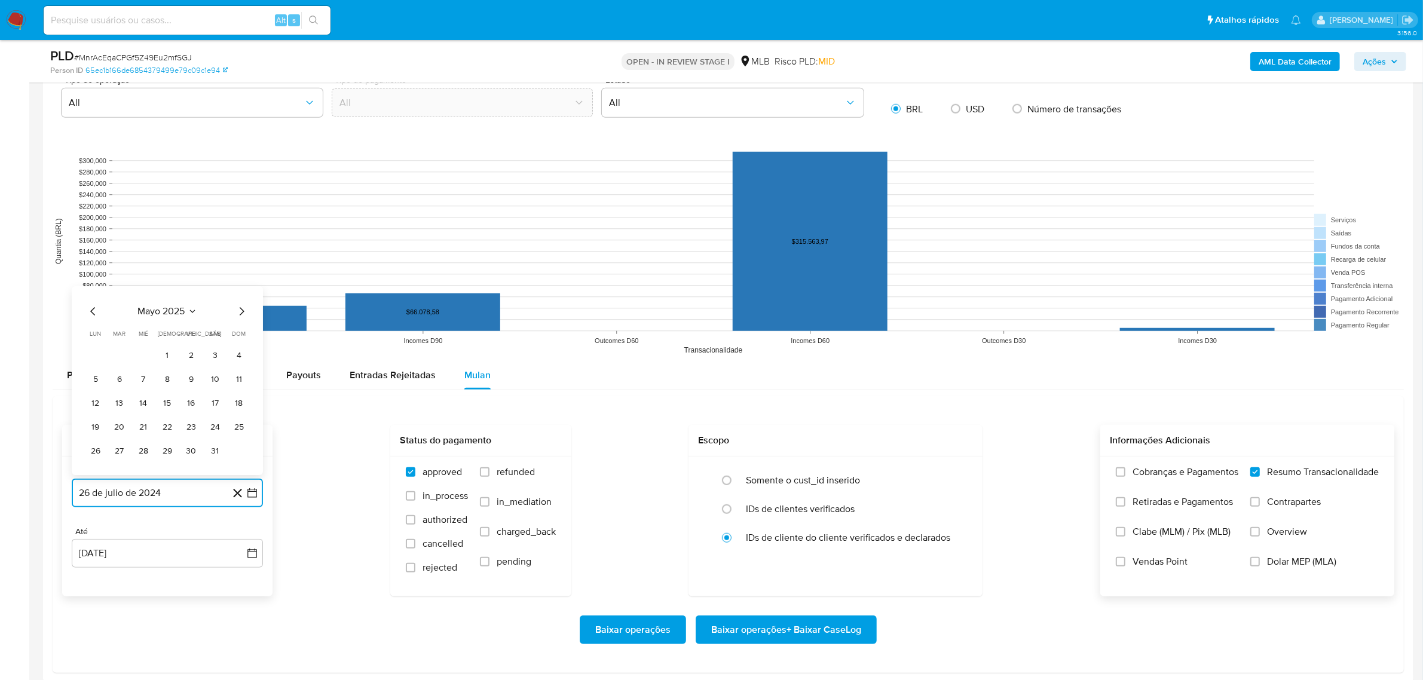
click at [241, 311] on icon "Mes siguiente" at bounding box center [241, 311] width 14 height 14
click at [242, 290] on icon "Mes siguiente" at bounding box center [241, 287] width 14 height 14
click at [94, 314] on icon "Mes anterior" at bounding box center [93, 311] width 14 height 14
click at [117, 428] on button "24" at bounding box center [119, 427] width 19 height 19
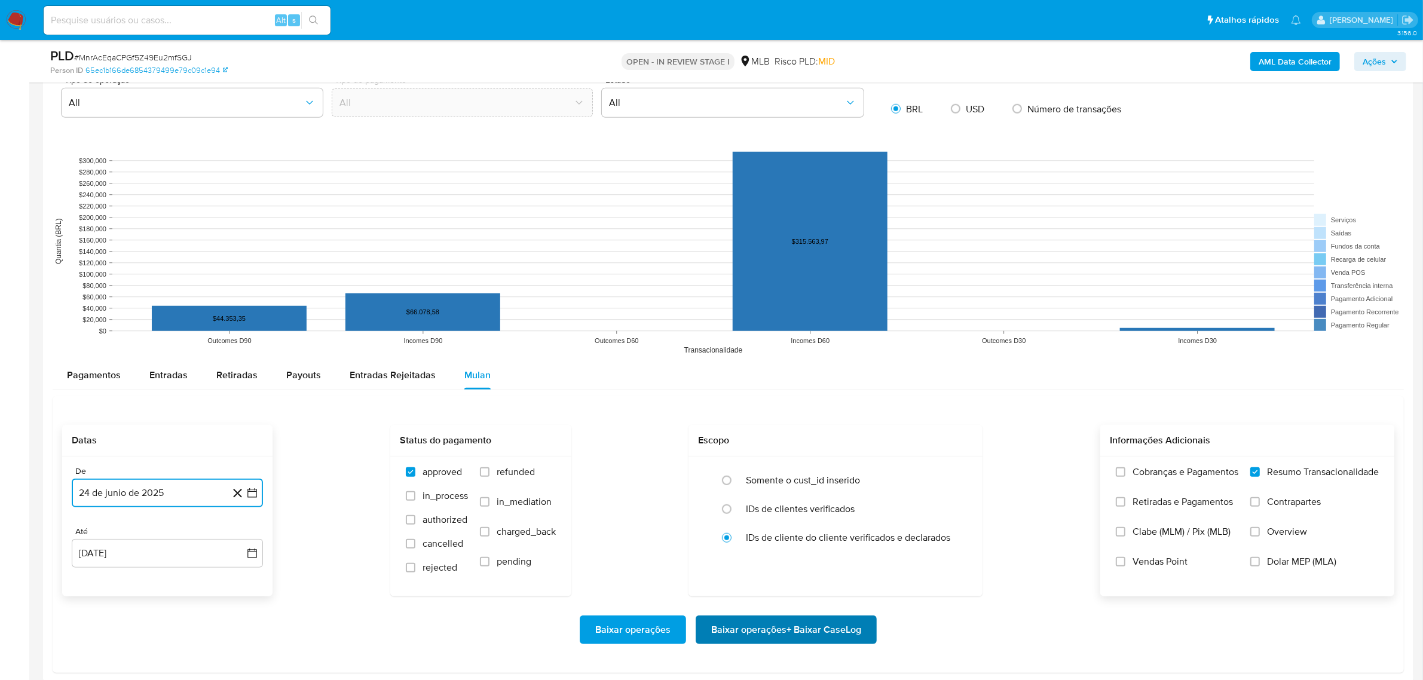
click at [744, 632] on span "Baixar operações + Baixar CaseLog" at bounding box center [786, 630] width 150 height 26
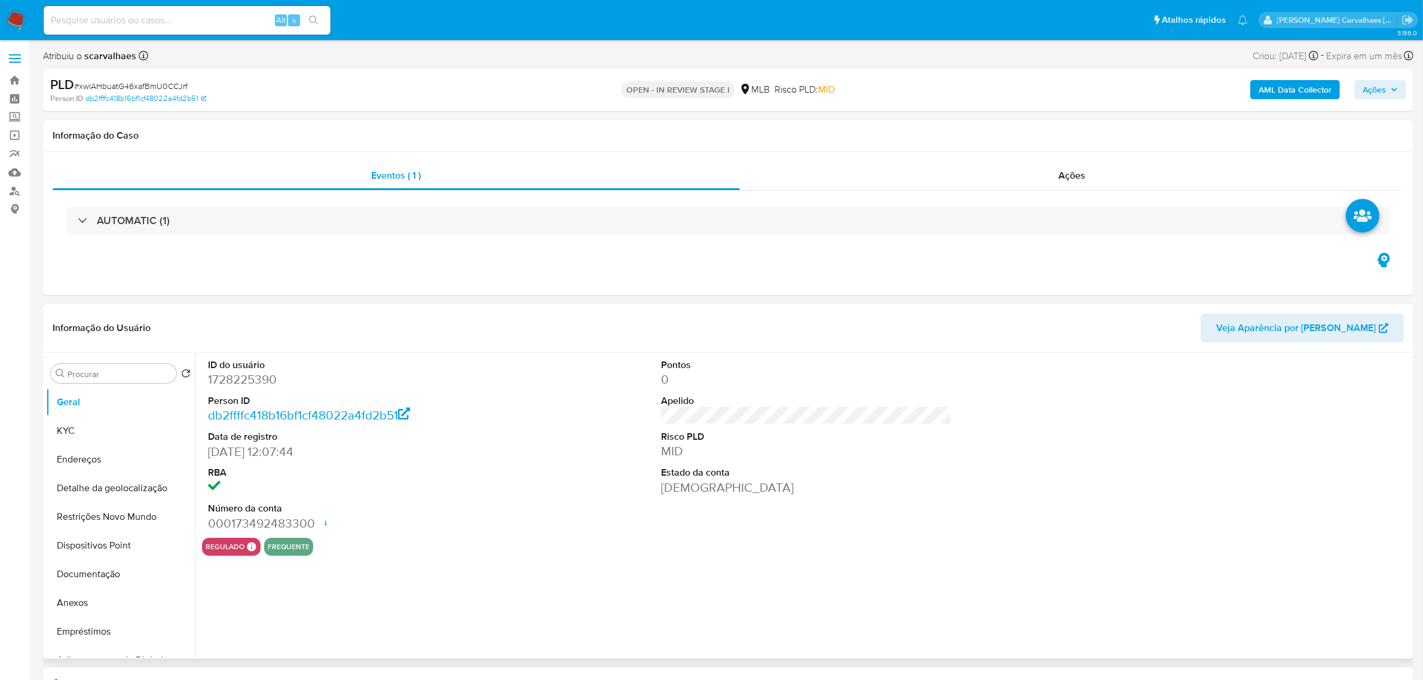
select select "10"
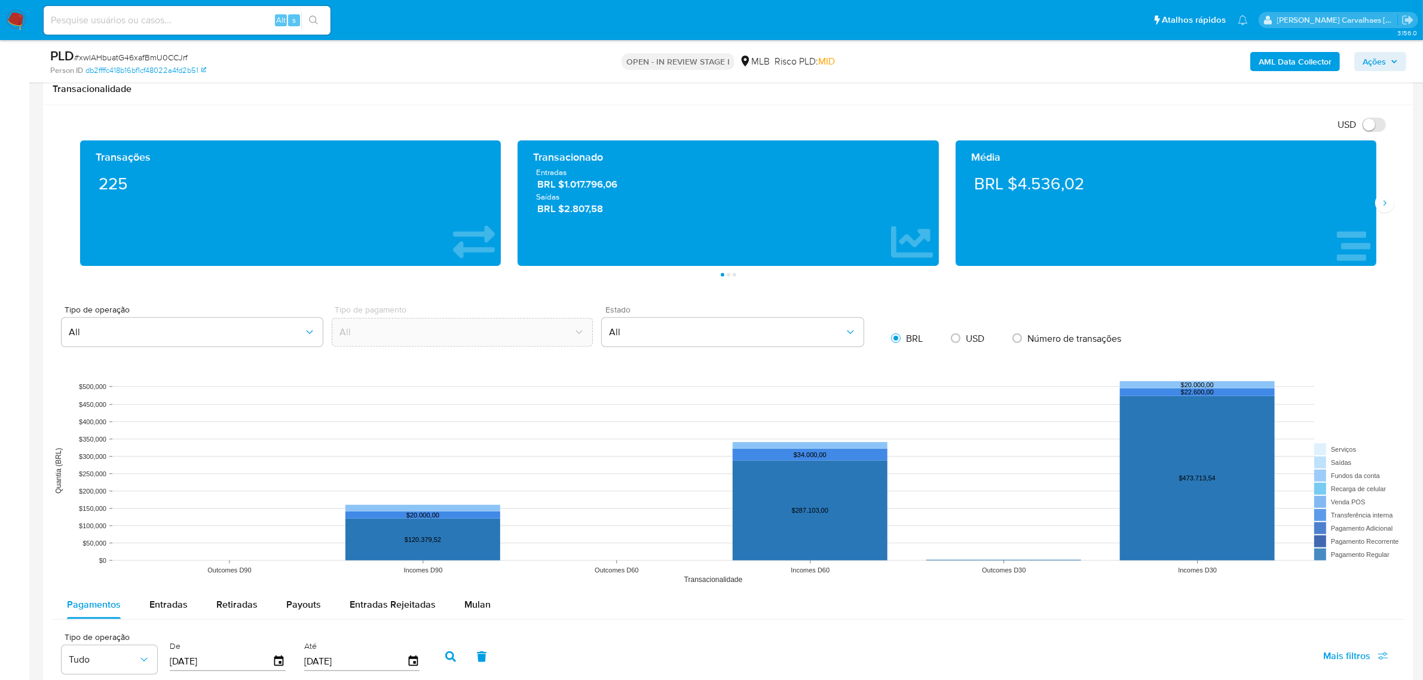
scroll to position [822, 0]
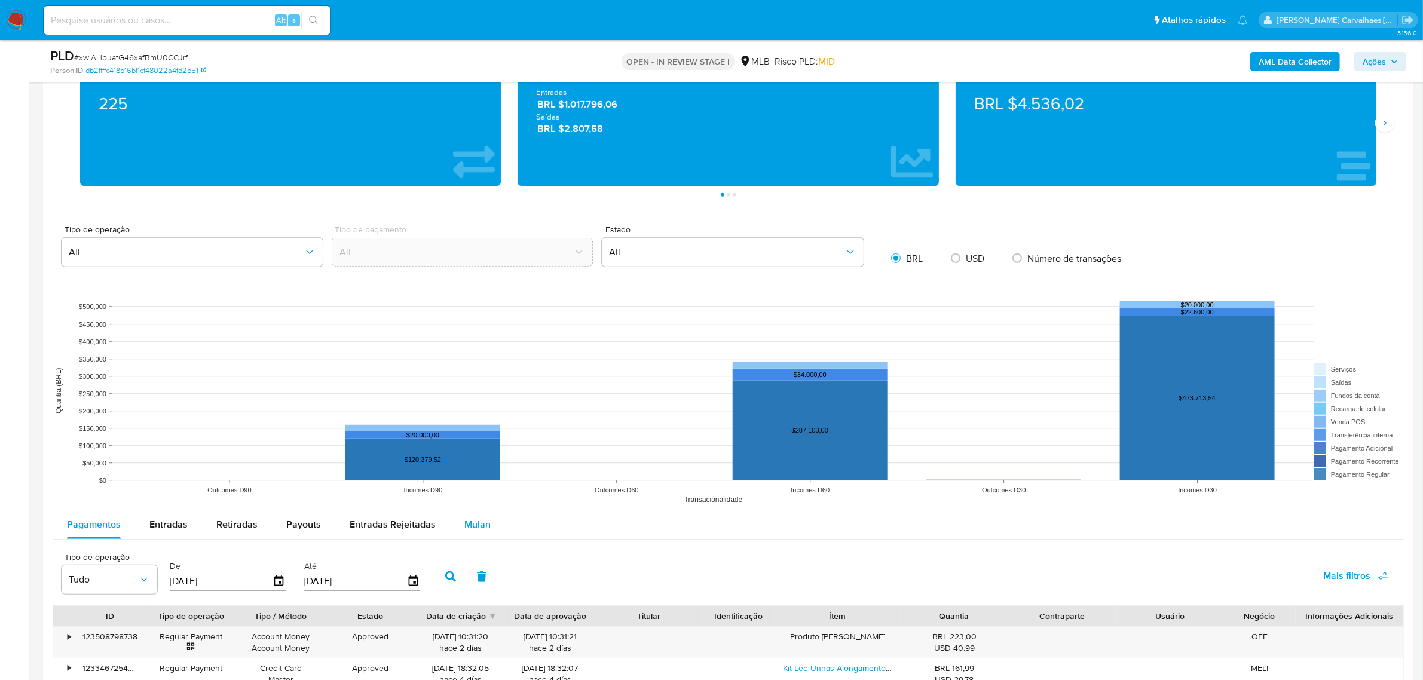
click at [471, 532] on div "Mulan" at bounding box center [477, 524] width 26 height 29
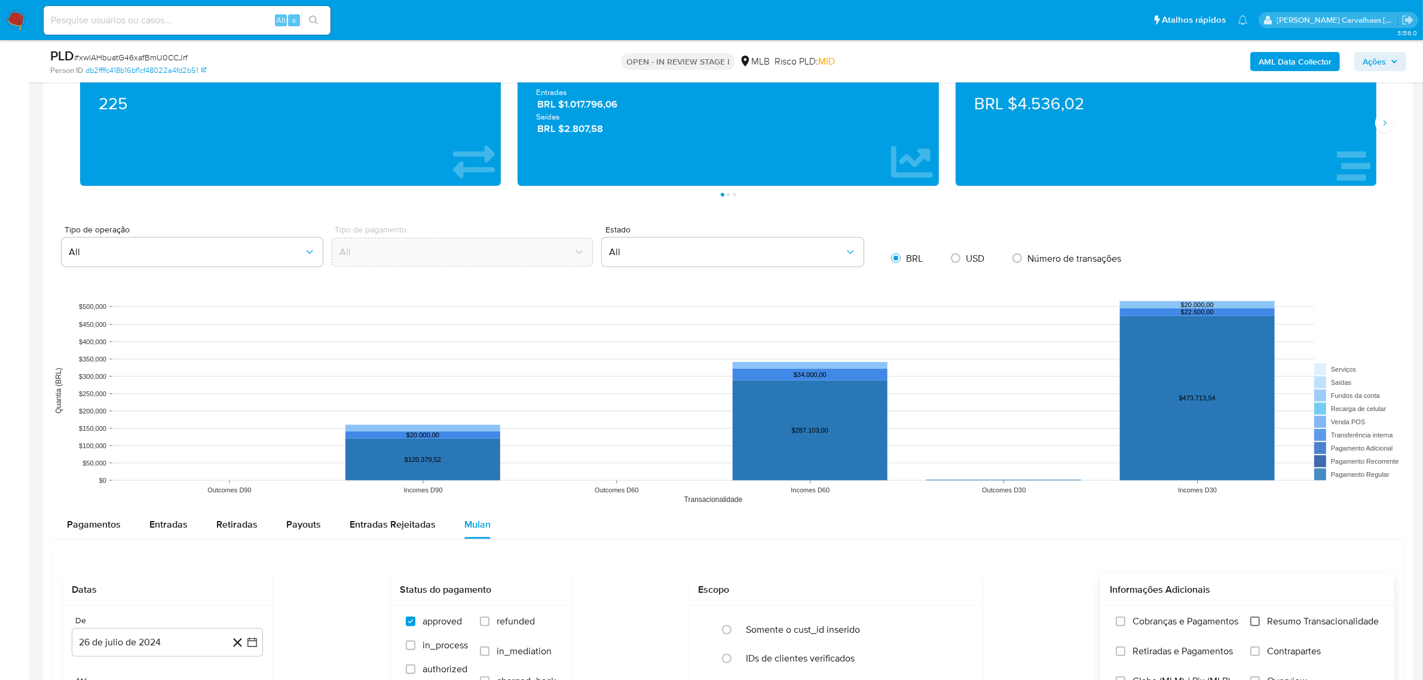
click at [1253, 626] on input "Resumo Transacionalidade" at bounding box center [1255, 622] width 10 height 10
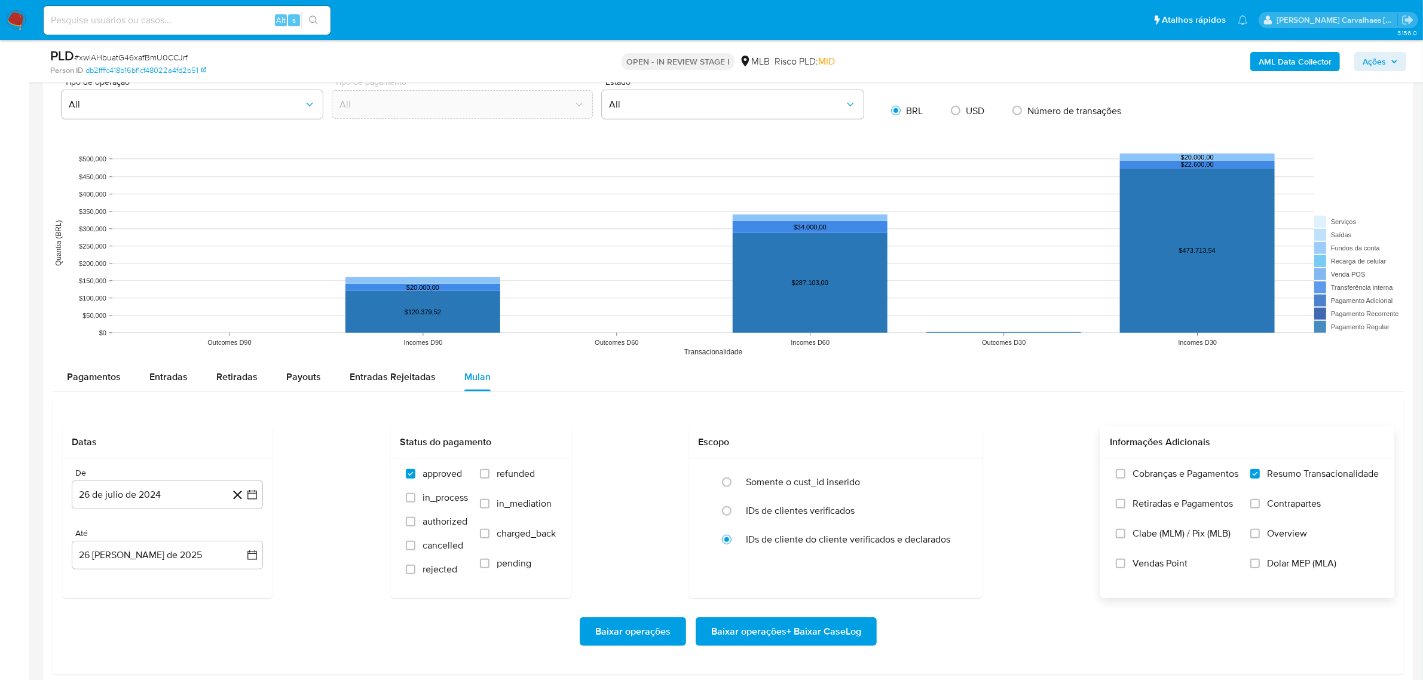
scroll to position [971, 0]
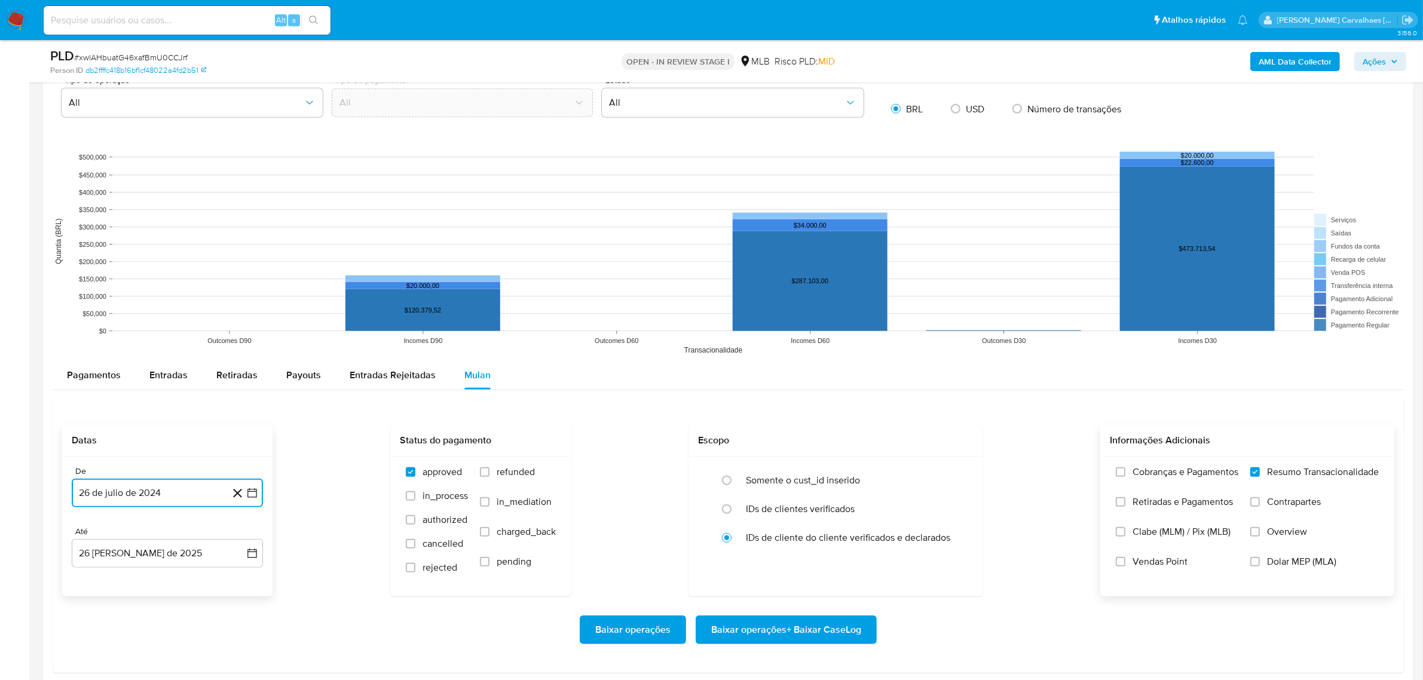
click at [251, 491] on icon "button" at bounding box center [252, 493] width 10 height 10
click at [240, 308] on icon "Mes siguiente" at bounding box center [241, 311] width 14 height 14
click at [240, 312] on icon "Mes siguiente" at bounding box center [241, 311] width 14 height 14
click at [243, 295] on icon "Mes siguiente" at bounding box center [241, 287] width 14 height 14
click at [243, 308] on icon "Mes siguiente" at bounding box center [241, 311] width 14 height 14
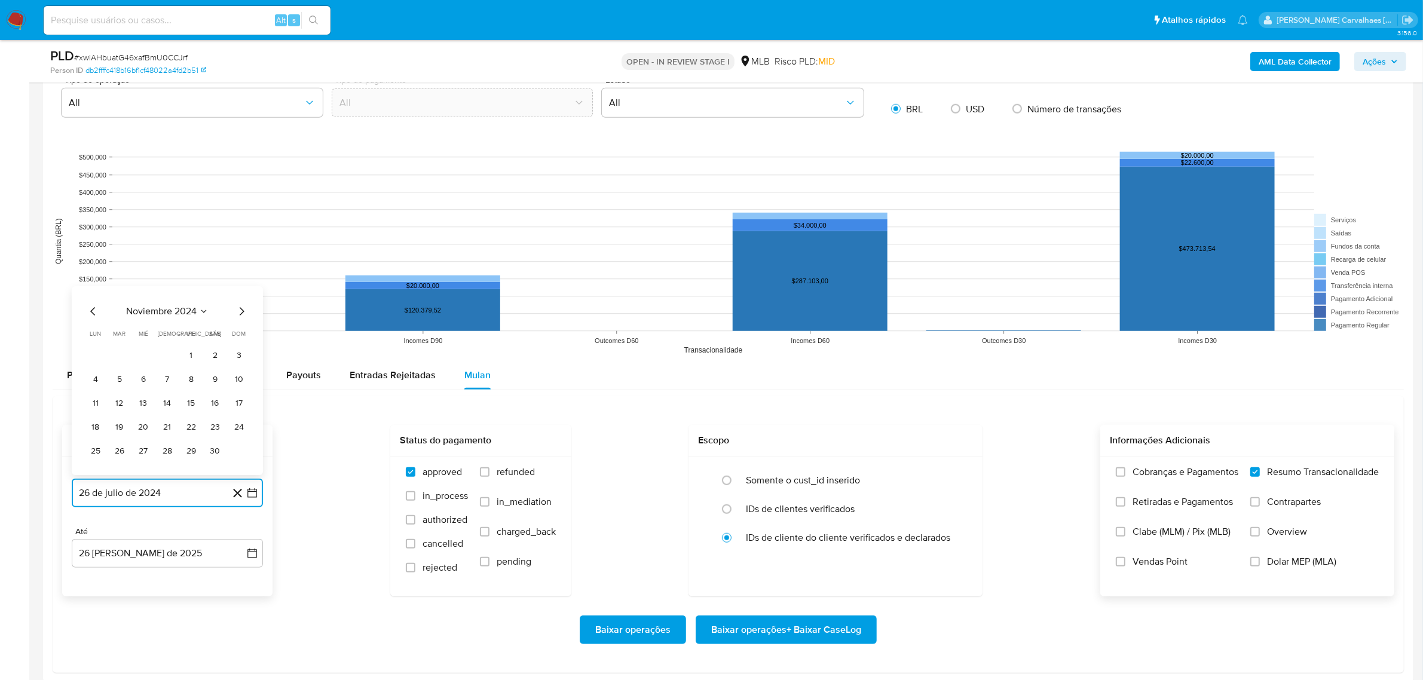
click at [241, 309] on icon "Mes siguiente" at bounding box center [241, 311] width 14 height 14
click at [241, 290] on icon "Mes siguiente" at bounding box center [241, 287] width 14 height 14
click at [240, 310] on icon "Mes siguiente" at bounding box center [242, 311] width 5 height 8
click at [241, 306] on icon "Mes siguiente" at bounding box center [241, 311] width 14 height 14
click at [241, 285] on icon "Mes siguiente" at bounding box center [241, 287] width 14 height 14
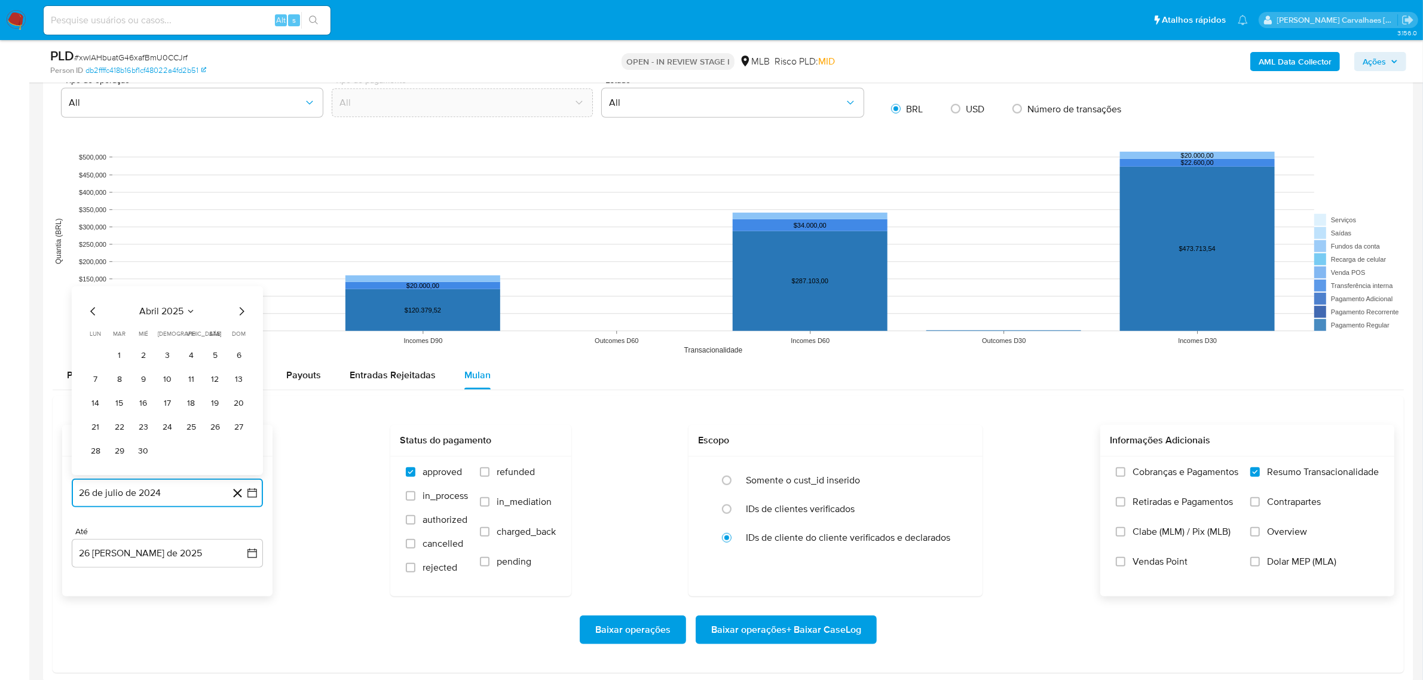
click at [242, 309] on icon "Mes siguiente" at bounding box center [241, 311] width 14 height 14
click at [237, 290] on icon "Mes siguiente" at bounding box center [241, 287] width 14 height 14
click at [94, 308] on icon "Mes anterior" at bounding box center [93, 311] width 14 height 14
click at [117, 434] on button "24" at bounding box center [119, 427] width 19 height 19
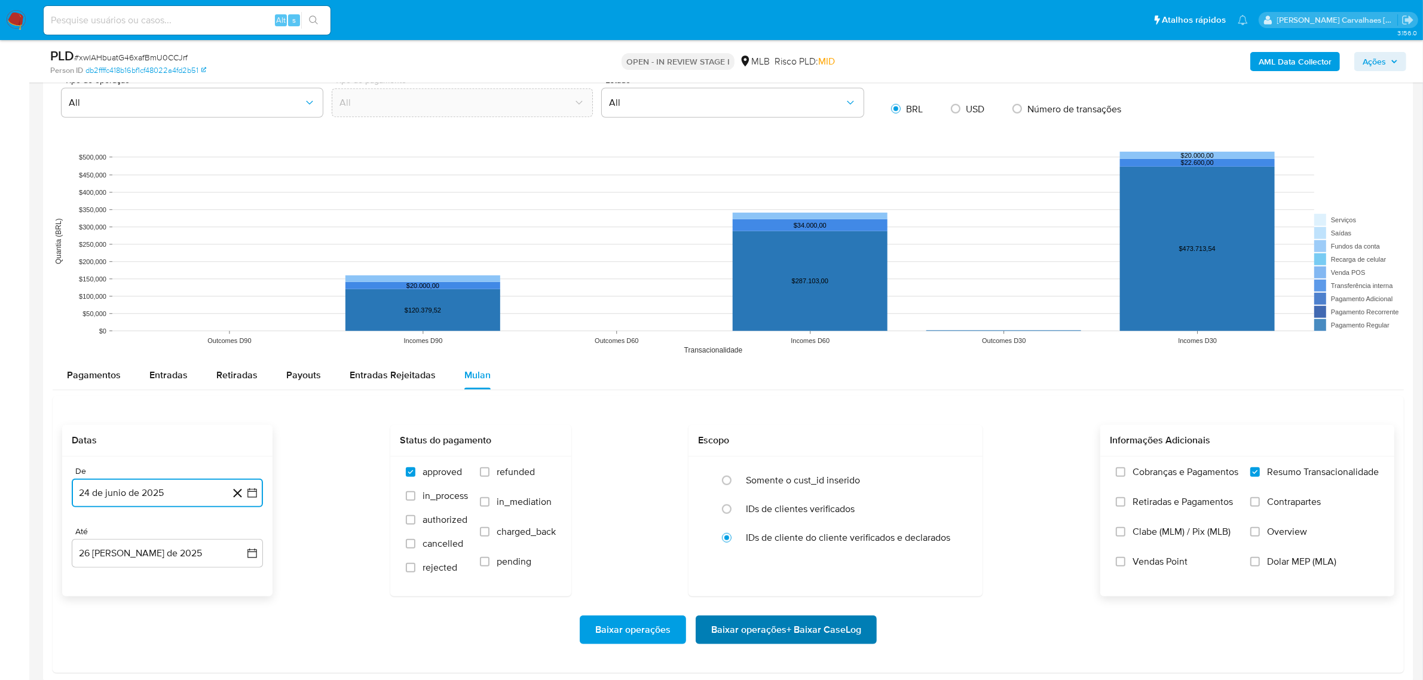
click at [792, 632] on span "Baixar operações + Baixar CaseLog" at bounding box center [786, 630] width 150 height 26
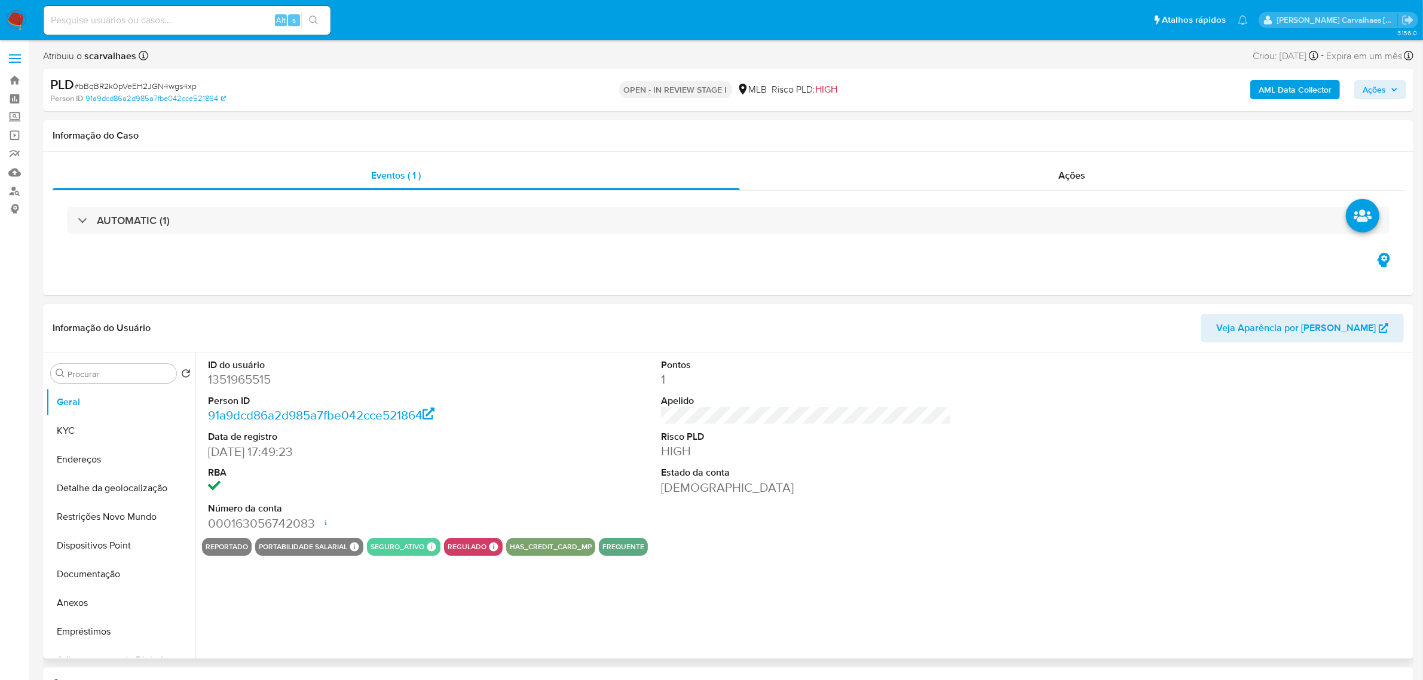
select select "10"
click at [146, 577] on button "Documentação" at bounding box center [116, 574] width 140 height 29
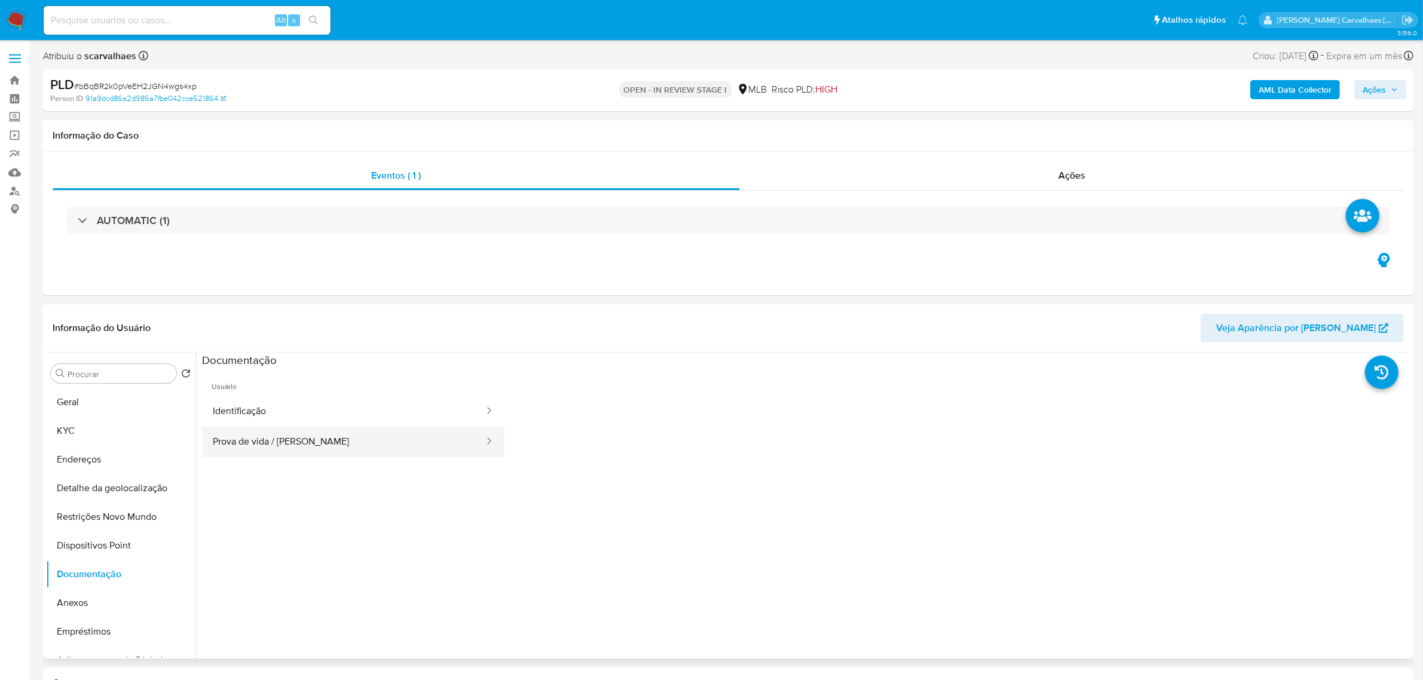
drag, startPoint x: 264, startPoint y: 434, endPoint x: 323, endPoint y: 434, distance: 59.2
click at [263, 434] on button "Prova de vida / [PERSON_NAME]" at bounding box center [343, 442] width 283 height 30
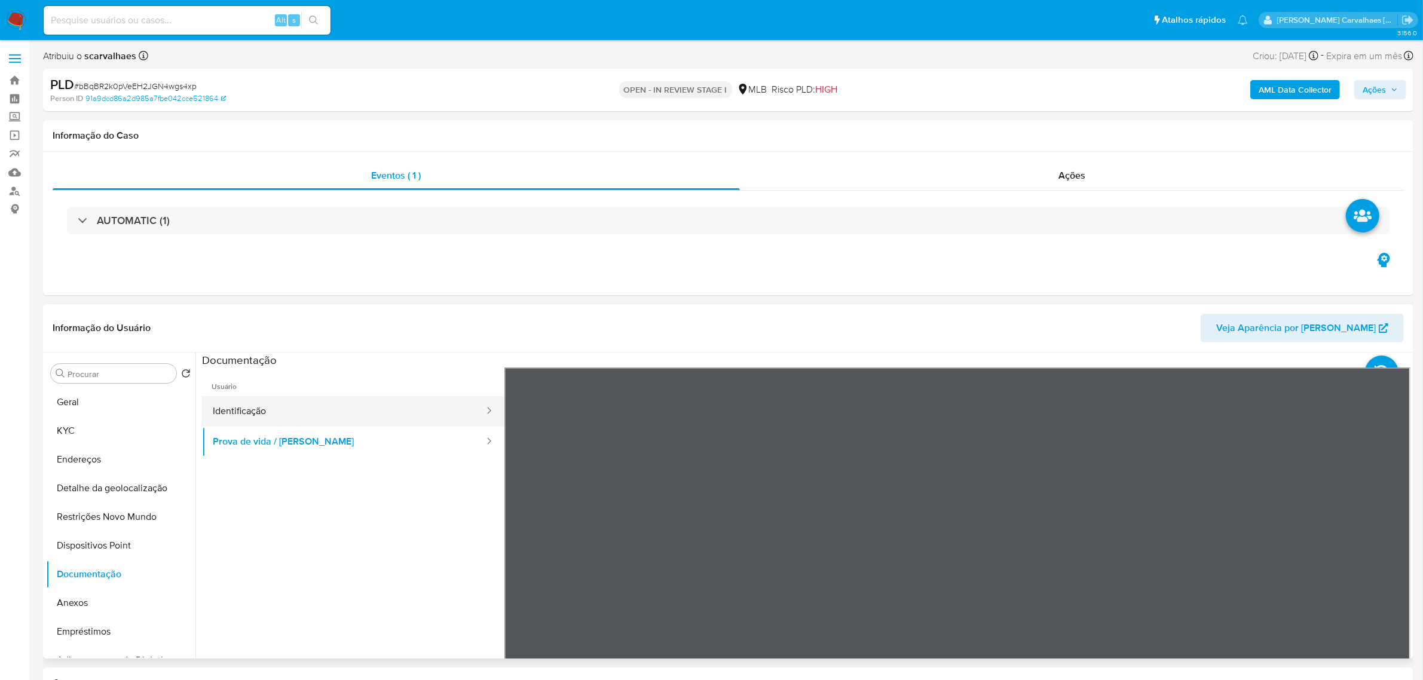
click at [353, 416] on button "Identificação" at bounding box center [343, 411] width 283 height 30
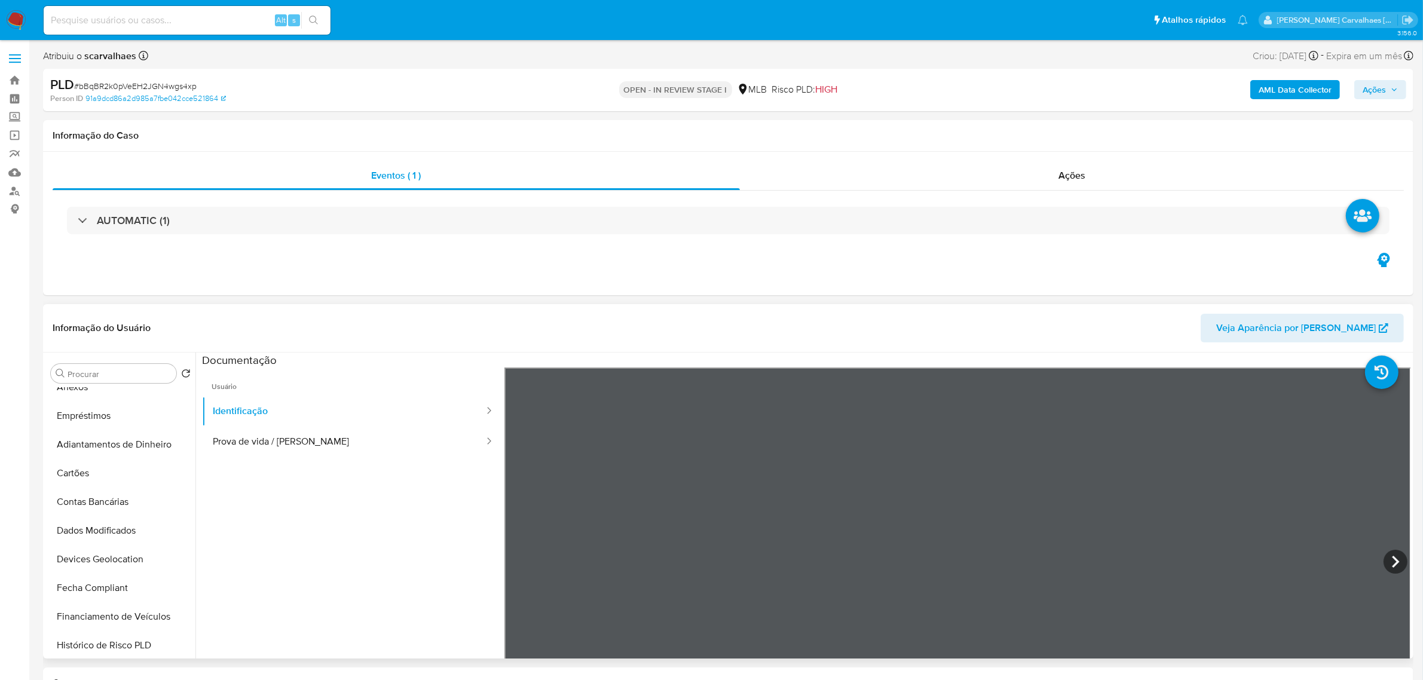
scroll to position [224, 0]
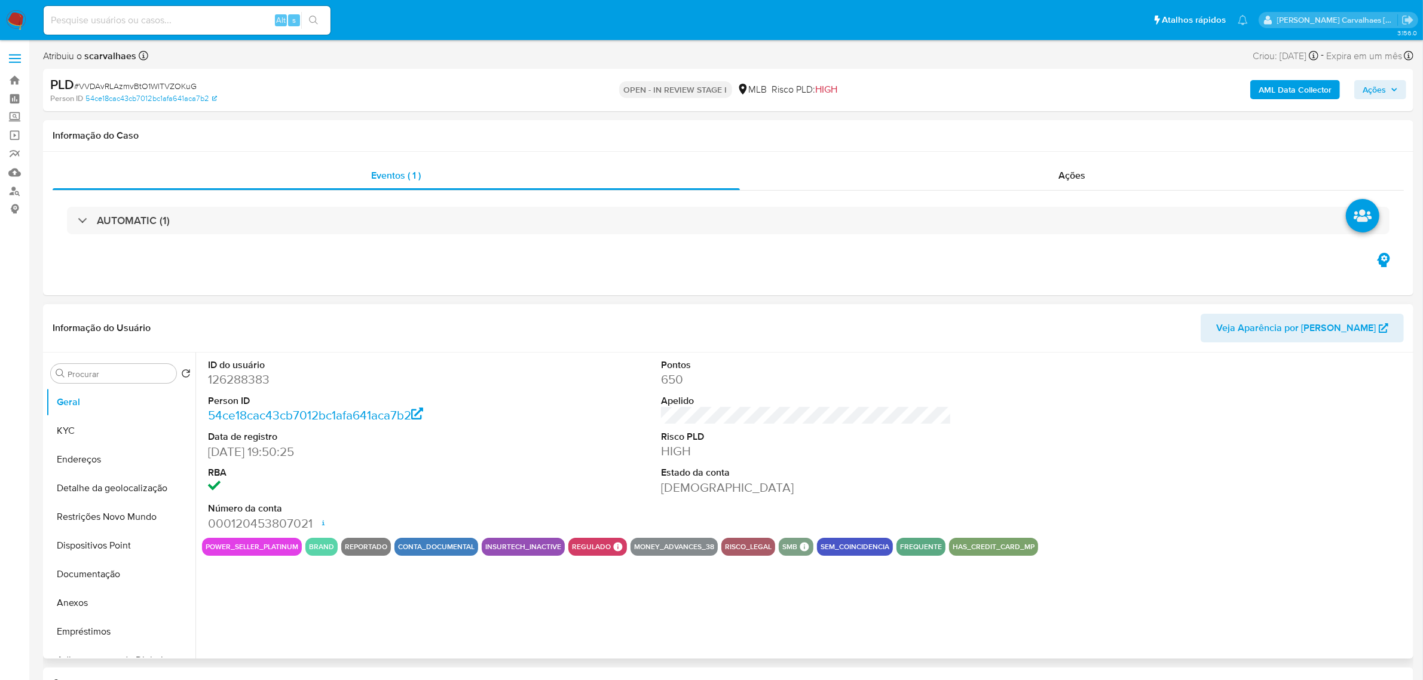
select select "10"
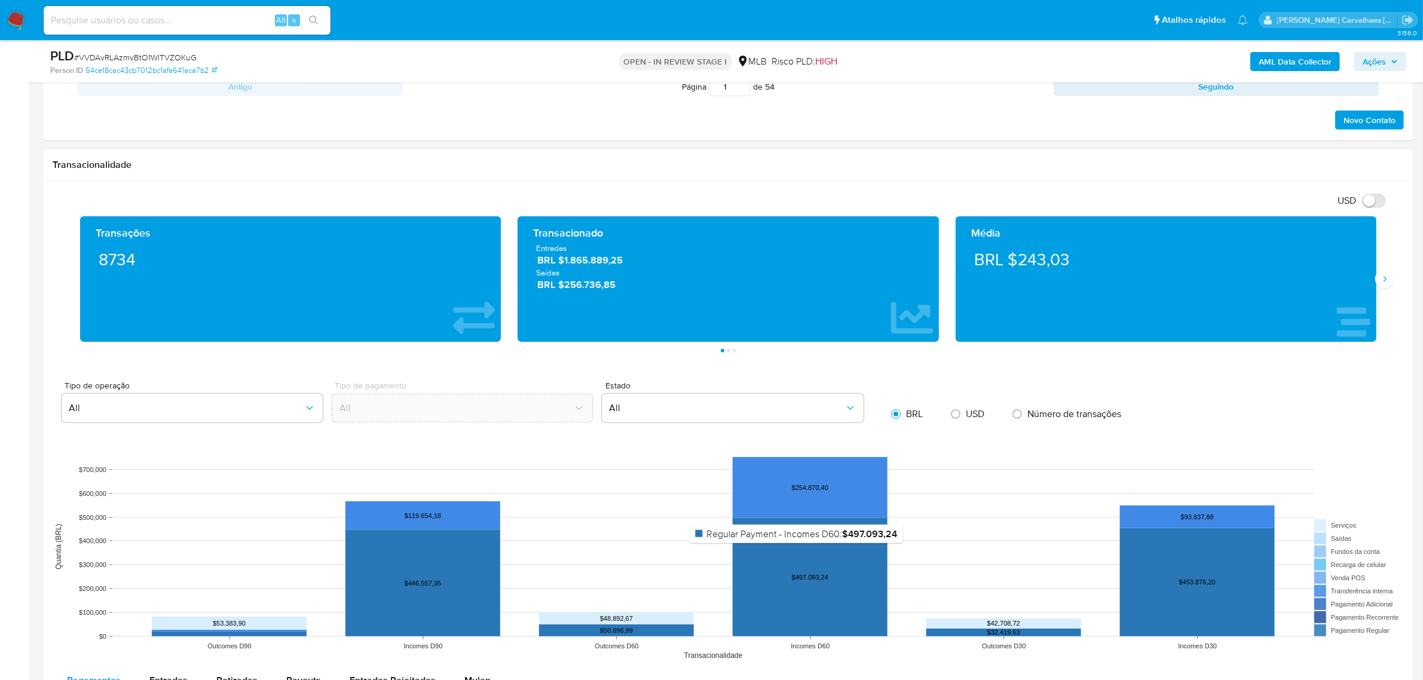
scroll to position [971, 0]
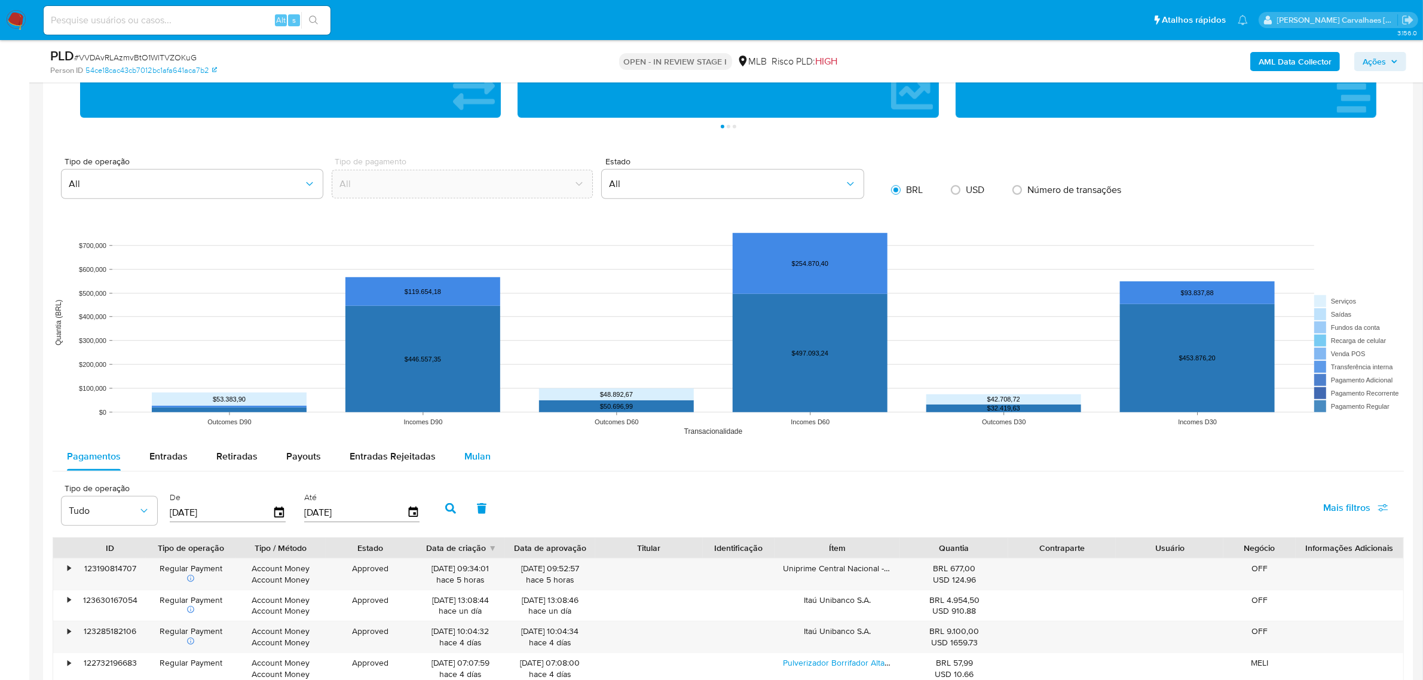
click at [467, 461] on span "Mulan" at bounding box center [477, 456] width 26 height 14
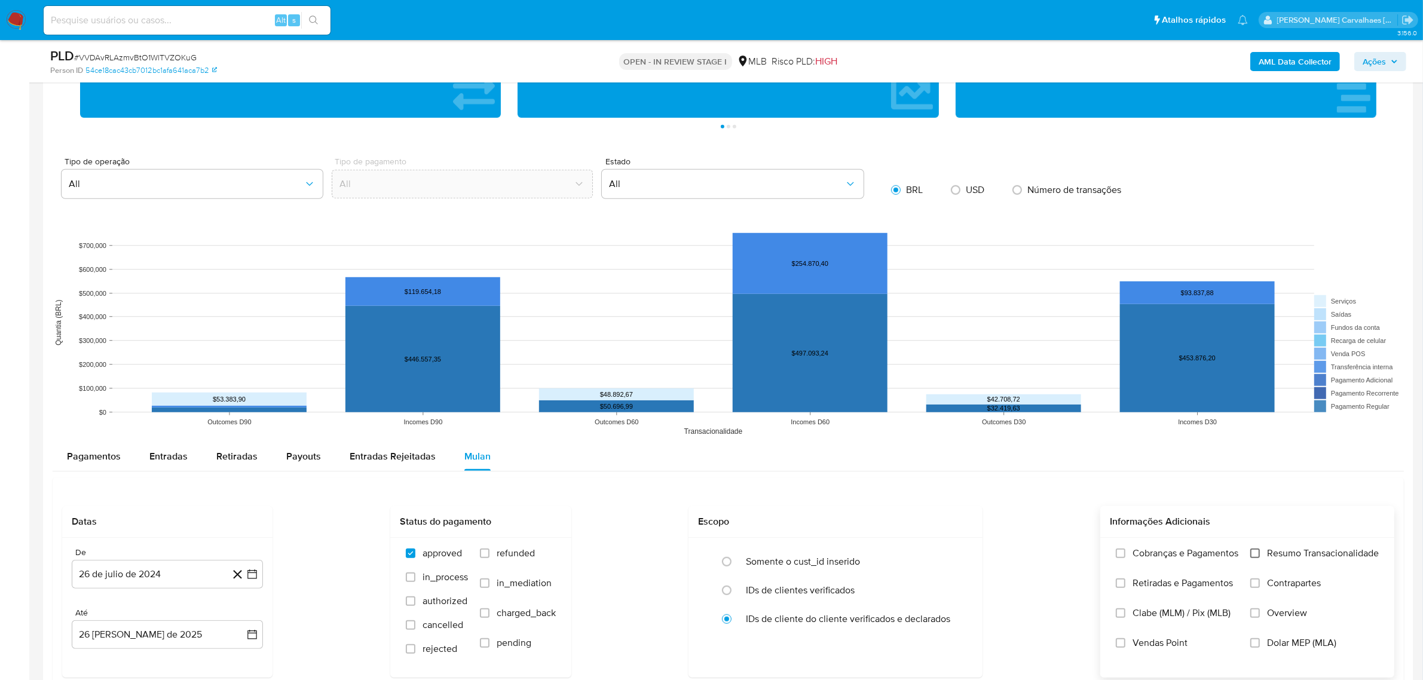
click at [1251, 554] on input "Resumo Transacionalidade" at bounding box center [1255, 554] width 10 height 10
click at [254, 572] on icon "button" at bounding box center [252, 574] width 12 height 12
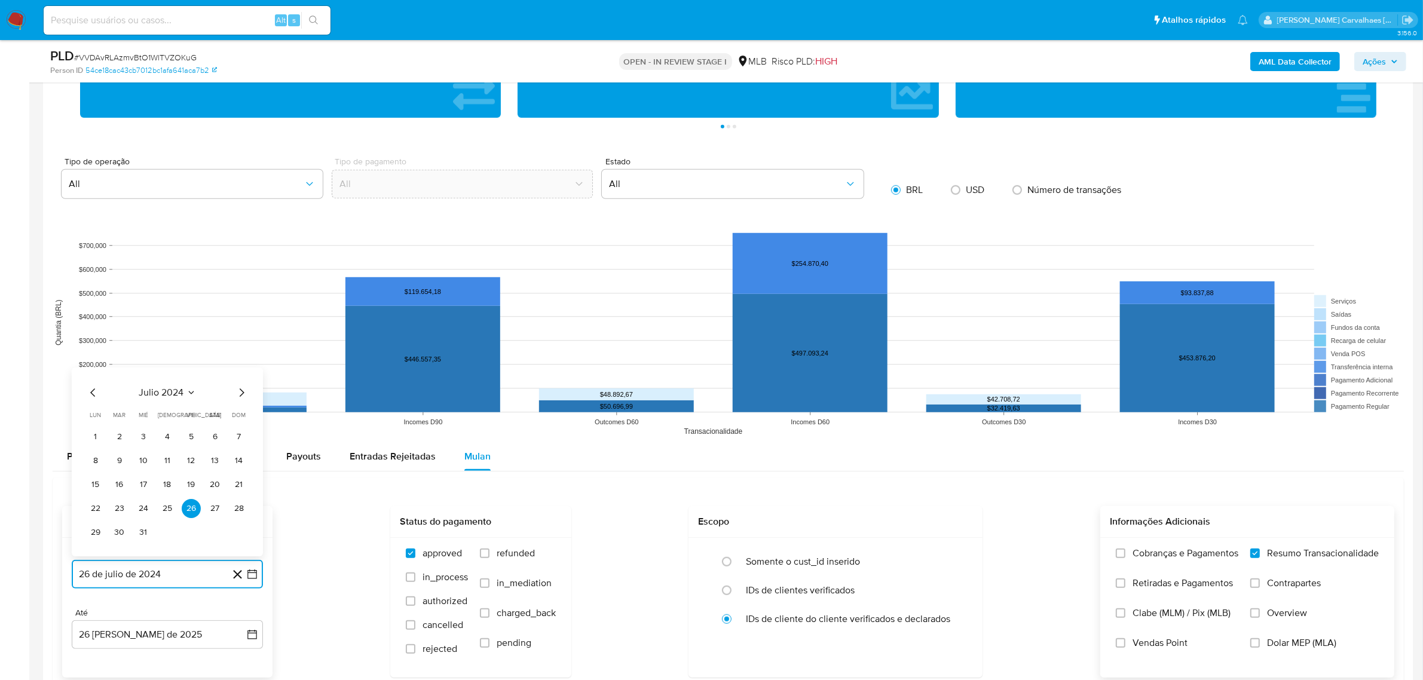
click at [240, 393] on icon "Mes siguiente" at bounding box center [241, 392] width 14 height 14
click at [238, 367] on icon "Mes siguiente" at bounding box center [241, 368] width 14 height 14
click at [238, 396] on icon "Mes siguiente" at bounding box center [241, 392] width 14 height 14
click at [238, 394] on icon "Mes siguiente" at bounding box center [241, 392] width 14 height 14
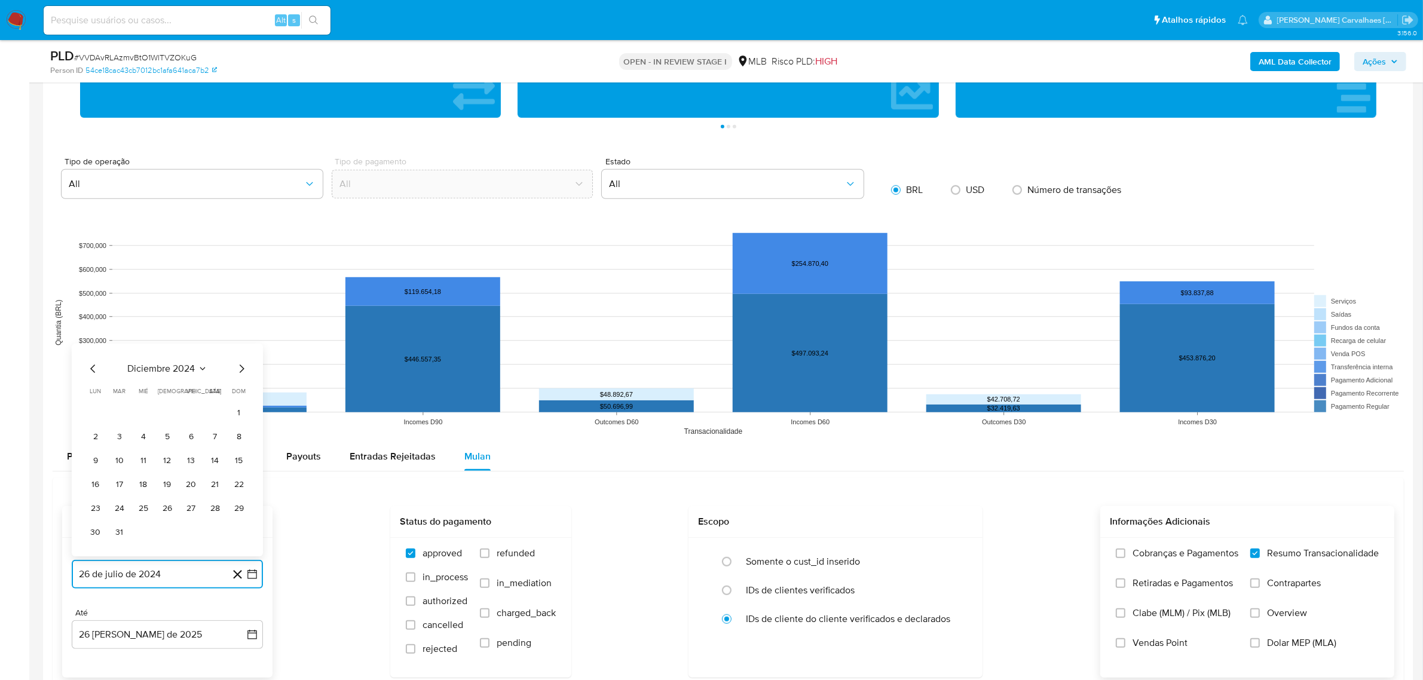
click at [239, 370] on icon "Mes siguiente" at bounding box center [241, 368] width 14 height 14
click at [240, 393] on icon "Mes siguiente" at bounding box center [241, 392] width 14 height 14
click at [241, 372] on icon "Mes siguiente" at bounding box center [241, 368] width 14 height 14
click at [241, 393] on icon "Mes siguiente" at bounding box center [241, 392] width 14 height 14
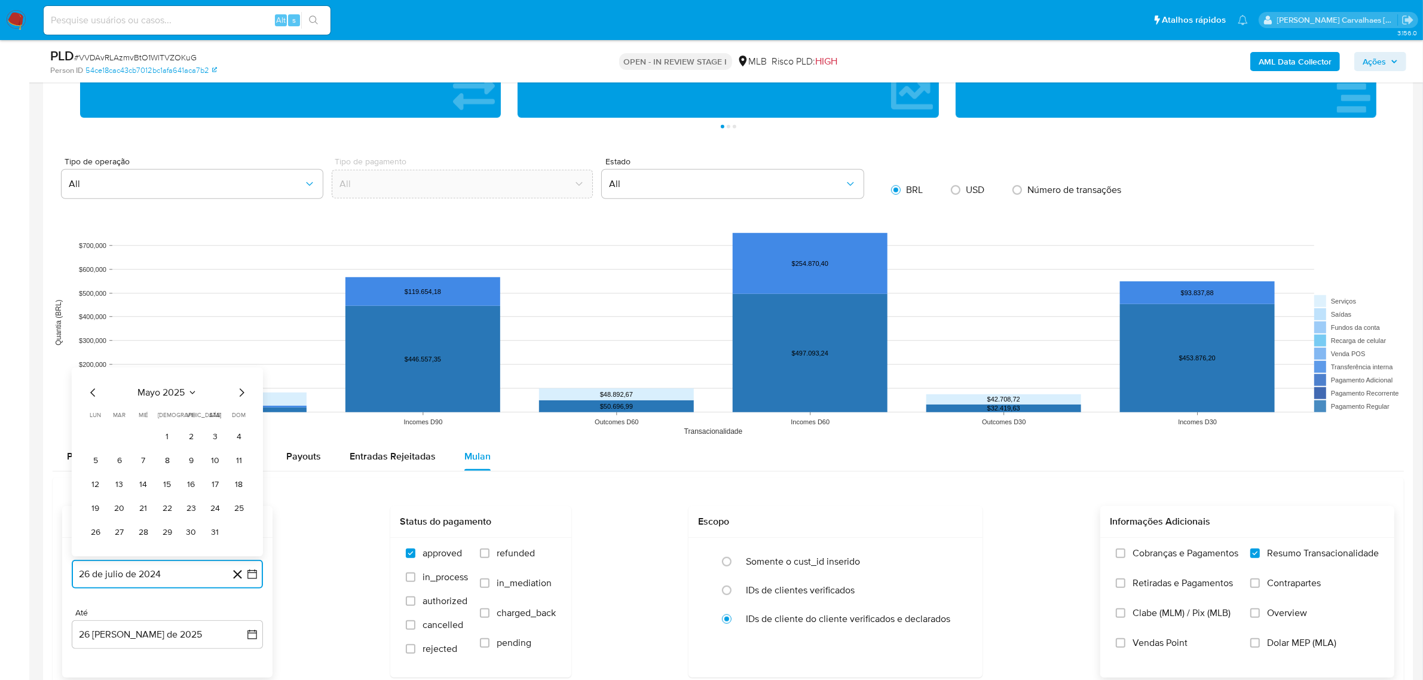
click at [240, 395] on icon "Mes siguiente" at bounding box center [241, 392] width 14 height 14
click at [115, 517] on button "24" at bounding box center [119, 508] width 19 height 19
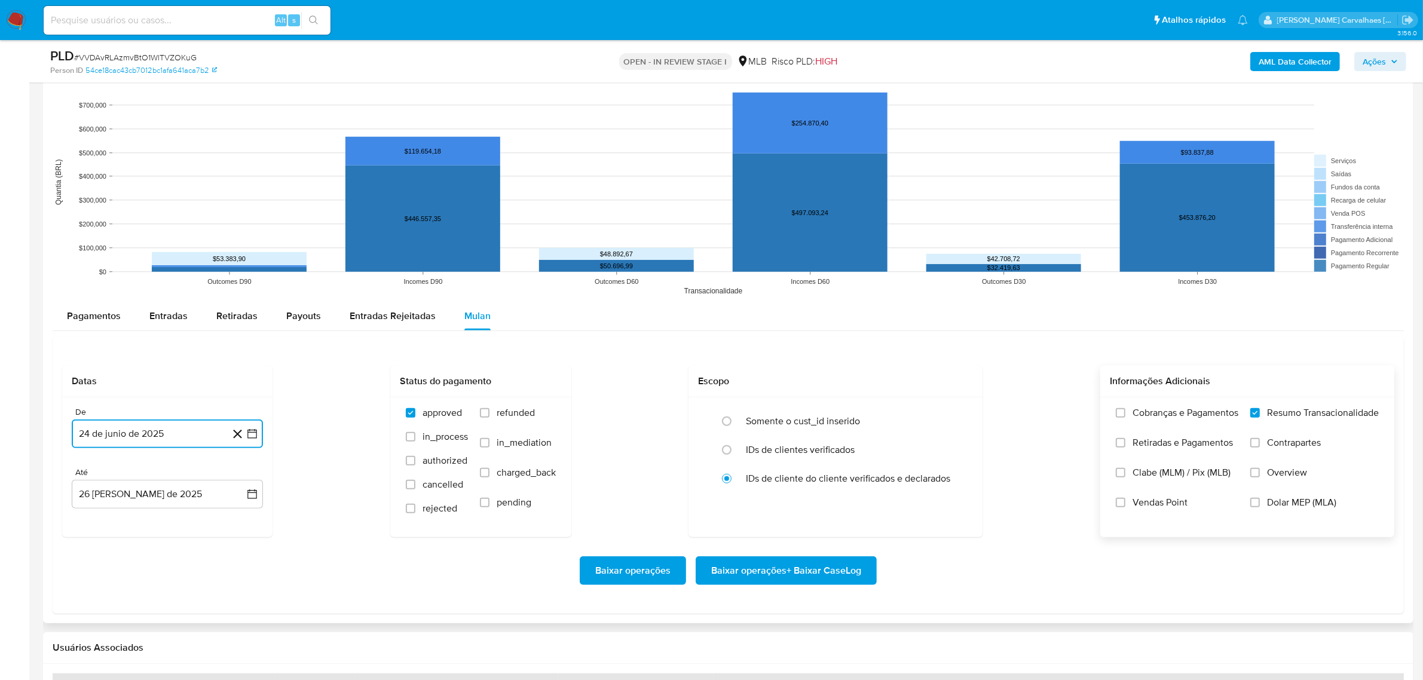
scroll to position [1120, 0]
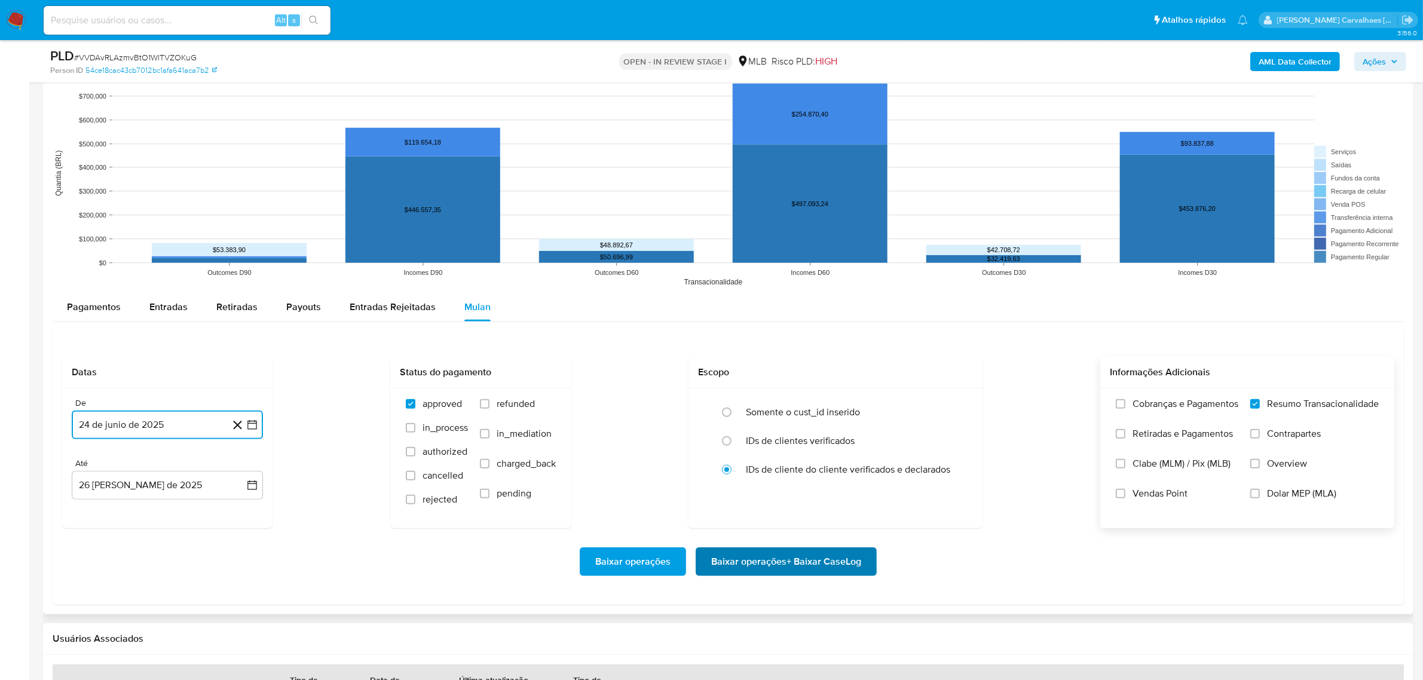
click at [783, 562] on span "Baixar operações + Baixar CaseLog" at bounding box center [786, 562] width 150 height 26
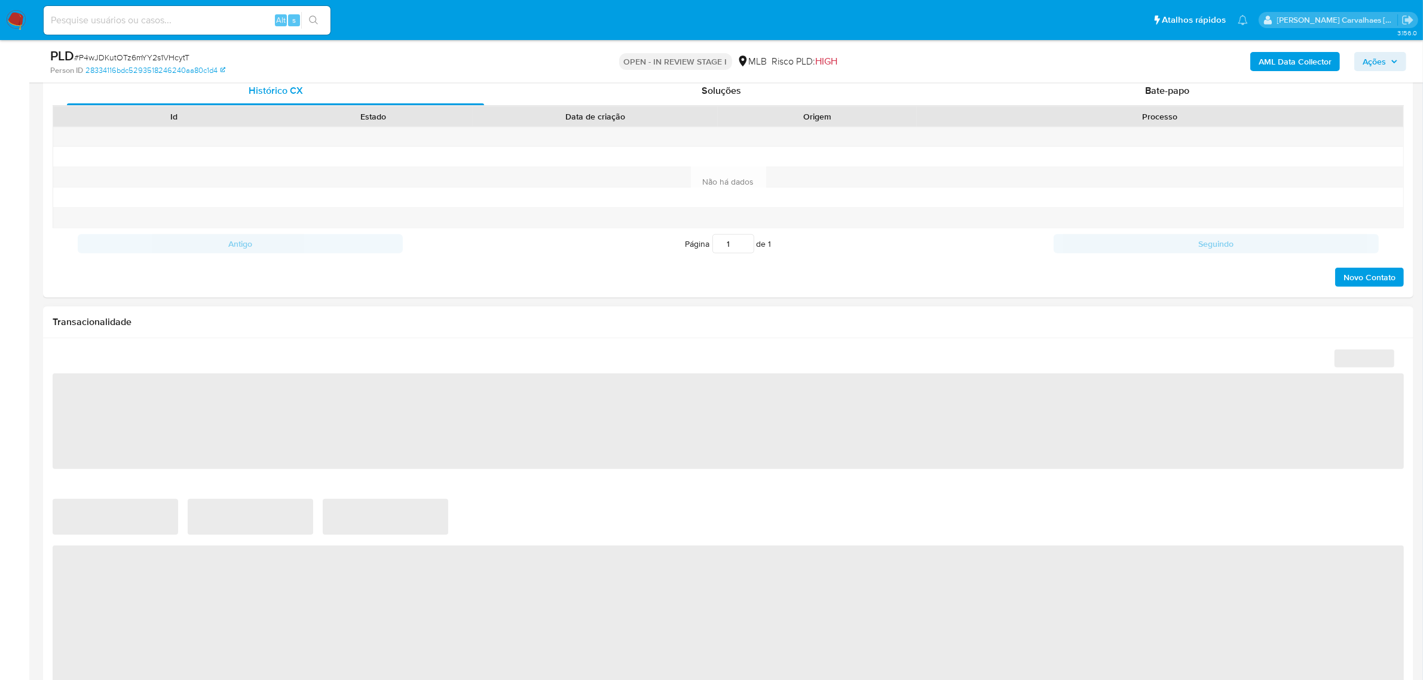
select select "10"
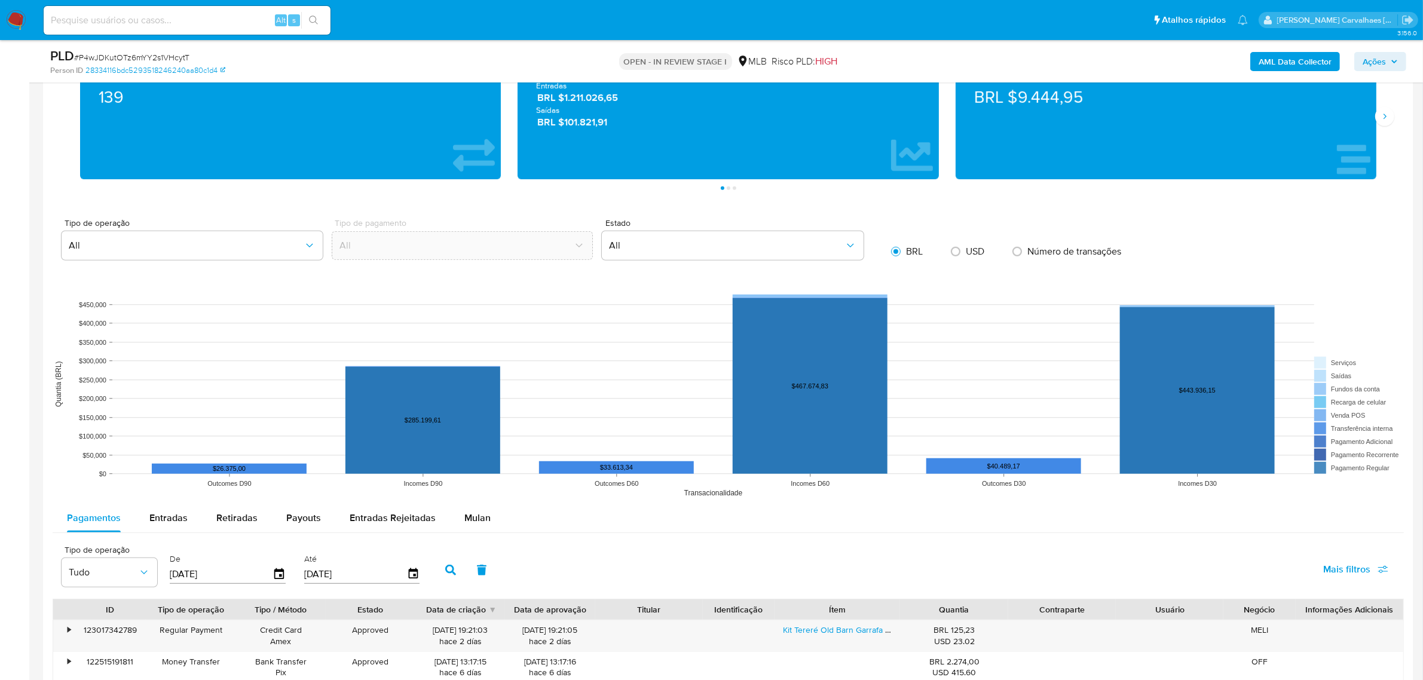
scroll to position [896, 0]
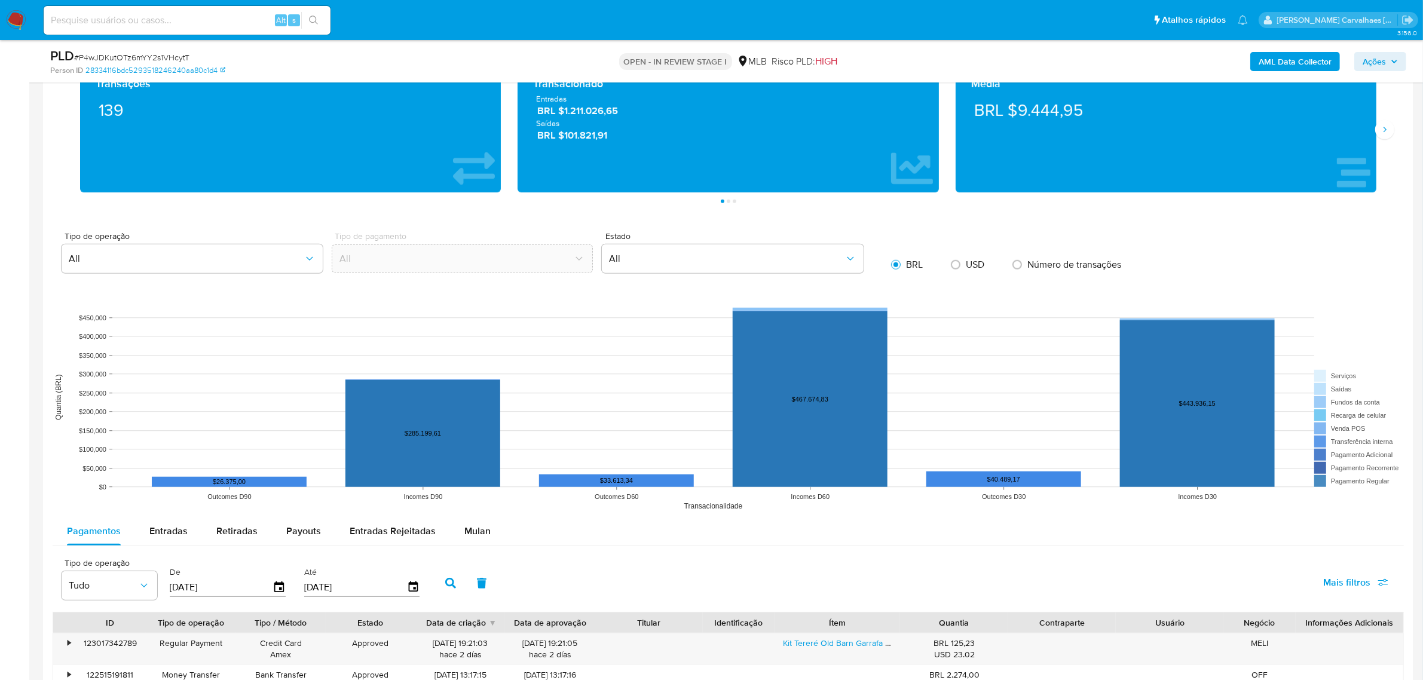
drag, startPoint x: 369, startPoint y: 527, endPoint x: 381, endPoint y: 516, distance: 16.9
click at [371, 526] on span "Entradas Rejeitadas" at bounding box center [393, 531] width 86 height 14
select select "10"
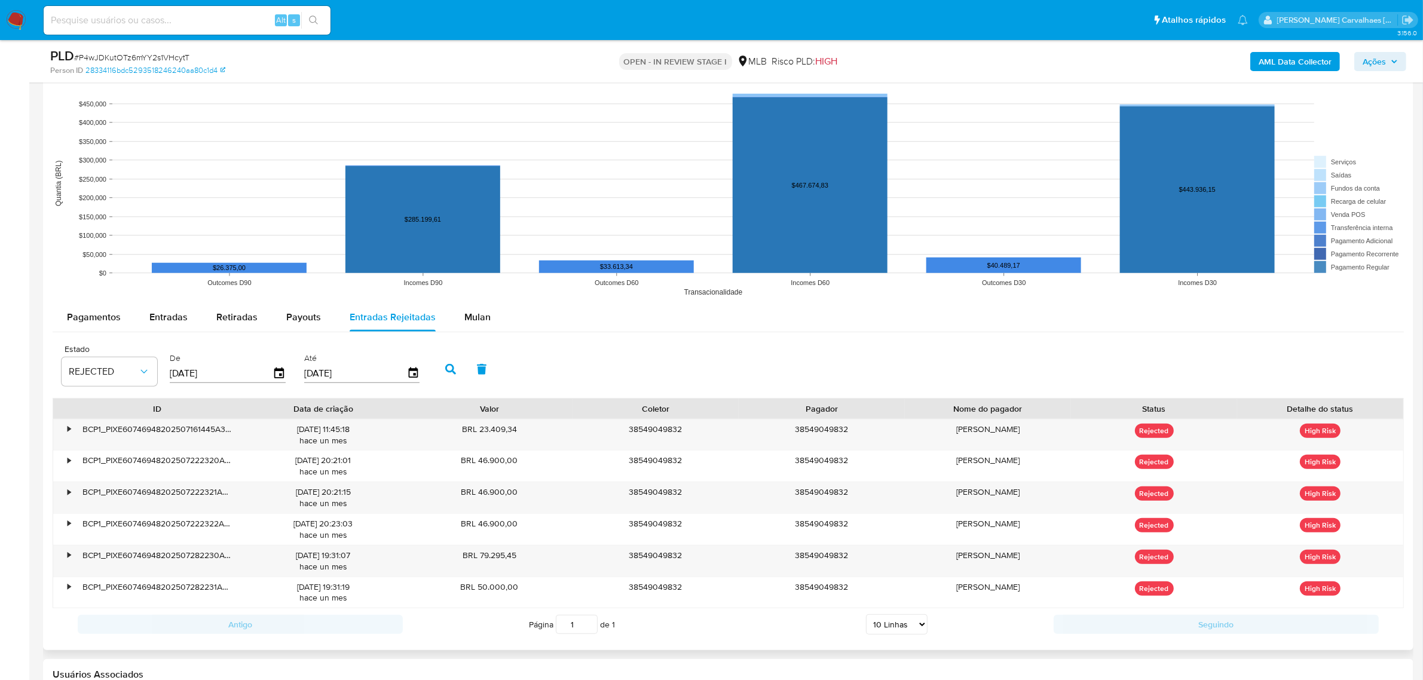
scroll to position [1046, 0]
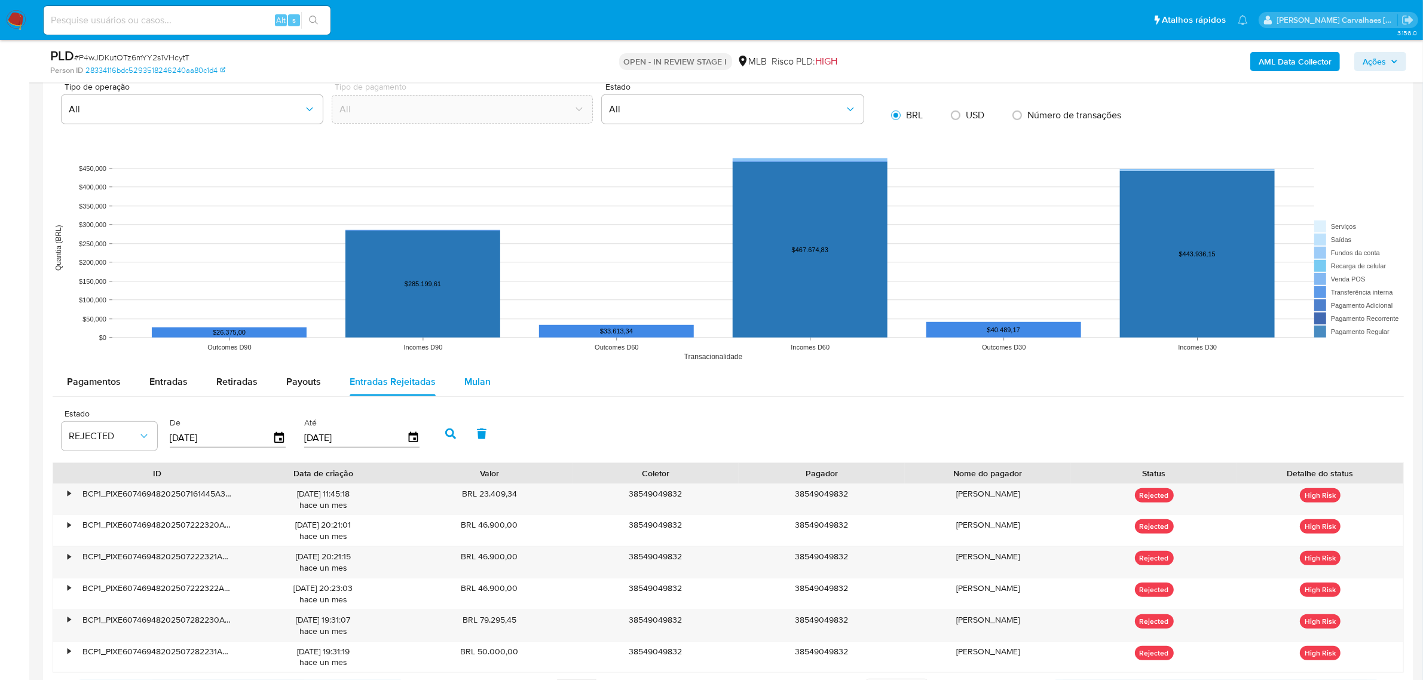
click at [477, 375] on span "Mulan" at bounding box center [477, 382] width 26 height 14
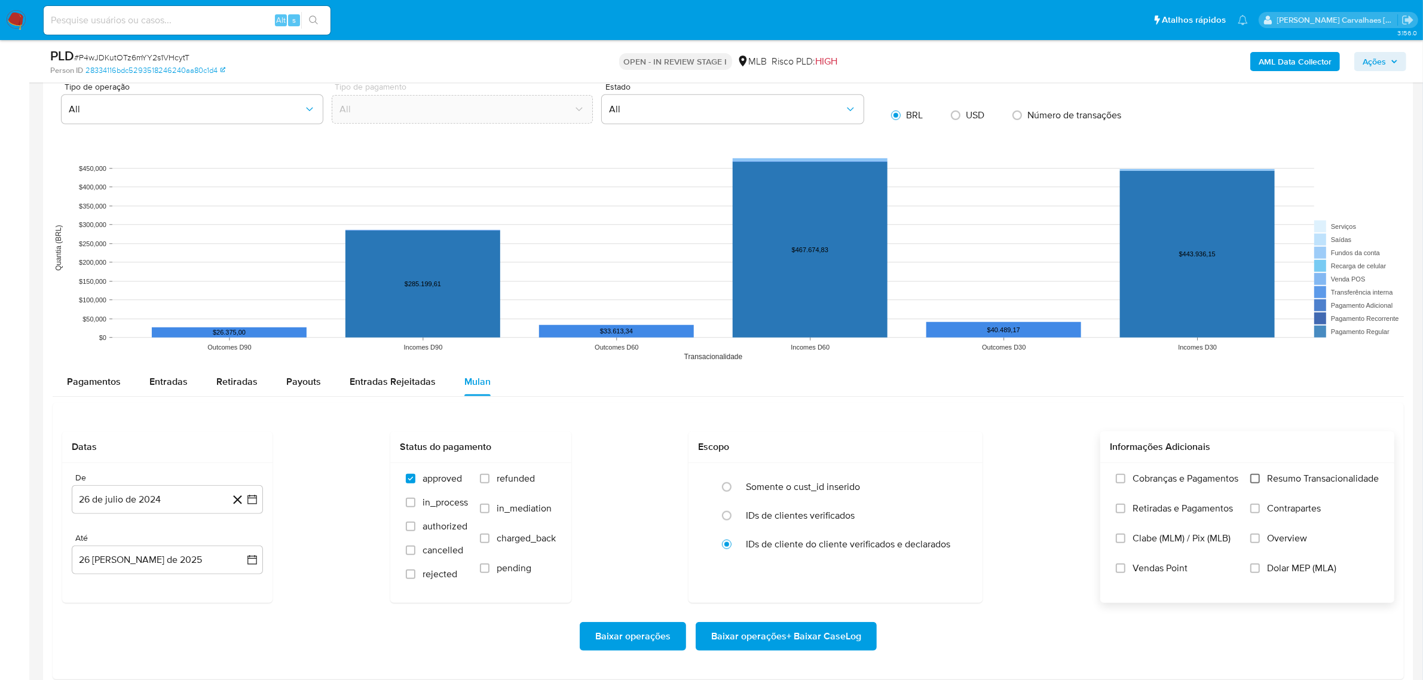
click at [1253, 482] on input "Resumo Transacionalidade" at bounding box center [1255, 479] width 10 height 10
click at [253, 496] on icon "button" at bounding box center [252, 500] width 12 height 12
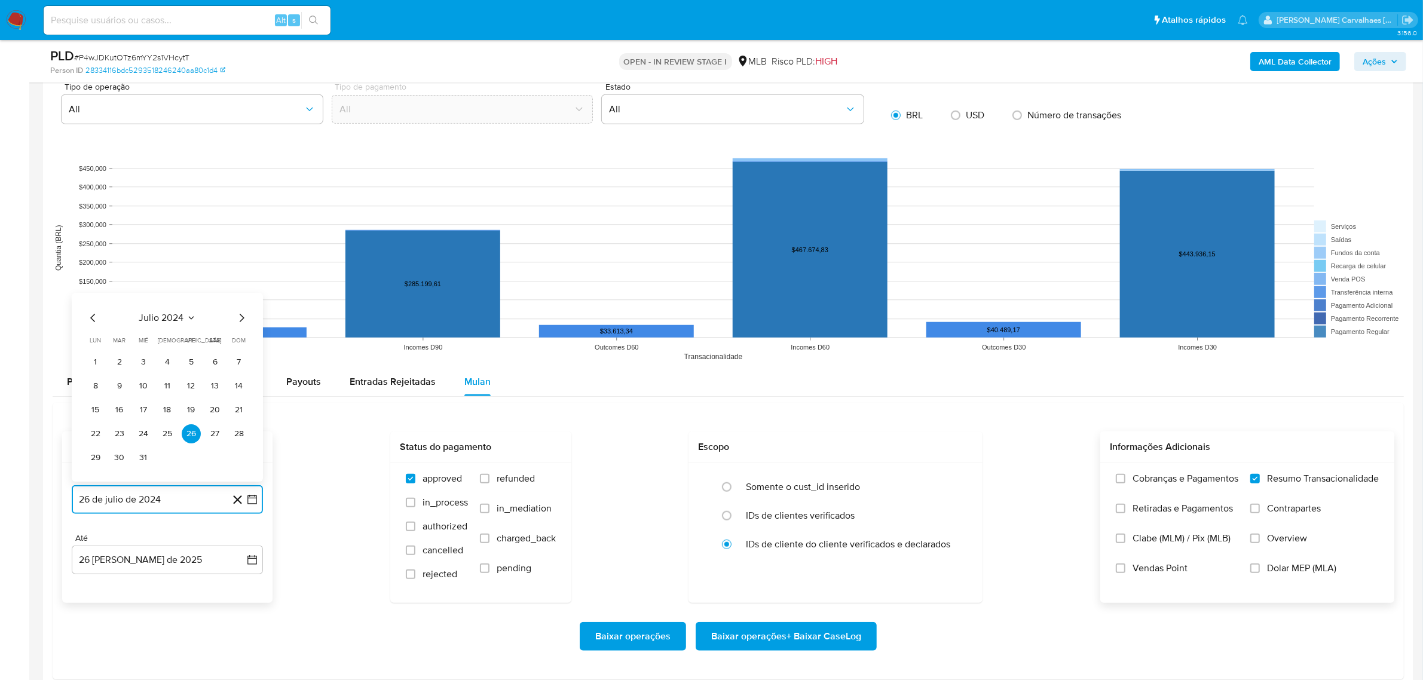
click at [240, 318] on icon "Mes siguiente" at bounding box center [241, 318] width 14 height 14
click at [242, 296] on icon "Mes siguiente" at bounding box center [241, 294] width 14 height 14
click at [240, 318] on icon "Mes siguiente" at bounding box center [241, 318] width 14 height 14
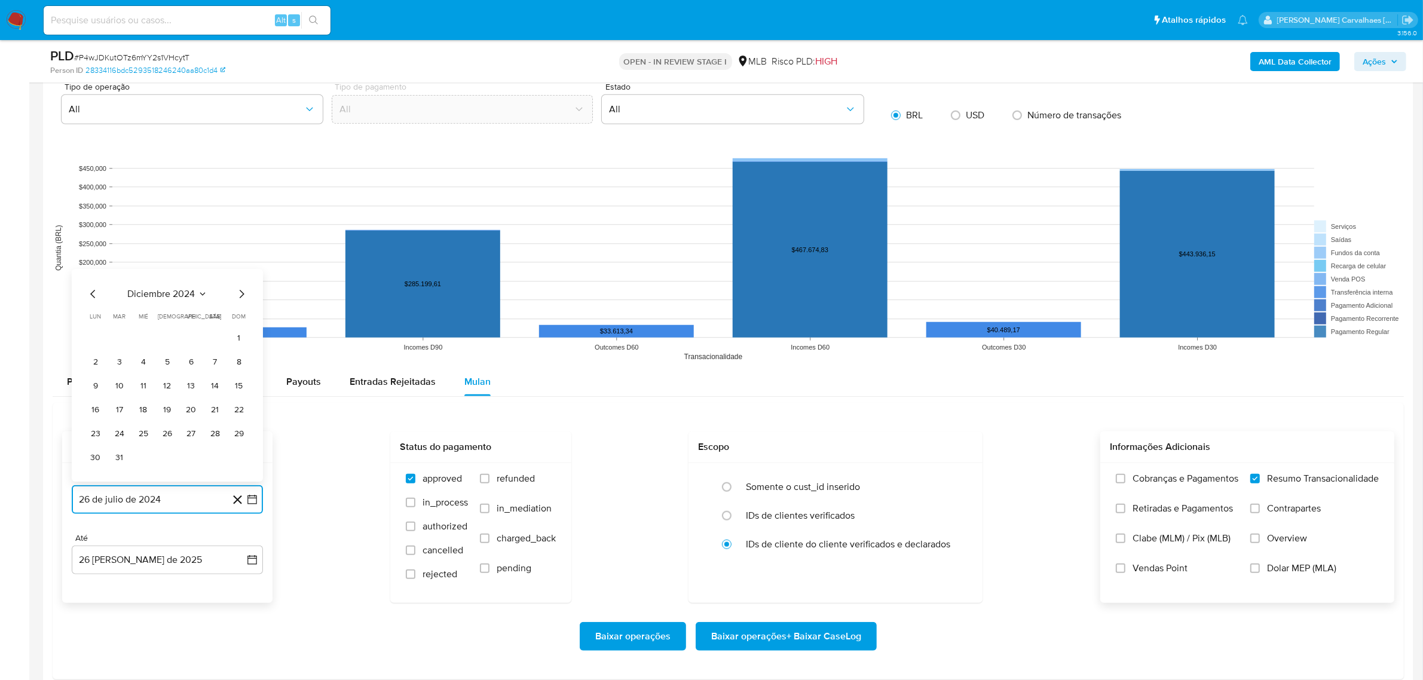
click at [240, 301] on icon "Mes siguiente" at bounding box center [241, 294] width 14 height 14
click at [240, 323] on icon "Mes siguiente" at bounding box center [241, 318] width 14 height 14
click at [239, 300] on icon "Mes siguiente" at bounding box center [241, 294] width 14 height 14
click at [240, 320] on icon "Mes siguiente" at bounding box center [241, 318] width 14 height 14
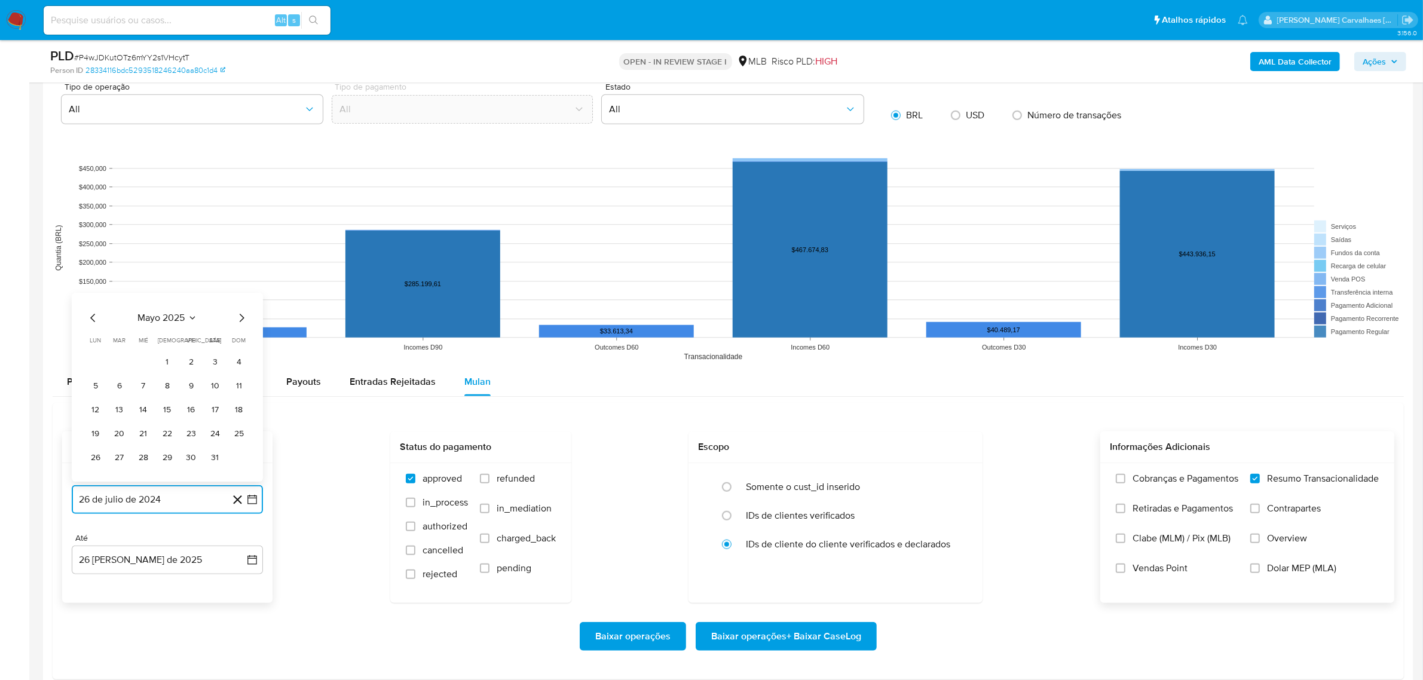
click at [240, 320] on icon "Mes siguiente" at bounding box center [241, 318] width 14 height 14
drag, startPoint x: 114, startPoint y: 441, endPoint x: 124, endPoint y: 437, distance: 10.8
click at [118, 440] on button "24" at bounding box center [119, 433] width 19 height 19
click at [768, 632] on span "Baixar operações + Baixar CaseLog" at bounding box center [786, 636] width 150 height 26
